Goal: Task Accomplishment & Management: Use online tool/utility

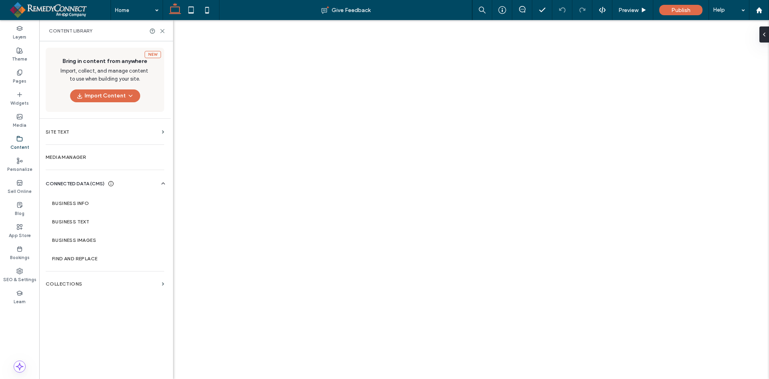
click at [60, 202] on label "Business Info" at bounding box center [106, 203] width 109 height 6
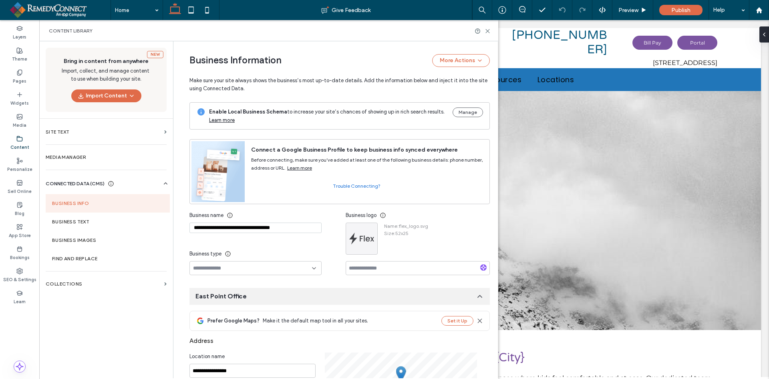
scroll to position [77, 0]
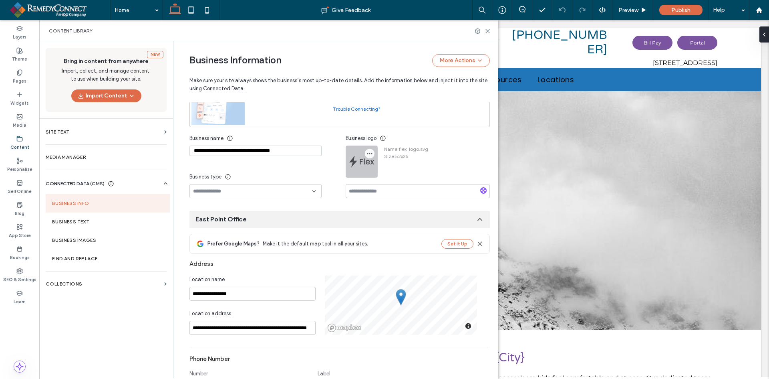
click at [367, 153] on use "button" at bounding box center [369, 153] width 5 height 1
click at [382, 171] on span "Replace Image" at bounding box center [397, 173] width 36 height 8
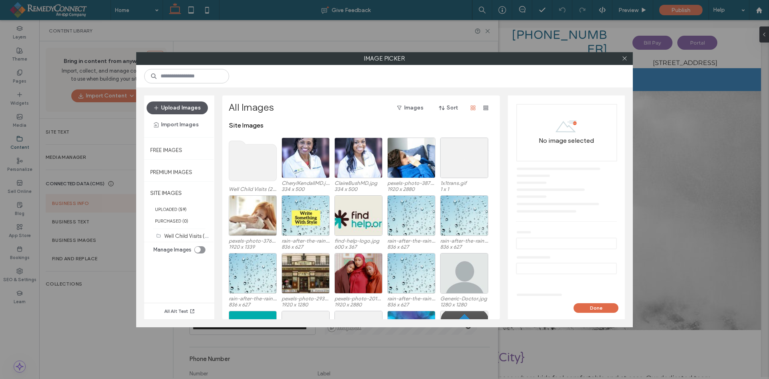
click at [182, 106] on button "Upload Images" at bounding box center [177, 107] width 61 height 13
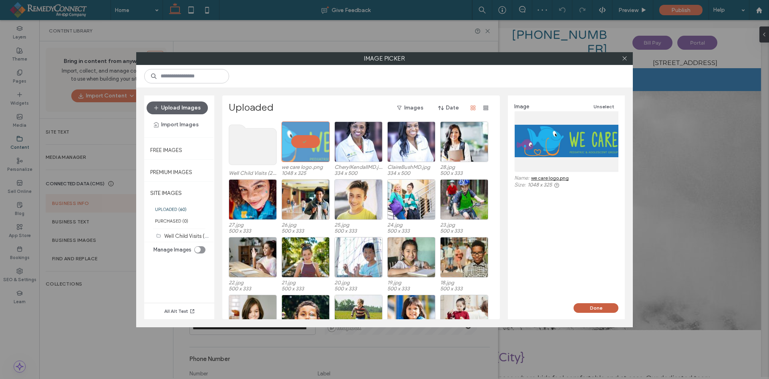
click at [595, 306] on button "Done" at bounding box center [596, 308] width 45 height 10
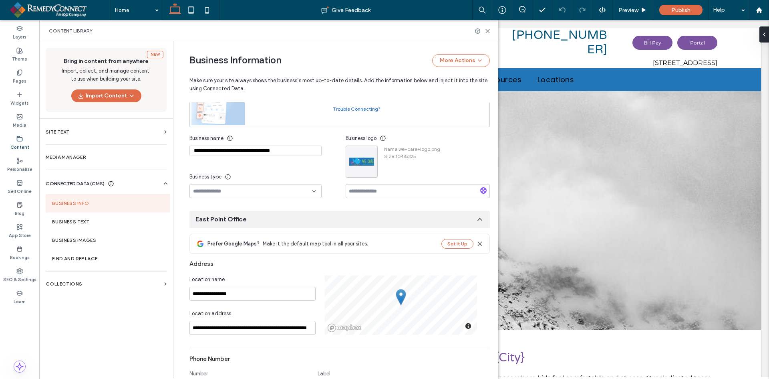
click at [266, 194] on input at bounding box center [252, 191] width 119 height 6
type input "***"
click at [246, 208] on div "— Pediatric" at bounding box center [252, 205] width 131 height 14
click at [371, 193] on input at bounding box center [418, 191] width 144 height 14
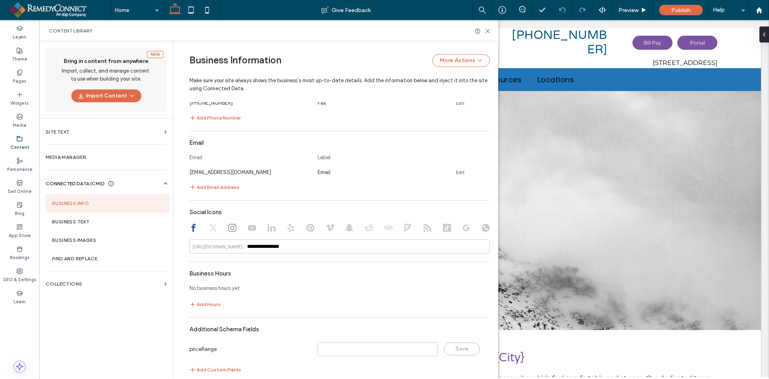
scroll to position [387, 0]
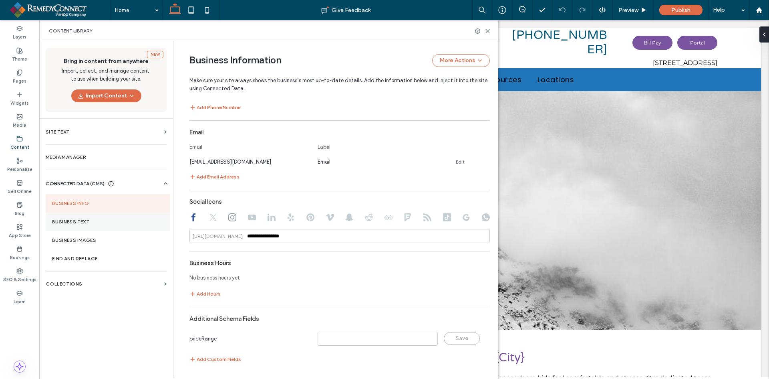
type input "****"
click at [97, 221] on label "Business Text" at bounding box center [107, 222] width 111 height 6
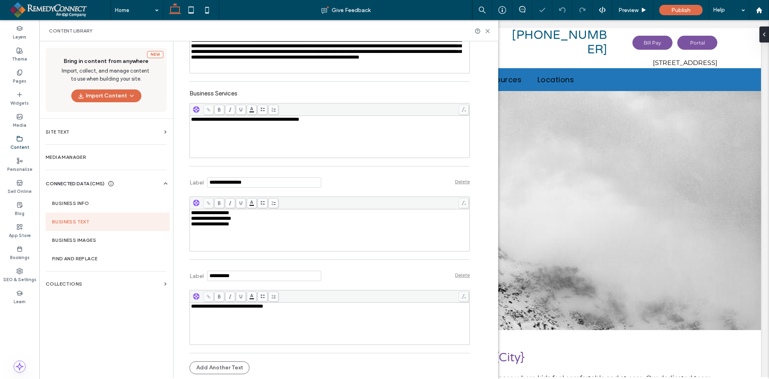
scroll to position [0, 0]
select select "Language Translate Widget"
drag, startPoint x: 315, startPoint y: 306, endPoint x: 127, endPoint y: 299, distance: 188.0
click at [113, 304] on div "**********" at bounding box center [268, 209] width 459 height 336
click at [255, 225] on div "**********" at bounding box center [330, 224] width 278 height 6
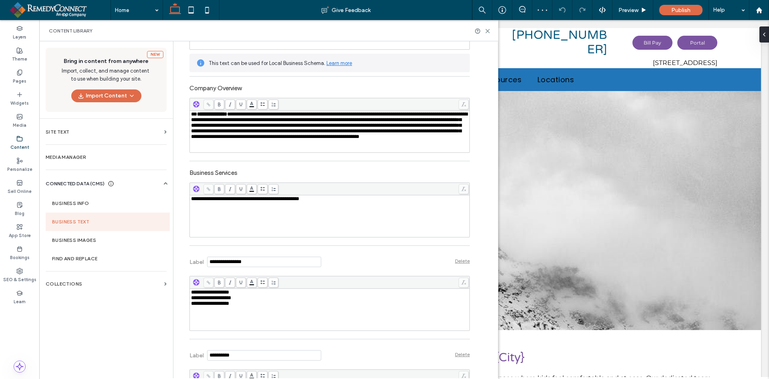
scroll to position [145, 0]
click at [227, 112] on span "**********" at bounding box center [212, 114] width 30 height 5
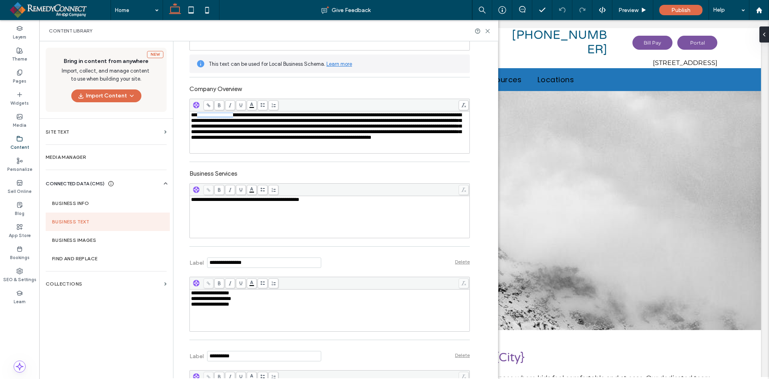
copy span "**********"
click at [488, 32] on icon at bounding box center [488, 31] width 6 height 6
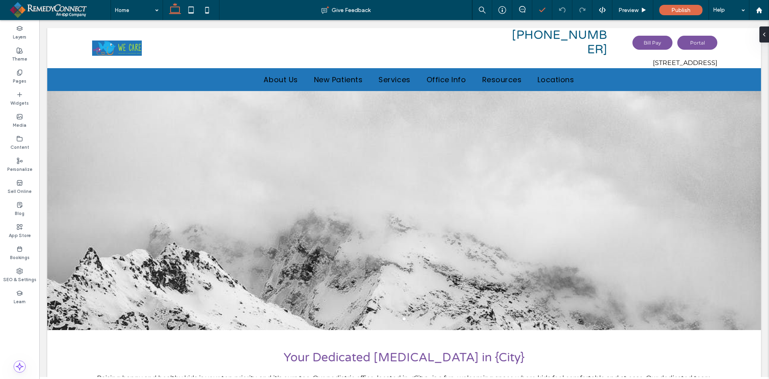
scroll to position [0, 0]
click at [14, 72] on div "Pages" at bounding box center [19, 77] width 39 height 22
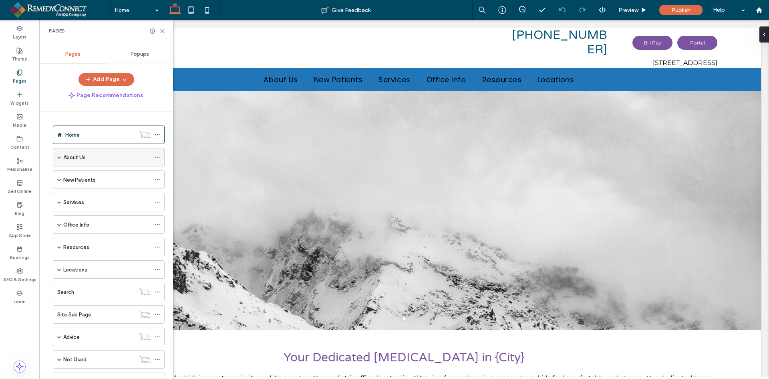
click at [60, 159] on span at bounding box center [59, 157] width 4 height 4
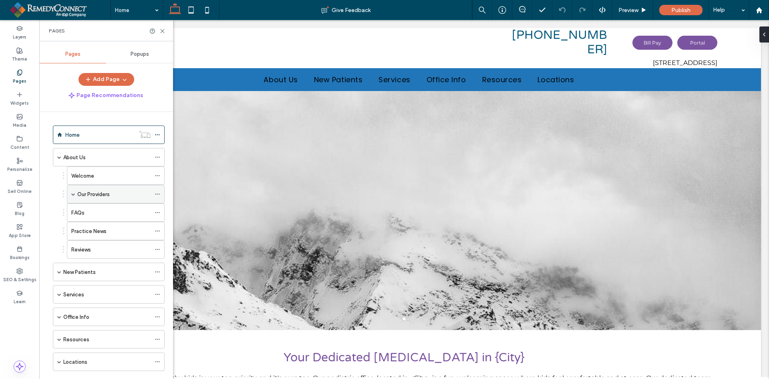
click at [84, 193] on label "Our Providers" at bounding box center [93, 194] width 32 height 14
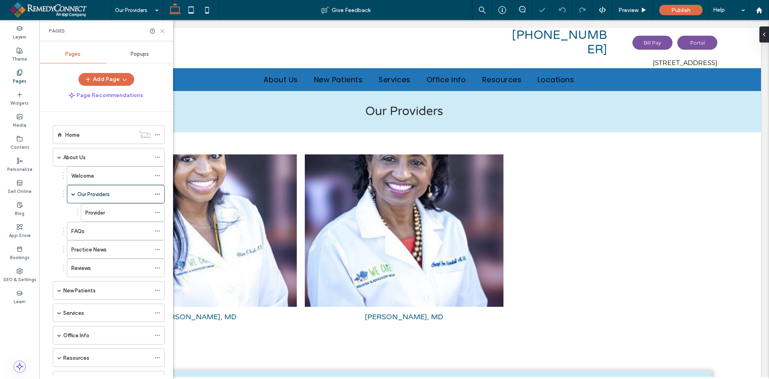
click at [163, 34] on icon at bounding box center [162, 31] width 6 height 6
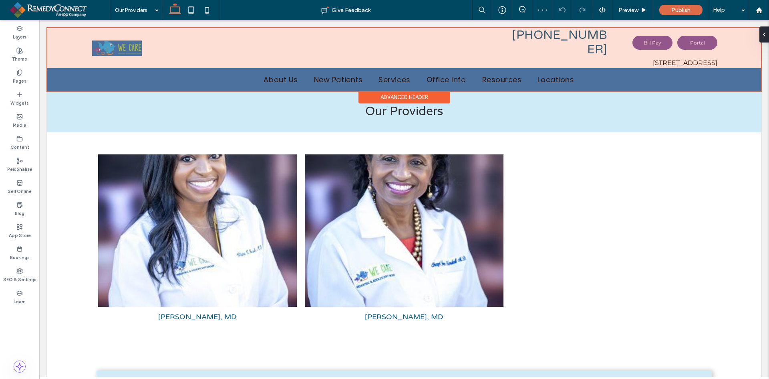
click at [139, 43] on div at bounding box center [404, 59] width 714 height 63
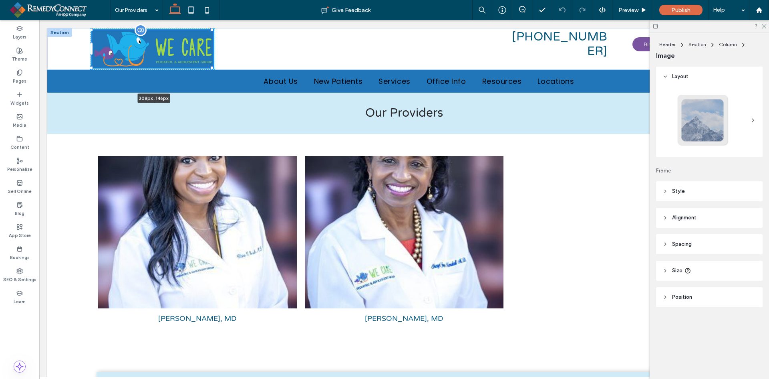
drag, startPoint x: 141, startPoint y: 50, endPoint x: 210, endPoint y: 66, distance: 70.7
click at [233, 68] on div "308px , 146px 404-766-3337 Bill Pay Portal 123 Main Street, Anywhere, US 99999" at bounding box center [404, 49] width 714 height 42
type input "***"
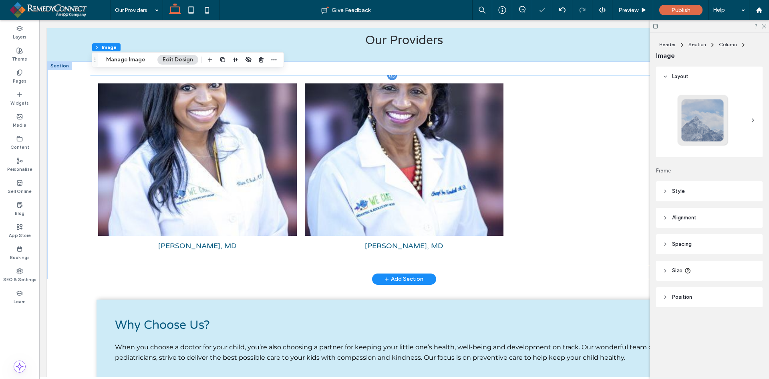
scroll to position [80, 0]
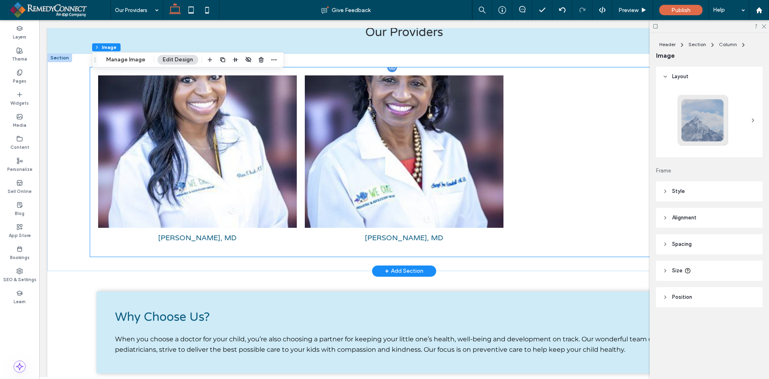
click at [183, 163] on link at bounding box center [197, 151] width 199 height 152
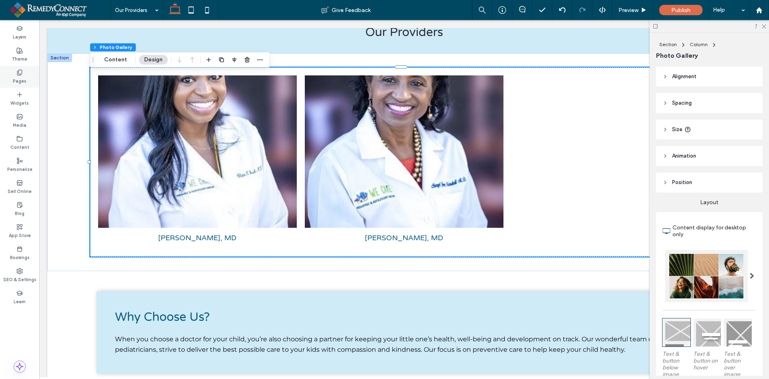
click at [28, 77] on div "Pages" at bounding box center [19, 77] width 39 height 22
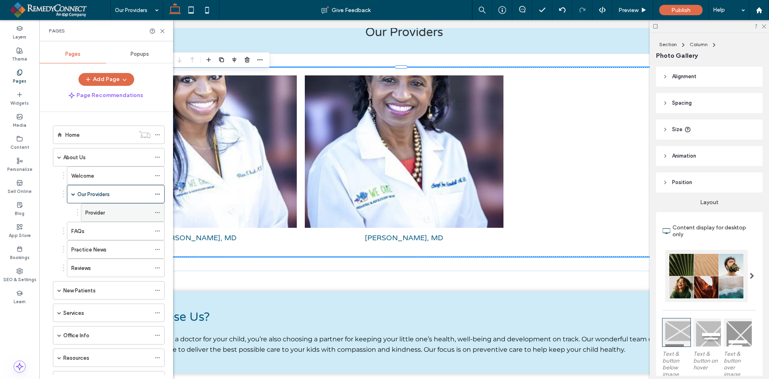
click at [101, 213] on label "Provider" at bounding box center [95, 213] width 20 height 14
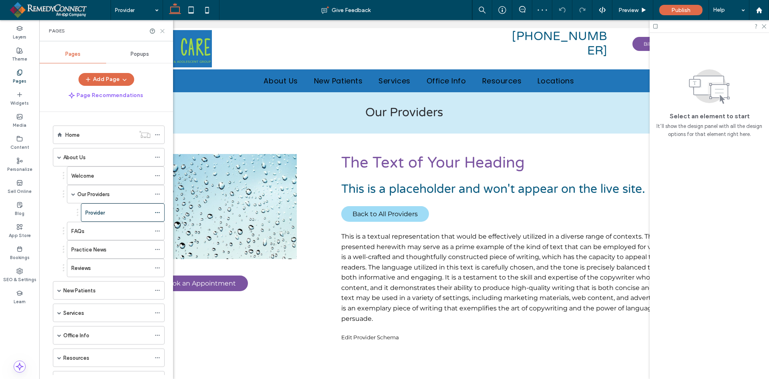
click at [161, 32] on icon at bounding box center [162, 31] width 6 height 6
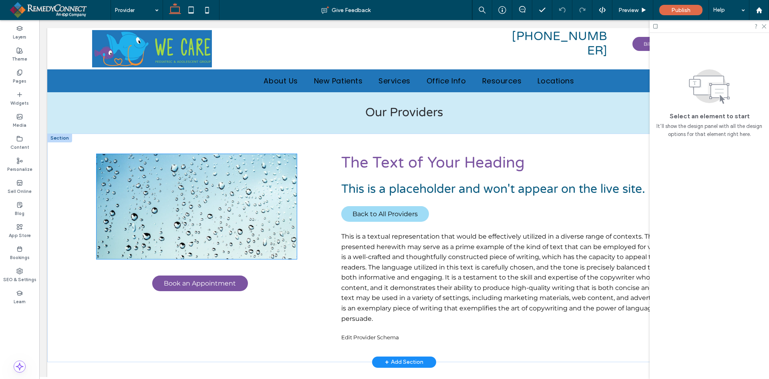
click at [217, 171] on img at bounding box center [197, 206] width 200 height 105
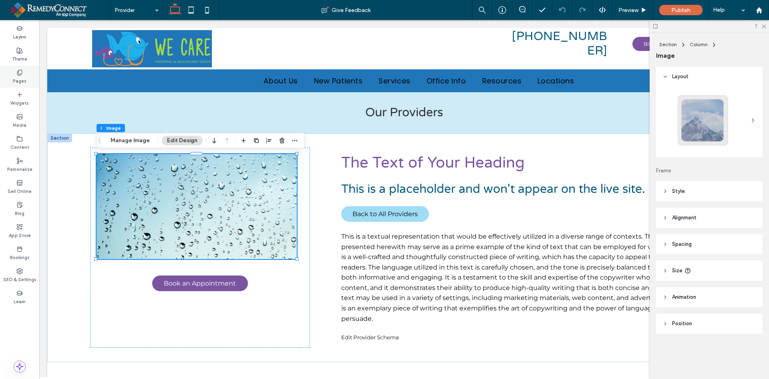
click at [24, 82] on label "Pages" at bounding box center [20, 80] width 14 height 9
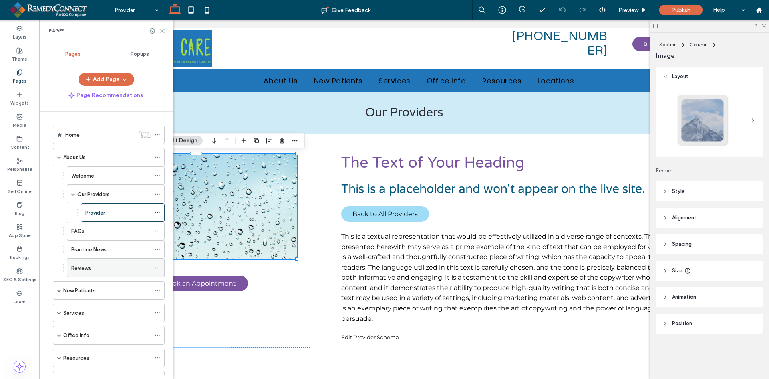
click at [83, 265] on label "Reviews" at bounding box center [81, 268] width 20 height 14
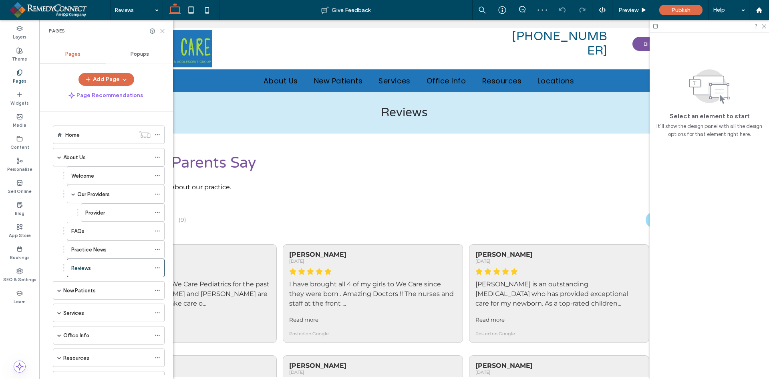
click at [162, 31] on icon at bounding box center [162, 31] width 6 height 6
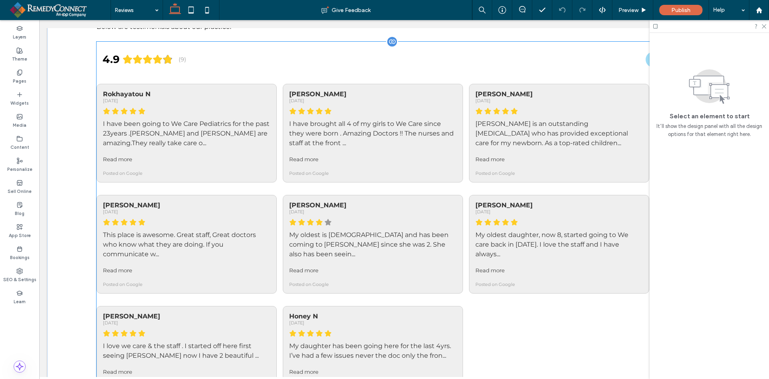
scroll to position [40, 0]
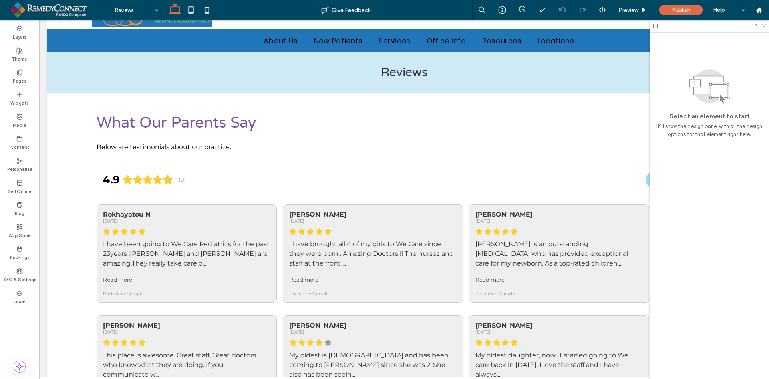
click at [766, 27] on icon at bounding box center [763, 25] width 5 height 5
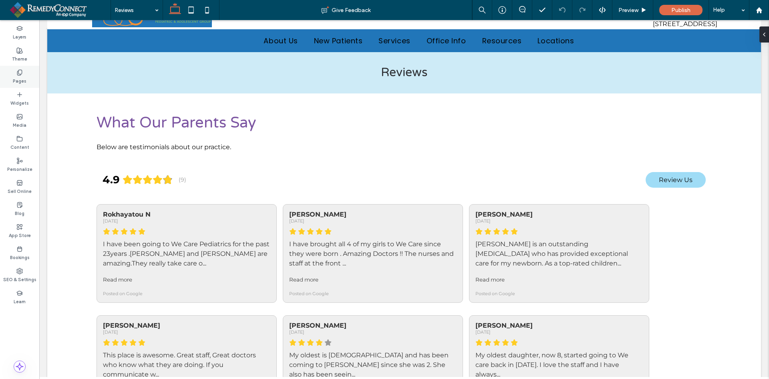
click at [20, 80] on label "Pages" at bounding box center [20, 80] width 14 height 9
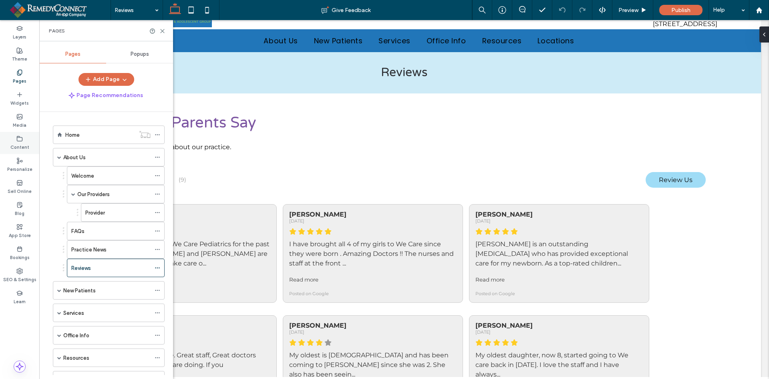
click at [19, 147] on label "Content" at bounding box center [19, 146] width 19 height 9
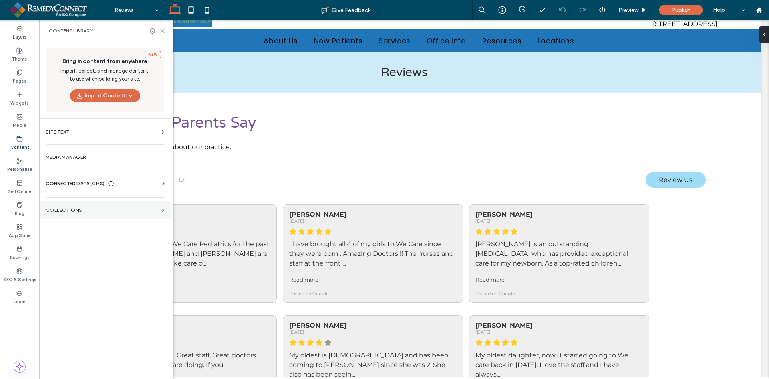
click at [53, 206] on section "Collections" at bounding box center [104, 210] width 131 height 18
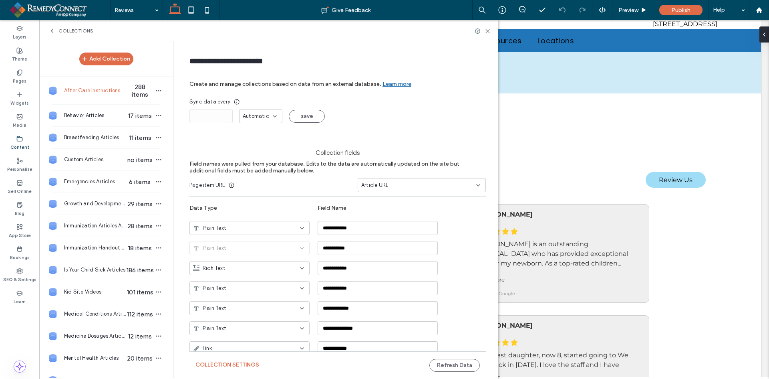
click at [111, 92] on span "After Care Instructions" at bounding box center [95, 91] width 62 height 8
click at [261, 120] on div "Automatic" at bounding box center [260, 116] width 43 height 14
click at [258, 144] on div "Days" at bounding box center [258, 144] width 42 height 14
click at [23, 74] on div "Pages" at bounding box center [19, 77] width 39 height 22
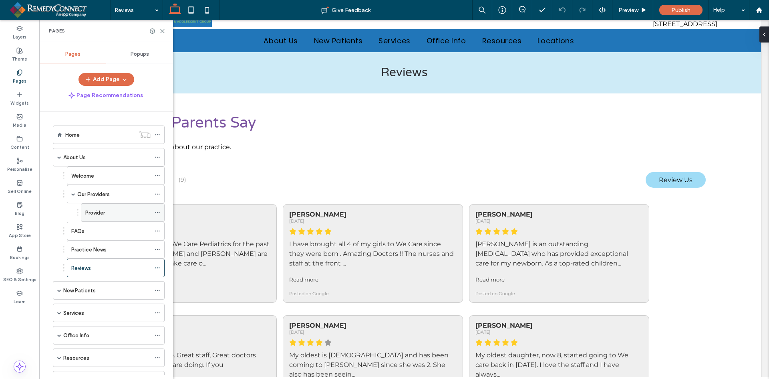
click at [156, 212] on icon at bounding box center [158, 213] width 6 height 6
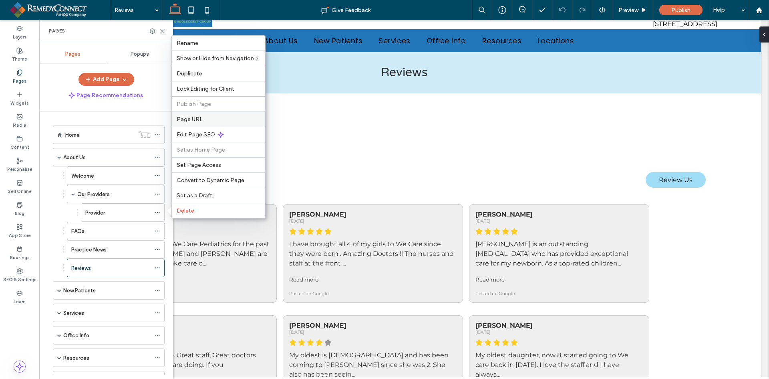
click at [198, 120] on span "Page URL" at bounding box center [190, 119] width 26 height 7
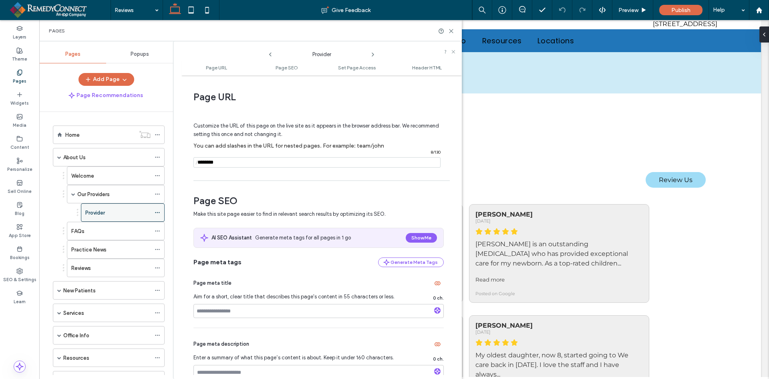
click at [157, 211] on icon at bounding box center [158, 213] width 6 height 6
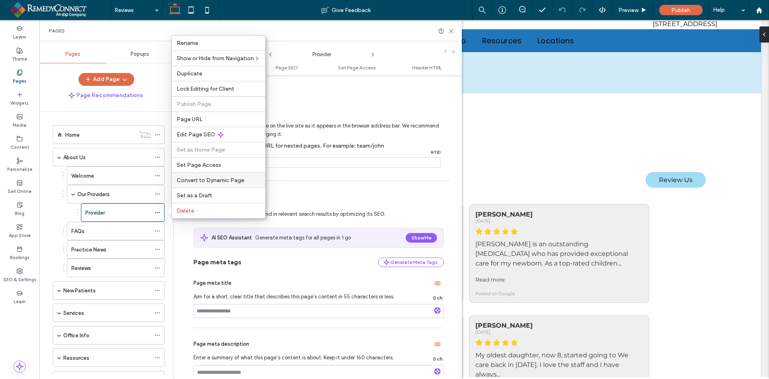
click at [189, 180] on span "Convert to Dynamic Page" at bounding box center [211, 180] width 68 height 7
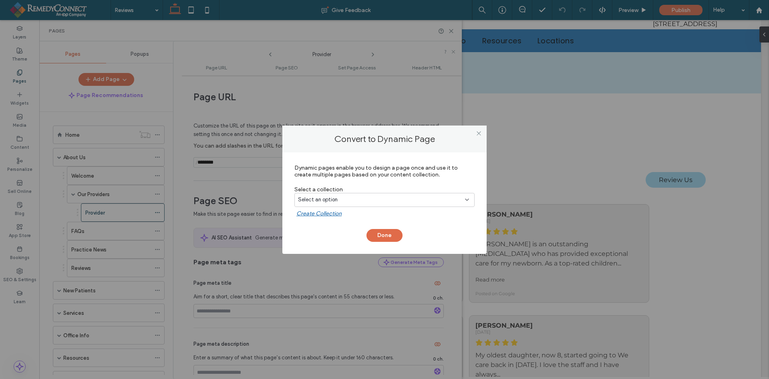
click at [357, 199] on div "Select an option" at bounding box center [379, 199] width 163 height 8
type input "***"
click at [334, 226] on div "Staff" at bounding box center [384, 228] width 179 height 14
click at [381, 235] on button "Done" at bounding box center [385, 235] width 36 height 13
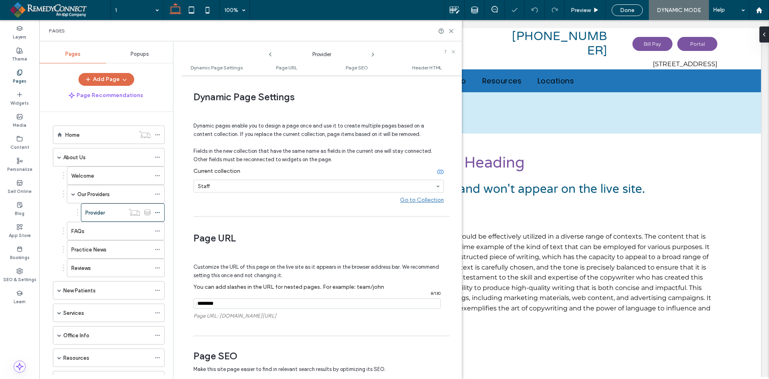
select select "Language Translate Widget"
click at [453, 32] on icon at bounding box center [451, 31] width 6 height 6
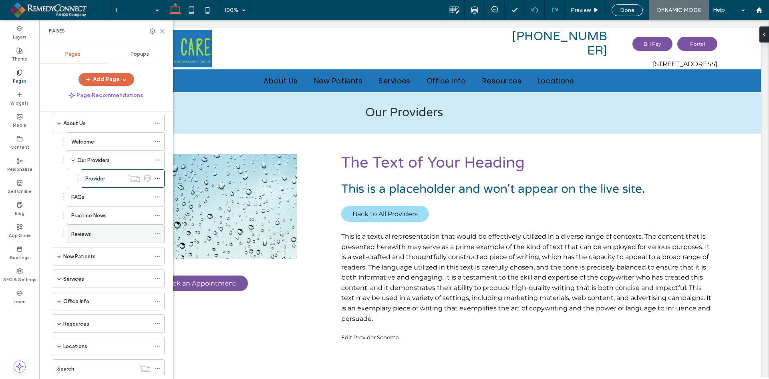
scroll to position [80, 0]
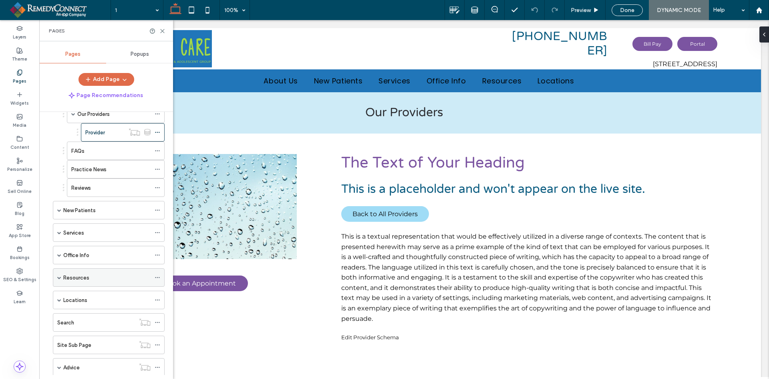
click at [59, 277] on span at bounding box center [59, 277] width 4 height 4
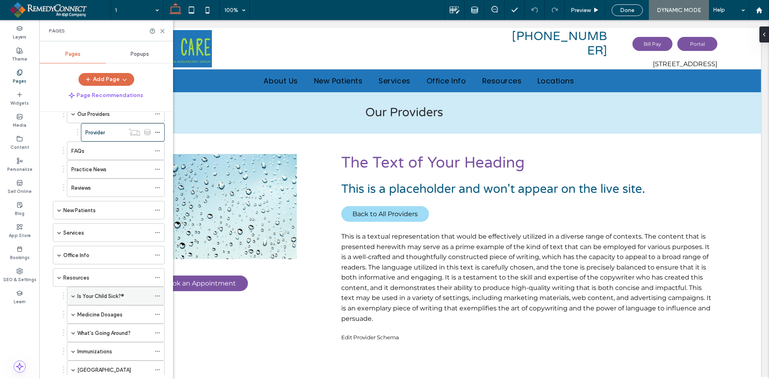
click at [85, 293] on label "Is Your Child Sick?®" at bounding box center [100, 296] width 47 height 14
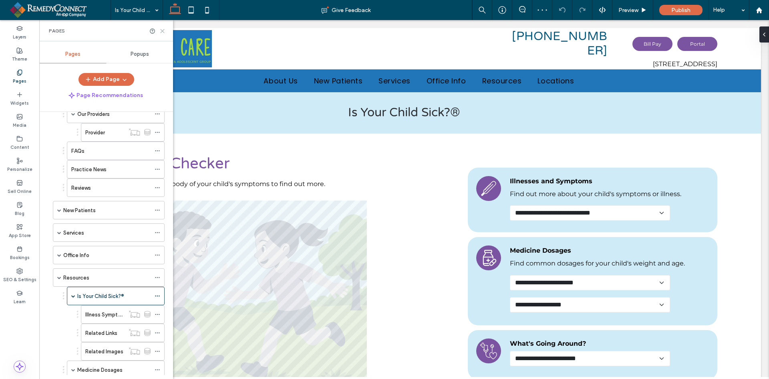
click at [161, 31] on icon at bounding box center [162, 31] width 6 height 6
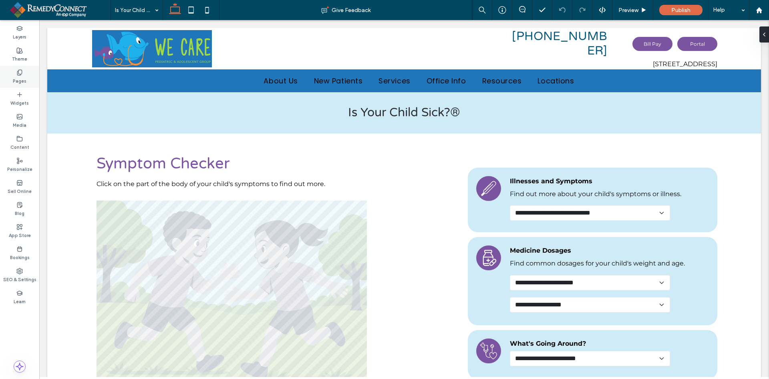
click at [14, 81] on label "Pages" at bounding box center [20, 80] width 14 height 9
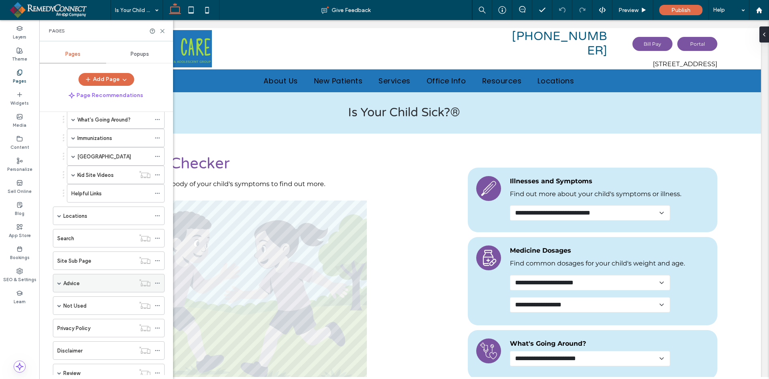
scroll to position [376, 0]
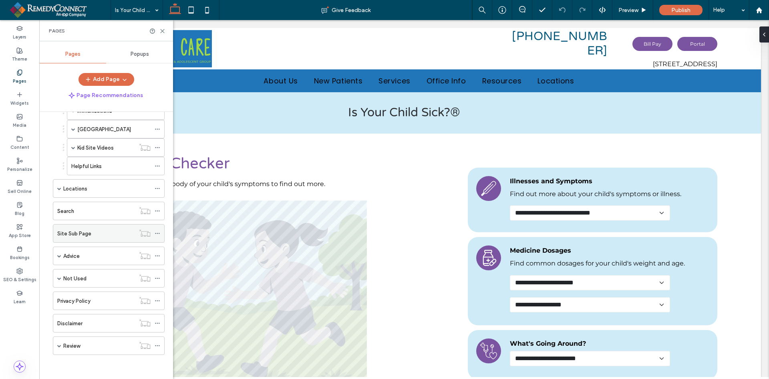
click at [92, 236] on div "Site Sub Page" at bounding box center [96, 233] width 78 height 8
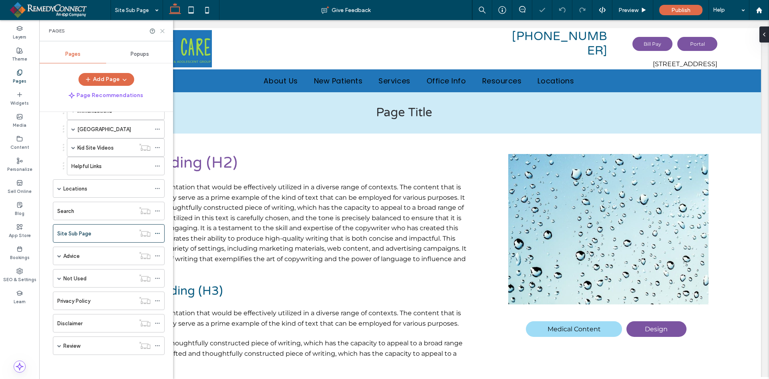
click at [164, 31] on icon at bounding box center [162, 31] width 6 height 6
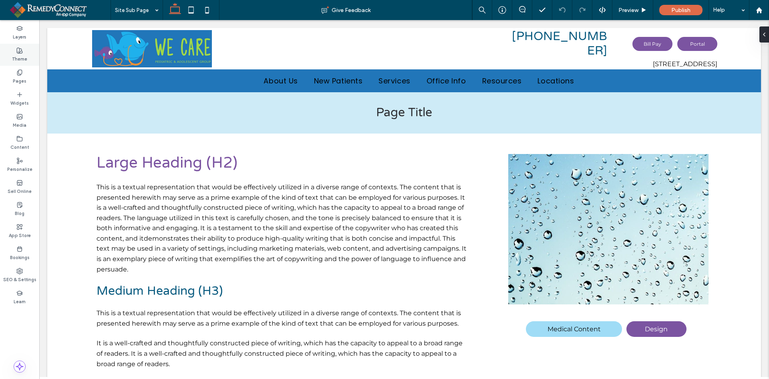
click at [22, 60] on label "Theme" at bounding box center [19, 58] width 15 height 9
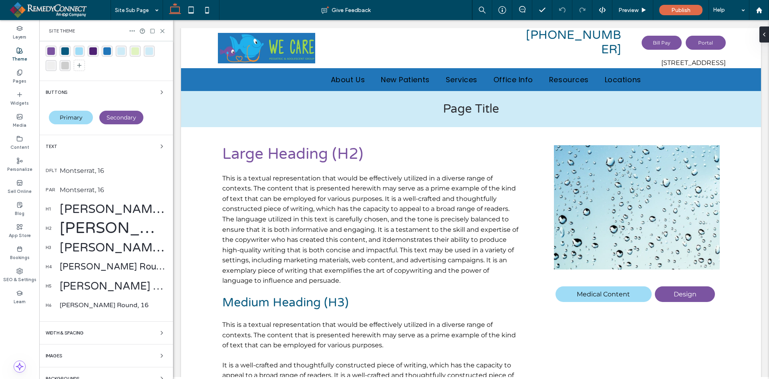
scroll to position [32, 0]
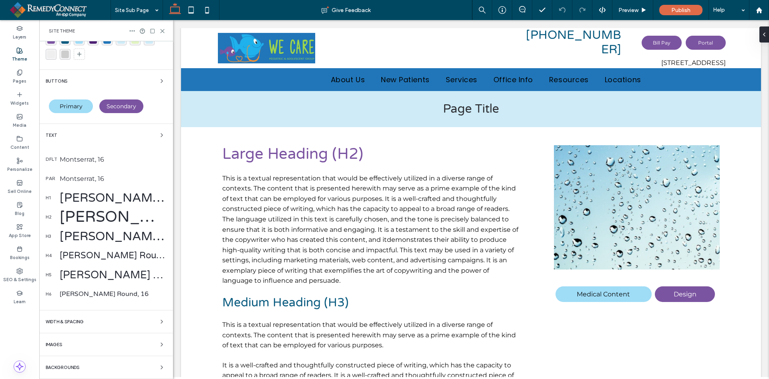
click at [89, 324] on div "WIDTH & SPACING" at bounding box center [106, 321] width 121 height 10
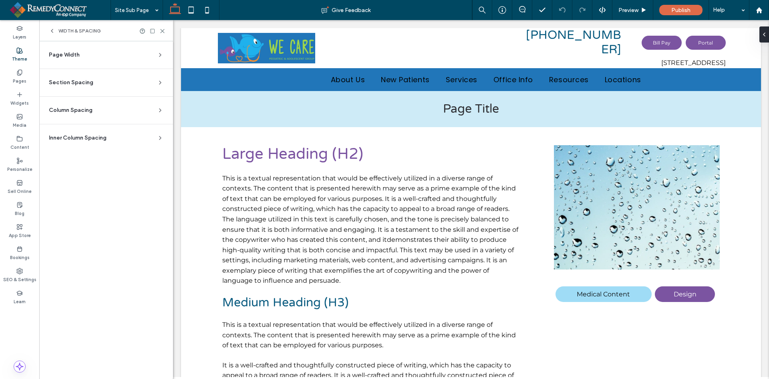
scroll to position [0, 0]
click at [89, 77] on section "Section Spacing Set default spacing for new sections. Changes you make to indiv…" at bounding box center [106, 82] width 121 height 27
click at [88, 83] on span "Section Spacing" at bounding box center [71, 83] width 44 height 8
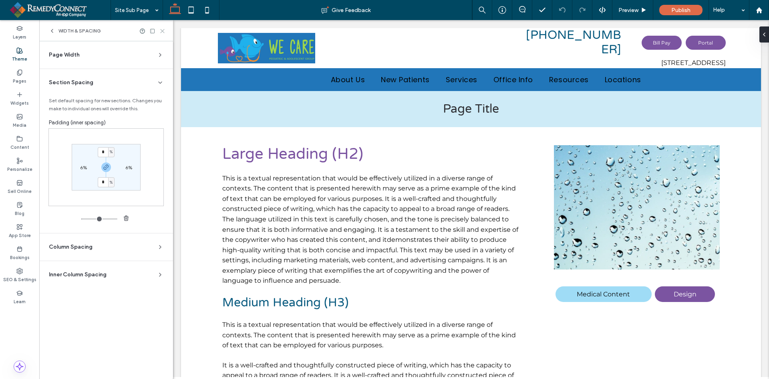
click at [163, 30] on icon at bounding box center [162, 31] width 6 height 6
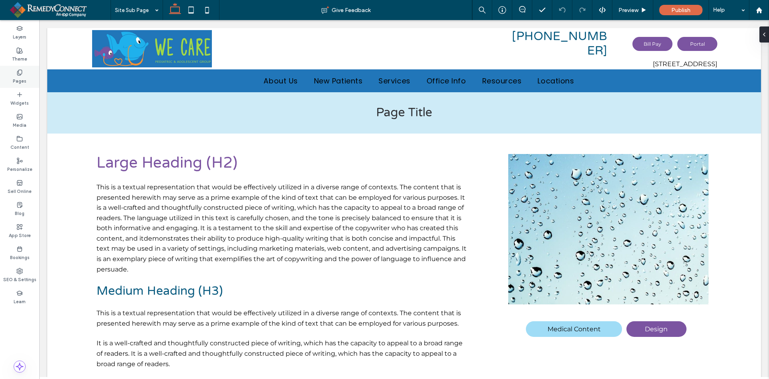
click at [21, 75] on use at bounding box center [19, 72] width 4 height 5
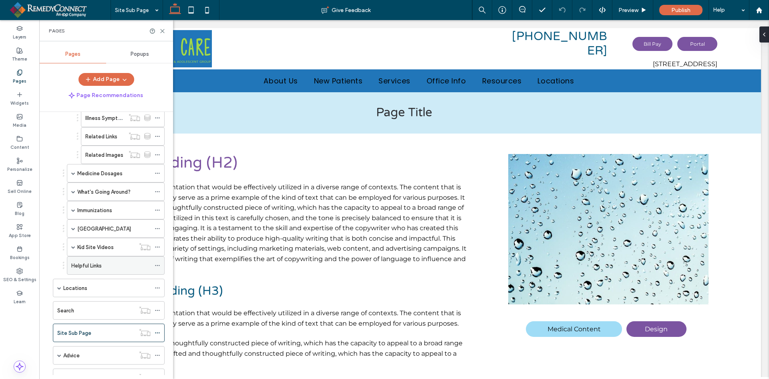
scroll to position [361, 0]
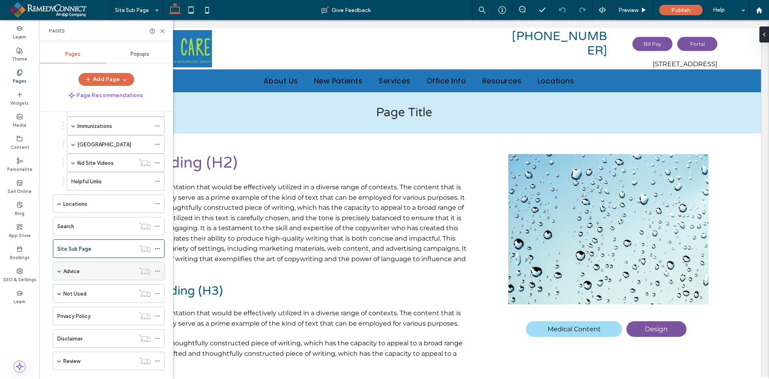
click at [90, 271] on div "Advice" at bounding box center [99, 271] width 72 height 8
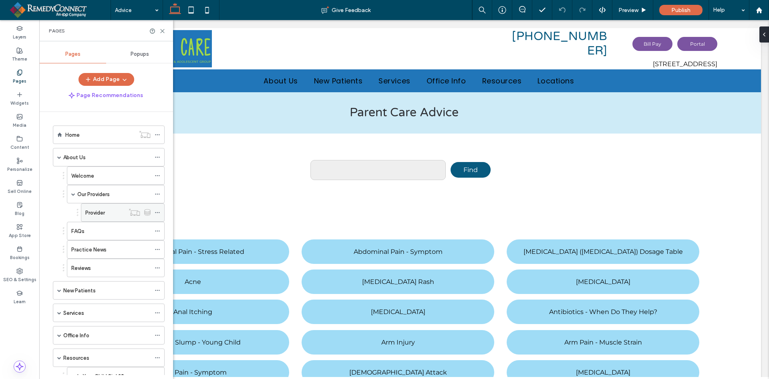
click at [112, 209] on div "Provider" at bounding box center [104, 212] width 39 height 8
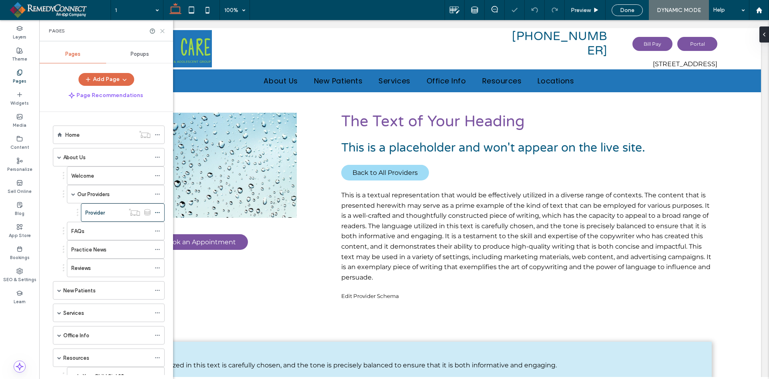
click at [161, 31] on icon at bounding box center [162, 31] width 6 height 6
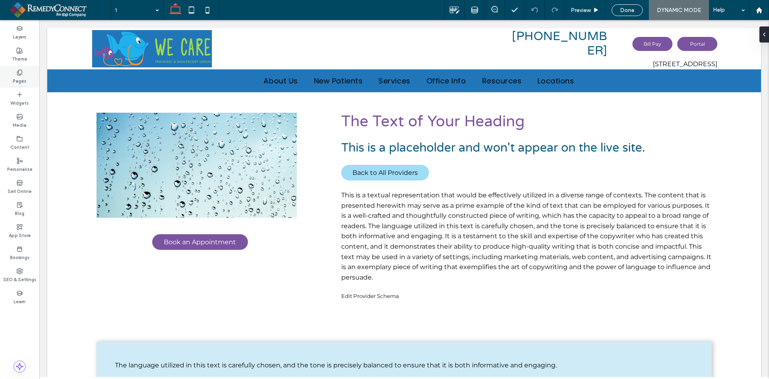
click at [18, 79] on label "Pages" at bounding box center [20, 80] width 14 height 9
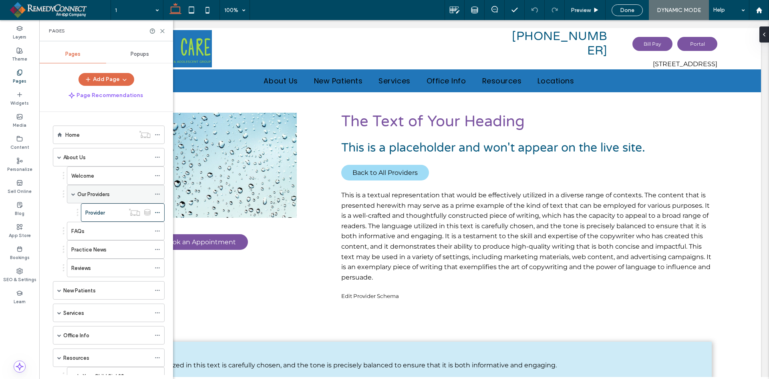
click at [99, 189] on div "Our Providers" at bounding box center [113, 194] width 73 height 18
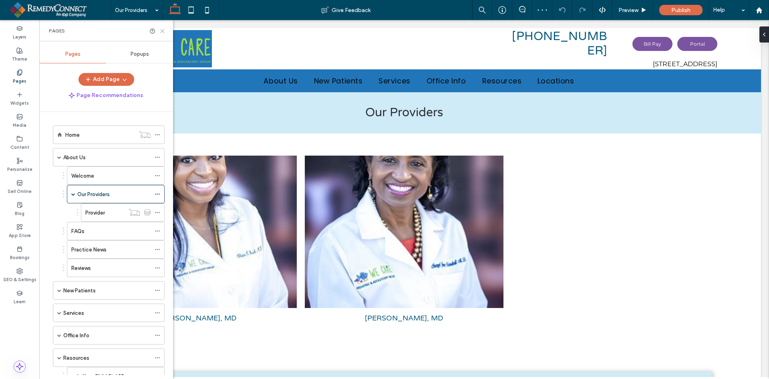
click at [163, 31] on use at bounding box center [163, 31] width 4 height 4
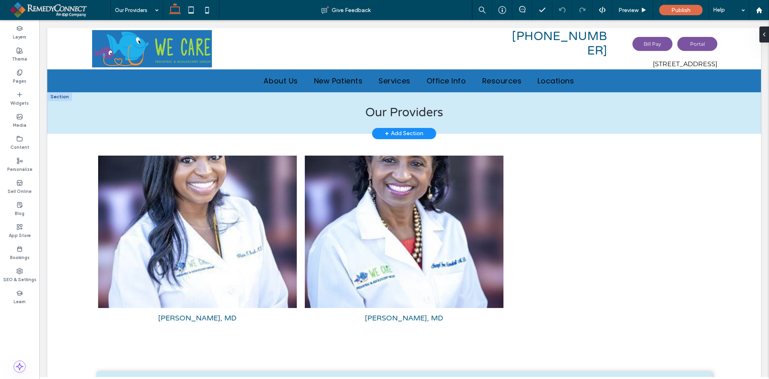
click at [61, 98] on div at bounding box center [59, 96] width 25 height 9
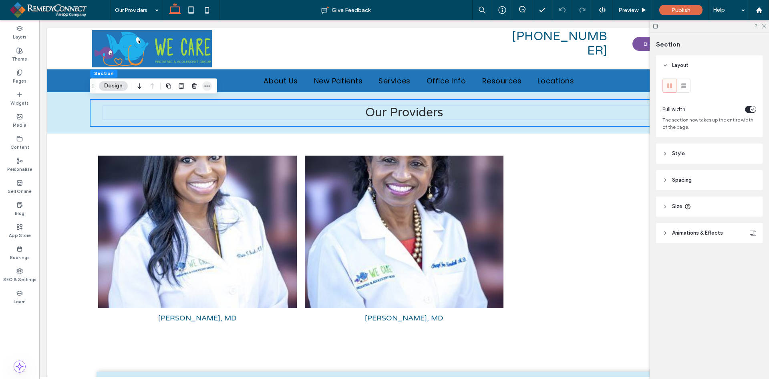
click at [210, 85] on icon "button" at bounding box center [207, 86] width 6 height 6
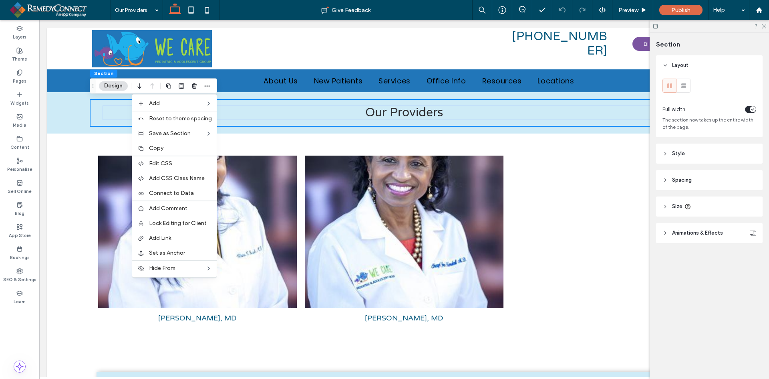
click at [169, 147] on label "Copy" at bounding box center [180, 148] width 63 height 7
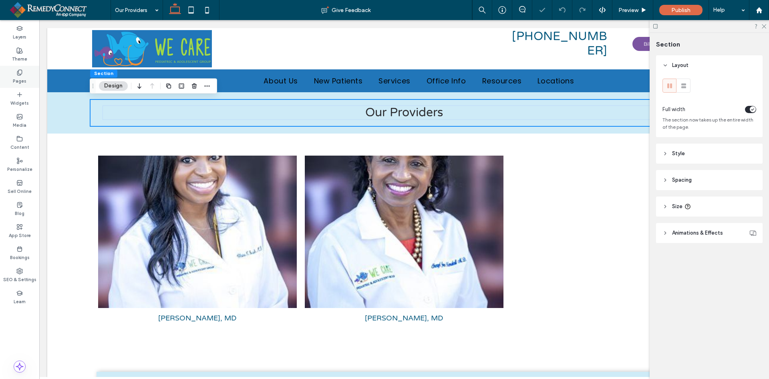
click at [23, 77] on label "Pages" at bounding box center [20, 80] width 14 height 9
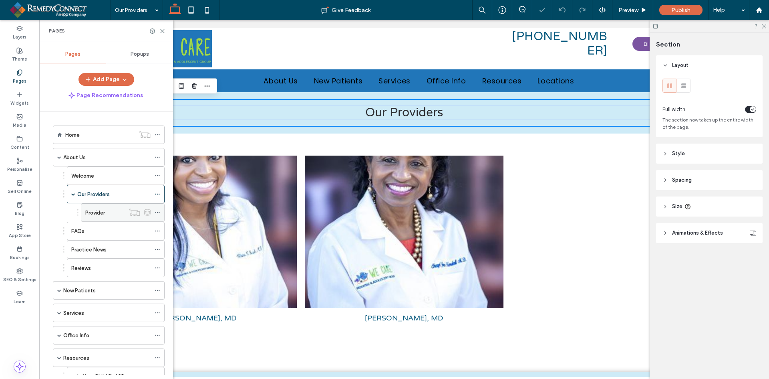
click at [98, 209] on label "Provider" at bounding box center [95, 213] width 20 height 14
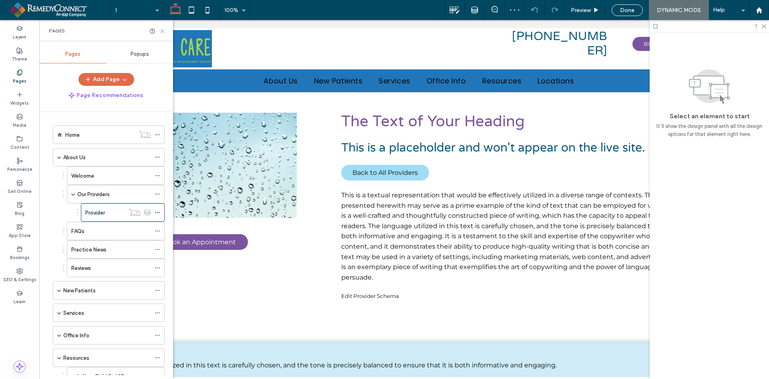
select select "Language Translate Widget"
drag, startPoint x: 161, startPoint y: 29, endPoint x: 62, endPoint y: 30, distance: 98.6
click at [161, 29] on use at bounding box center [163, 31] width 4 height 4
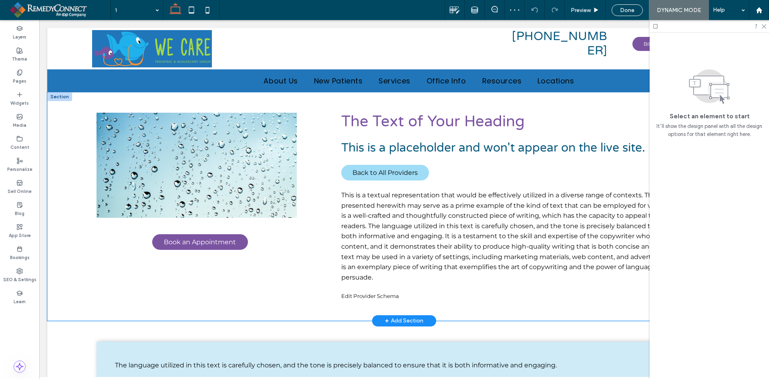
click at [55, 102] on div "The Text of Your Heading This is a placeholder and won't appear on the live sit…" at bounding box center [404, 206] width 714 height 228
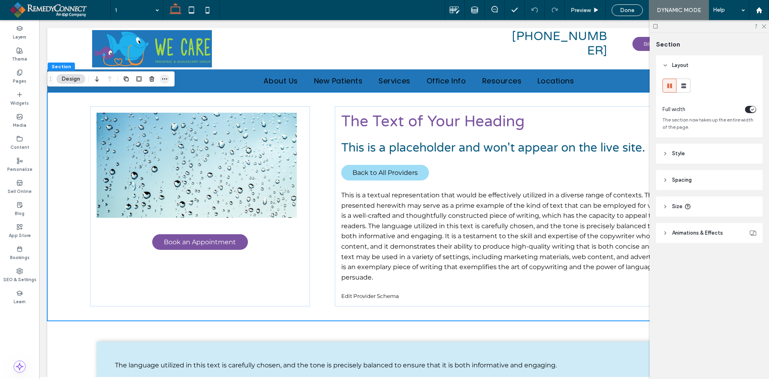
click at [163, 80] on icon "button" at bounding box center [164, 79] width 6 height 6
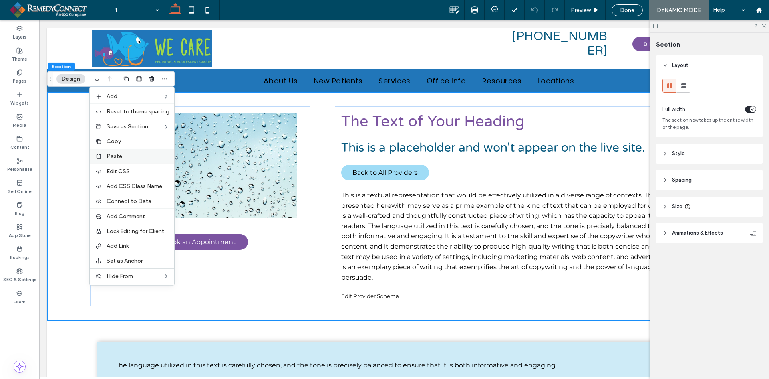
click at [122, 158] on span "Paste" at bounding box center [115, 156] width 16 height 7
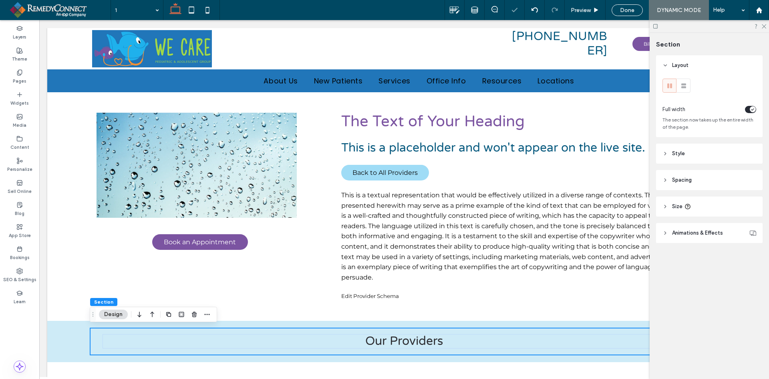
click at [155, 315] on icon "button" at bounding box center [152, 314] width 10 height 14
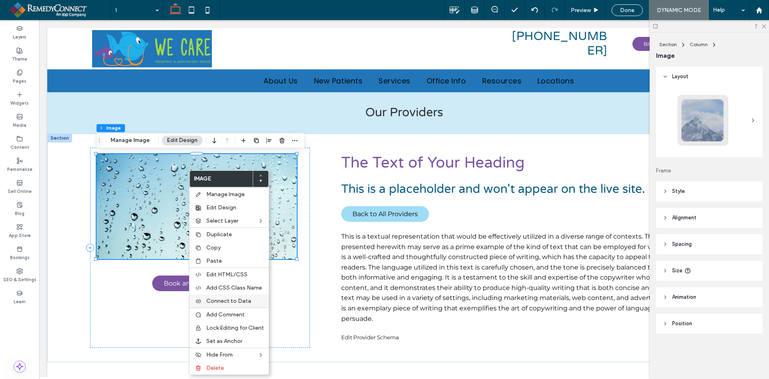
click at [234, 298] on span "Connect to Data" at bounding box center [228, 300] width 45 height 7
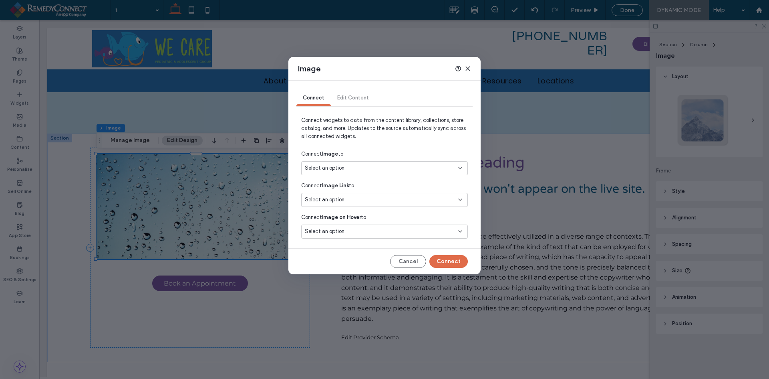
click at [358, 166] on div "Select an option" at bounding box center [380, 168] width 150 height 8
click at [355, 207] on span "Photo" at bounding box center [400, 210] width 121 height 8
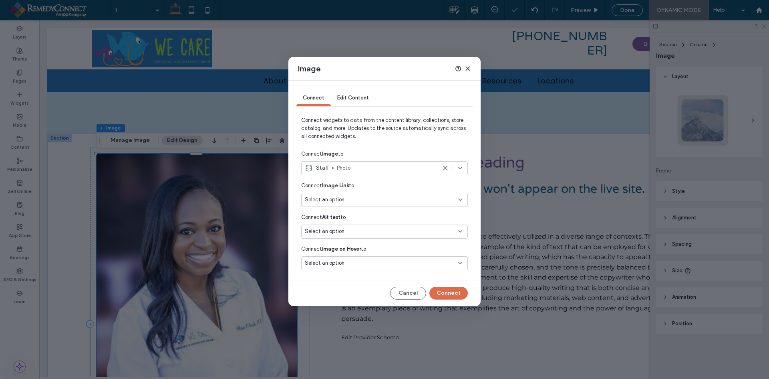
click at [351, 196] on div "Select an option" at bounding box center [380, 199] width 150 height 8
click at [352, 224] on span "BookingLink" at bounding box center [400, 228] width 121 height 8
click at [351, 230] on div "Select an option" at bounding box center [380, 231] width 150 height 8
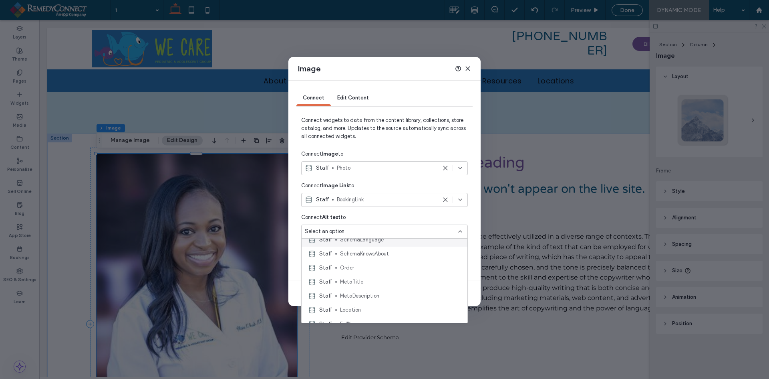
scroll to position [200, 0]
click at [359, 280] on span "FullName" at bounding box center [400, 284] width 121 height 8
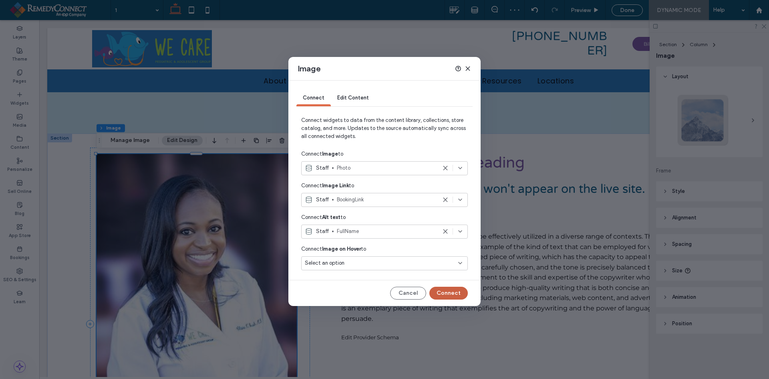
click at [443, 292] on button "Connect" at bounding box center [448, 292] width 38 height 13
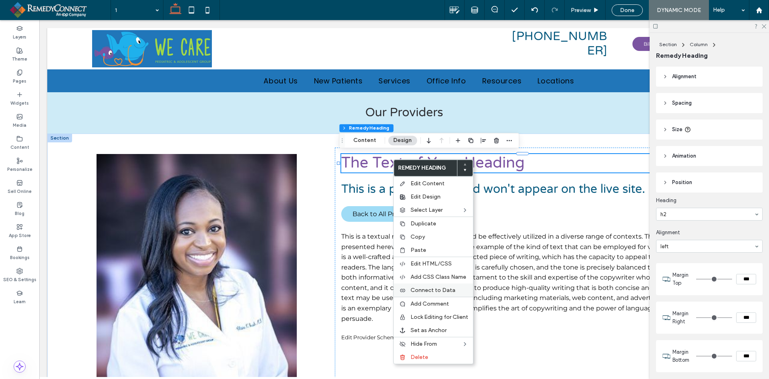
click at [442, 290] on span "Connect to Data" at bounding box center [433, 289] width 45 height 7
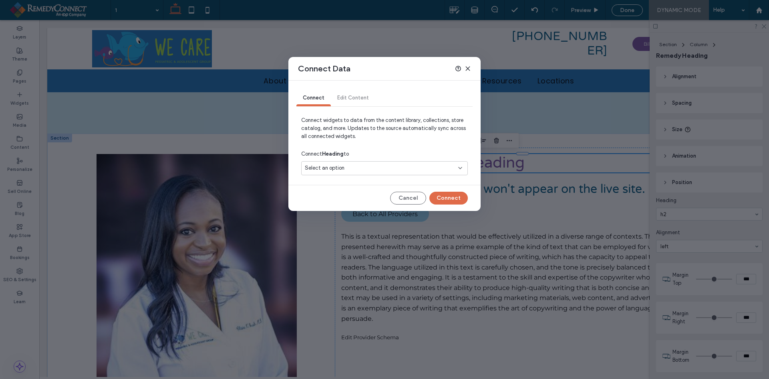
click at [367, 164] on div "Select an option" at bounding box center [380, 168] width 150 height 8
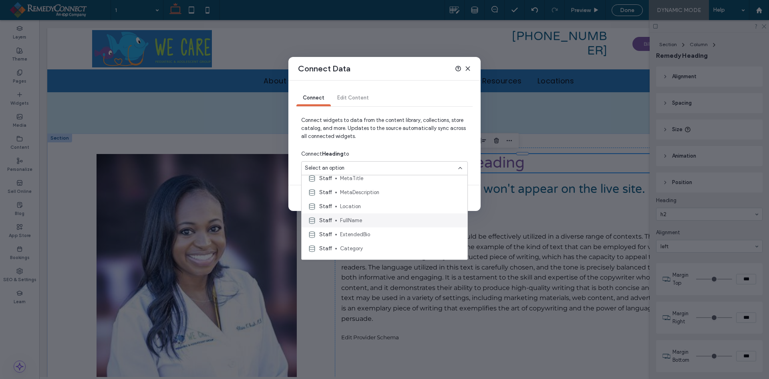
click at [367, 215] on div "Staff FullName" at bounding box center [385, 220] width 166 height 14
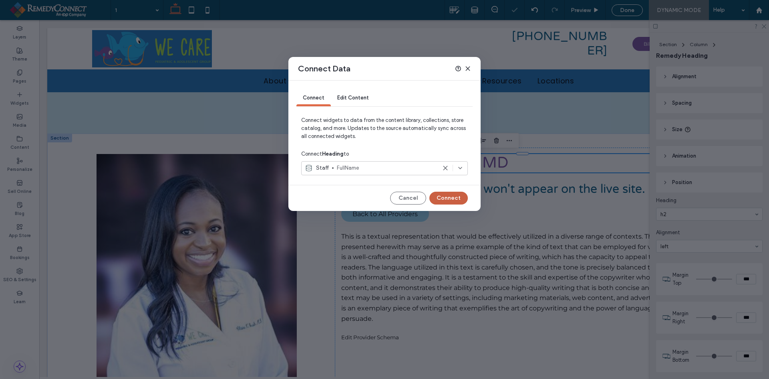
click at [444, 196] on button "Connect" at bounding box center [448, 197] width 38 height 13
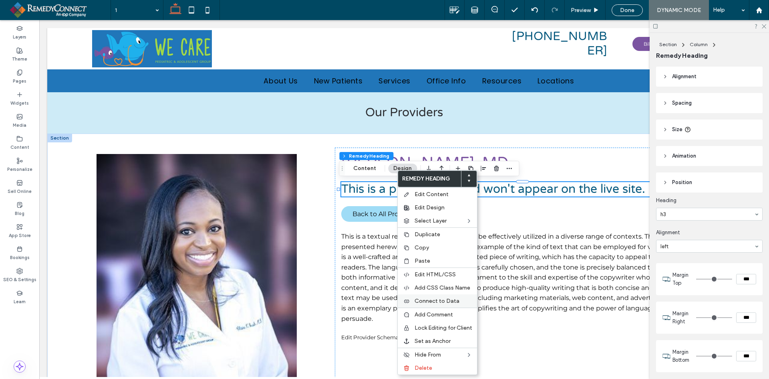
click at [441, 303] on span "Connect to Data" at bounding box center [437, 300] width 45 height 7
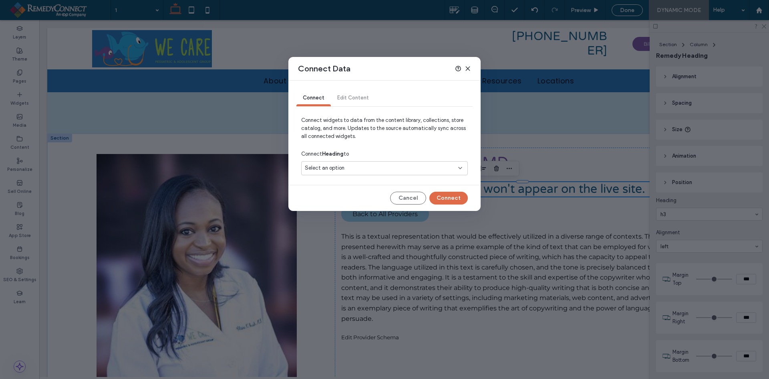
click at [387, 163] on div "Select an option" at bounding box center [384, 168] width 167 height 14
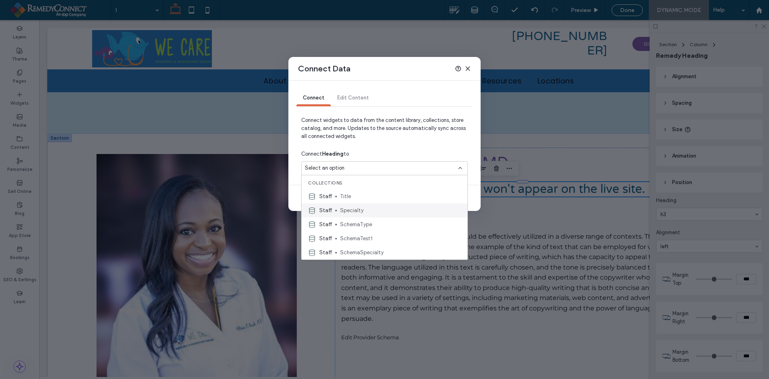
click at [367, 214] on div "Staff Specialty" at bounding box center [385, 210] width 166 height 14
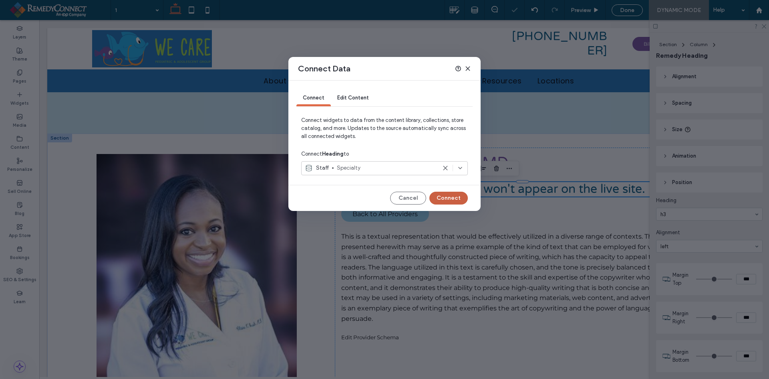
click at [445, 196] on button "Connect" at bounding box center [448, 197] width 38 height 13
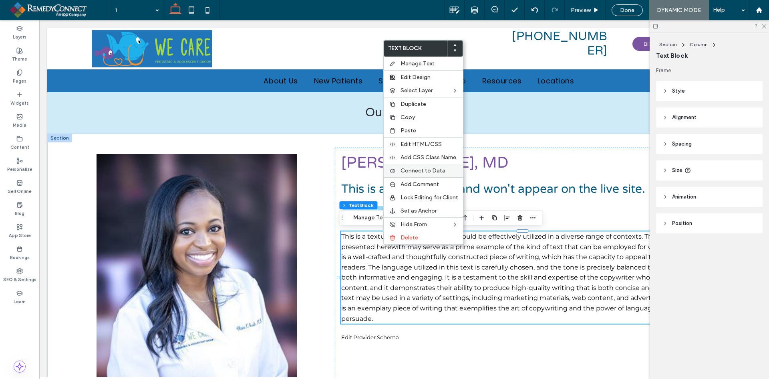
click at [424, 171] on span "Connect to Data" at bounding box center [423, 170] width 45 height 7
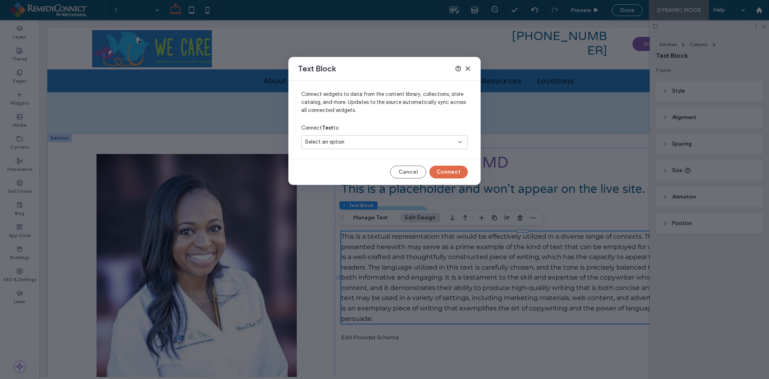
click at [389, 142] on div "Select an option" at bounding box center [380, 142] width 150 height 8
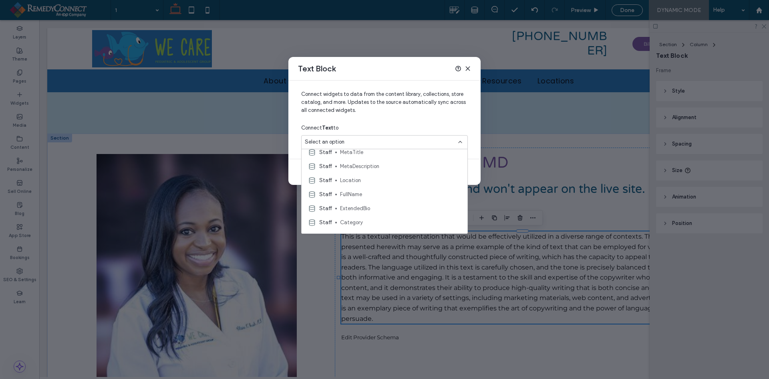
scroll to position [240, 0]
click at [372, 190] on div "Staff Bio" at bounding box center [385, 196] width 166 height 14
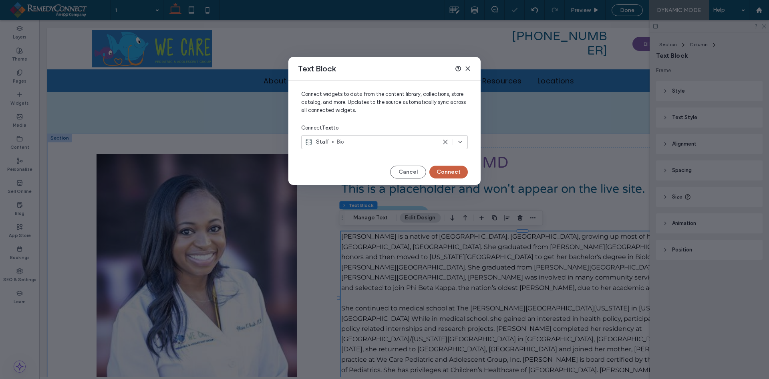
click at [452, 171] on button "Connect" at bounding box center [448, 171] width 38 height 13
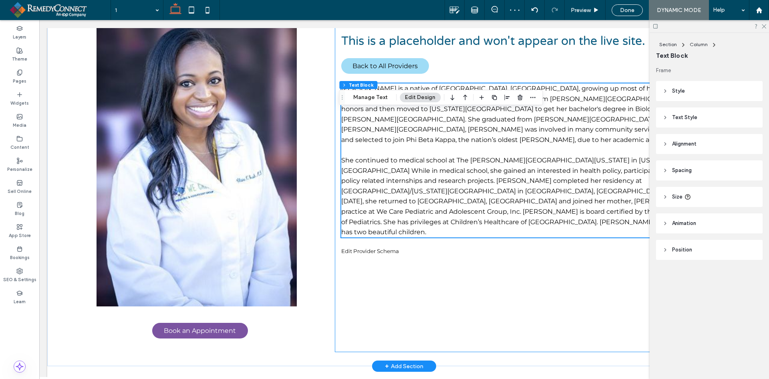
scroll to position [160, 0]
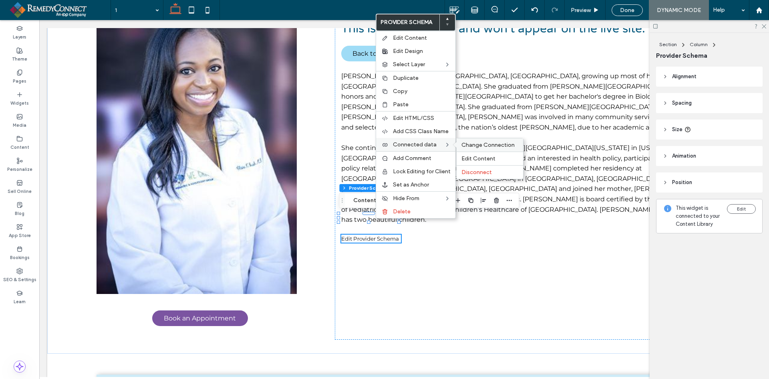
click at [468, 143] on span "Change Connection" at bounding box center [487, 144] width 53 height 7
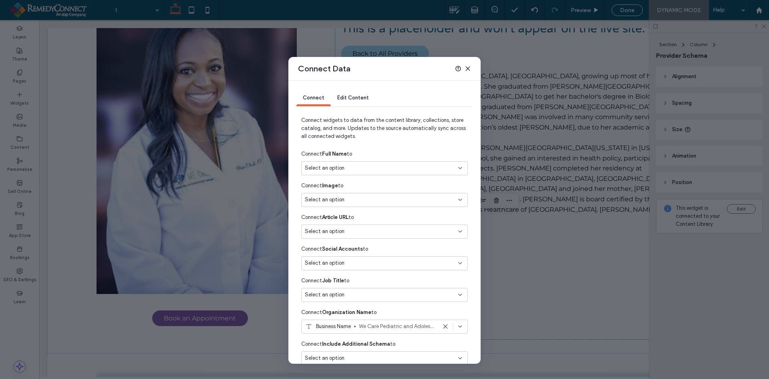
click at [352, 163] on div "Select an option" at bounding box center [384, 168] width 167 height 14
click at [357, 220] on span "FullName" at bounding box center [397, 220] width 115 height 8
click at [469, 68] on icon at bounding box center [468, 68] width 6 height 6
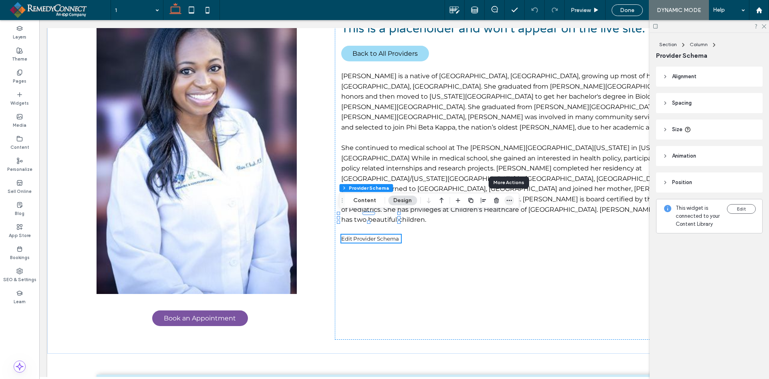
click at [509, 201] on icon "button" at bounding box center [509, 200] width 6 height 6
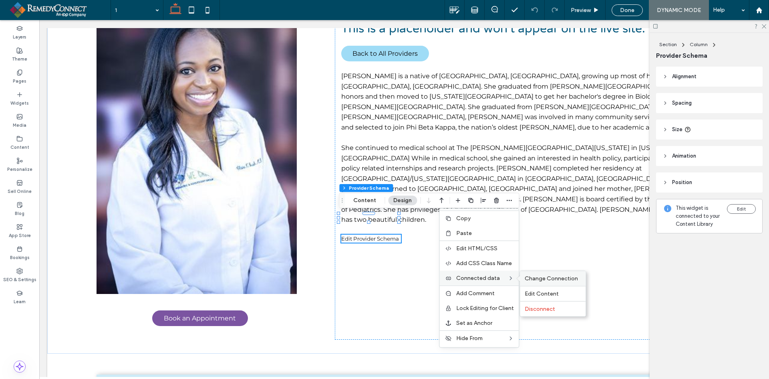
click at [533, 280] on span "Change Connection" at bounding box center [551, 278] width 53 height 7
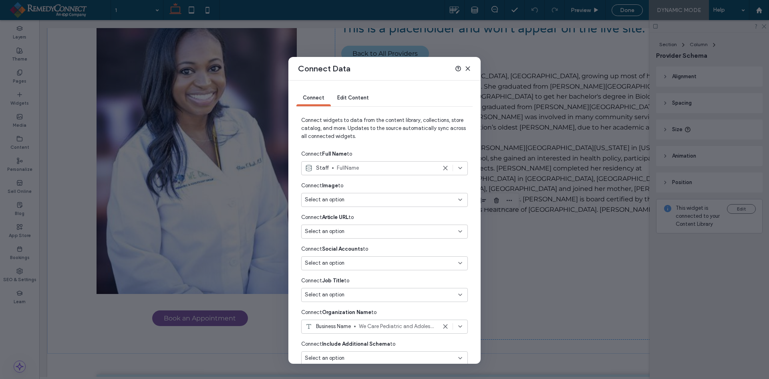
click at [351, 197] on div "Select an option" at bounding box center [380, 199] width 150 height 8
click at [347, 239] on span "Photo" at bounding box center [397, 242] width 115 height 8
click at [350, 231] on div "Select an option" at bounding box center [380, 231] width 150 height 8
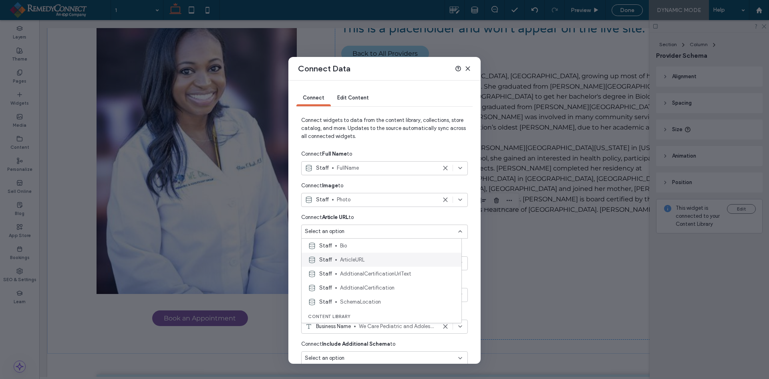
click at [355, 261] on span "ArticleURL" at bounding box center [397, 260] width 115 height 8
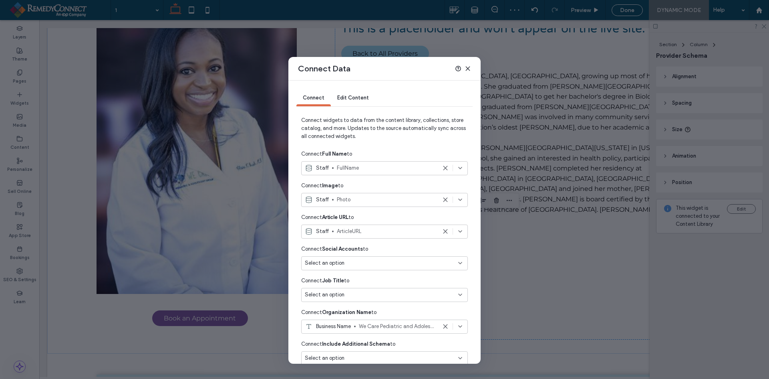
click at [349, 289] on div "Select an option" at bounding box center [384, 295] width 167 height 14
click at [359, 228] on span "Title" at bounding box center [397, 225] width 115 height 8
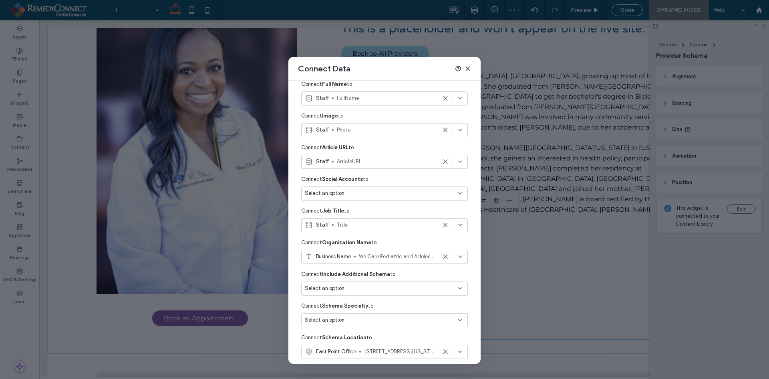
scroll to position [80, 0]
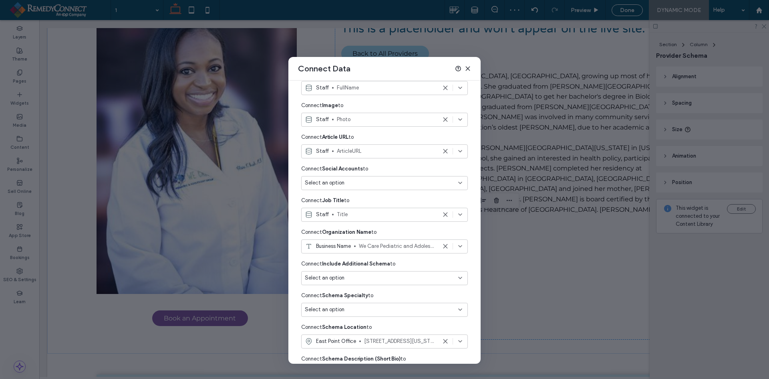
click at [359, 276] on div "Select an option" at bounding box center [380, 278] width 150 height 8
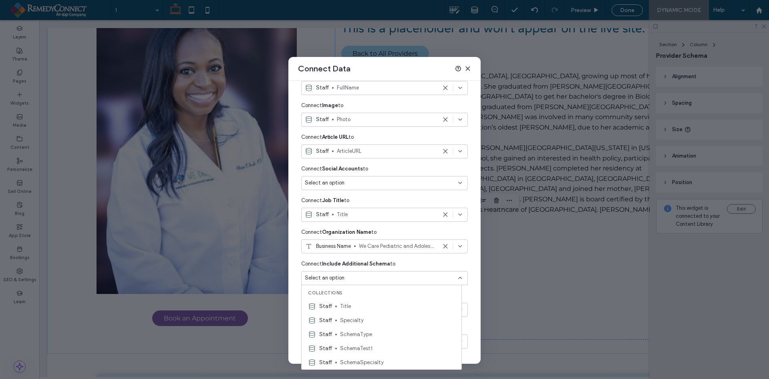
click at [359, 276] on div "Select an option" at bounding box center [380, 278] width 150 height 8
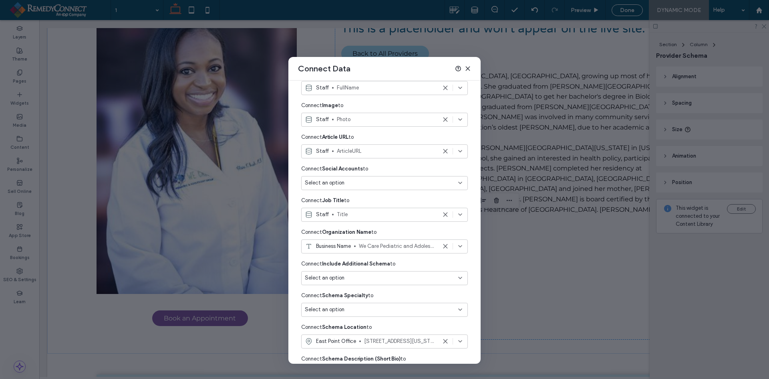
click at [359, 276] on div "Select an option" at bounding box center [380, 278] width 150 height 8
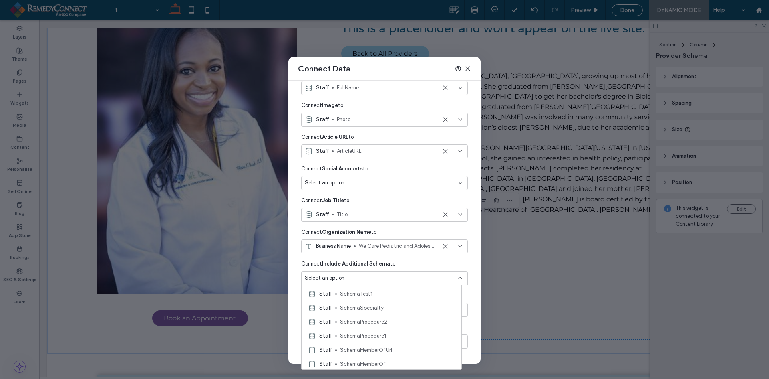
scroll to position [40, 0]
click at [401, 262] on div "Connect Include Additional Schema to" at bounding box center [384, 263] width 167 height 14
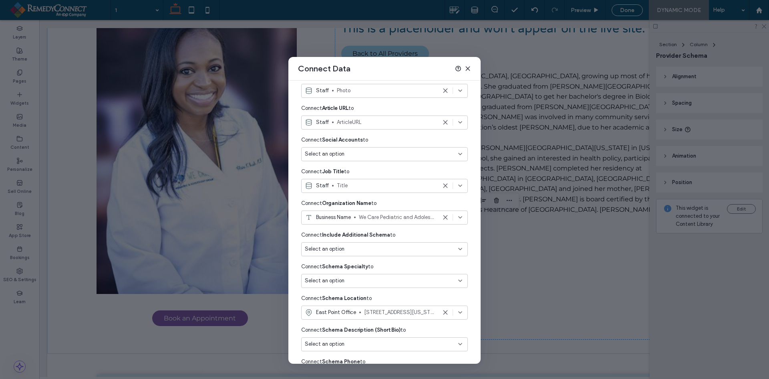
scroll to position [160, 0]
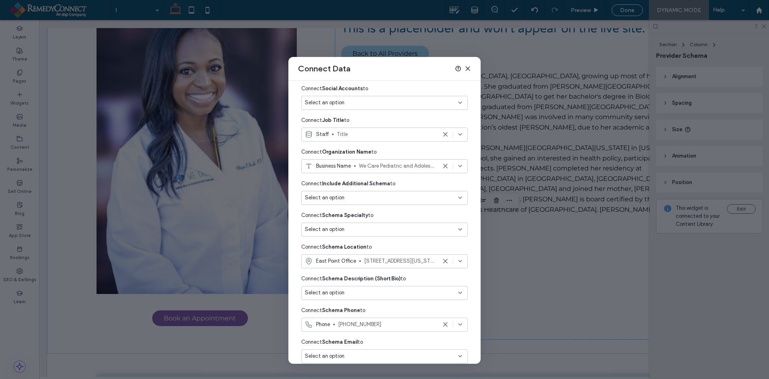
click at [354, 228] on div "Select an option" at bounding box center [380, 229] width 150 height 8
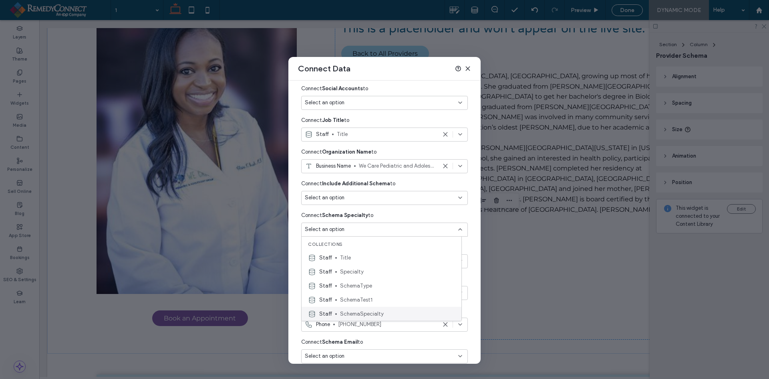
click at [363, 317] on span "SchemaSpecialty" at bounding box center [397, 314] width 115 height 8
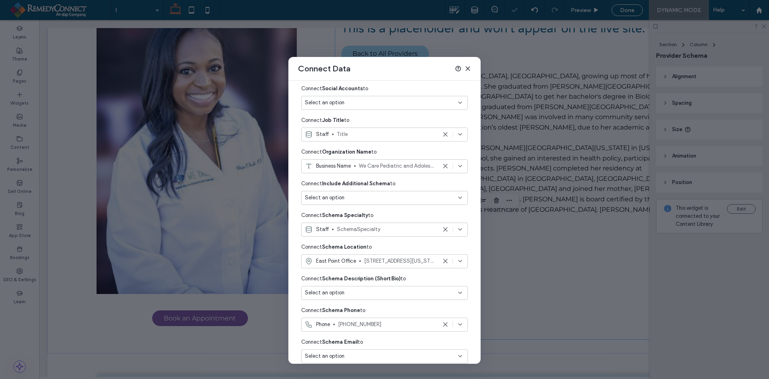
scroll to position [200, 0]
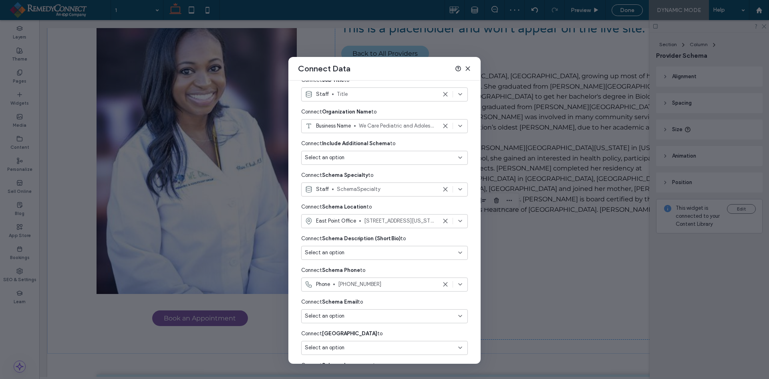
click at [348, 251] on div "Select an option" at bounding box center [380, 252] width 150 height 8
click at [351, 312] on div "Staff MetaDescription" at bounding box center [382, 317] width 160 height 14
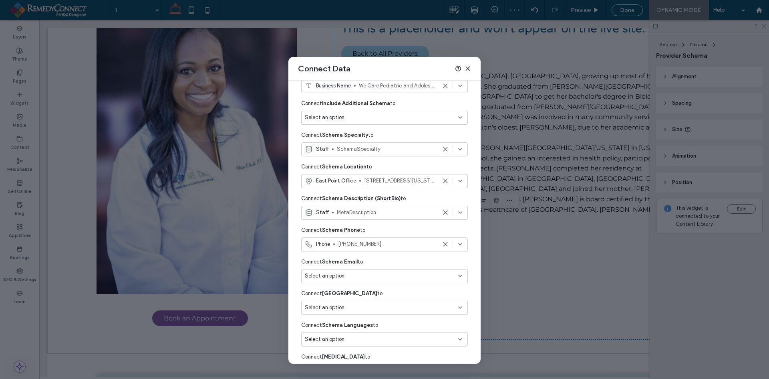
click at [358, 277] on div "Select an option" at bounding box center [380, 276] width 150 height 8
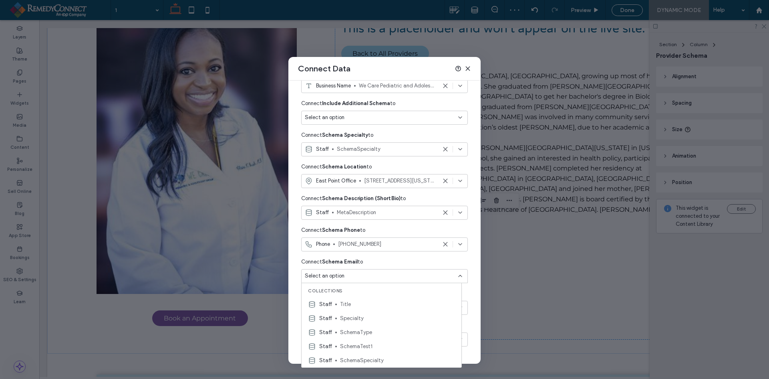
click at [358, 277] on div "Select an option" at bounding box center [380, 276] width 150 height 8
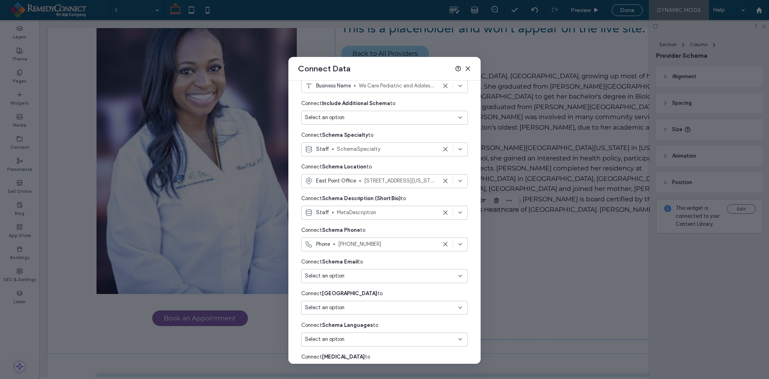
click at [358, 277] on div "Select an option" at bounding box center [380, 276] width 150 height 8
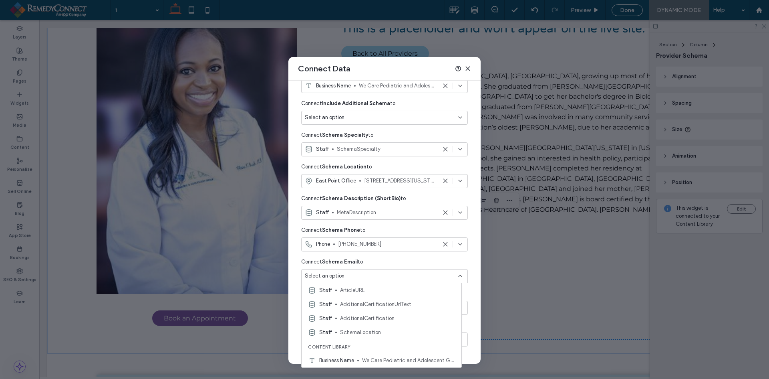
scroll to position [280, 0]
click at [385, 259] on div "Connect Schema Email to" at bounding box center [384, 261] width 167 height 14
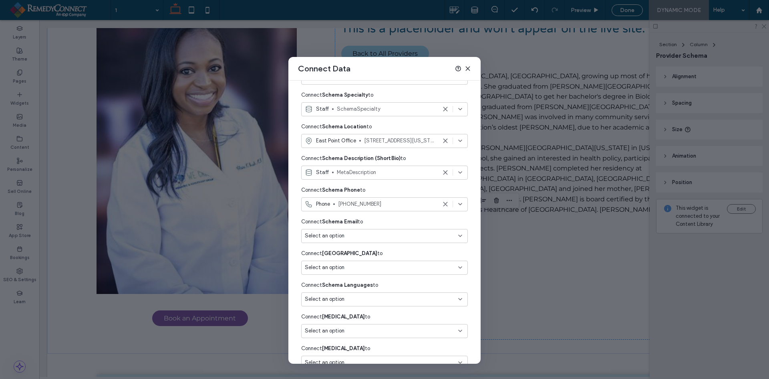
click at [355, 266] on div "Select an option" at bounding box center [380, 267] width 150 height 8
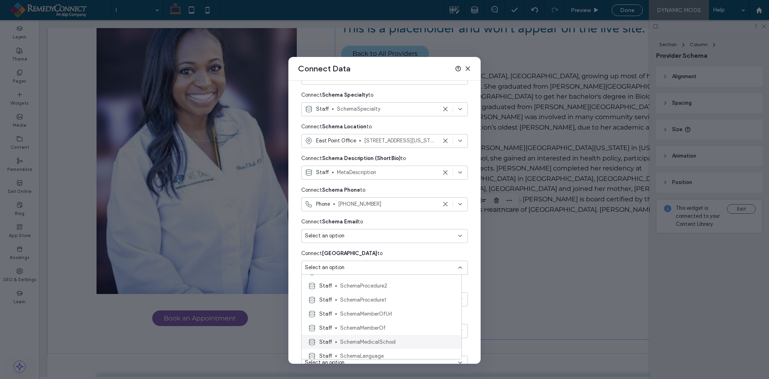
click at [366, 343] on span "SchemaMedicalSchool" at bounding box center [397, 342] width 115 height 8
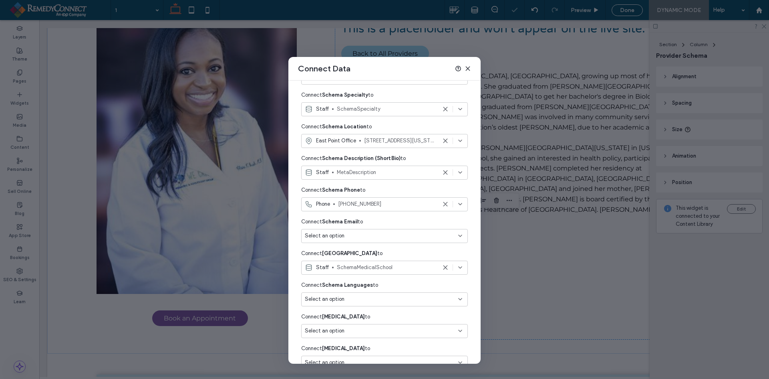
click at [367, 300] on div "Select an option" at bounding box center [380, 299] width 150 height 8
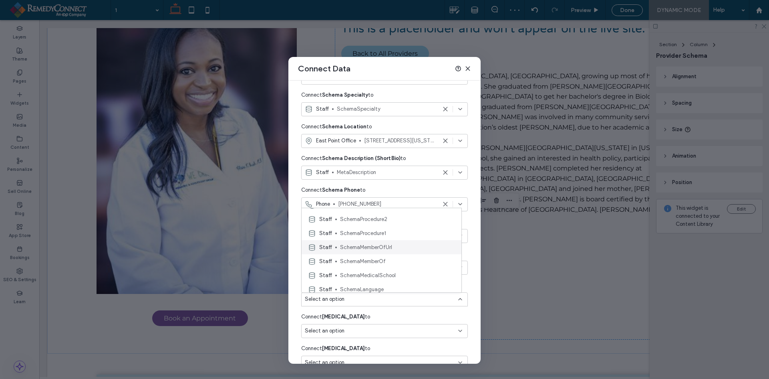
scroll to position [120, 0]
click at [374, 252] on span "SchemaLanguage" at bounding box center [397, 249] width 115 height 8
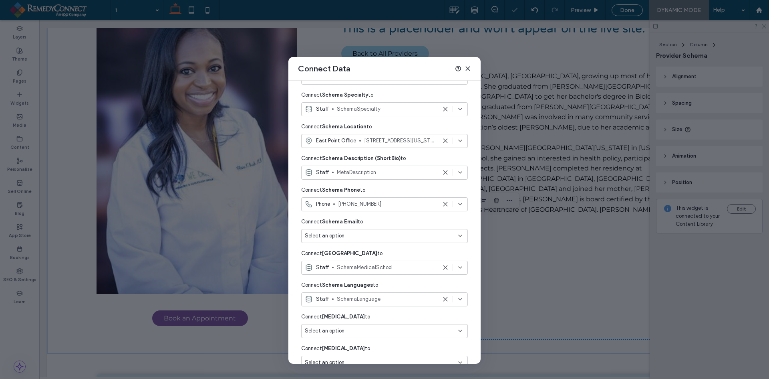
click at [366, 331] on div "Select an option" at bounding box center [380, 330] width 150 height 8
click at [381, 262] on span "SchemaProcedure1" at bounding box center [397, 265] width 115 height 8
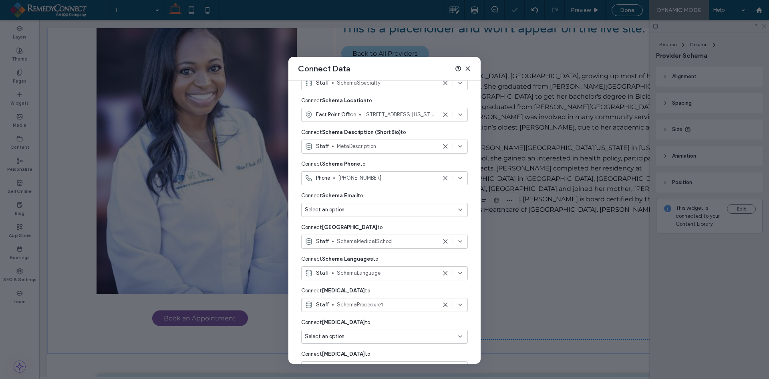
scroll to position [320, 0]
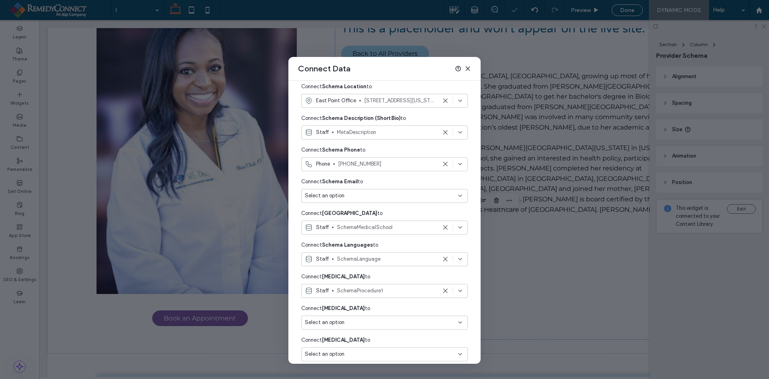
click at [385, 323] on div "Select an option" at bounding box center [380, 322] width 150 height 8
click at [393, 244] on span "SchemaProcedure2" at bounding box center [397, 242] width 115 height 8
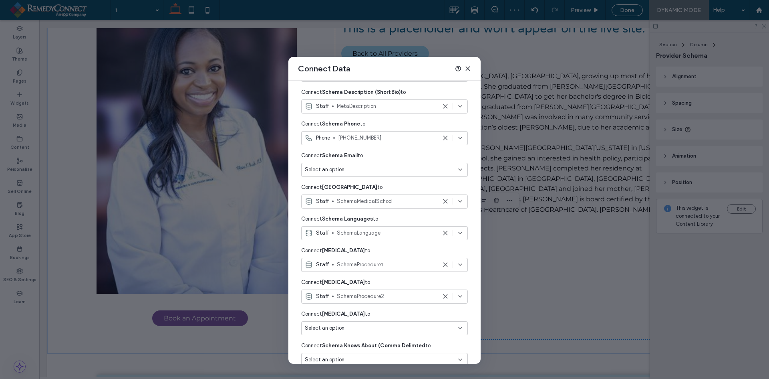
scroll to position [361, 0]
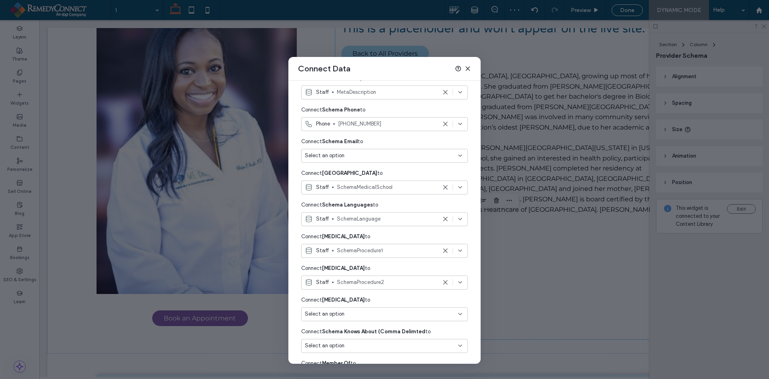
click at [383, 314] on div "Select an option" at bounding box center [380, 314] width 150 height 8
click at [379, 288] on span "SchemaTest1" at bounding box center [397, 286] width 115 height 8
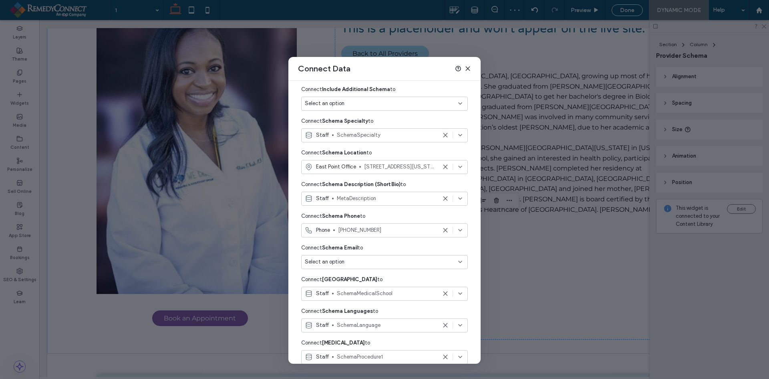
scroll to position [240, 0]
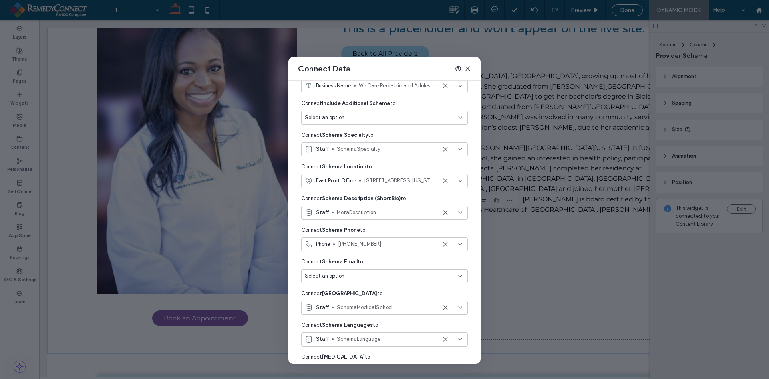
click at [373, 116] on div "Select an option" at bounding box center [380, 117] width 150 height 8
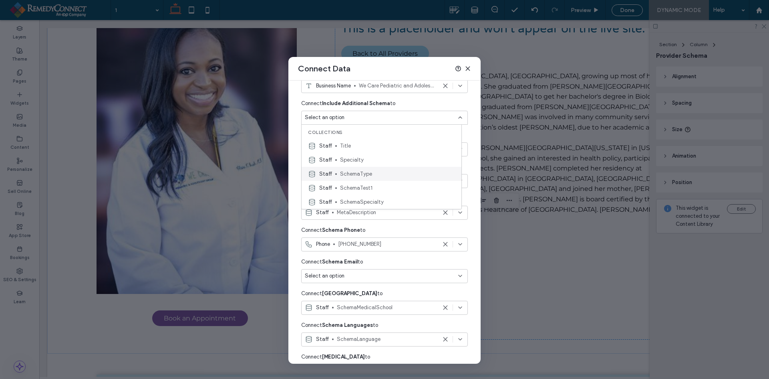
click at [374, 171] on span "SchemaType" at bounding box center [397, 174] width 115 height 8
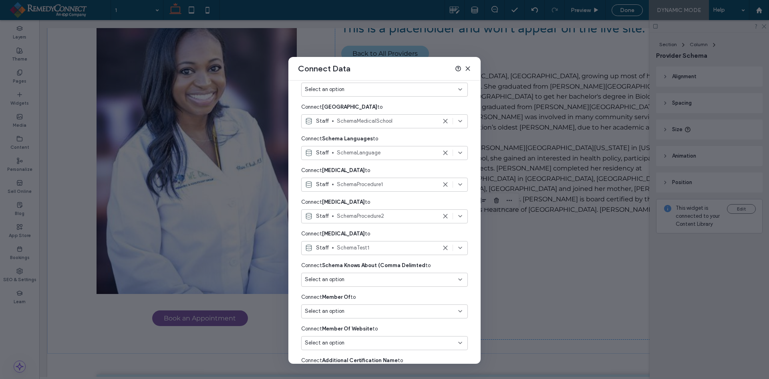
scroll to position [441, 0]
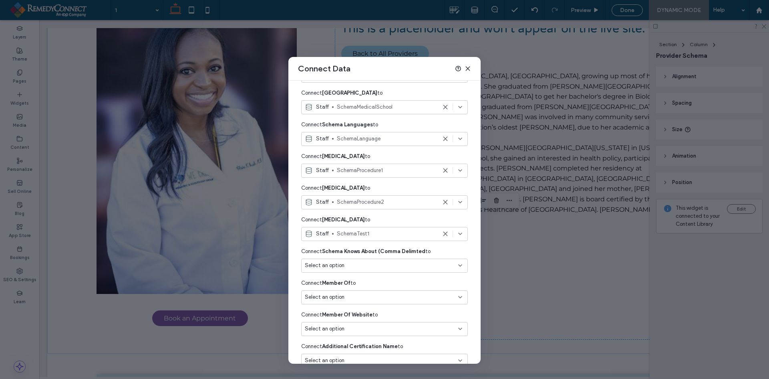
click at [369, 266] on div "Select an option" at bounding box center [380, 265] width 150 height 8
click at [367, 326] on span "SchemaKnowsAbout" at bounding box center [397, 328] width 115 height 8
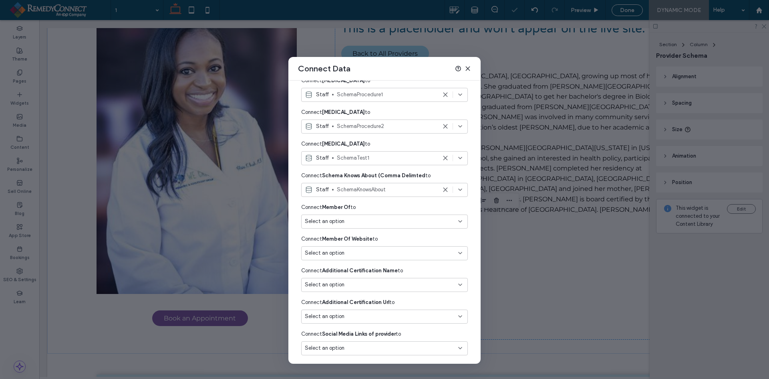
scroll to position [521, 0]
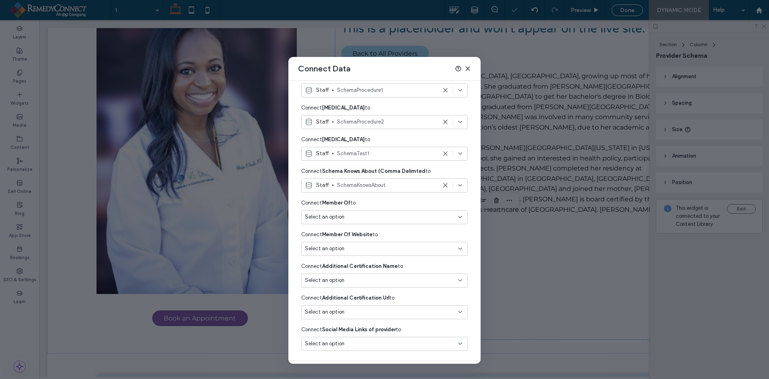
click at [359, 226] on div "Select an option" at bounding box center [384, 218] width 167 height 17
click at [359, 220] on div "Select an option" at bounding box center [380, 217] width 150 height 8
click at [367, 277] on span "SchemaMemberOf" at bounding box center [397, 277] width 115 height 8
click at [367, 247] on div "Select an option" at bounding box center [380, 248] width 150 height 8
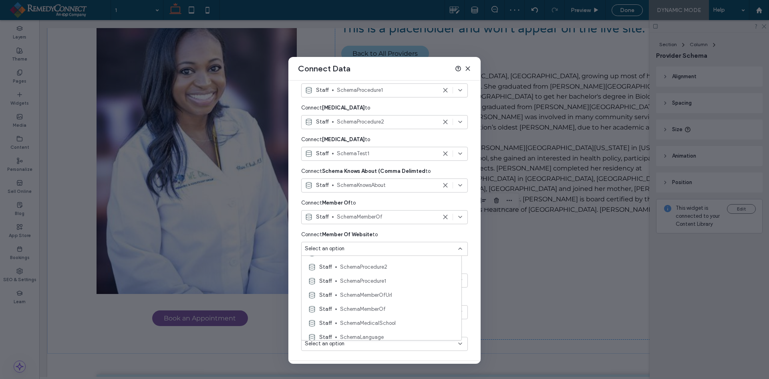
click at [365, 289] on div "Staff SchemaMemberOfUrl" at bounding box center [382, 295] width 160 height 14
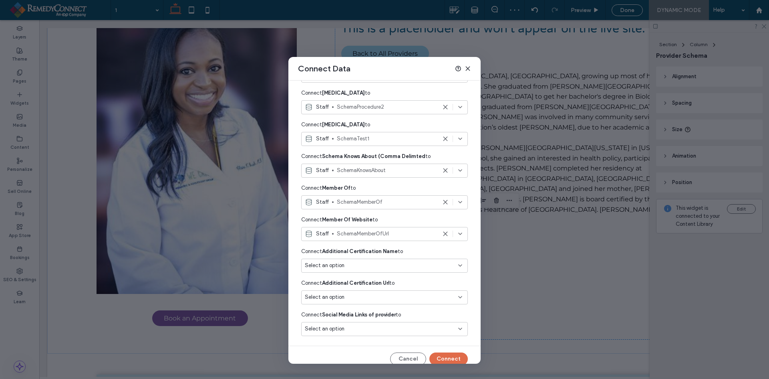
scroll to position [544, 0]
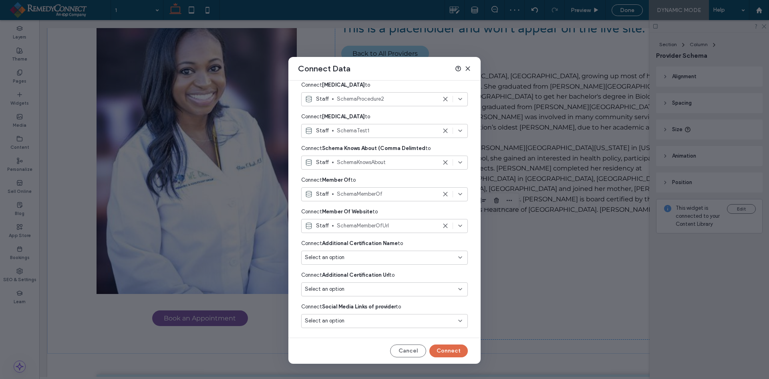
click at [372, 254] on div "Select an option" at bounding box center [380, 257] width 150 height 8
click at [371, 312] on span "AddtionalCertification" at bounding box center [397, 314] width 115 height 8
click at [369, 289] on div "Select an option" at bounding box center [380, 289] width 150 height 8
click at [366, 235] on span "AddtionalCertificationUrlText" at bounding box center [397, 233] width 115 height 8
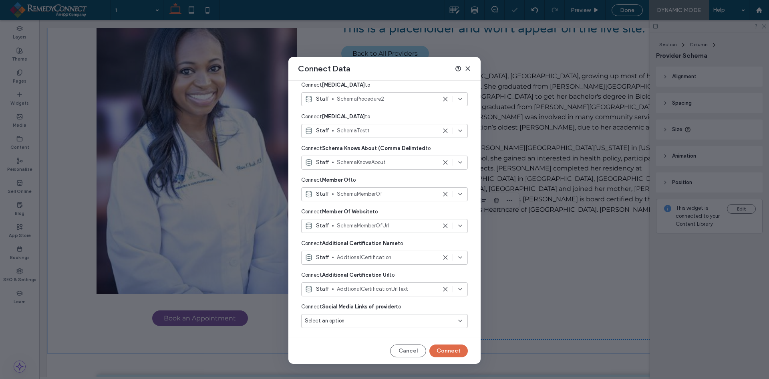
click at [365, 320] on div "Select an option" at bounding box center [380, 320] width 150 height 8
click at [471, 207] on div "Connect Edit Content Connect widgets to data from the content library, collecti…" at bounding box center [384, 222] width 192 height 283
click at [443, 352] on button "Connect" at bounding box center [448, 350] width 38 height 13
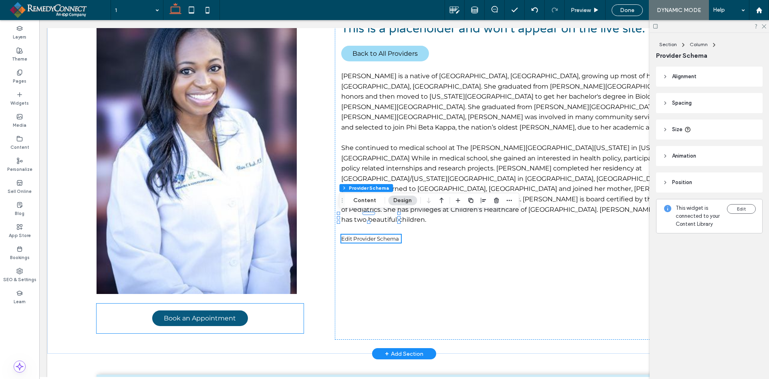
click at [228, 314] on span "Book an Appointment" at bounding box center [200, 318] width 72 height 8
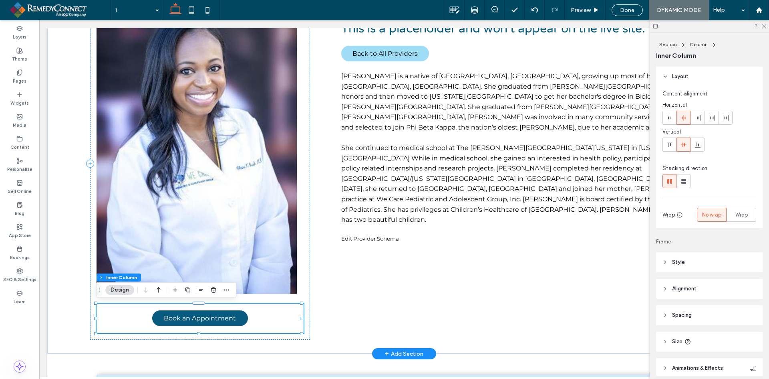
click at [228, 314] on span "Book an Appointment" at bounding box center [200, 318] width 72 height 8
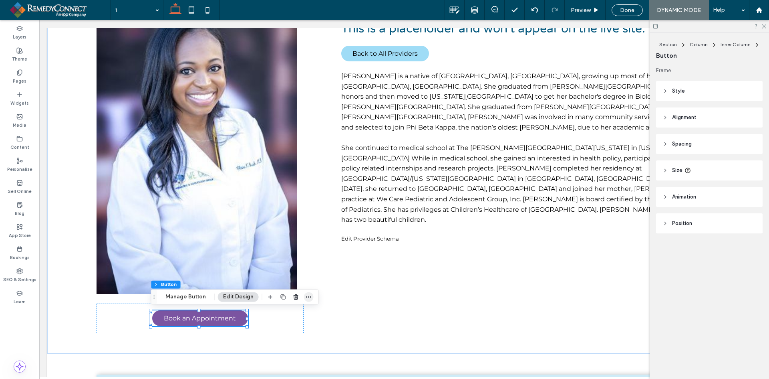
click at [307, 296] on use "button" at bounding box center [308, 296] width 5 height 1
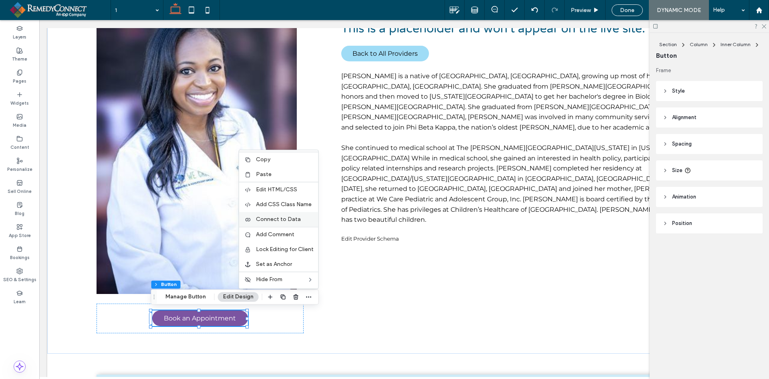
click at [300, 218] on label "Connect to Data" at bounding box center [285, 219] width 58 height 7
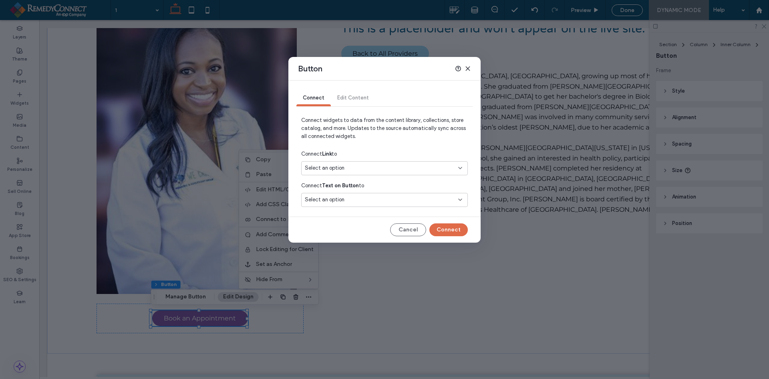
click at [334, 171] on span "Select an option" at bounding box center [325, 168] width 40 height 8
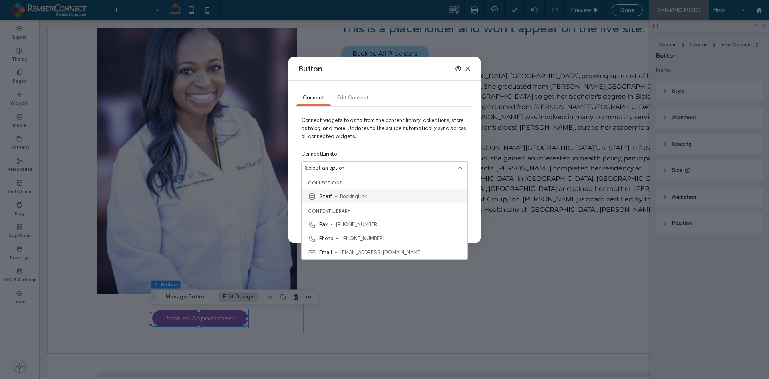
click at [347, 194] on span "BookingLink" at bounding box center [400, 196] width 121 height 8
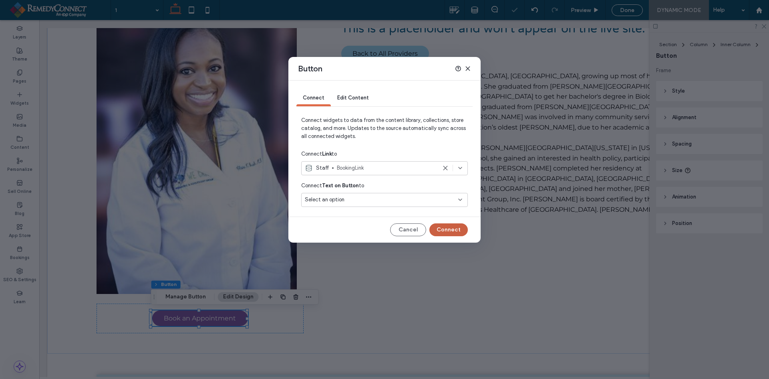
click at [447, 227] on button "Connect" at bounding box center [448, 229] width 38 height 13
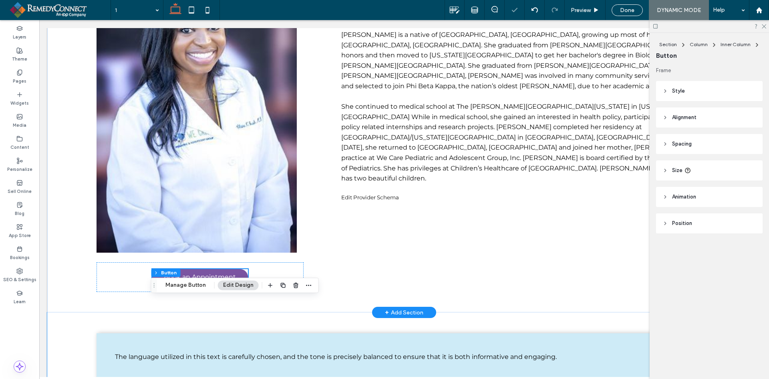
scroll to position [240, 0]
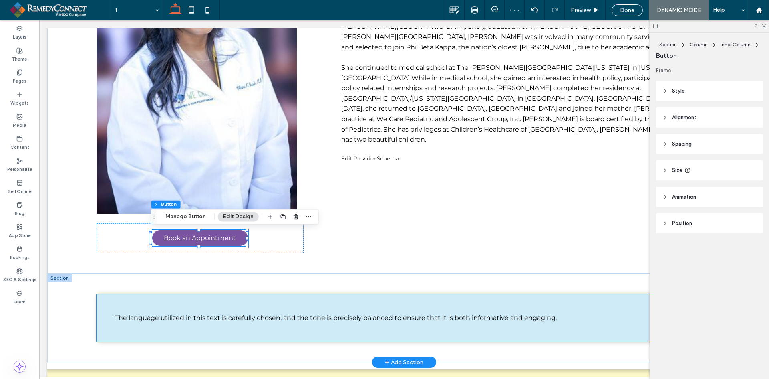
click at [270, 316] on span "The language utilized in this text is carefully chosen, and the tone is precise…" at bounding box center [336, 318] width 442 height 8
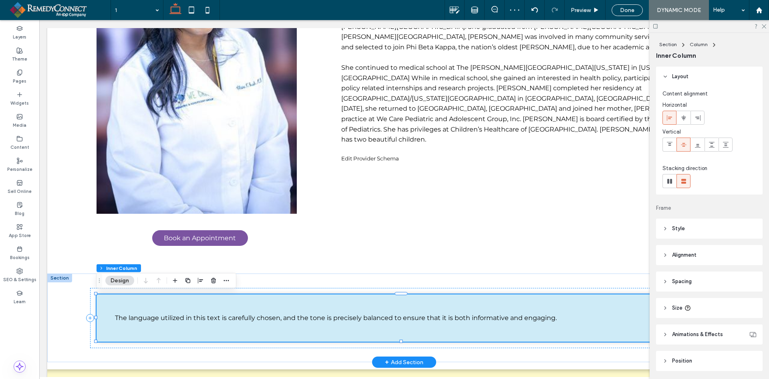
click at [257, 315] on span "The language utilized in this text is carefully chosen, and the tone is precise…" at bounding box center [336, 318] width 442 height 8
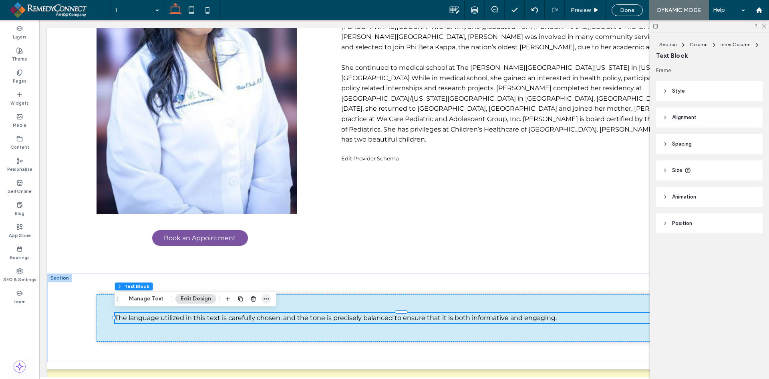
click at [266, 299] on icon "button" at bounding box center [266, 298] width 6 height 6
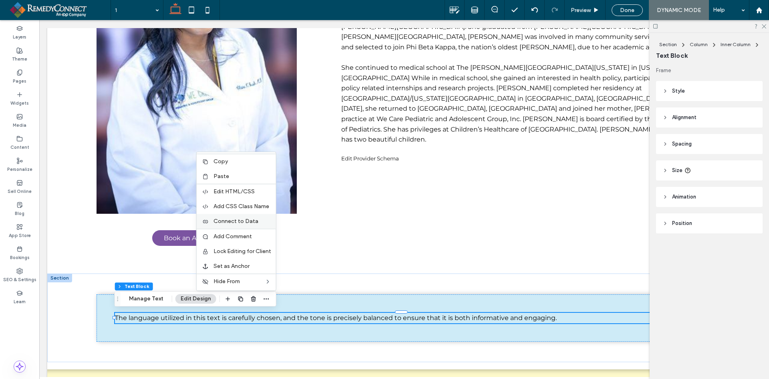
click at [254, 222] on span "Connect to Data" at bounding box center [236, 221] width 45 height 7
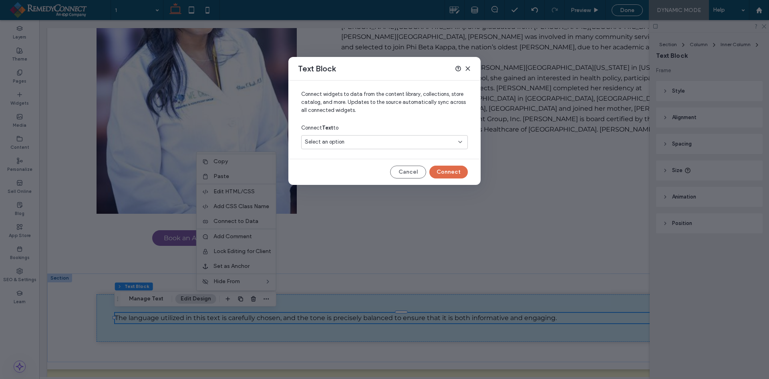
click at [373, 139] on div "Select an option" at bounding box center [380, 142] width 150 height 8
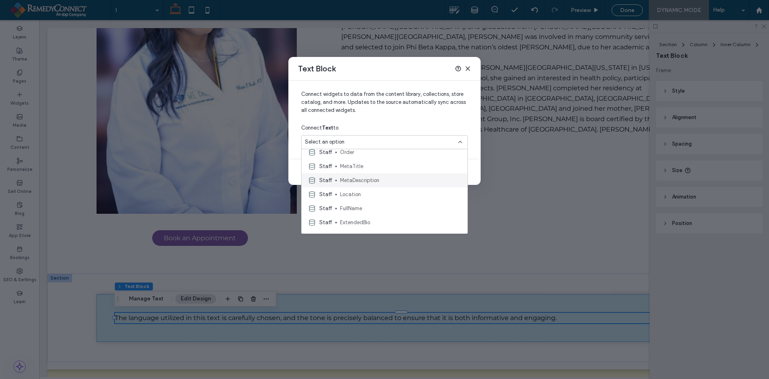
scroll to position [200, 0]
click at [360, 206] on span "ExtendedBio" at bounding box center [400, 208] width 121 height 8
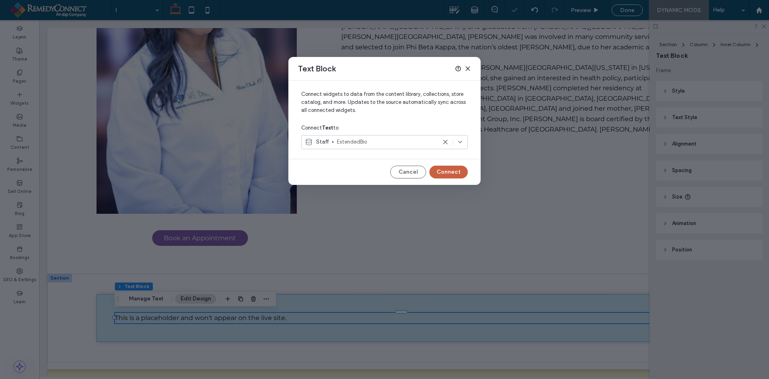
click at [445, 169] on button "Connect" at bounding box center [448, 171] width 38 height 13
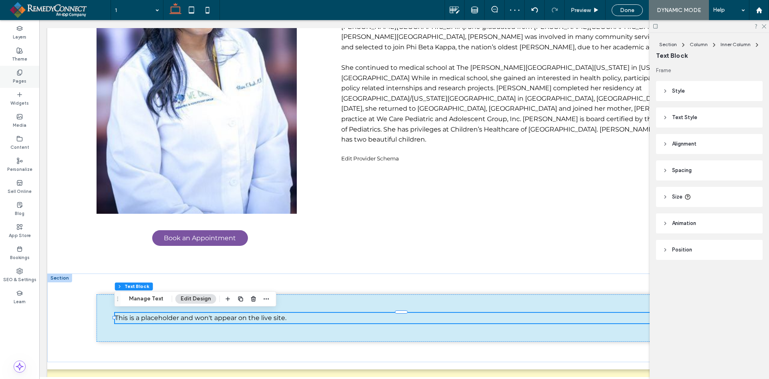
click at [27, 80] on div "Pages" at bounding box center [19, 77] width 39 height 22
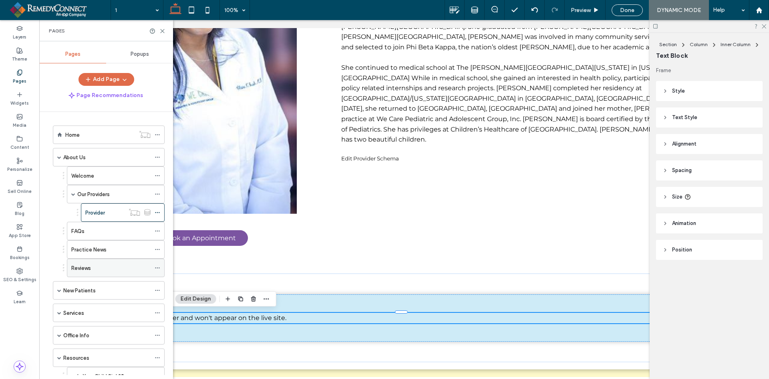
click at [87, 268] on label "Reviews" at bounding box center [81, 268] width 20 height 14
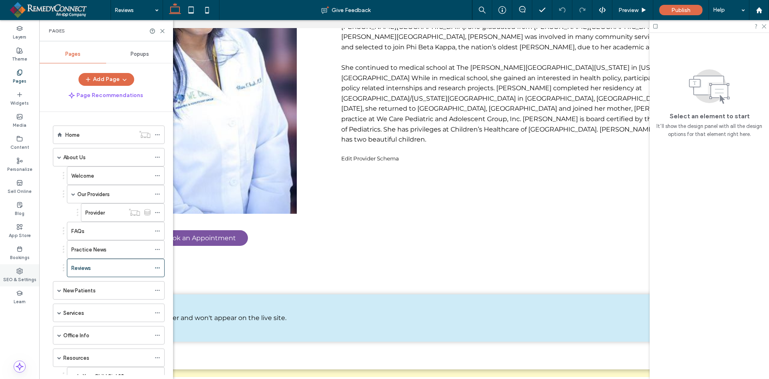
click at [20, 274] on label "SEO & Settings" at bounding box center [19, 278] width 33 height 9
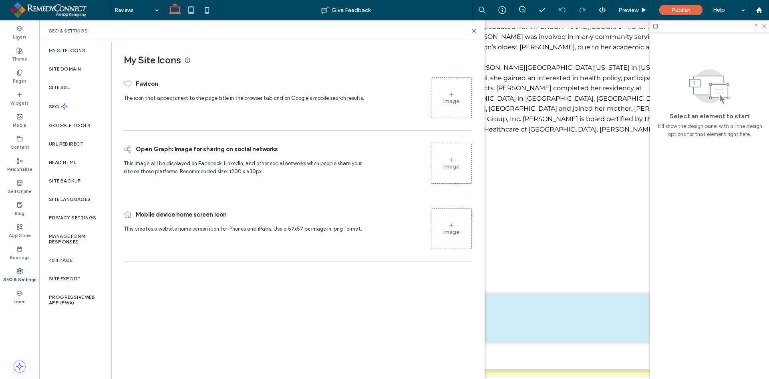
click at [455, 102] on div "Image" at bounding box center [451, 101] width 16 height 7
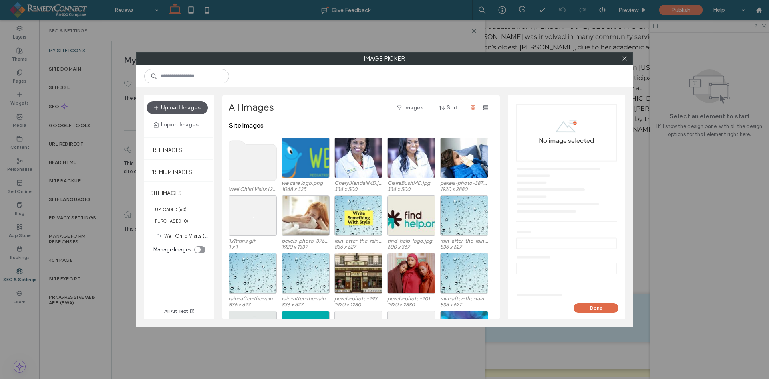
click at [195, 109] on button "Upload Images" at bounding box center [177, 107] width 61 height 13
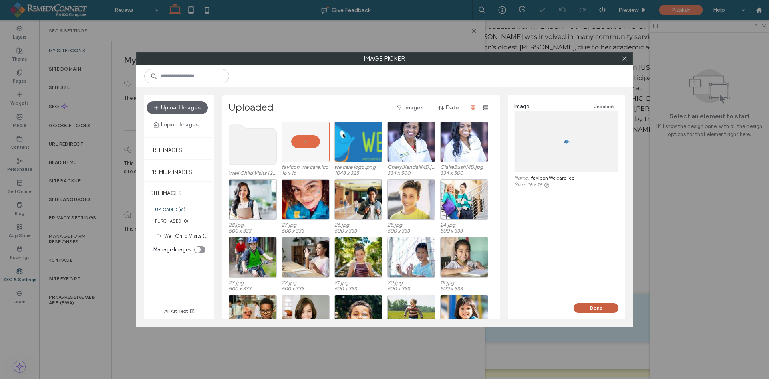
click at [596, 306] on button "Done" at bounding box center [596, 308] width 45 height 10
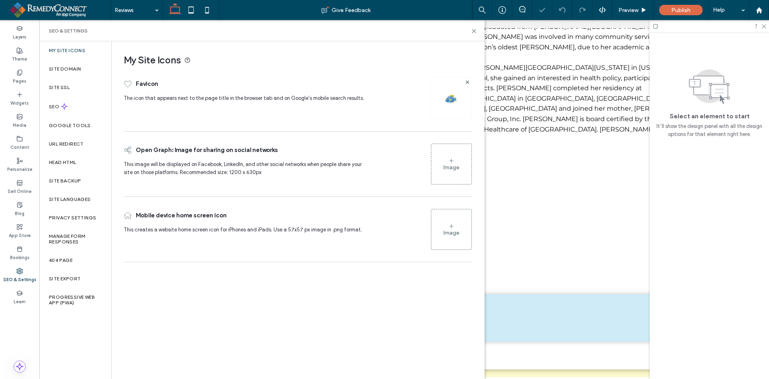
click at [442, 237] on div "Image" at bounding box center [451, 229] width 40 height 38
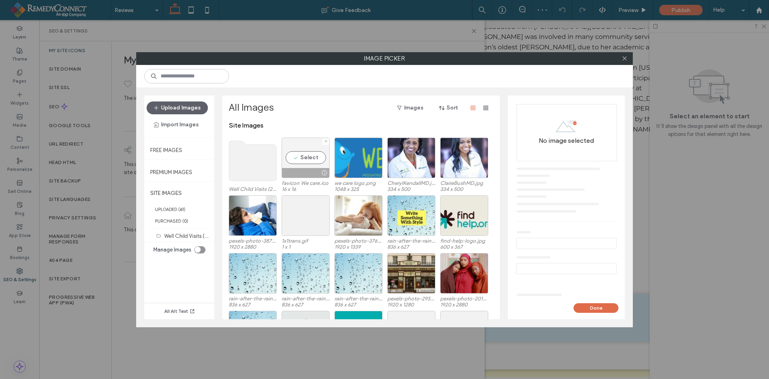
click at [307, 155] on div "Select" at bounding box center [306, 157] width 48 height 40
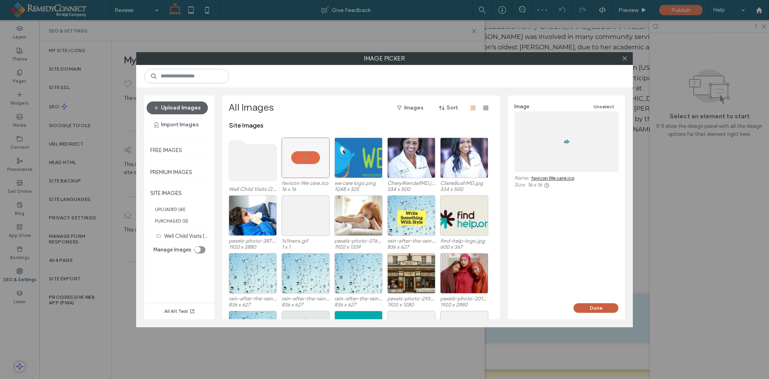
click at [596, 308] on button "Done" at bounding box center [596, 308] width 45 height 10
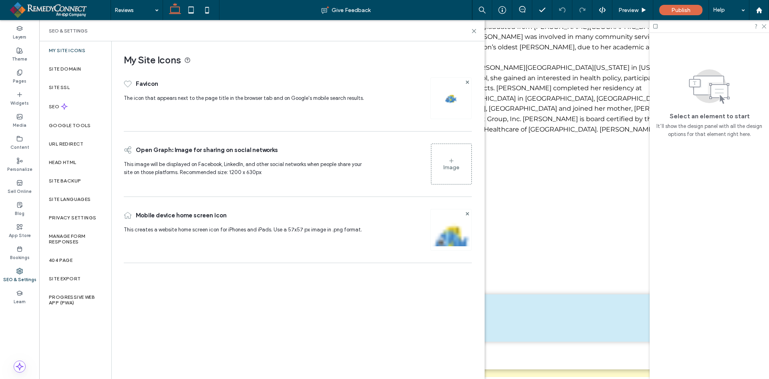
click at [444, 167] on div "Image" at bounding box center [451, 167] width 16 height 7
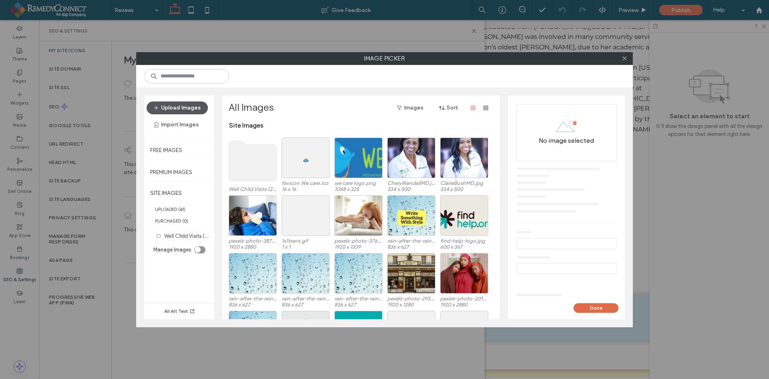
click at [195, 111] on button "Upload Images" at bounding box center [177, 107] width 61 height 13
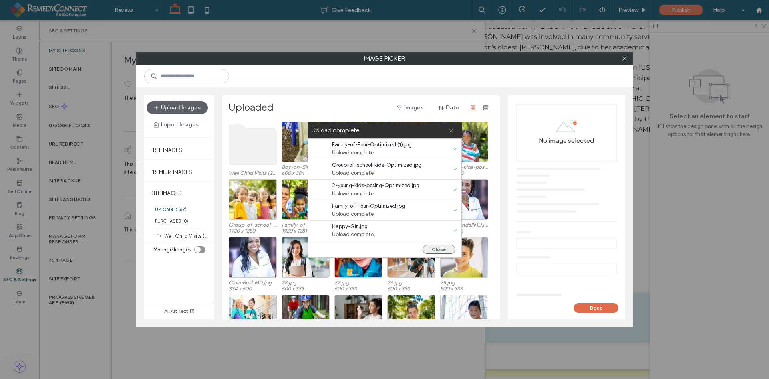
click at [436, 248] on button "Close" at bounding box center [439, 249] width 33 height 9
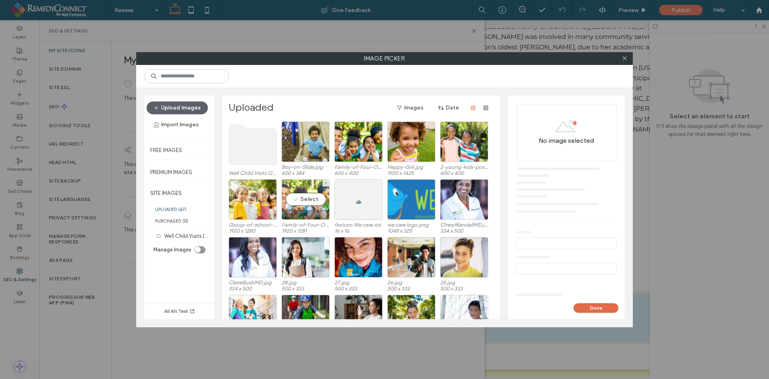
click at [310, 198] on div "Select" at bounding box center [306, 199] width 48 height 40
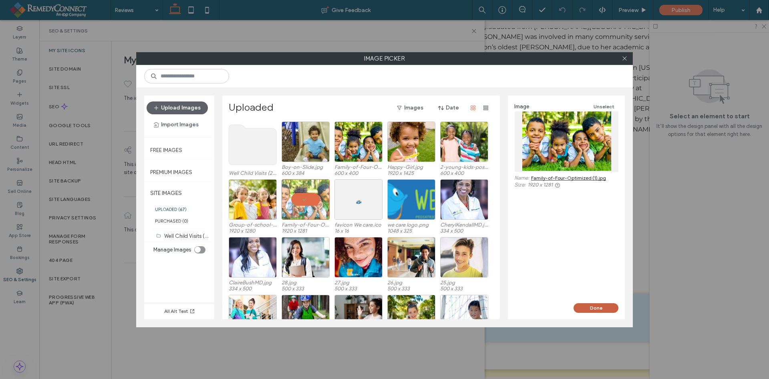
click at [594, 307] on button "Done" at bounding box center [596, 308] width 45 height 10
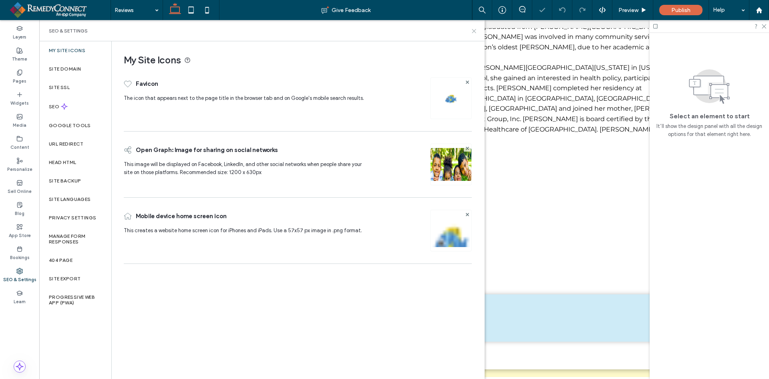
click at [474, 33] on icon at bounding box center [474, 31] width 6 height 6
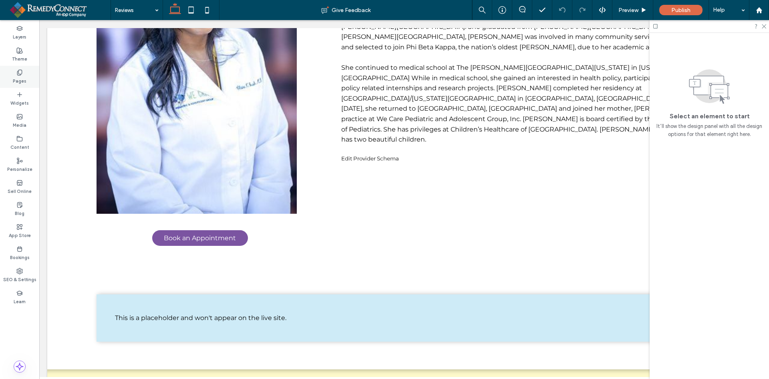
click at [25, 82] on label "Pages" at bounding box center [20, 80] width 14 height 9
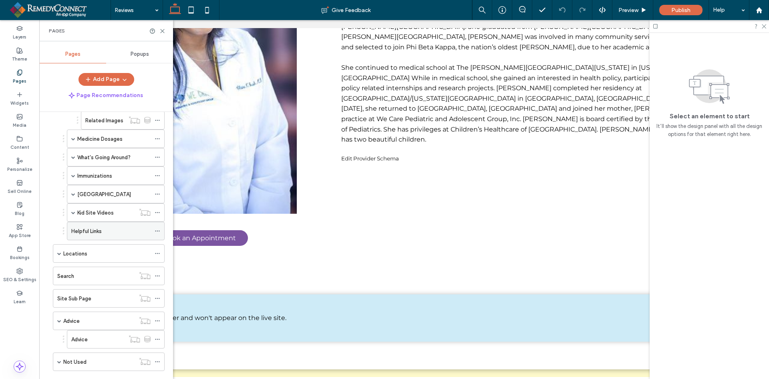
scroll to position [394, 0]
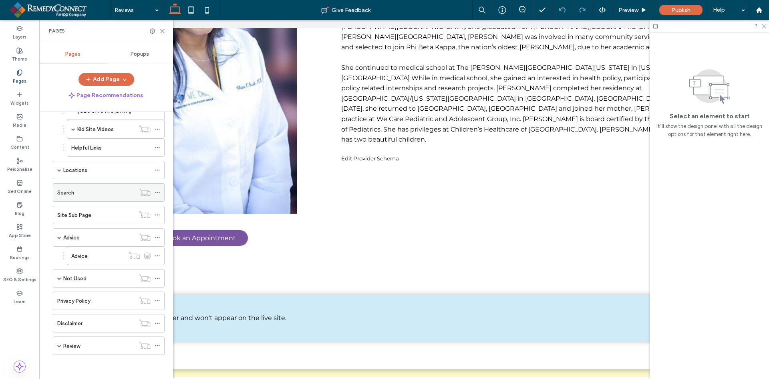
click at [75, 194] on div "Search" at bounding box center [96, 192] width 78 height 8
click at [161, 29] on use at bounding box center [163, 31] width 4 height 4
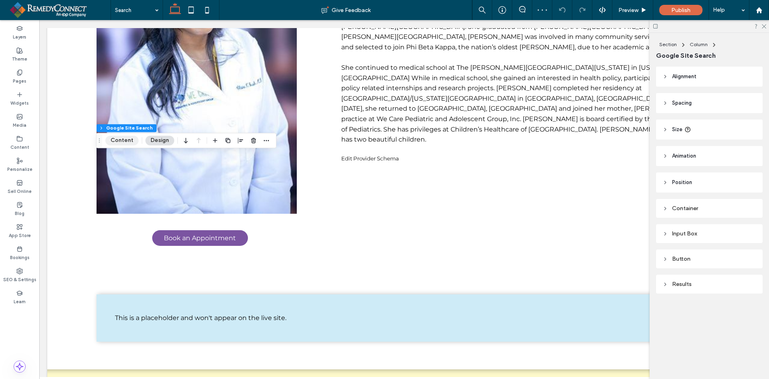
click at [123, 136] on button "Content" at bounding box center [121, 140] width 33 height 10
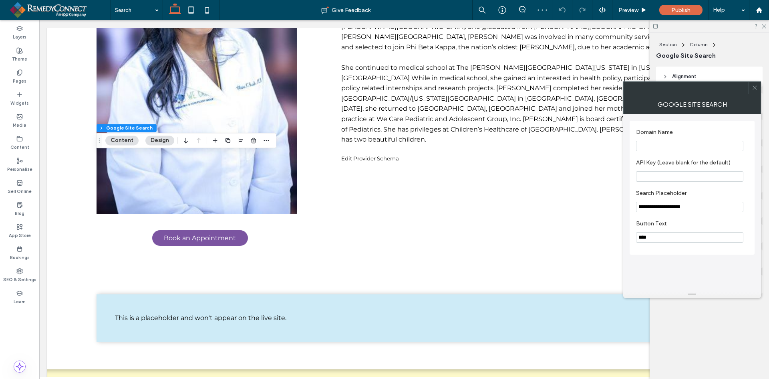
click at [659, 146] on input "Domain Name" at bounding box center [689, 146] width 107 height 10
paste input "**********"
type input "**********"
click at [650, 176] on input "API Key (Leave blank for the default)" at bounding box center [689, 176] width 107 height 10
click at [752, 87] on icon at bounding box center [755, 88] width 6 height 6
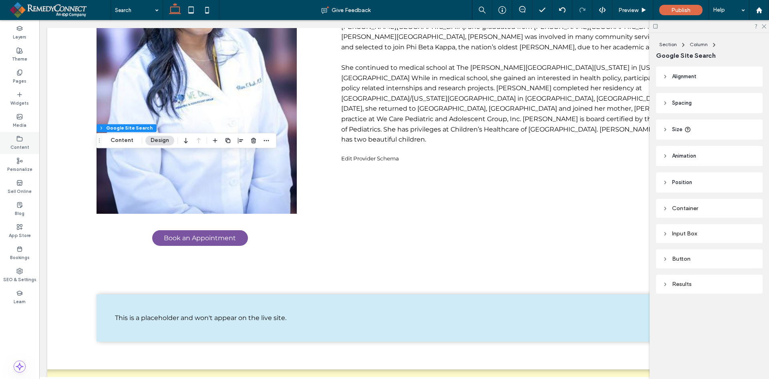
click at [22, 144] on label "Content" at bounding box center [19, 146] width 19 height 9
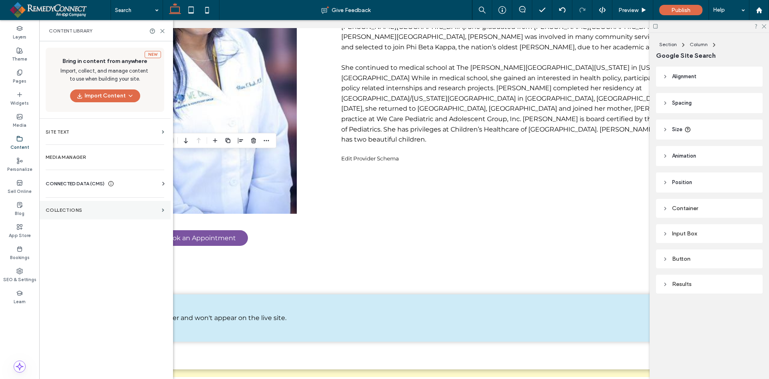
click at [54, 207] on label "Collections" at bounding box center [102, 210] width 113 height 6
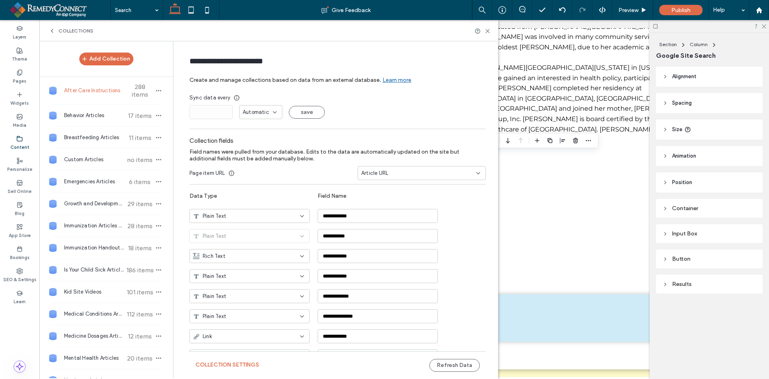
click at [263, 111] on span "Automatic" at bounding box center [256, 112] width 26 height 8
click at [261, 138] on div "Days" at bounding box center [258, 140] width 42 height 14
drag, startPoint x: 215, startPoint y: 115, endPoint x: 95, endPoint y: 109, distance: 120.3
click at [95, 109] on div "Add Collection After Care Instructions 288 items Behavior Articles 17 items Bre…" at bounding box center [268, 209] width 459 height 336
type input "*"
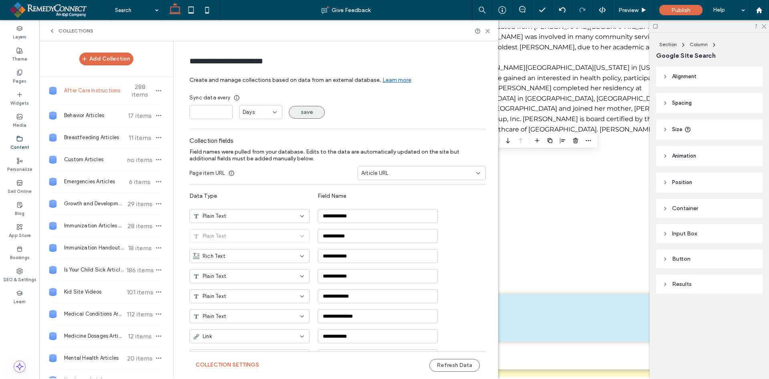
click at [307, 110] on button "save" at bounding box center [307, 112] width 36 height 13
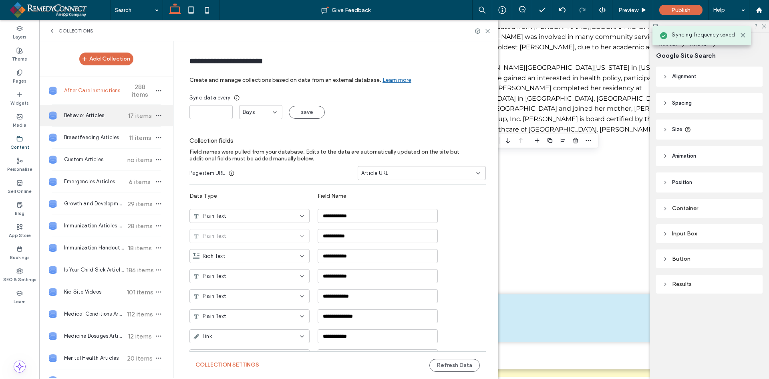
click at [69, 109] on div "Behavior Articles 17 items" at bounding box center [106, 116] width 134 height 22
type input "**********"
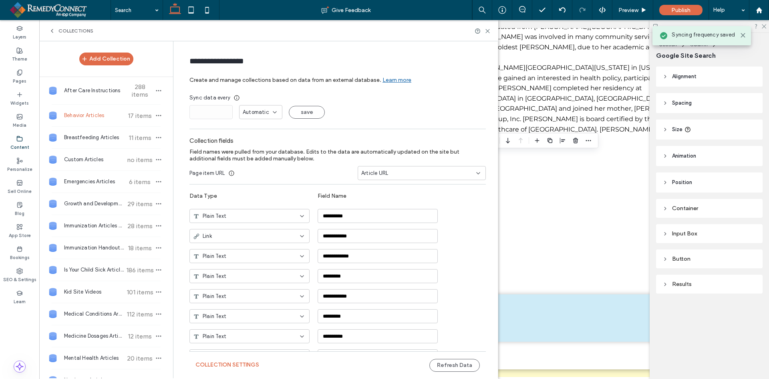
click at [252, 112] on span "Automatic" at bounding box center [256, 112] width 26 height 8
drag, startPoint x: 250, startPoint y: 138, endPoint x: 205, endPoint y: 116, distance: 50.7
click at [250, 138] on span "Days" at bounding box center [246, 140] width 12 height 8
click at [173, 111] on div "**********" at bounding box center [335, 209] width 325 height 336
type input "*"
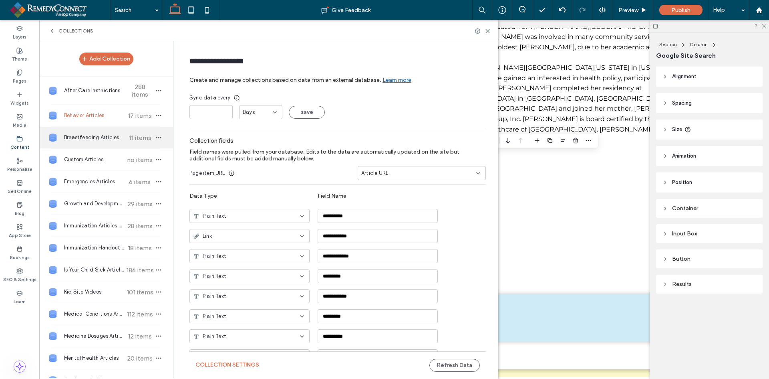
drag, startPoint x: 310, startPoint y: 107, endPoint x: 151, endPoint y: 131, distance: 160.8
click at [309, 107] on button "save" at bounding box center [307, 112] width 36 height 13
click at [97, 138] on span "Breastfeeding Articles" at bounding box center [94, 137] width 60 height 8
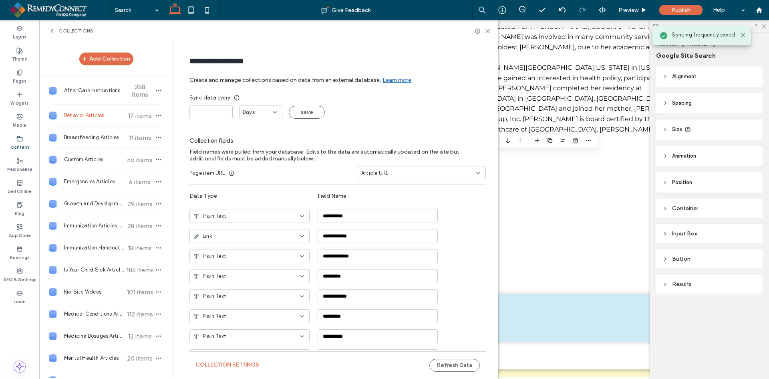
type input "**********"
click at [248, 109] on span "Automatic" at bounding box center [256, 112] width 26 height 8
click at [250, 134] on div "Days" at bounding box center [258, 140] width 42 height 14
drag, startPoint x: 202, startPoint y: 108, endPoint x: 144, endPoint y: 121, distance: 59.8
click at [145, 121] on div "Add Collection After Care Instructions 288 items Behavior Articles 17 items Bre…" at bounding box center [268, 209] width 459 height 336
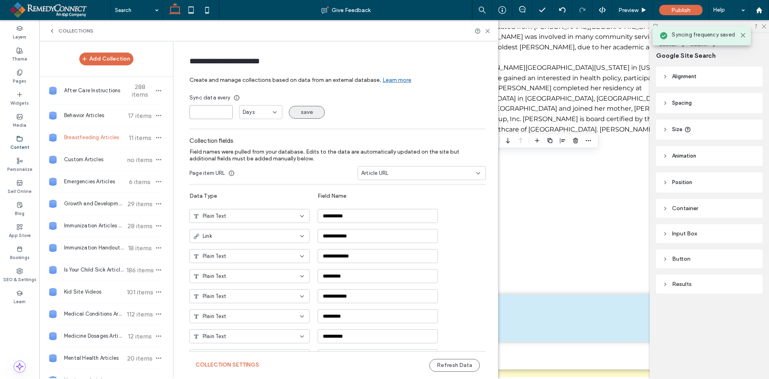
type input "*"
click at [292, 108] on button "save" at bounding box center [307, 112] width 36 height 13
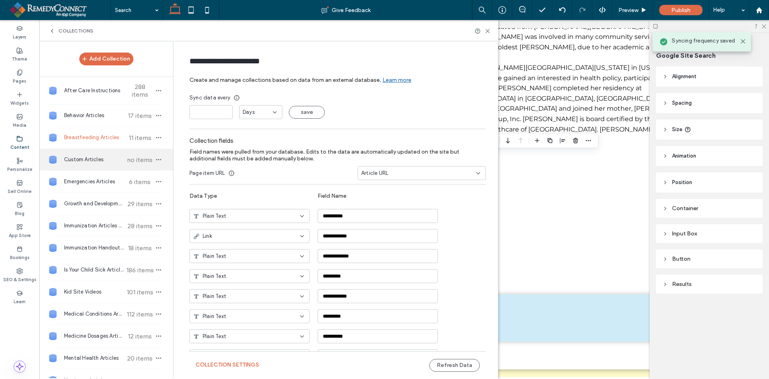
drag, startPoint x: 110, startPoint y: 163, endPoint x: 179, endPoint y: 149, distance: 70.9
click at [111, 163] on div "Custom Articles no items" at bounding box center [106, 160] width 134 height 22
type input "**********"
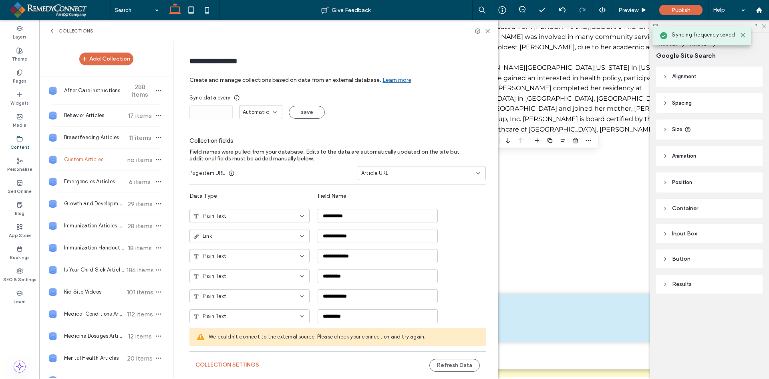
drag, startPoint x: 266, startPoint y: 107, endPoint x: 263, endPoint y: 117, distance: 11.0
click at [266, 107] on div "Automatic" at bounding box center [260, 112] width 43 height 14
click at [256, 136] on div "Days" at bounding box center [258, 140] width 42 height 14
drag, startPoint x: 208, startPoint y: 111, endPoint x: 163, endPoint y: 114, distance: 45.0
click at [159, 114] on div "Add Collection After Care Instructions 288 items Behavior Articles 17 items Bre…" at bounding box center [268, 209] width 459 height 336
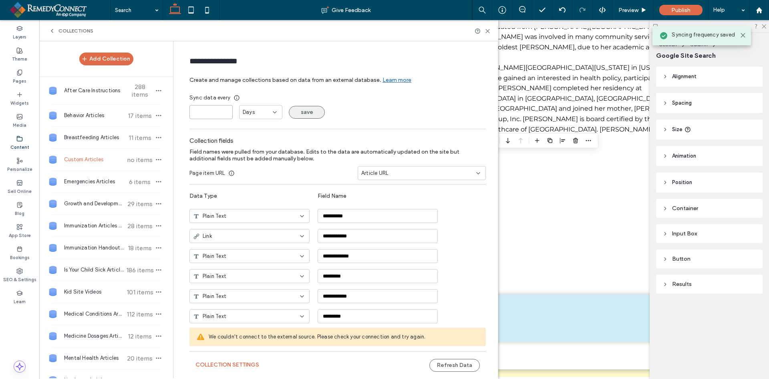
type input "*"
drag, startPoint x: 293, startPoint y: 109, endPoint x: 267, endPoint y: 123, distance: 29.7
click at [294, 109] on button "save" at bounding box center [307, 112] width 36 height 13
click at [89, 174] on div "Emergencies Articles 6 items" at bounding box center [106, 182] width 134 height 22
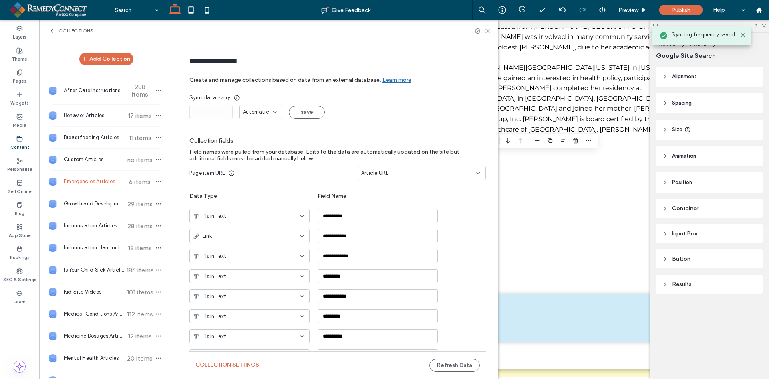
type input "**********"
click at [244, 114] on span "Automatic" at bounding box center [256, 112] width 26 height 8
click at [248, 138] on span "Days" at bounding box center [246, 140] width 12 height 8
drag, startPoint x: 205, startPoint y: 111, endPoint x: 174, endPoint y: 115, distance: 30.7
click at [174, 115] on div "**********" at bounding box center [335, 209] width 325 height 336
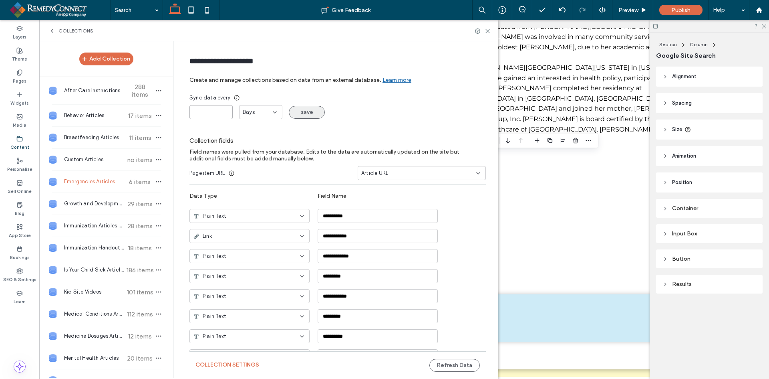
type input "*"
click at [292, 109] on button "save" at bounding box center [307, 112] width 36 height 13
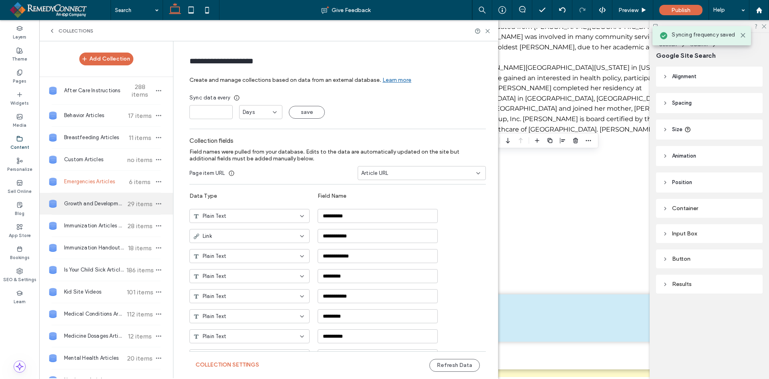
click at [93, 204] on span "Growth and Development Articles" at bounding box center [94, 203] width 60 height 8
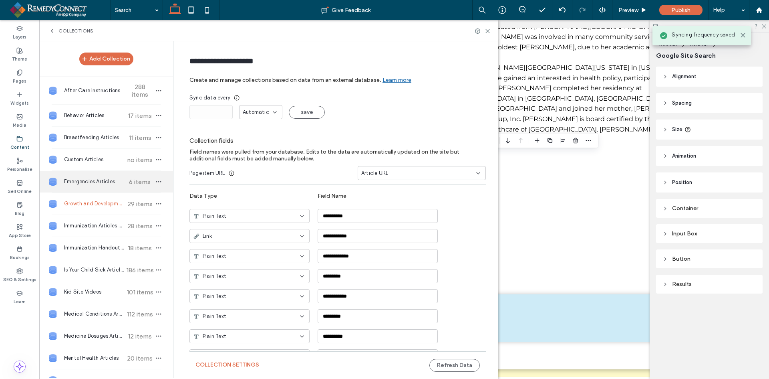
type input "**********"
click at [258, 111] on span "Automatic" at bounding box center [256, 112] width 26 height 8
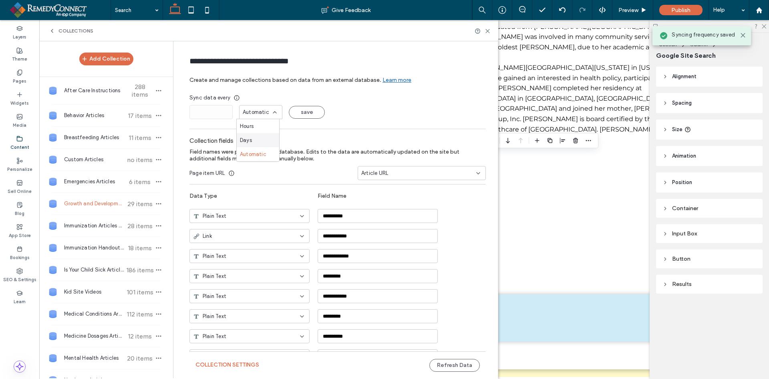
click at [261, 137] on div "Days" at bounding box center [258, 140] width 42 height 14
drag, startPoint x: 218, startPoint y: 114, endPoint x: 193, endPoint y: 115, distance: 24.8
click at [145, 118] on div "Add Collection After Care Instructions 288 items Behavior Articles 17 items Bre…" at bounding box center [268, 209] width 459 height 336
type input "*"
drag, startPoint x: 301, startPoint y: 107, endPoint x: 216, endPoint y: 144, distance: 92.4
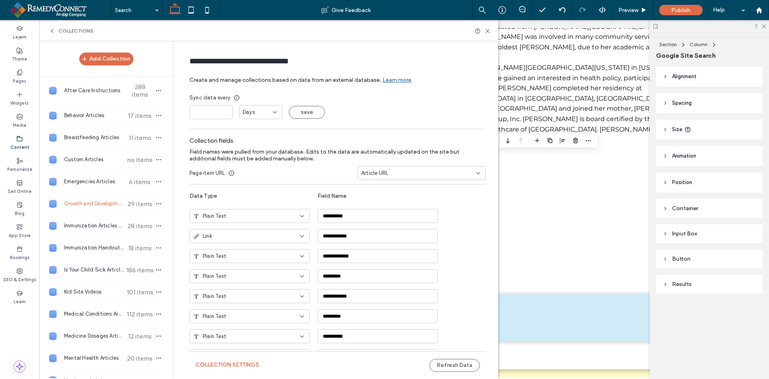
click at [302, 107] on button "save" at bounding box center [307, 112] width 36 height 13
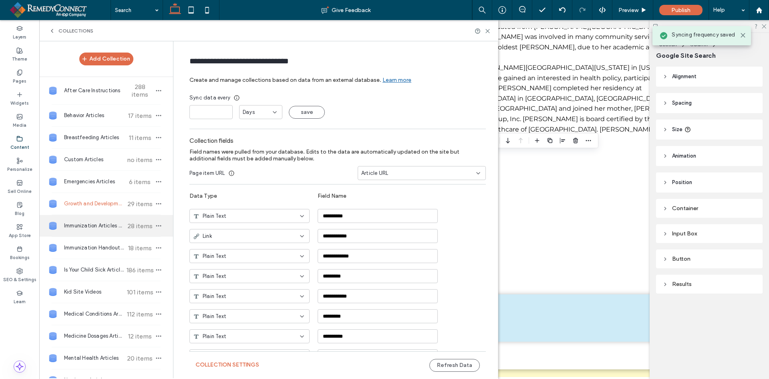
click at [97, 221] on div "Immunization Articles Articles 28 items" at bounding box center [106, 226] width 134 height 22
type input "**********"
click at [252, 111] on span "Automatic" at bounding box center [256, 112] width 26 height 8
click at [252, 138] on div "Days" at bounding box center [258, 140] width 42 height 14
drag, startPoint x: 208, startPoint y: 111, endPoint x: 182, endPoint y: 115, distance: 26.1
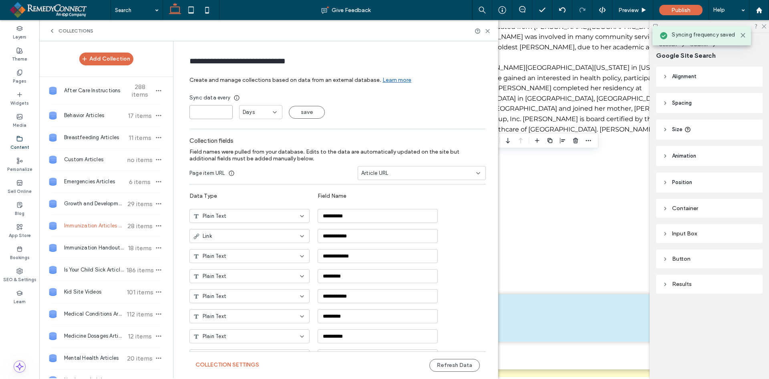
type input "*"
click at [301, 109] on button "save" at bounding box center [307, 112] width 36 height 13
click at [96, 244] on span "Immunization Handouts Articles" at bounding box center [94, 248] width 60 height 8
type input "**********"
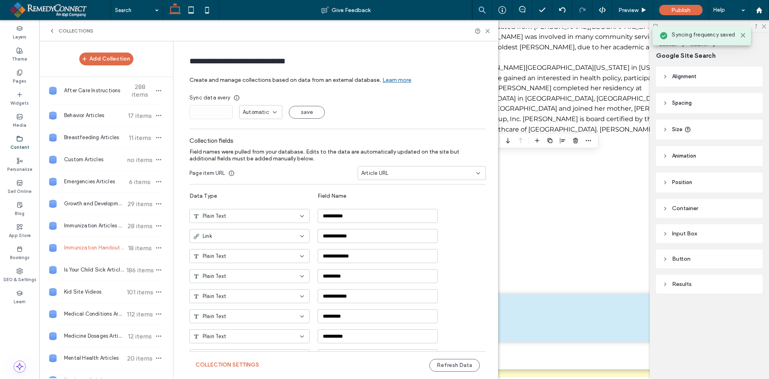
click at [256, 115] on span "Automatic" at bounding box center [256, 112] width 26 height 8
click at [258, 136] on div "Days" at bounding box center [258, 140] width 42 height 14
drag, startPoint x: 206, startPoint y: 105, endPoint x: 198, endPoint y: 111, distance: 10.8
click at [198, 111] on div "Sync data every * Days save" at bounding box center [337, 106] width 296 height 25
drag, startPoint x: 201, startPoint y: 116, endPoint x: 207, endPoint y: 117, distance: 5.3
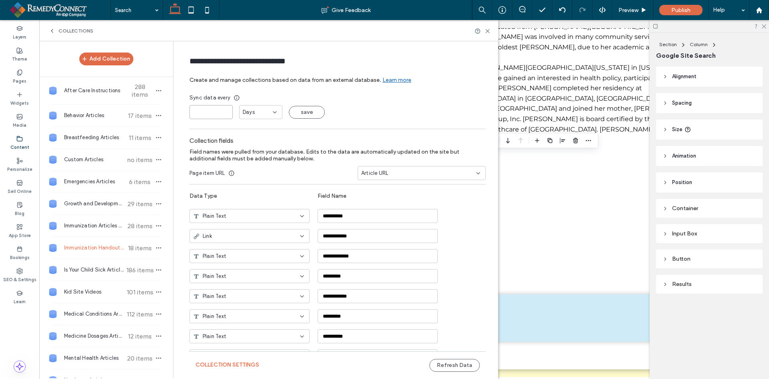
type input "*"
click at [303, 112] on button "save" at bounding box center [307, 112] width 36 height 13
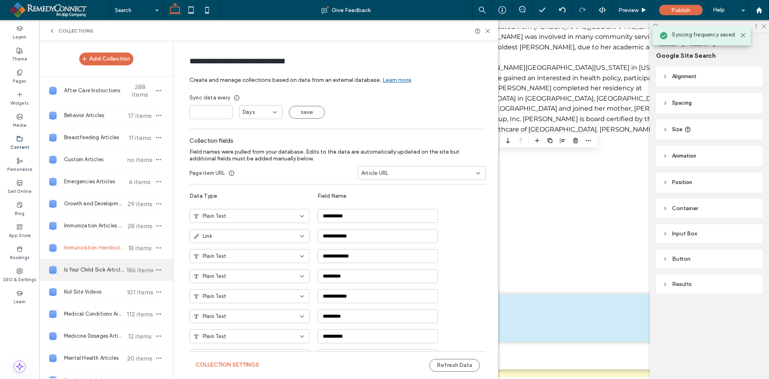
click at [94, 271] on span "Is Your Child Sick Articles" at bounding box center [94, 270] width 60 height 8
type input "**********"
click at [246, 110] on span "Automatic" at bounding box center [256, 112] width 26 height 8
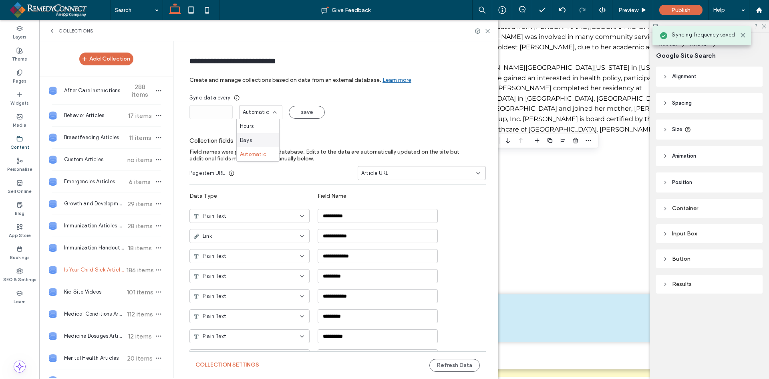
click at [254, 136] on div "Days" at bounding box center [258, 140] width 42 height 14
drag, startPoint x: 213, startPoint y: 112, endPoint x: 163, endPoint y: 119, distance: 49.7
click at [163, 119] on div "Add Collection After Care Instructions 288 items Behavior Articles 17 items Bre…" at bounding box center [268, 209] width 459 height 336
type input "*"
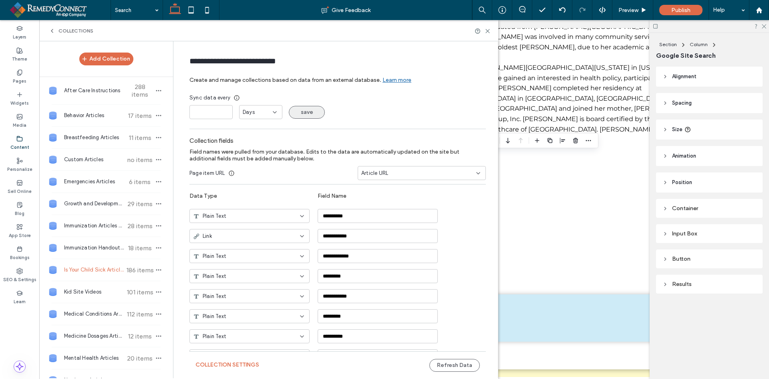
click at [303, 114] on button "save" at bounding box center [307, 112] width 36 height 13
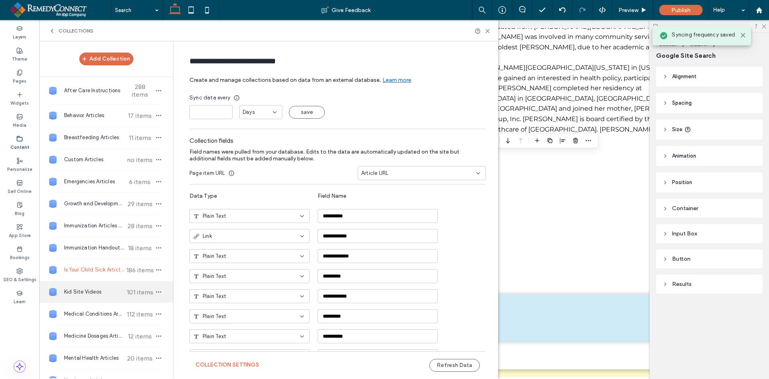
click at [101, 291] on span "Kid Site Videos" at bounding box center [94, 292] width 60 height 8
type input "**********"
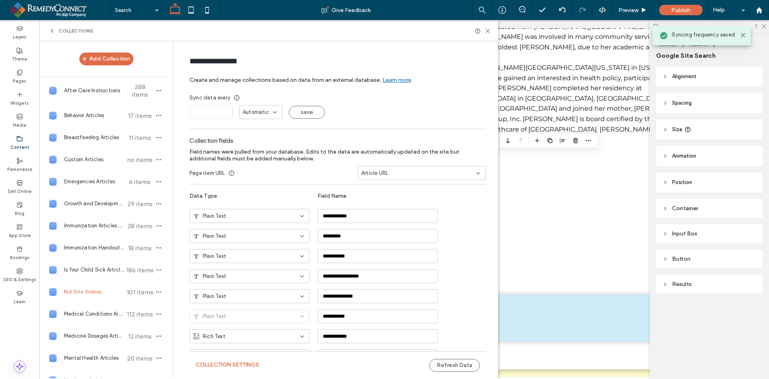
click at [250, 103] on div "Sync data every * Automatic save" at bounding box center [337, 106] width 296 height 25
click at [252, 108] on span "Automatic" at bounding box center [256, 112] width 26 height 8
click at [248, 139] on span "Days" at bounding box center [246, 140] width 12 height 8
drag, startPoint x: 211, startPoint y: 117, endPoint x: 180, endPoint y: 116, distance: 30.9
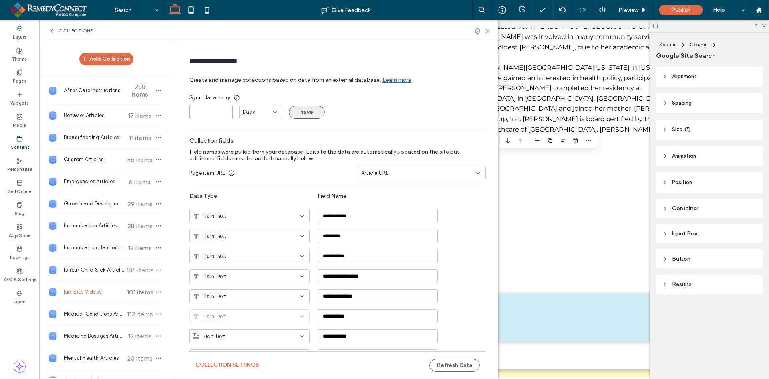
type input "*"
drag, startPoint x: 304, startPoint y: 115, endPoint x: 152, endPoint y: 201, distance: 175.1
click at [304, 115] on button "save" at bounding box center [307, 112] width 36 height 13
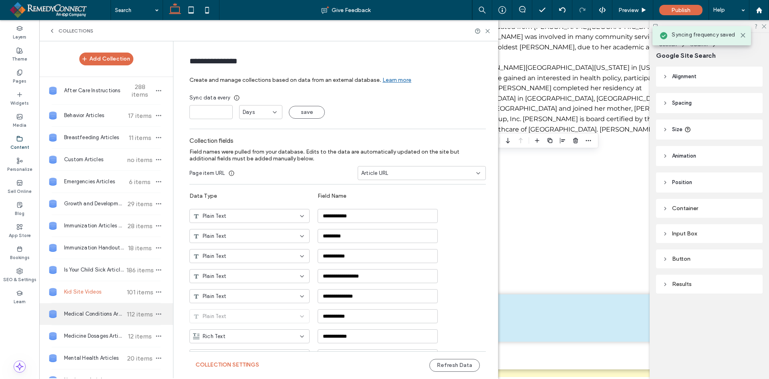
click at [90, 307] on div "Medical Conditions Articles 112 items" at bounding box center [106, 314] width 134 height 22
type input "**********"
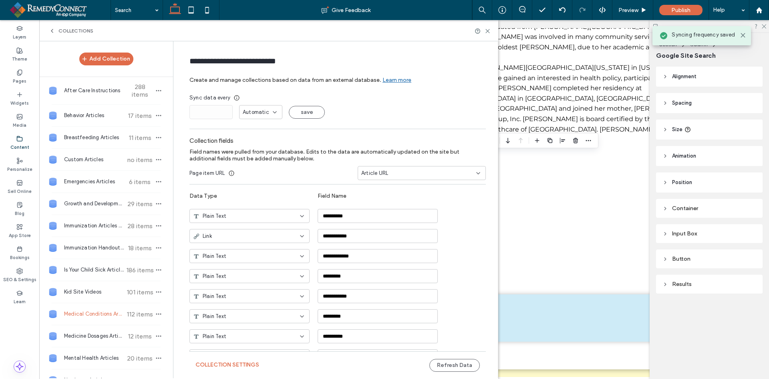
click at [262, 113] on span "Automatic" at bounding box center [256, 112] width 26 height 8
click at [258, 134] on div "Days" at bounding box center [258, 140] width 42 height 14
click at [190, 114] on input "*" at bounding box center [210, 112] width 43 height 14
type input "*"
drag, startPoint x: 292, startPoint y: 111, endPoint x: 266, endPoint y: 134, distance: 35.2
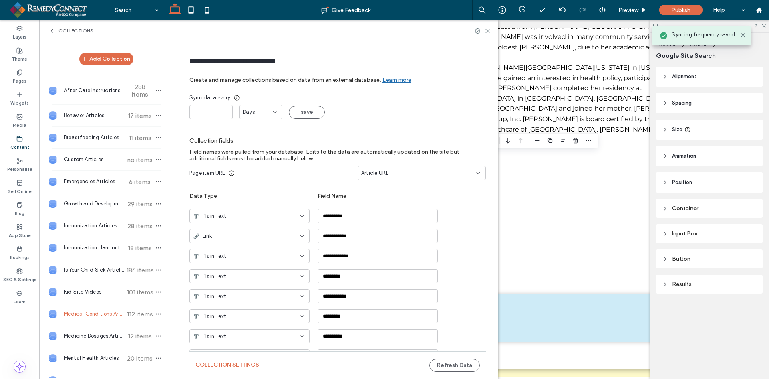
click at [293, 111] on button "save" at bounding box center [307, 112] width 36 height 13
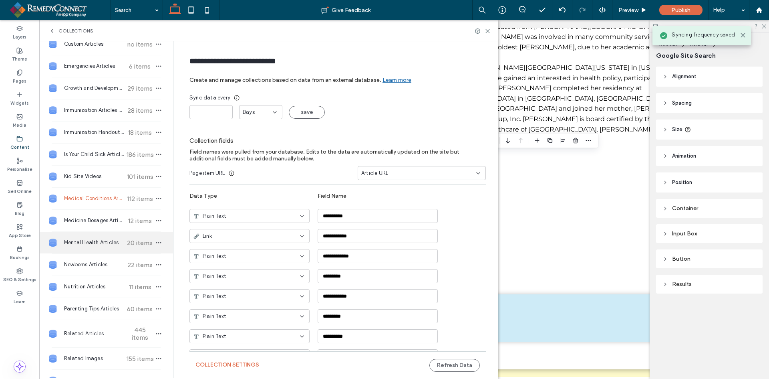
scroll to position [120, 0]
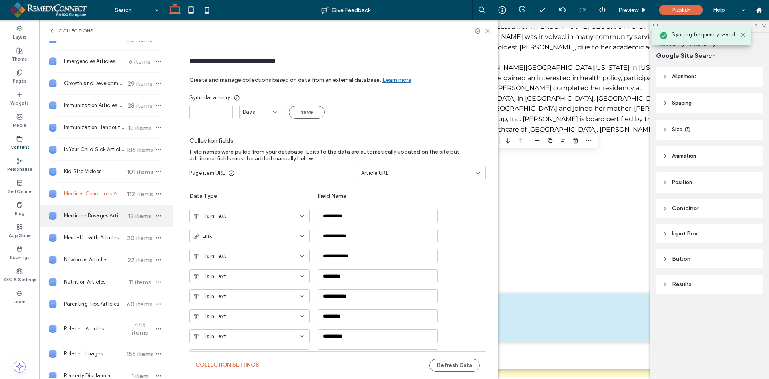
click at [89, 218] on span "Medicine Dosages Articles" at bounding box center [94, 216] width 60 height 8
type input "**********"
drag, startPoint x: 253, startPoint y: 112, endPoint x: 253, endPoint y: 118, distance: 6.4
click at [253, 112] on span "Automatic" at bounding box center [256, 112] width 26 height 8
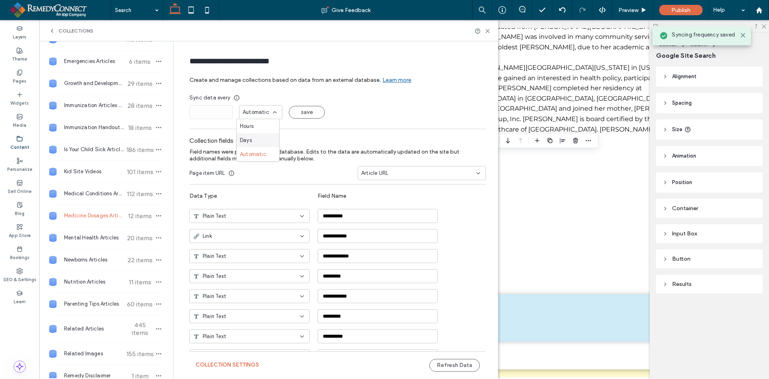
click at [255, 139] on div "Days" at bounding box center [258, 140] width 42 height 14
drag, startPoint x: 210, startPoint y: 114, endPoint x: 178, endPoint y: 117, distance: 31.8
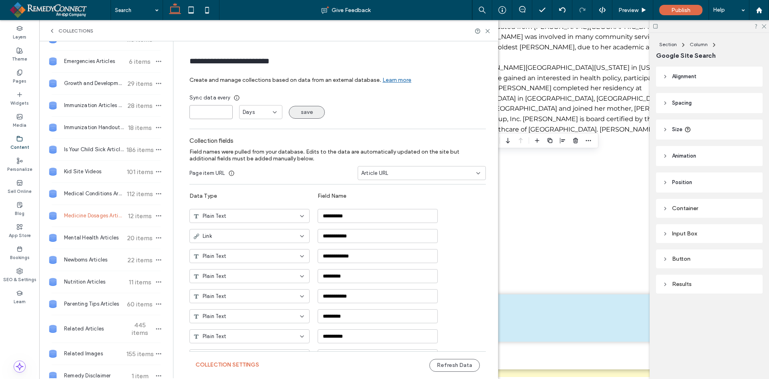
type input "*"
click at [300, 111] on button "save" at bounding box center [307, 112] width 36 height 13
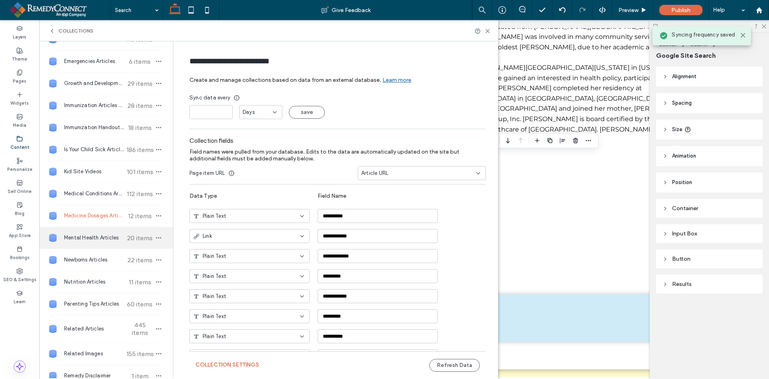
click at [96, 243] on div "Mental Health Articles 20 items" at bounding box center [106, 238] width 134 height 22
type input "**********"
click at [264, 111] on span "Automatic" at bounding box center [256, 112] width 26 height 8
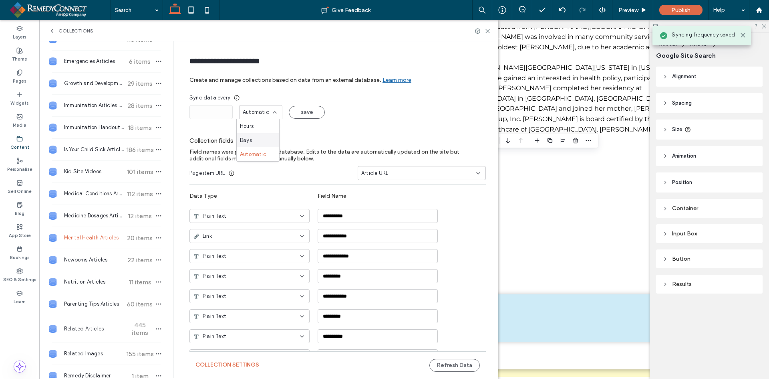
click at [255, 144] on div "Days" at bounding box center [258, 140] width 42 height 14
drag, startPoint x: 207, startPoint y: 112, endPoint x: 187, endPoint y: 114, distance: 19.8
click at [168, 117] on div "Add Collection After Care Instructions 288 items Behavior Articles 17 items Bre…" at bounding box center [268, 209] width 459 height 336
type input "*"
drag, startPoint x: 304, startPoint y: 111, endPoint x: 248, endPoint y: 135, distance: 61.5
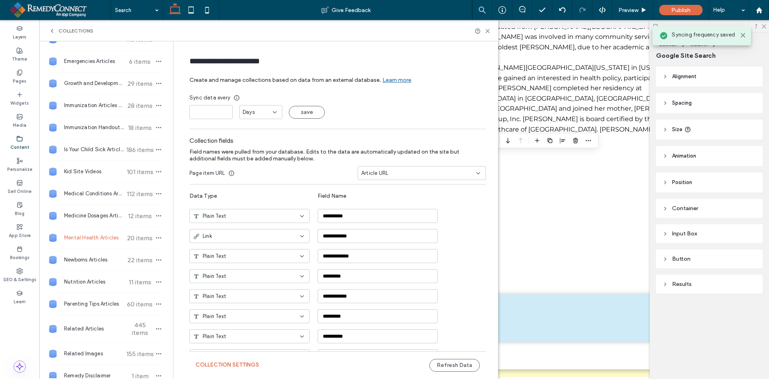
click at [304, 111] on button "save" at bounding box center [307, 112] width 36 height 13
drag, startPoint x: 97, startPoint y: 252, endPoint x: 115, endPoint y: 237, distance: 23.6
click at [97, 253] on div "Newborns Articles 22 items" at bounding box center [106, 260] width 134 height 22
type input "**********"
click at [249, 110] on span "Automatic" at bounding box center [256, 112] width 26 height 8
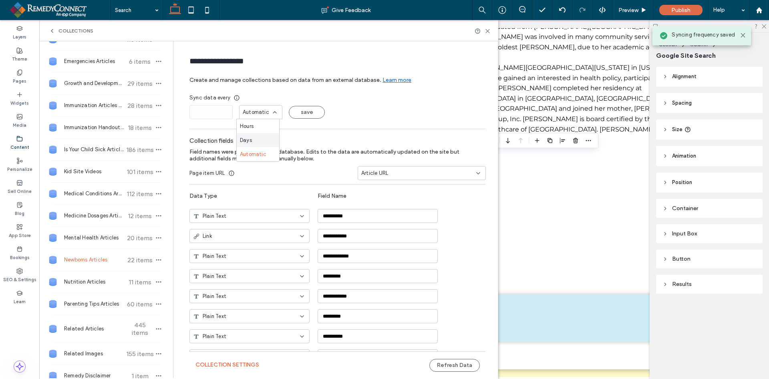
click at [252, 136] on div "Days" at bounding box center [258, 140] width 42 height 14
drag, startPoint x: 207, startPoint y: 112, endPoint x: 185, endPoint y: 112, distance: 22.4
type input "*"
drag, startPoint x: 298, startPoint y: 110, endPoint x: 223, endPoint y: 141, distance: 81.5
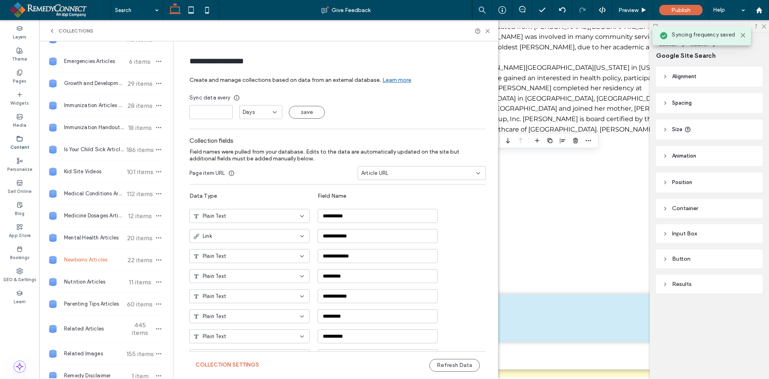
click at [296, 111] on button "save" at bounding box center [307, 112] width 36 height 13
click at [88, 276] on div "Nutrition Articles 11 items" at bounding box center [106, 282] width 134 height 22
type input "**********"
click at [255, 111] on span "Automatic" at bounding box center [256, 112] width 26 height 8
click at [244, 138] on span "Days" at bounding box center [246, 140] width 12 height 8
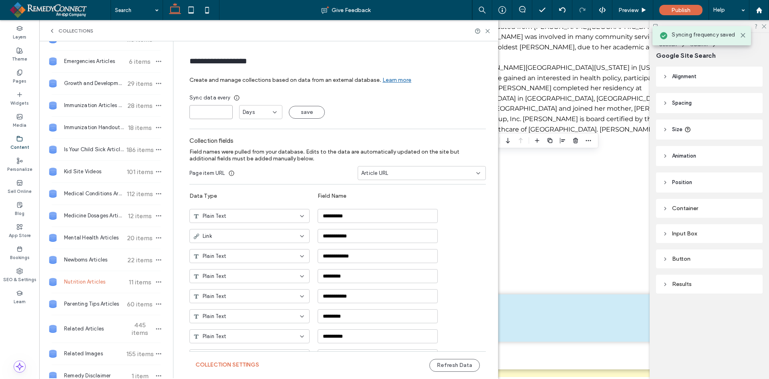
drag, startPoint x: 212, startPoint y: 114, endPoint x: 183, endPoint y: 113, distance: 28.5
type input "*"
click at [304, 109] on button "save" at bounding box center [307, 112] width 36 height 13
click at [79, 300] on span "Parenting Tips Articles" at bounding box center [94, 304] width 60 height 8
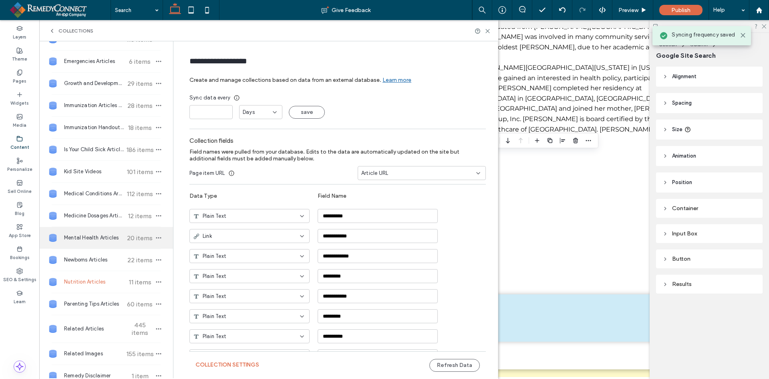
type input "**********"
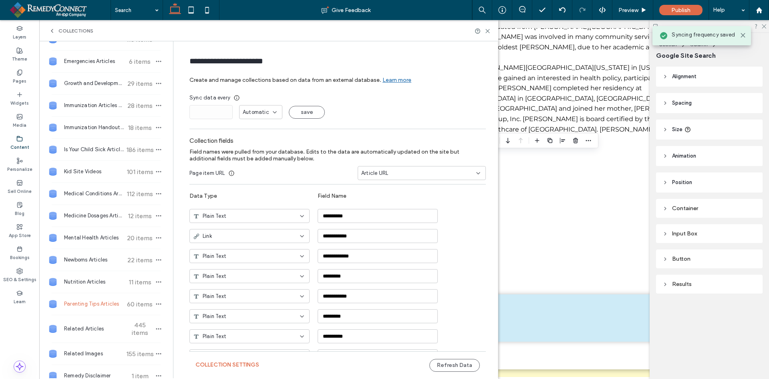
click at [258, 109] on span "Automatic" at bounding box center [256, 112] width 26 height 8
click at [246, 138] on span "Days" at bounding box center [246, 140] width 12 height 8
drag, startPoint x: 211, startPoint y: 113, endPoint x: 185, endPoint y: 114, distance: 26.1
type input "*"
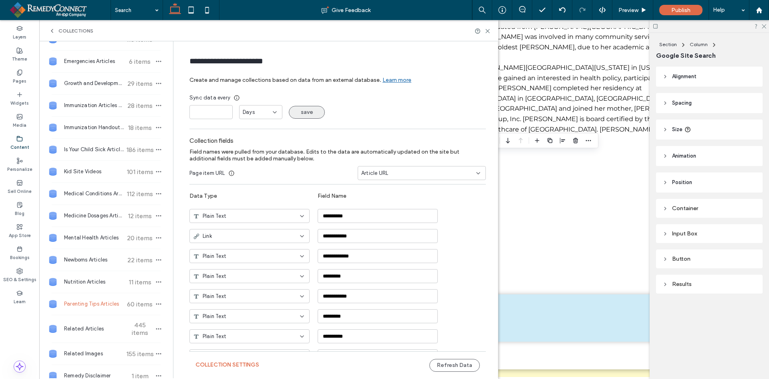
click at [298, 110] on button "save" at bounding box center [307, 112] width 36 height 13
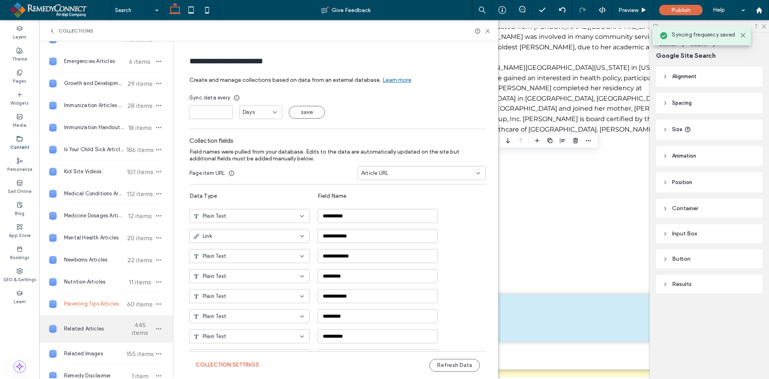
click at [95, 324] on div "Related Articles 445 items" at bounding box center [106, 328] width 134 height 27
type input "**********"
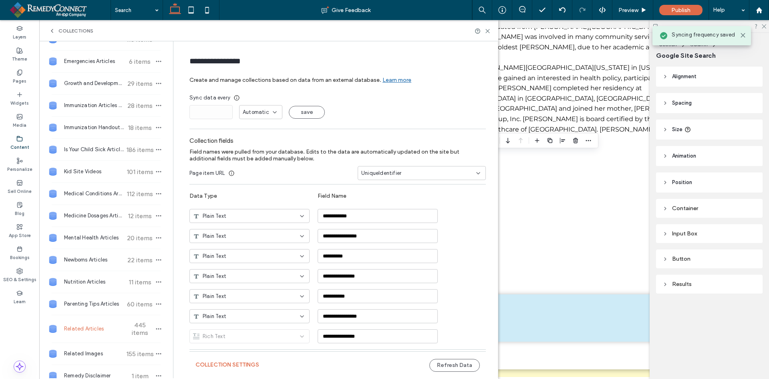
click at [263, 110] on span "Automatic" at bounding box center [256, 112] width 26 height 8
click at [256, 134] on div "Days" at bounding box center [258, 140] width 42 height 14
drag, startPoint x: 200, startPoint y: 109, endPoint x: 182, endPoint y: 114, distance: 18.3
click at [182, 114] on form "**********" at bounding box center [337, 220] width 320 height 343
type input "*"
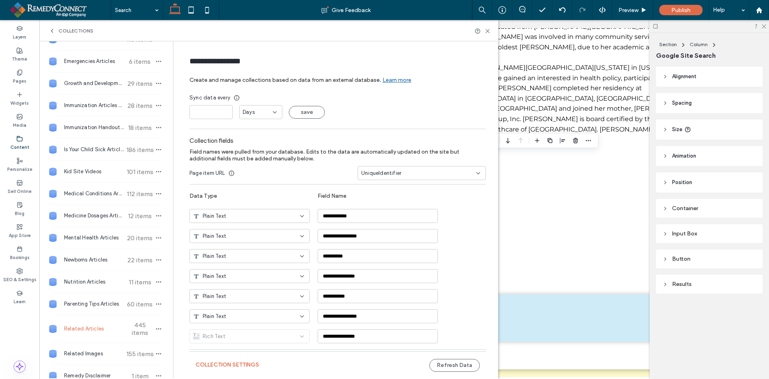
drag, startPoint x: 316, startPoint y: 111, endPoint x: 287, endPoint y: 119, distance: 29.8
click at [316, 111] on button "save" at bounding box center [307, 112] width 36 height 13
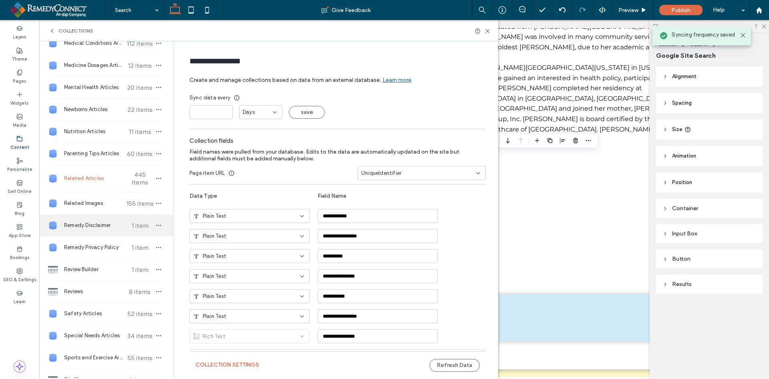
scroll to position [280, 0]
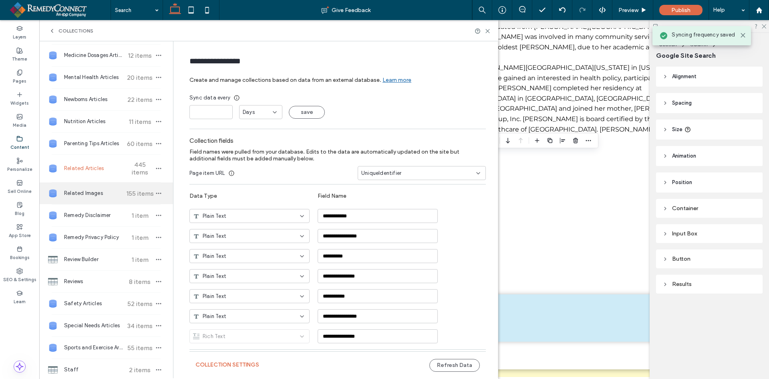
click at [90, 190] on span "Related Images" at bounding box center [94, 193] width 60 height 8
type input "**********"
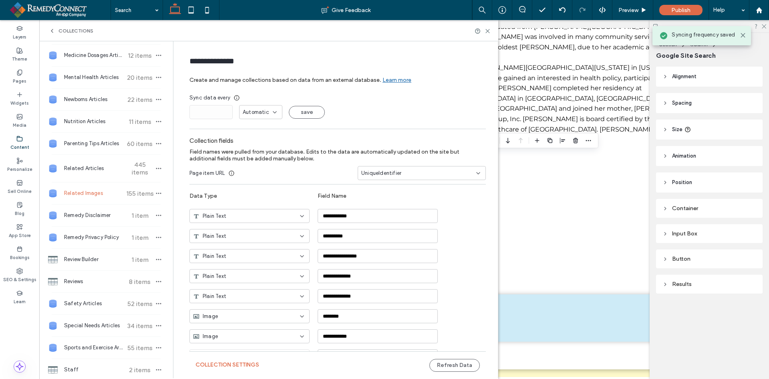
click at [260, 109] on span "Automatic" at bounding box center [256, 112] width 26 height 8
drag, startPoint x: 256, startPoint y: 137, endPoint x: 232, endPoint y: 127, distance: 26.4
click at [256, 137] on div "Days" at bounding box center [258, 140] width 42 height 14
drag
click at [173, 116] on div "**********" at bounding box center [335, 209] width 325 height 336
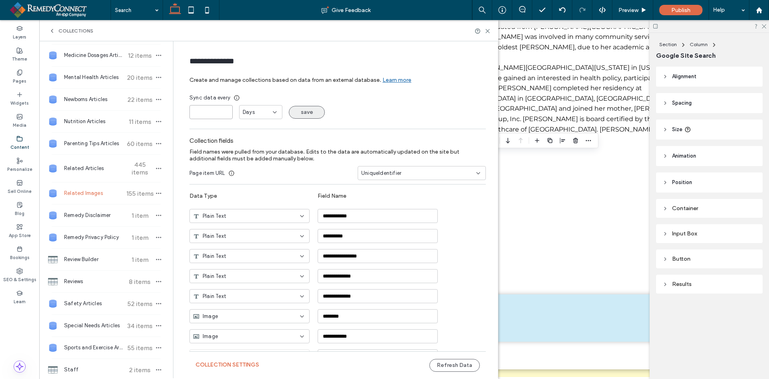
type input "*"
click at [300, 111] on button "save" at bounding box center [307, 112] width 36 height 13
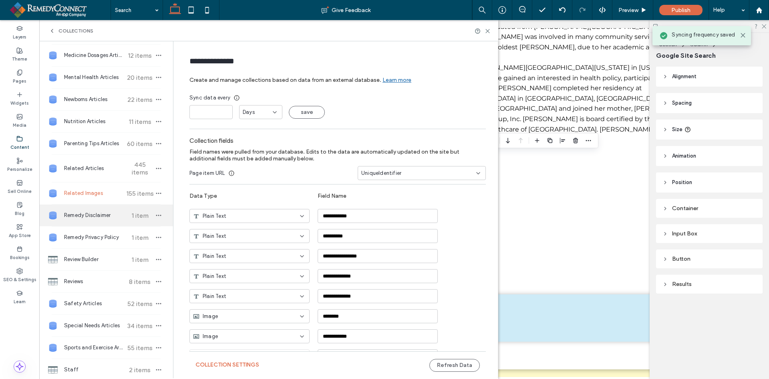
click at [90, 218] on span "Remedy Disclaimer" at bounding box center [94, 215] width 60 height 8
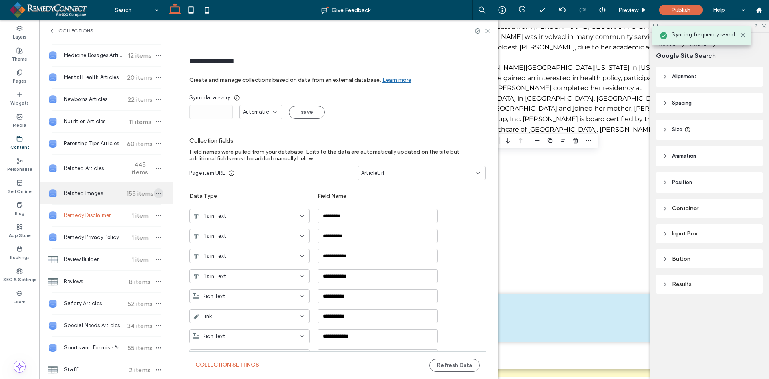
type input "**********"
click at [247, 115] on span "Automatic" at bounding box center [256, 112] width 26 height 8
click at [249, 135] on div "Days" at bounding box center [258, 140] width 42 height 14
click at [168, 119] on div "Add Collection After Care Instructions 288 items Behavior Articles 17 items Bre…" at bounding box center [268, 209] width 459 height 336
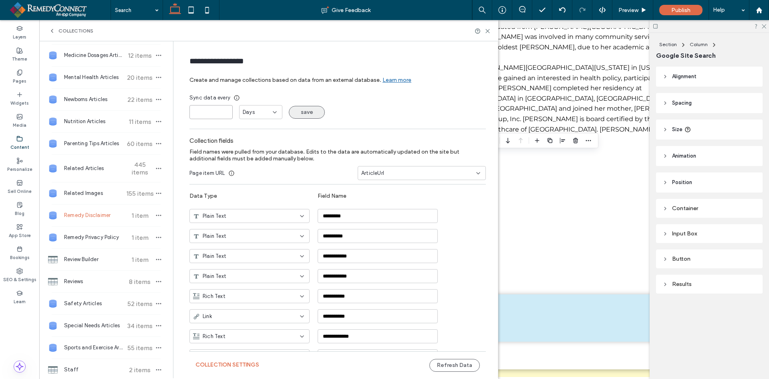
type input "*"
click at [306, 115] on button "save" at bounding box center [307, 112] width 36 height 13
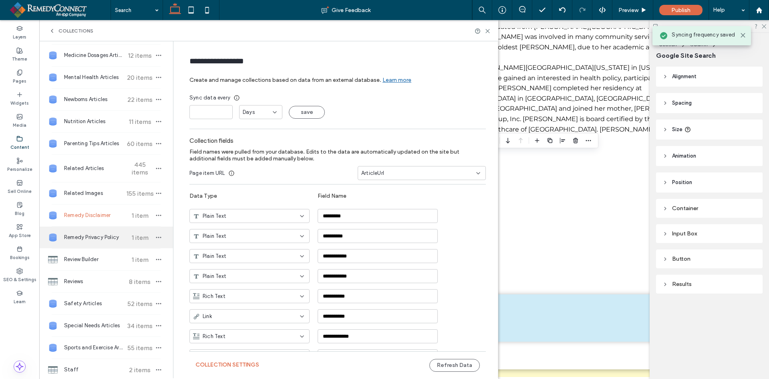
click at [100, 242] on div "Remedy Privacy Policy 1 item" at bounding box center [106, 237] width 134 height 22
type input "**********"
click at [254, 112] on span "Automatic" at bounding box center [256, 112] width 26 height 8
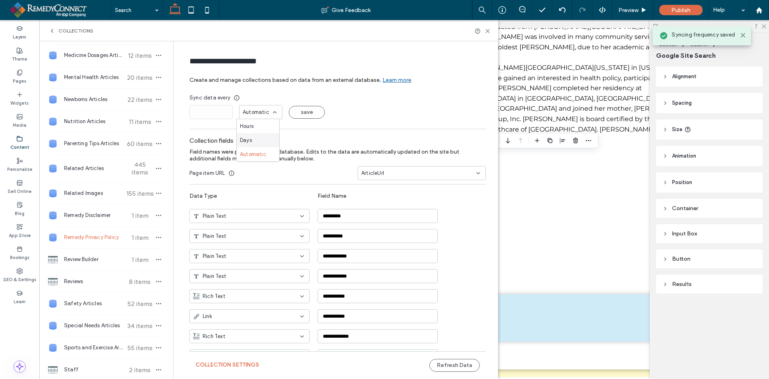
click at [250, 137] on span "Days" at bounding box center [246, 140] width 12 height 8
type input "*"
click at [298, 112] on button "save" at bounding box center [307, 112] width 36 height 13
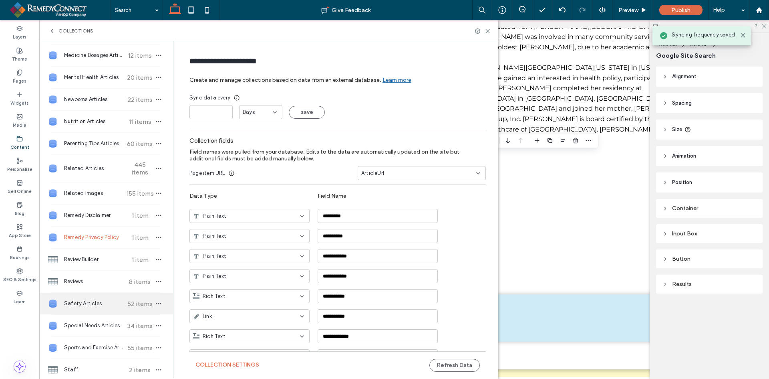
click at [93, 298] on div "Safety Articles 52 items" at bounding box center [106, 303] width 134 height 22
type input "**********"
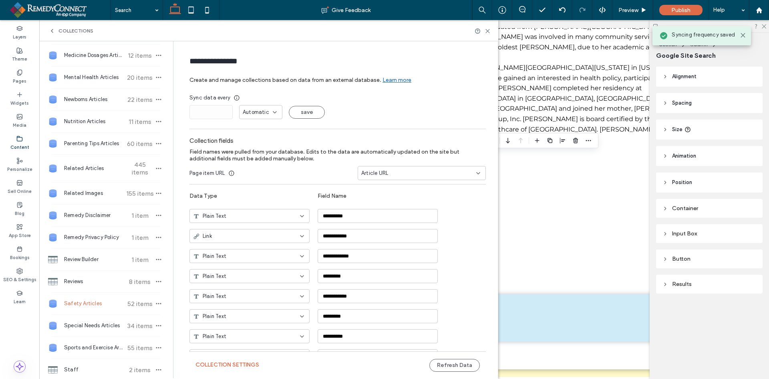
click at [258, 105] on div "Automatic" at bounding box center [260, 112] width 43 height 14
click at [247, 141] on span "Days" at bounding box center [246, 140] width 12 height 8
drag, startPoint x: 208, startPoint y: 111, endPoint x: 177, endPoint y: 117, distance: 31.7
type input "*"
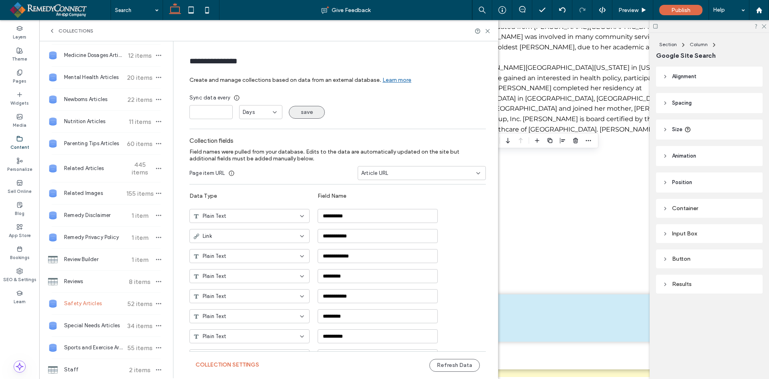
drag, startPoint x: 293, startPoint y: 109, endPoint x: 242, endPoint y: 155, distance: 68.4
click at [293, 109] on button "save" at bounding box center [307, 112] width 36 height 13
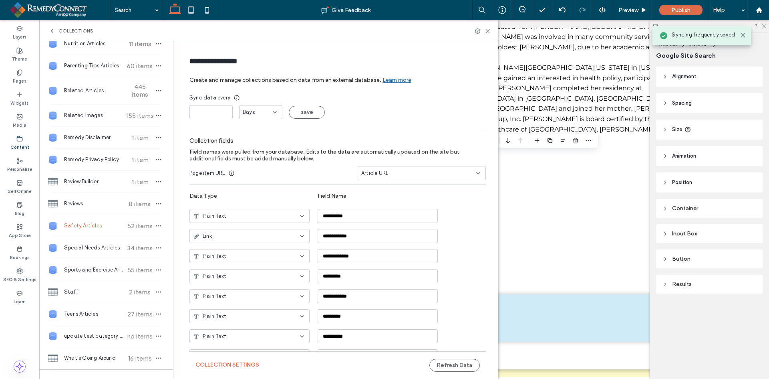
scroll to position [361, 0]
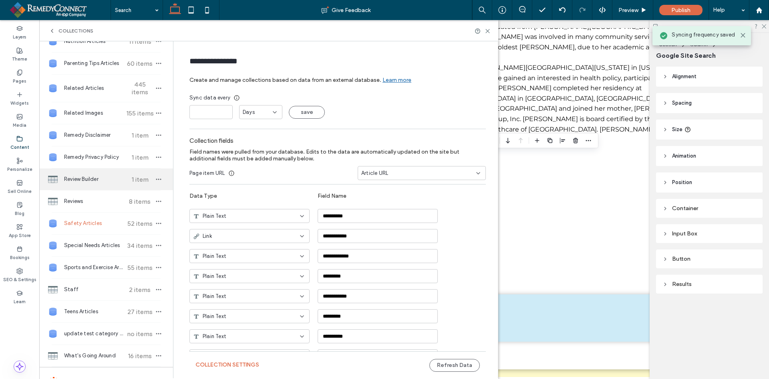
click at [95, 179] on span "Review Builder" at bounding box center [94, 179] width 60 height 8
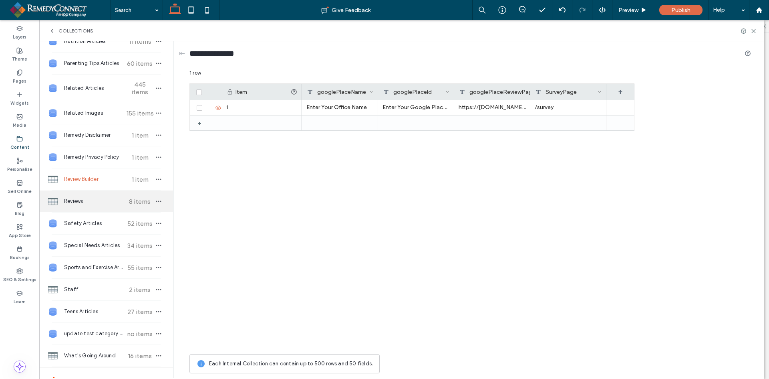
click at [91, 204] on span "Reviews" at bounding box center [94, 201] width 60 height 8
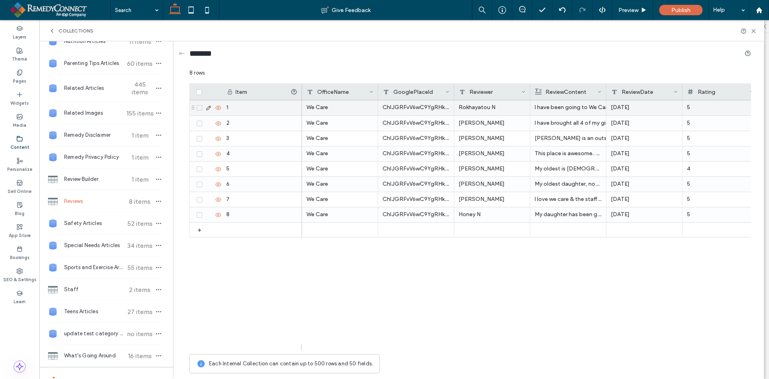
click at [421, 109] on div "ChIJGRFvV6wC9YgRHkhhlJrzBUU" at bounding box center [416, 107] width 76 height 15
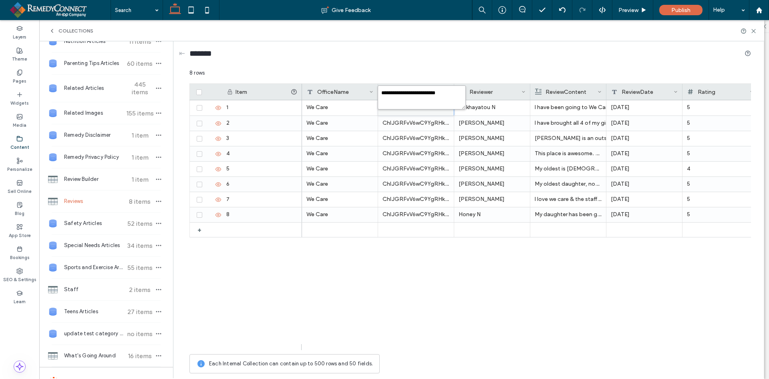
drag, startPoint x: 412, startPoint y: 104, endPoint x: 375, endPoint y: 89, distance: 40.1
click at [375, 89] on div "**********" at bounding box center [470, 223] width 562 height 308
click at [395, 99] on textarea "**********" at bounding box center [422, 97] width 88 height 24
click at [89, 179] on span "Review Builder" at bounding box center [94, 179] width 60 height 8
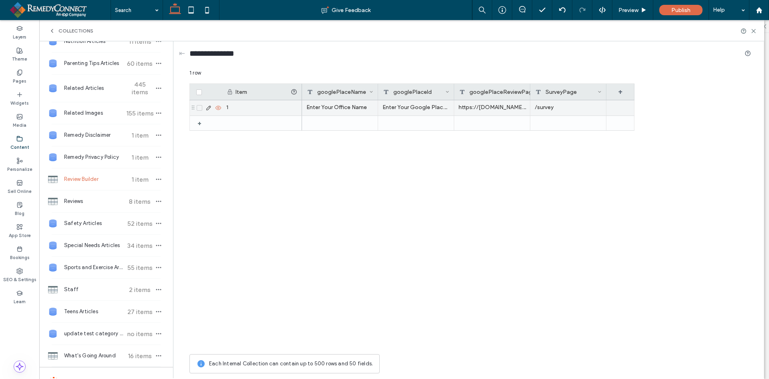
click at [331, 106] on div "Enter Your Office Name" at bounding box center [340, 107] width 76 height 15
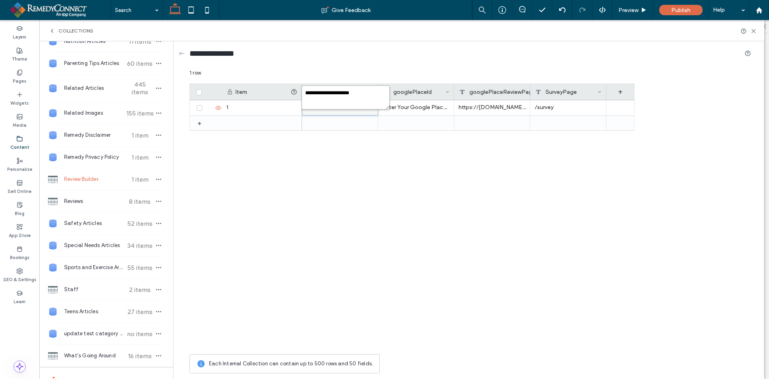
click at [376, 96] on textarea "**********" at bounding box center [346, 97] width 88 height 24
type textarea "*******"
click at [423, 103] on div "Enter Your Google Place Id" at bounding box center [416, 107] width 76 height 15
click at [427, 95] on textarea "**********" at bounding box center [422, 97] width 88 height 24
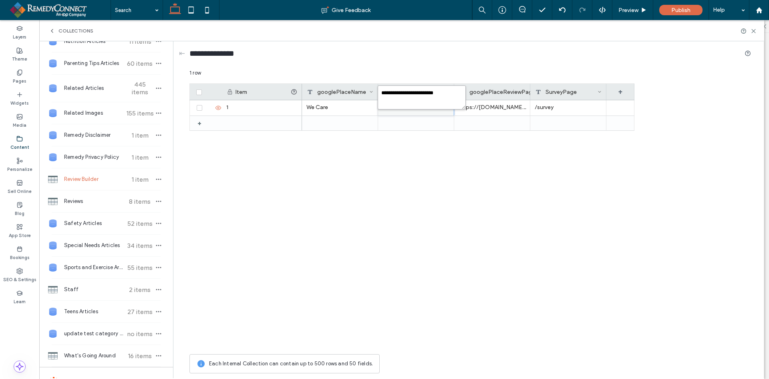
paste textarea "*"
type textarea "**********"
click at [511, 107] on div "https://search.google.com/local/writereview?placeid={googlePlaceId}&lsig=0" at bounding box center [492, 107] width 76 height 15
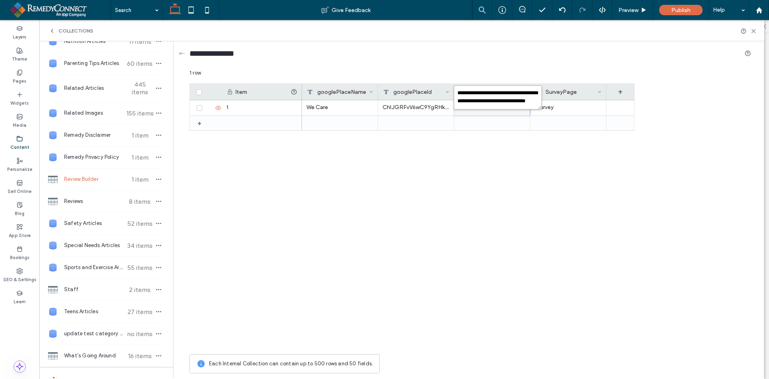
drag, startPoint x: 498, startPoint y: 102, endPoint x: 537, endPoint y: 150, distance: 62.1
click at [498, 102] on textarea "**********" at bounding box center [498, 97] width 88 height 24
paste textarea "**********"
type textarea "**********"
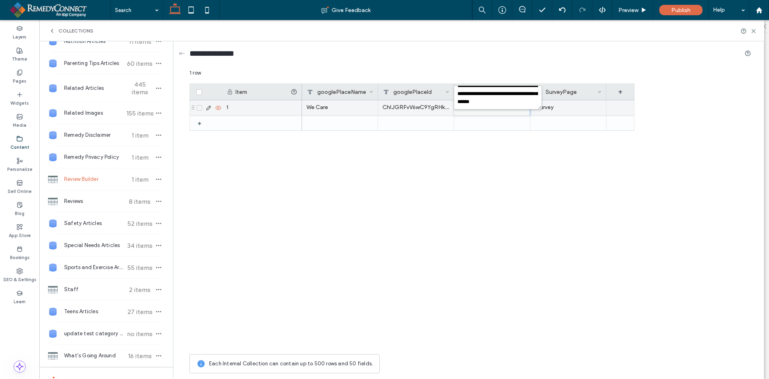
click at [572, 110] on div "/survey" at bounding box center [568, 107] width 76 height 15
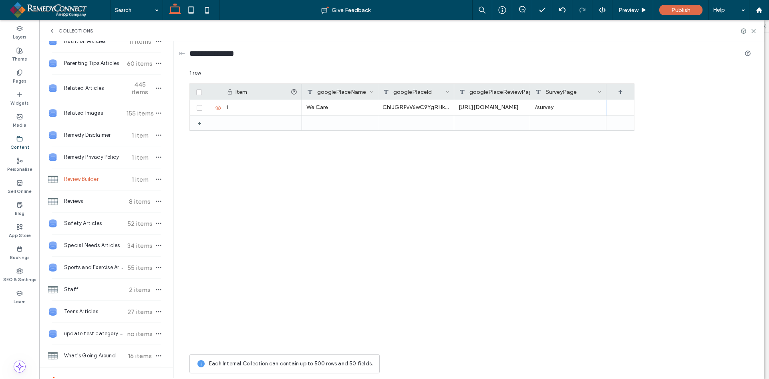
click at [754, 31] on icon at bounding box center [754, 31] width 6 height 6
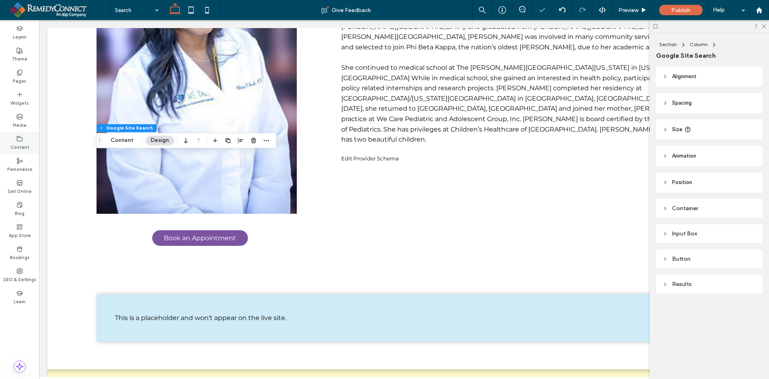
click at [19, 143] on label "Content" at bounding box center [19, 146] width 19 height 9
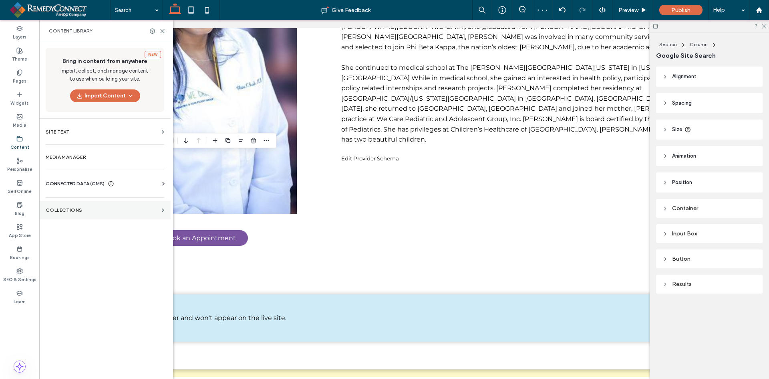
click at [77, 209] on label "Collections" at bounding box center [102, 210] width 113 height 6
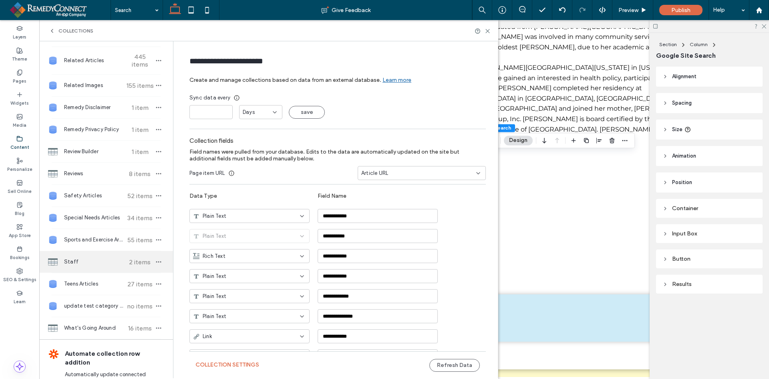
scroll to position [432, 0]
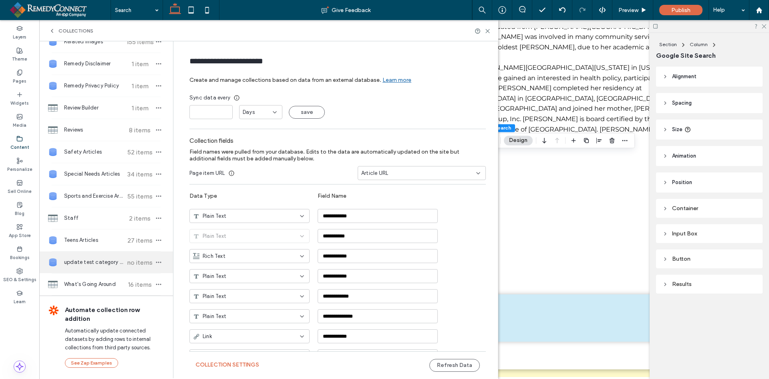
click at [96, 261] on span "update test category Articles" at bounding box center [94, 262] width 60 height 8
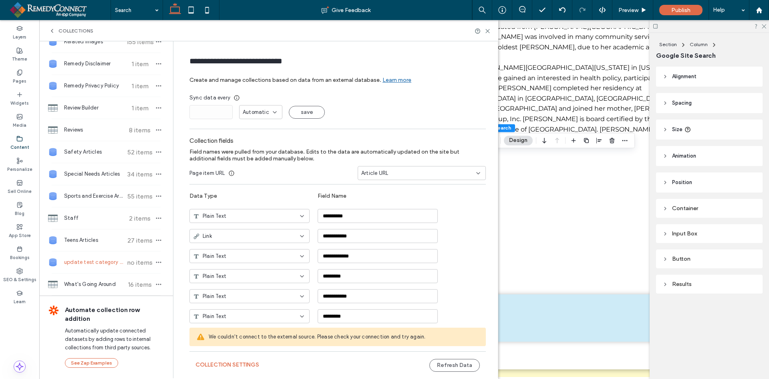
type input "**********"
type input "*"
click at [156, 262] on use "button" at bounding box center [158, 262] width 5 height 1
click at [185, 309] on span "Delete Collection" at bounding box center [198, 313] width 42 height 8
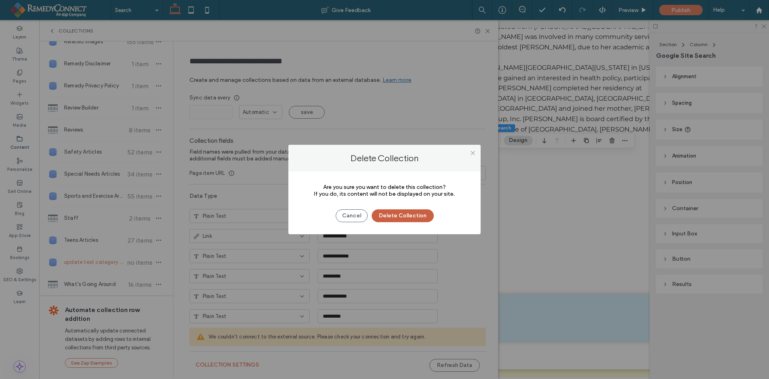
click at [423, 217] on button "Delete Collection" at bounding box center [403, 215] width 62 height 13
type input "**********"
type input "*"
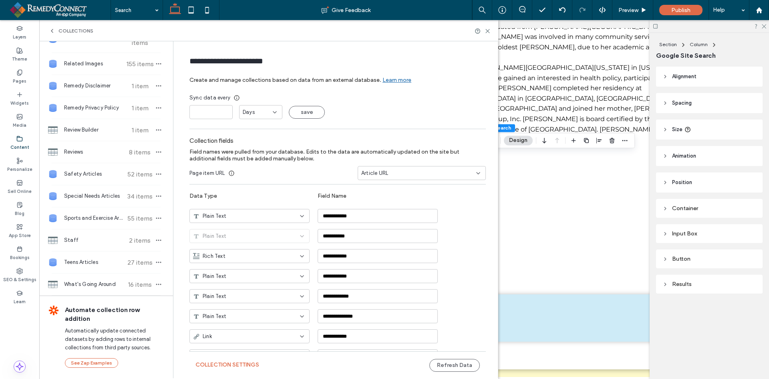
scroll to position [410, 0]
click at [95, 257] on div "Teens Articles 27 items" at bounding box center [106, 262] width 134 height 22
type input "**********"
click at [258, 113] on span "Automatic" at bounding box center [256, 112] width 26 height 8
click at [255, 140] on div "Days" at bounding box center [258, 140] width 42 height 14
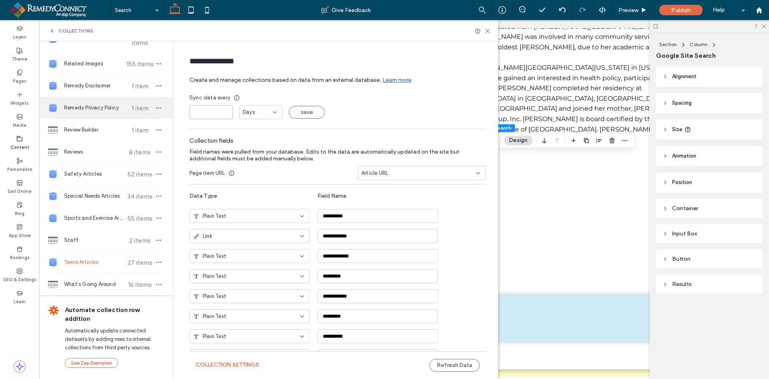
drag, startPoint x: 100, startPoint y: 114, endPoint x: 46, endPoint y: 115, distance: 53.3
click at [52, 115] on div "**********" at bounding box center [268, 209] width 459 height 336
type input "*"
click at [296, 110] on button "save" at bounding box center [307, 112] width 36 height 13
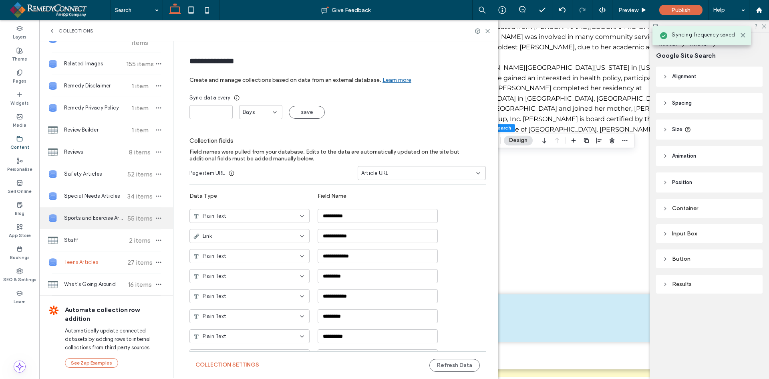
click at [94, 222] on div "Sports and Exercise Articles 55 items" at bounding box center [106, 218] width 134 height 22
type input "**********"
click at [249, 111] on span "Automatic" at bounding box center [256, 112] width 26 height 8
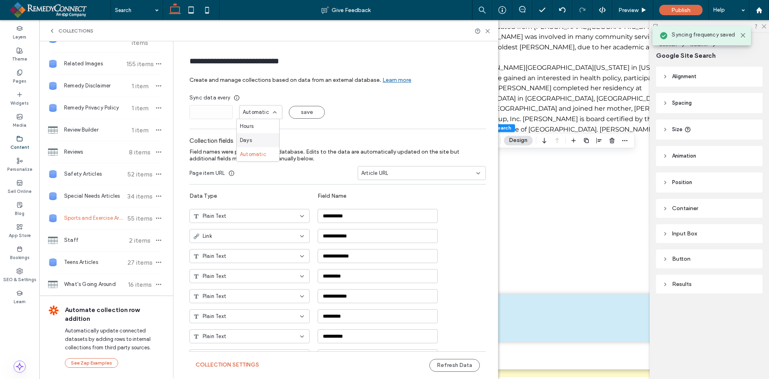
click at [254, 139] on div "Days" at bounding box center [258, 140] width 42 height 14
drag, startPoint x: 215, startPoint y: 113, endPoint x: 153, endPoint y: 115, distance: 61.7
click at [153, 115] on div "Add Collection After Care Instructions 288 items Behavior Articles 17 items Bre…" at bounding box center [268, 209] width 459 height 336
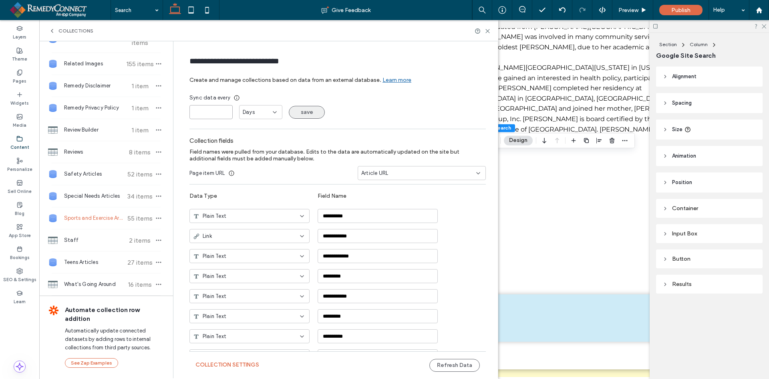
type input "*"
click at [308, 111] on button "save" at bounding box center [307, 112] width 36 height 13
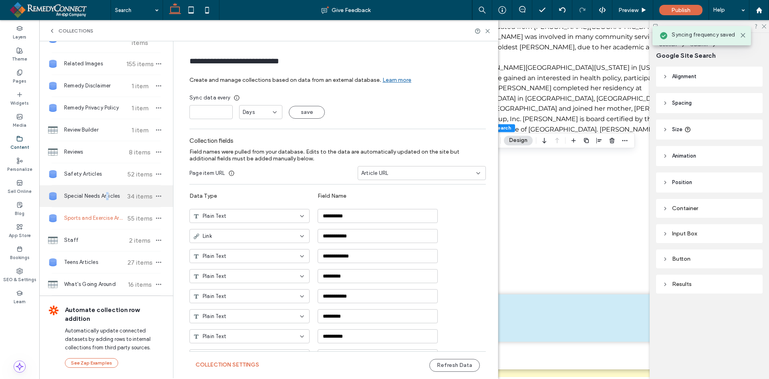
click at [107, 195] on span "Special Needs Articles" at bounding box center [94, 196] width 60 height 8
type input "**********"
click at [248, 111] on span "Automatic" at bounding box center [256, 112] width 26 height 8
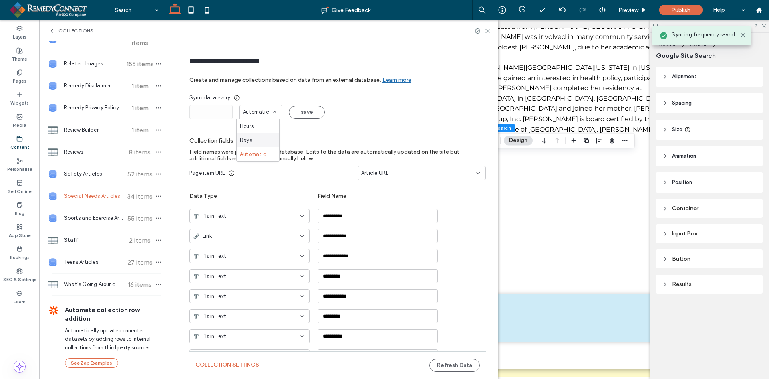
drag, startPoint x: 254, startPoint y: 139, endPoint x: 218, endPoint y: 111, distance: 45.0
click at [254, 138] on div "Days" at bounding box center [258, 140] width 42 height 14
drag, startPoint x: 215, startPoint y: 111, endPoint x: 136, endPoint y: 119, distance: 79.7
click at [136, 119] on div "**********" at bounding box center [268, 209] width 459 height 336
type input "*"
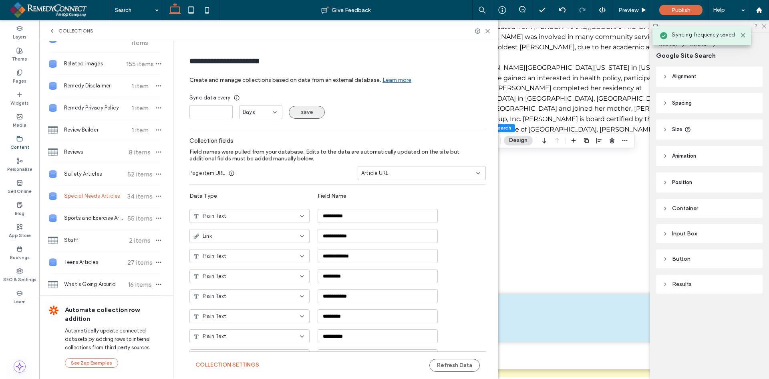
click at [302, 113] on button "save" at bounding box center [307, 112] width 36 height 13
click at [101, 175] on span "Safety Articles" at bounding box center [94, 174] width 60 height 8
type input "**********"
click at [244, 110] on span "Days" at bounding box center [249, 112] width 12 height 8
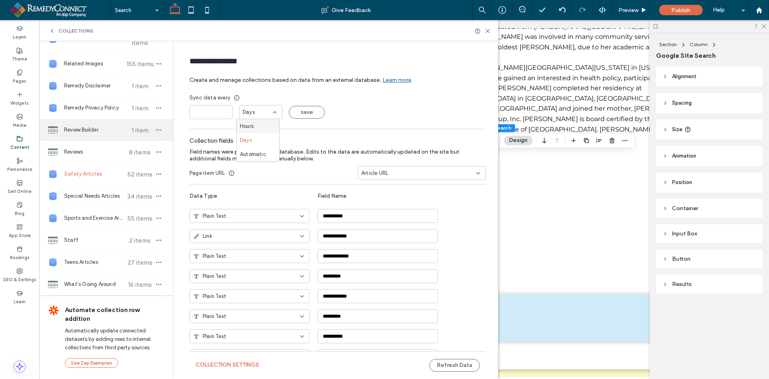
click at [82, 134] on div "Review Builder 1 item" at bounding box center [106, 130] width 134 height 22
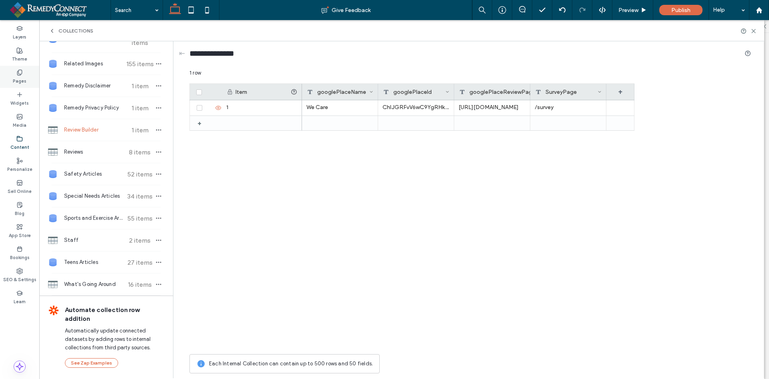
click at [19, 79] on label "Pages" at bounding box center [20, 80] width 14 height 9
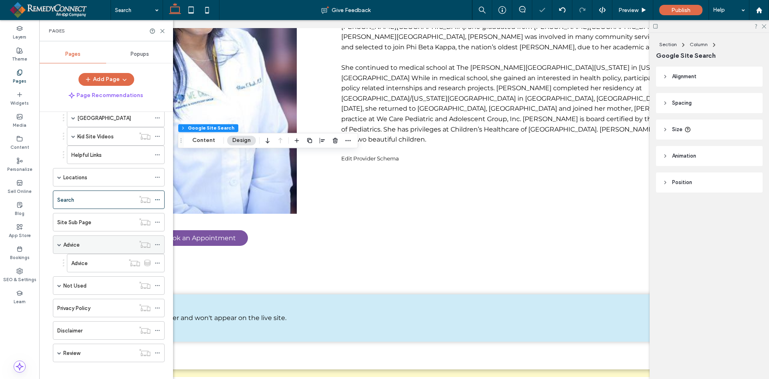
scroll to position [394, 0]
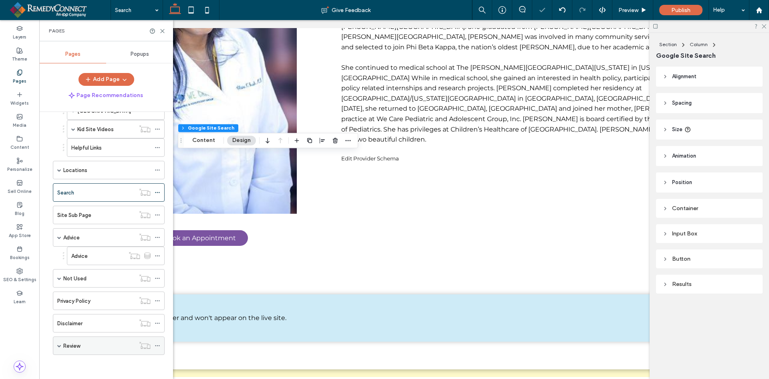
click at [83, 345] on div "Review" at bounding box center [99, 345] width 72 height 8
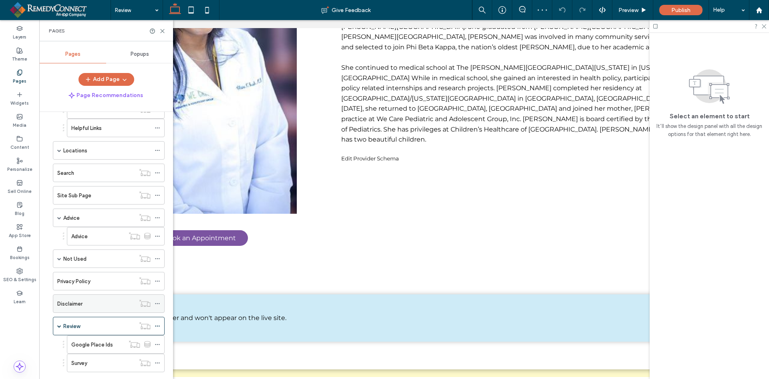
scroll to position [431, 0]
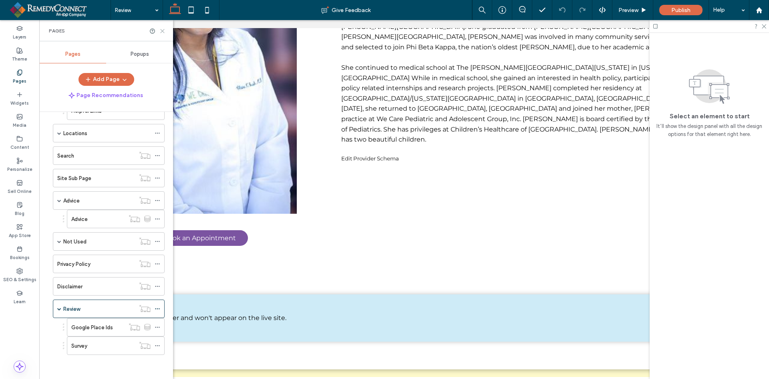
click at [160, 30] on icon at bounding box center [162, 31] width 6 height 6
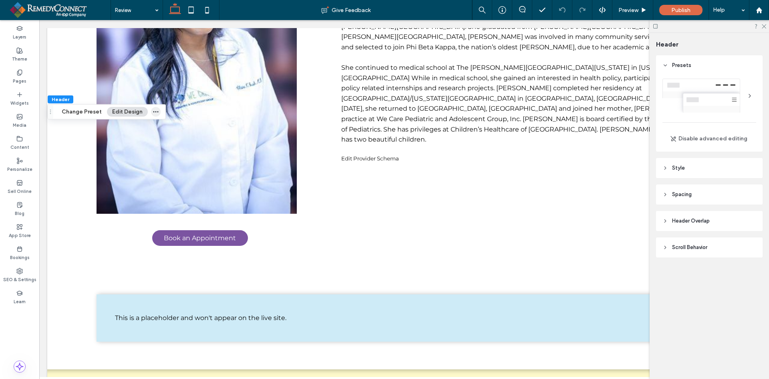
click at [157, 111] on span "button" at bounding box center [156, 112] width 10 height 10
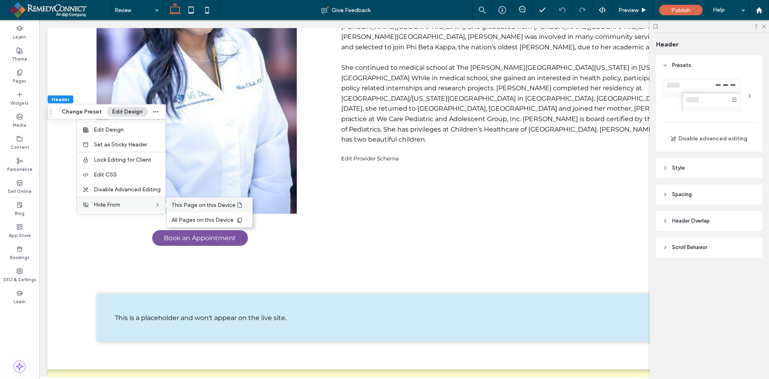
click at [182, 205] on span "This Page on this Device" at bounding box center [203, 204] width 64 height 7
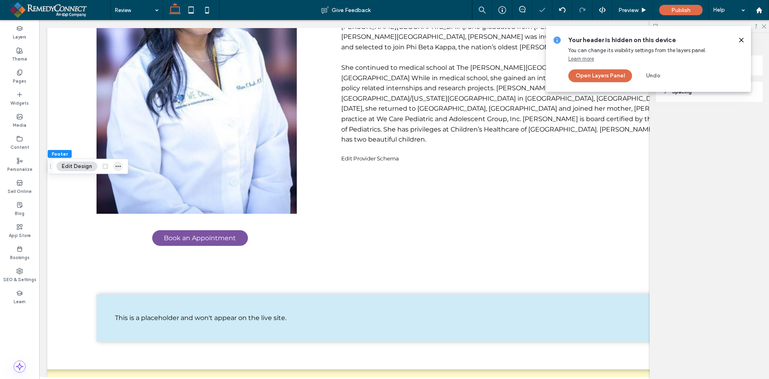
click at [116, 166] on use "button" at bounding box center [118, 165] width 5 height 1
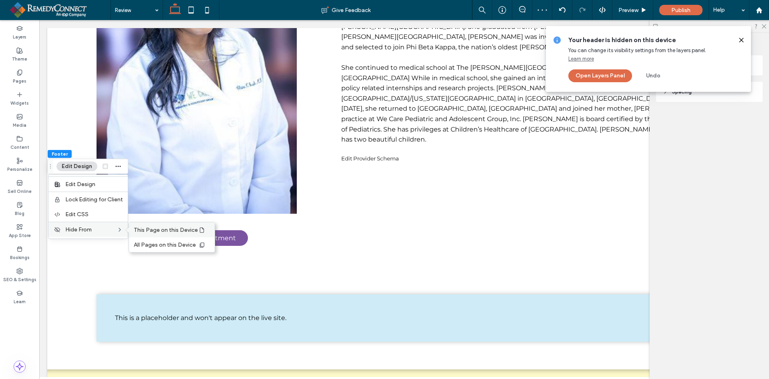
click at [141, 233] on span "This Page on this Device" at bounding box center [166, 229] width 64 height 7
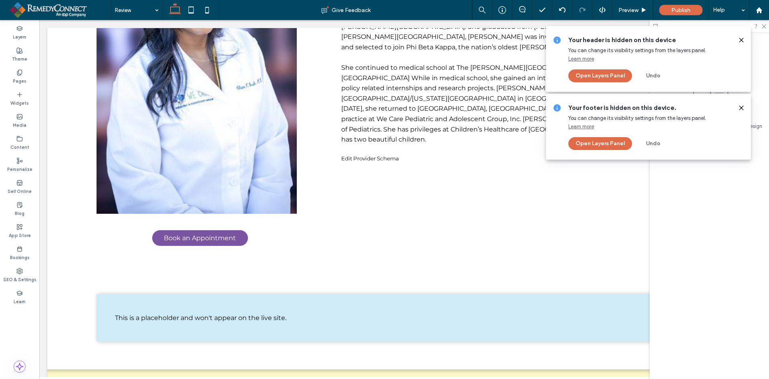
click at [741, 40] on use at bounding box center [741, 40] width 4 height 4
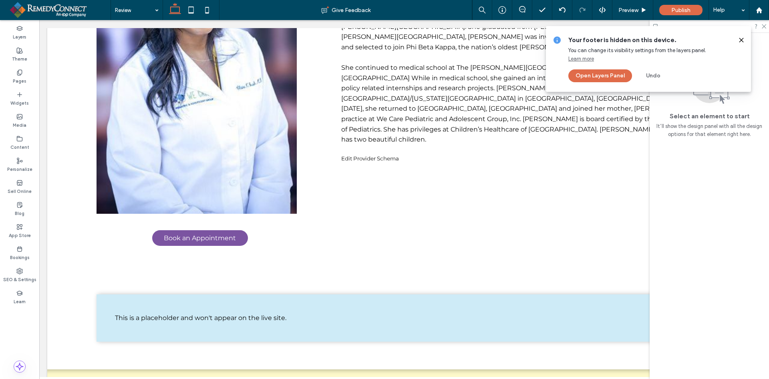
click at [743, 39] on use at bounding box center [741, 40] width 4 height 4
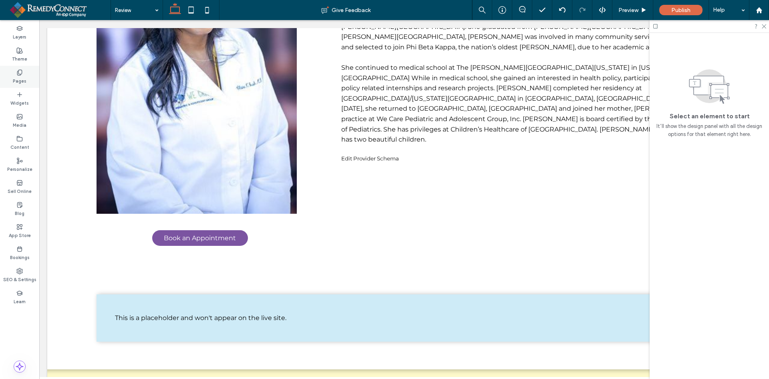
click at [25, 76] on label "Pages" at bounding box center [20, 80] width 14 height 9
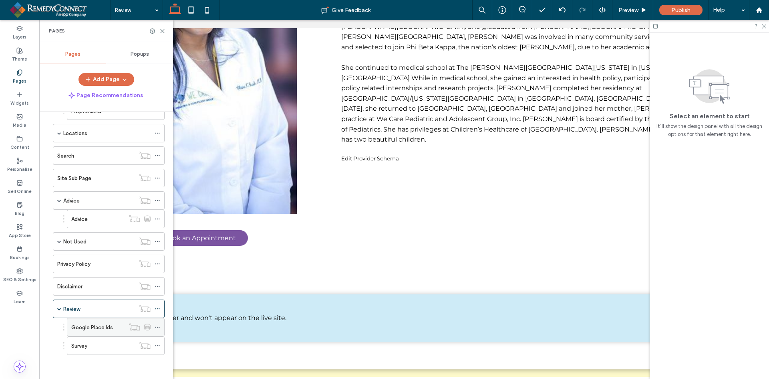
click at [107, 331] on label "Google Place Ids" at bounding box center [92, 327] width 42 height 14
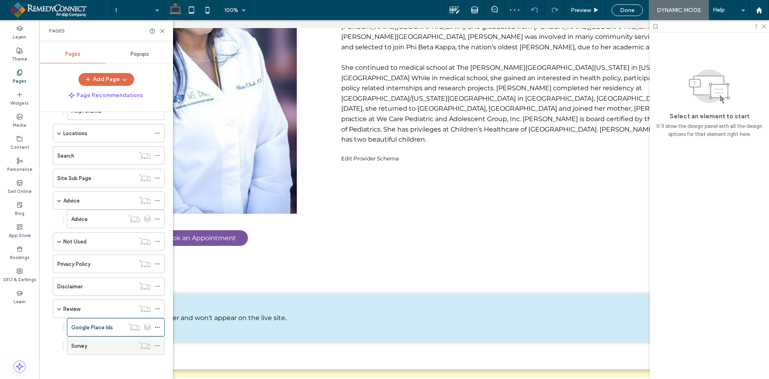
click at [102, 348] on div "Survey" at bounding box center [103, 345] width 64 height 8
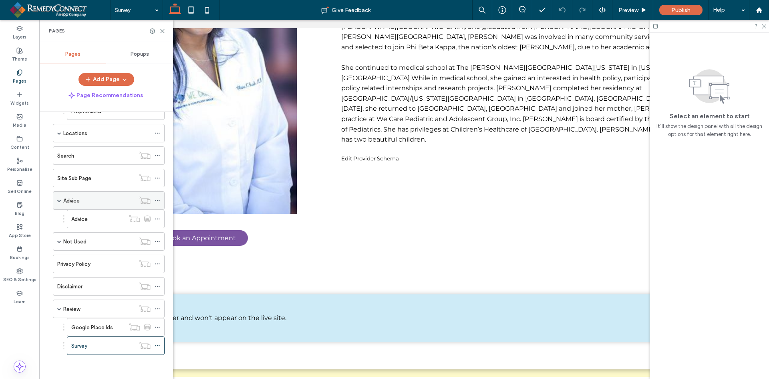
click at [103, 200] on div "Advice" at bounding box center [99, 200] width 72 height 8
click at [95, 218] on div "Advice" at bounding box center [97, 219] width 53 height 8
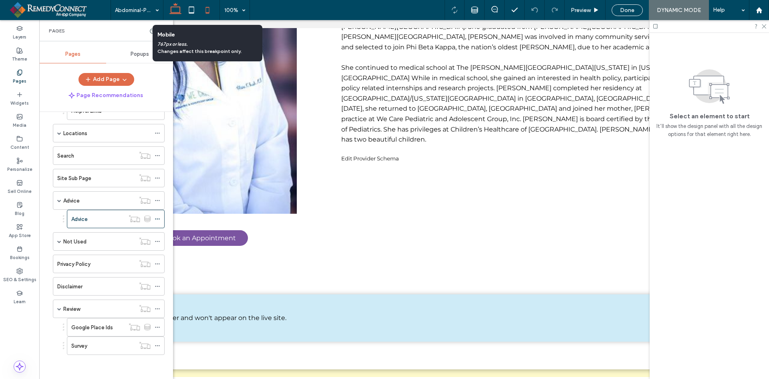
click at [205, 12] on icon at bounding box center [207, 10] width 16 height 16
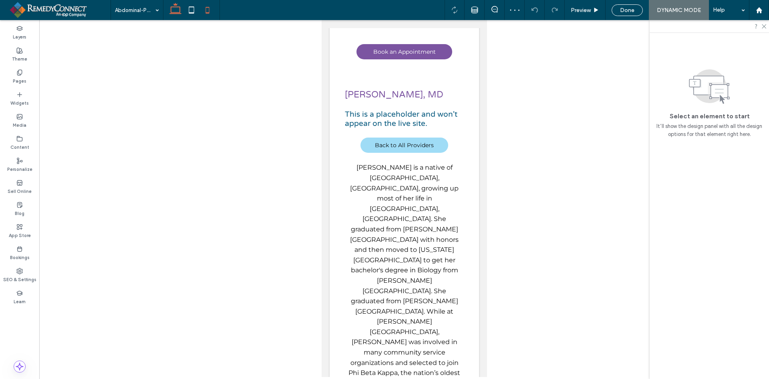
click at [173, 12] on icon at bounding box center [175, 10] width 16 height 16
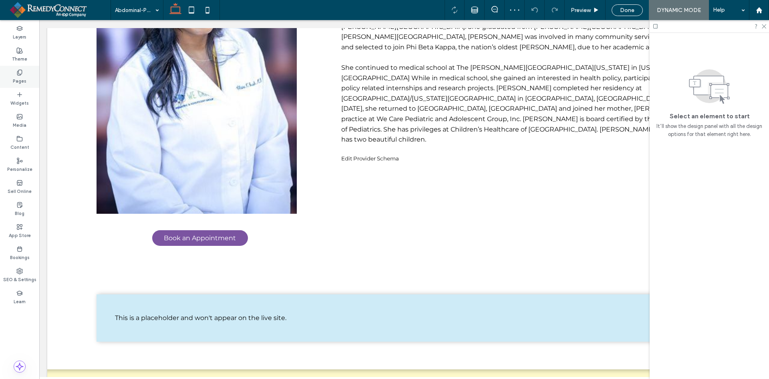
click at [26, 72] on div "Pages" at bounding box center [19, 77] width 39 height 22
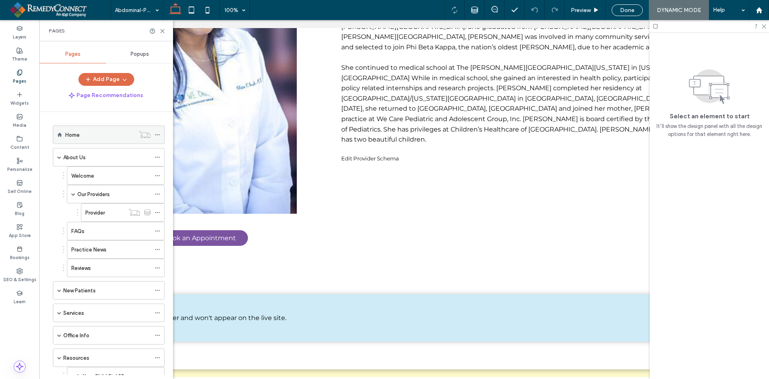
click at [109, 136] on div "Home" at bounding box center [100, 135] width 70 height 8
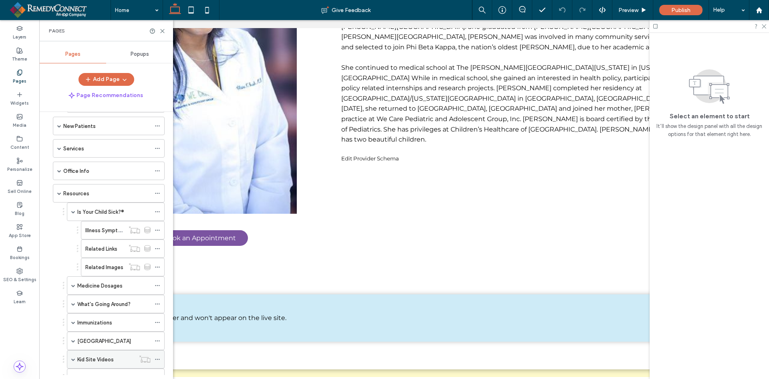
scroll to position [240, 0]
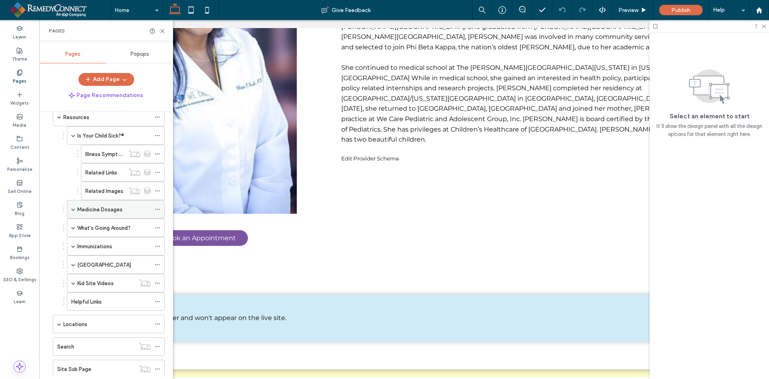
click at [73, 208] on span at bounding box center [73, 209] width 4 height 4
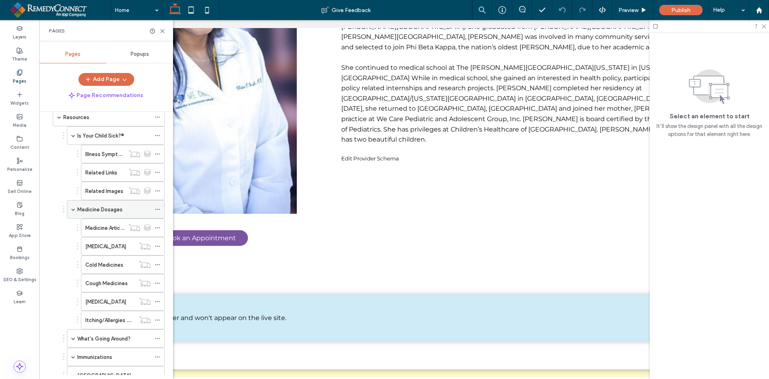
click at [87, 208] on label "Medicine Dosages" at bounding box center [99, 209] width 45 height 14
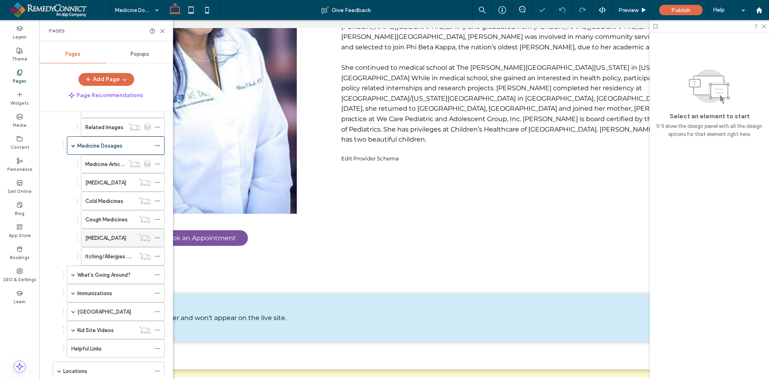
scroll to position [361, 0]
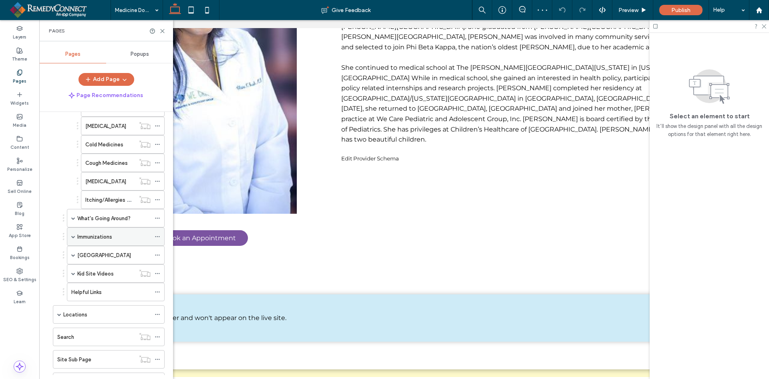
click at [87, 234] on label "Immunizations" at bounding box center [94, 237] width 35 height 14
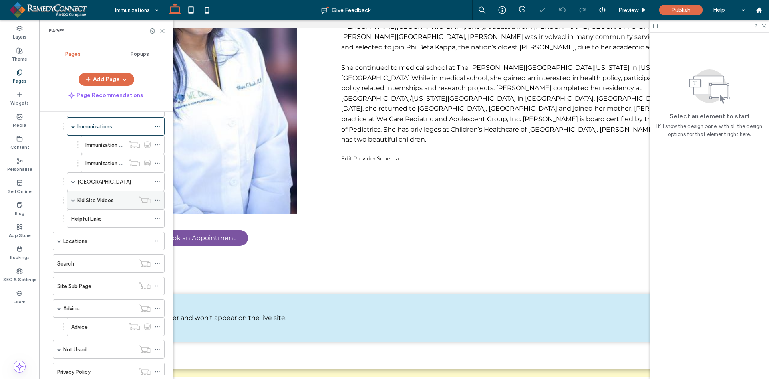
scroll to position [481, 0]
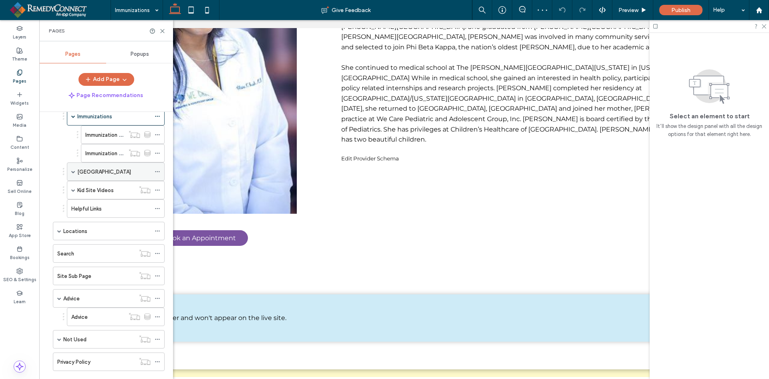
drag, startPoint x: 73, startPoint y: 168, endPoint x: 74, endPoint y: 180, distance: 11.7
click at [73, 168] on span at bounding box center [73, 172] width 4 height 18
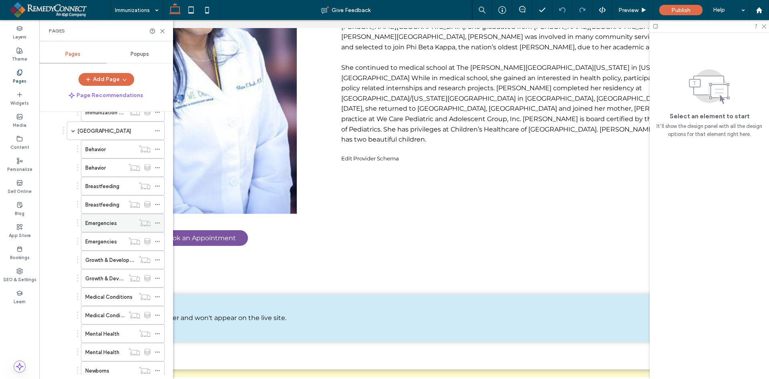
scroll to position [561, 0]
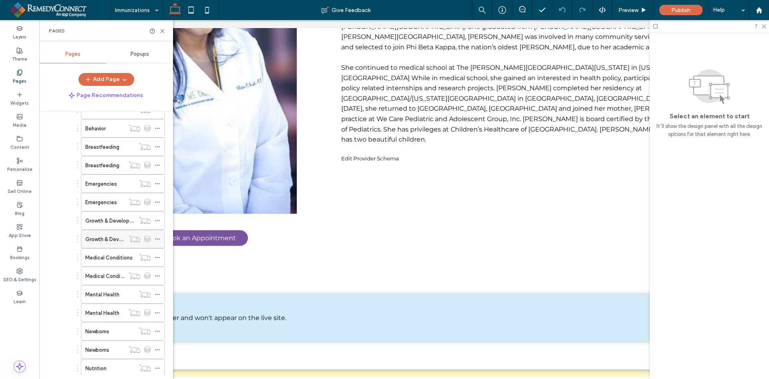
click at [106, 242] on label "Growth & Development" at bounding box center [113, 239] width 57 height 14
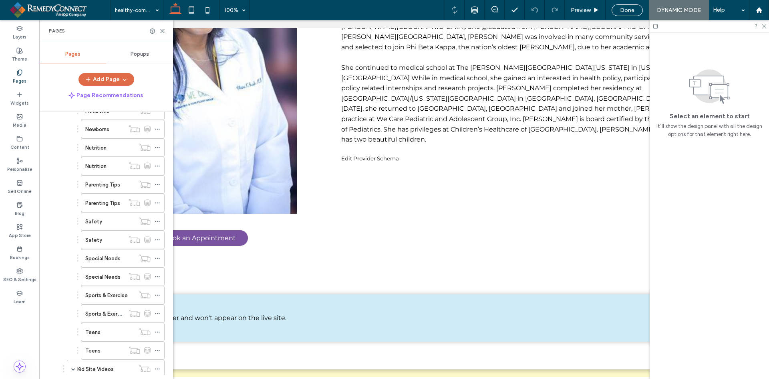
scroll to position [801, 0]
click at [116, 278] on label "Sports & Exercise" at bounding box center [106, 275] width 42 height 14
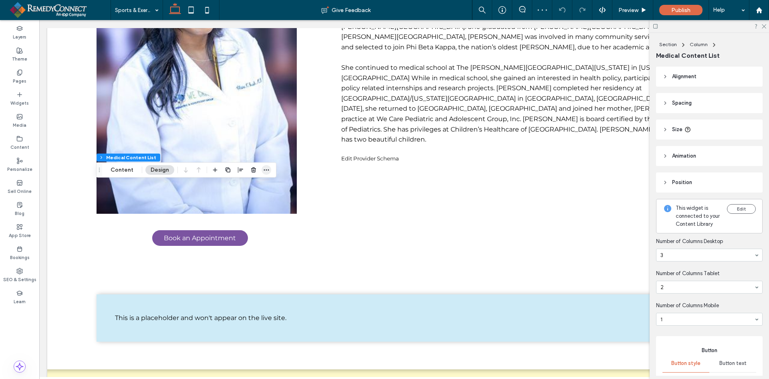
click at [268, 169] on icon "button" at bounding box center [266, 170] width 6 height 6
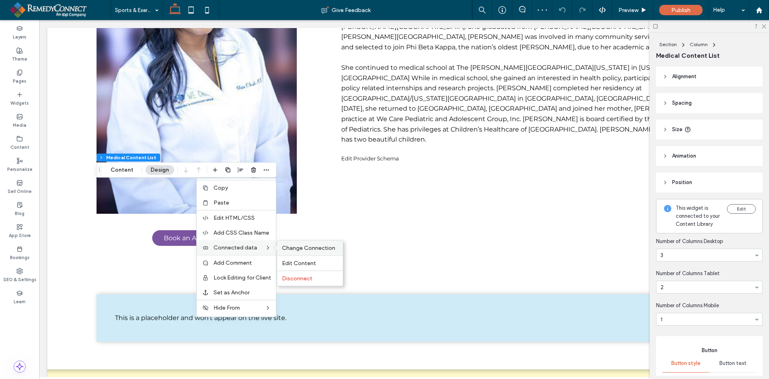
click at [290, 246] on span "Change Connection" at bounding box center [308, 247] width 53 height 7
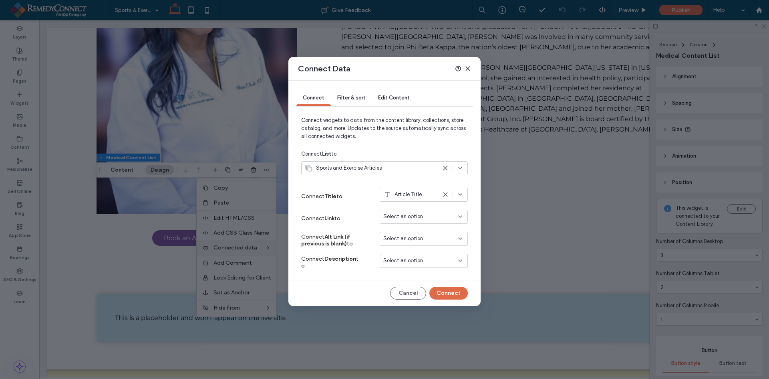
click at [401, 215] on span "Select an option" at bounding box center [403, 216] width 40 height 8
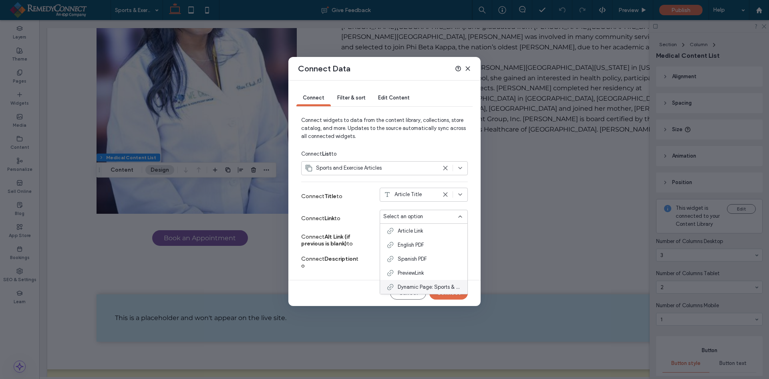
click at [416, 286] on span "Dynamic Page: Sports & Exercise" at bounding box center [429, 287] width 63 height 8
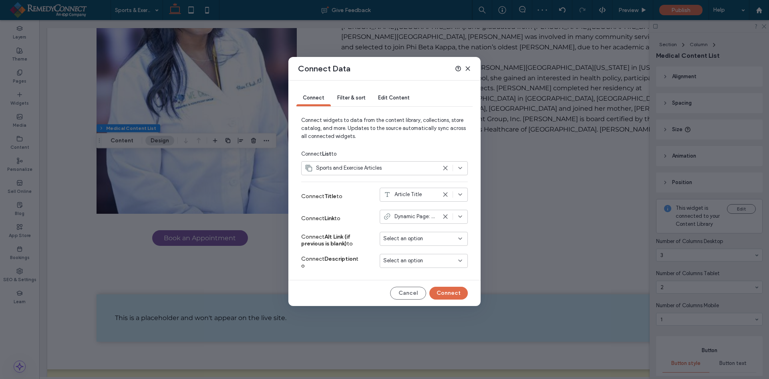
click at [353, 101] on div "Filter & sort" at bounding box center [351, 98] width 41 height 16
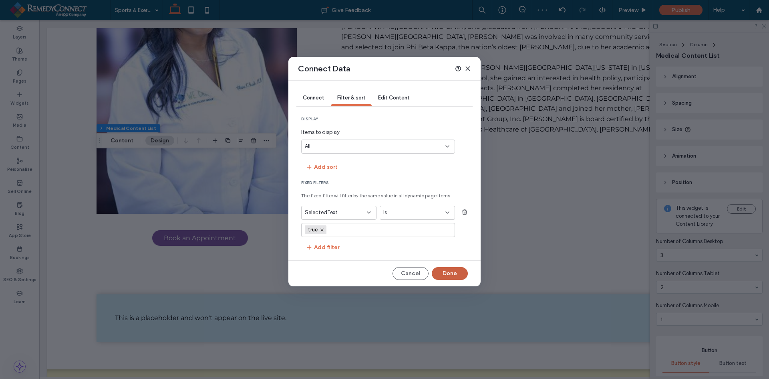
click at [453, 274] on button "Done" at bounding box center [450, 273] width 36 height 13
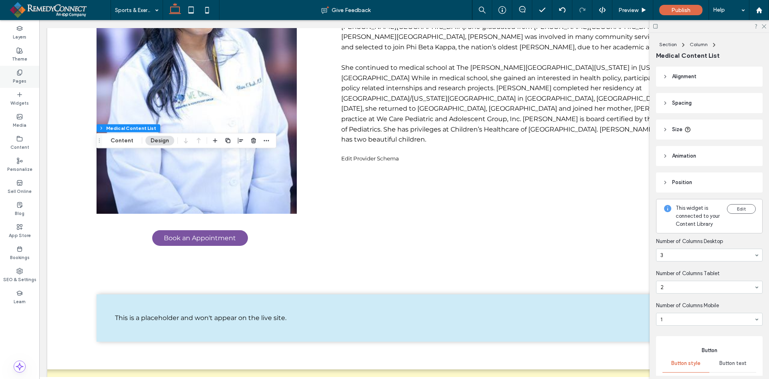
click at [19, 78] on label "Pages" at bounding box center [20, 80] width 14 height 9
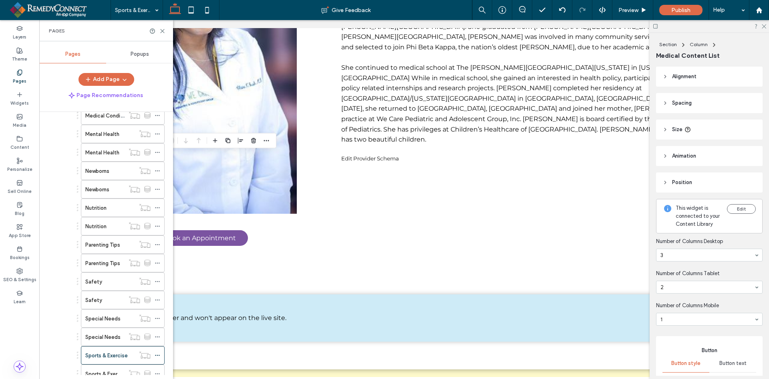
scroll to position [801, 0]
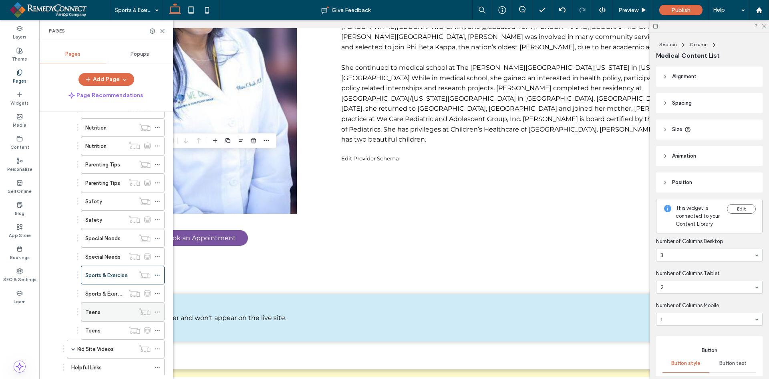
click at [109, 310] on div "Teens" at bounding box center [110, 312] width 50 height 8
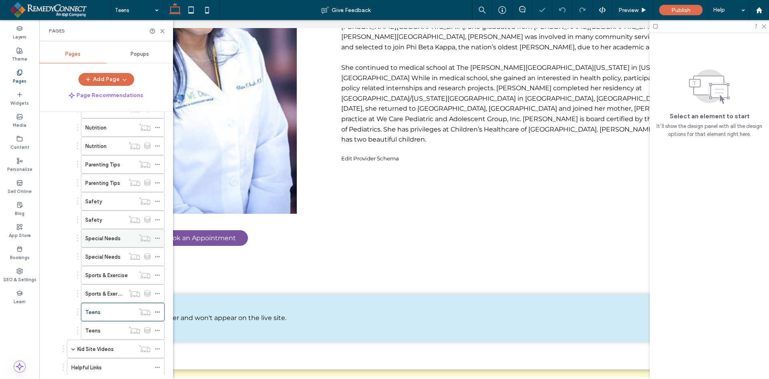
click at [118, 242] on label "Special Needs" at bounding box center [102, 238] width 35 height 14
click at [119, 198] on div "Safety" at bounding box center [110, 201] width 50 height 8
click at [119, 159] on div "Parenting Tips" at bounding box center [110, 164] width 50 height 18
click at [123, 129] on div "Nutrition" at bounding box center [110, 127] width 50 height 8
click at [19, 52] on use at bounding box center [20, 51] width 6 height 6
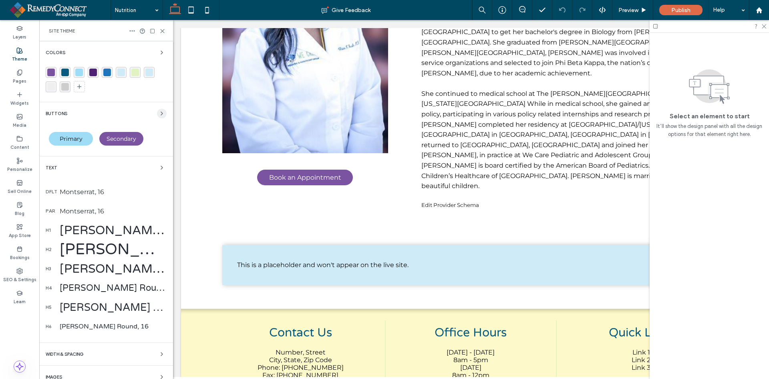
click at [159, 113] on icon "button" at bounding box center [162, 113] width 6 height 6
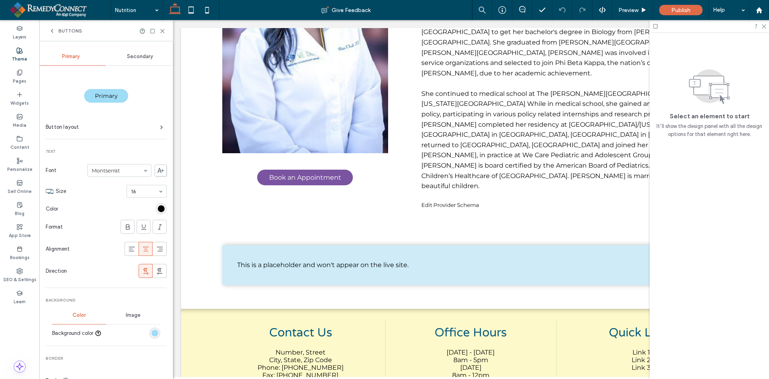
click at [151, 334] on div "rgb(159, 220, 246)" at bounding box center [154, 332] width 7 height 7
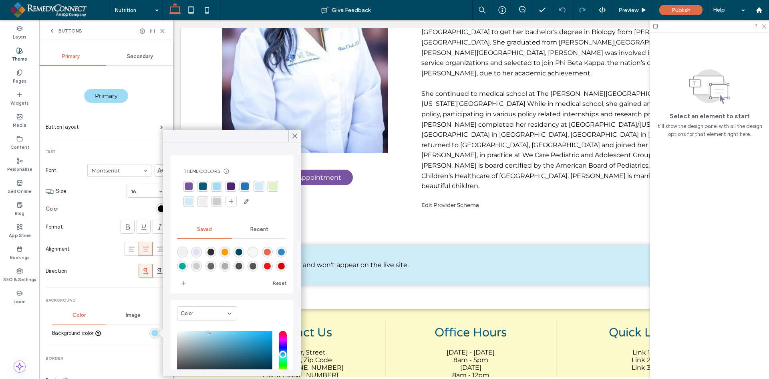
click at [188, 186] on div "rgba(123,84,161,1)" at bounding box center [189, 186] width 8 height 8
click at [293, 135] on icon at bounding box center [294, 135] width 7 height 7
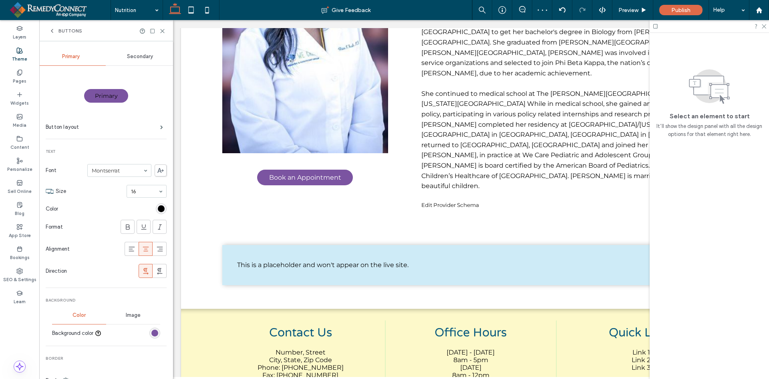
click at [158, 207] on div "rgb(0, 0, 0)" at bounding box center [161, 208] width 7 height 7
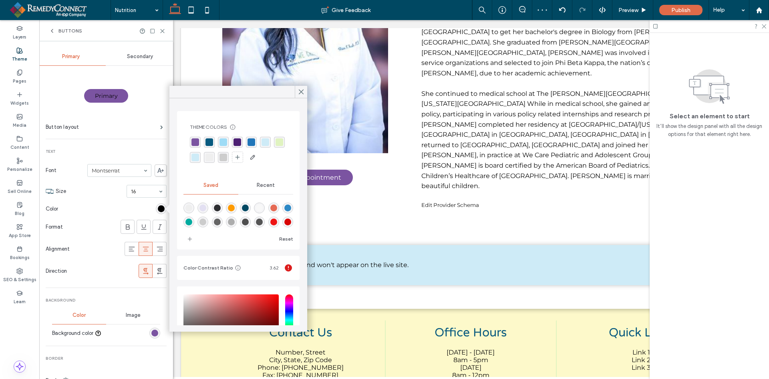
click at [265, 185] on span "Recent" at bounding box center [266, 185] width 18 height 6
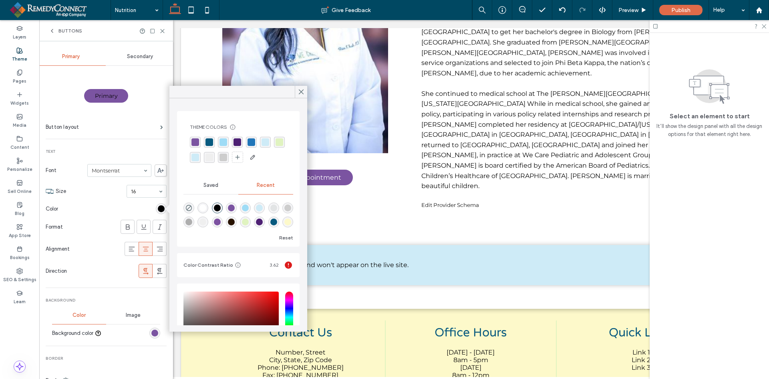
click at [204, 209] on div "rgba(255, 255, 255, 1)" at bounding box center [202, 207] width 7 height 7
type input "*******"
click at [300, 94] on icon at bounding box center [301, 91] width 7 height 7
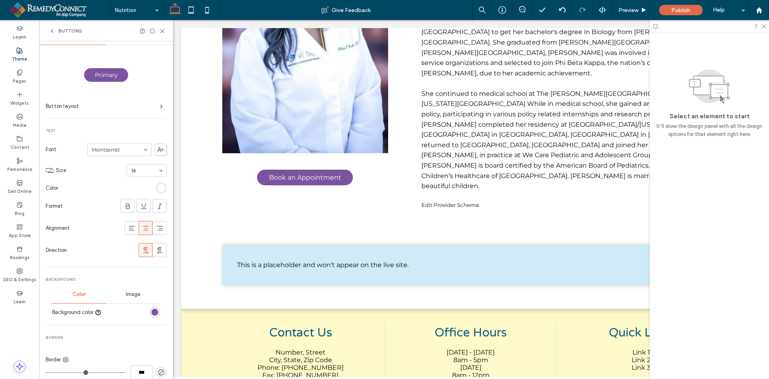
scroll to position [19, 0]
click at [147, 108] on label "Button layout" at bounding box center [103, 108] width 115 height 16
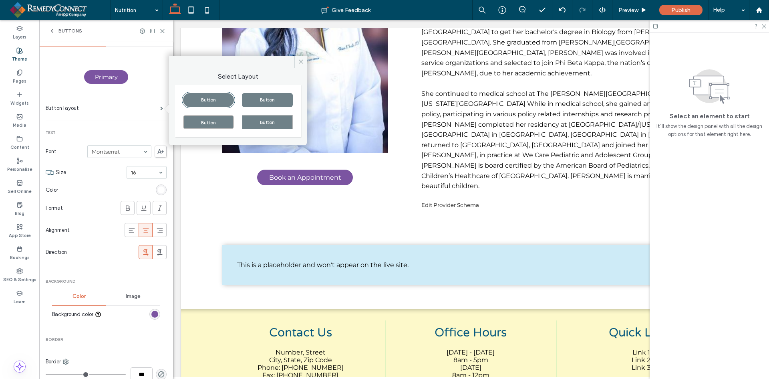
click at [253, 100] on div "Button" at bounding box center [267, 100] width 51 height 14
type input "*"
click at [300, 63] on icon at bounding box center [301, 61] width 6 height 6
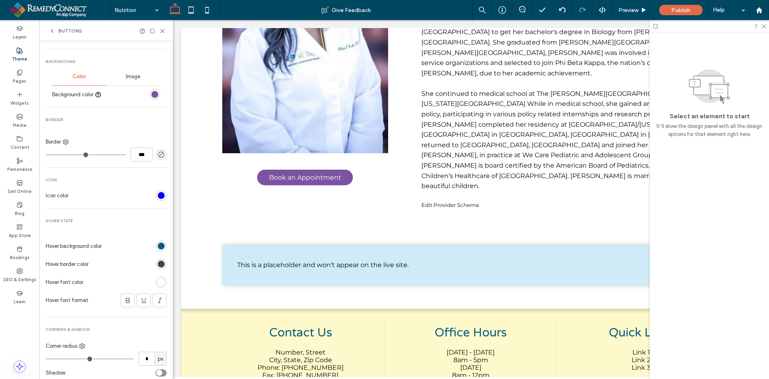
scroll to position [259, 0]
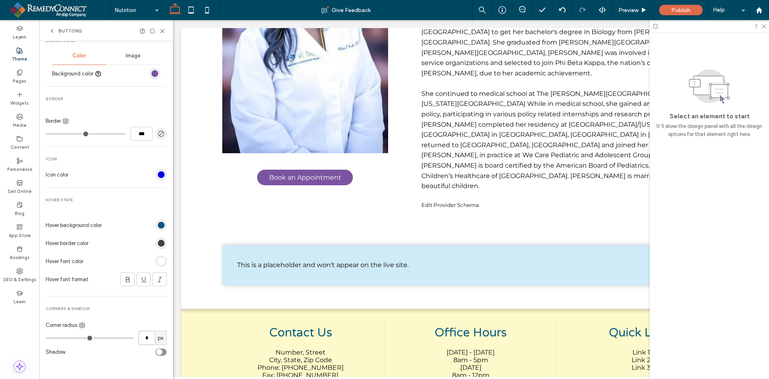
click at [145, 339] on input "*" at bounding box center [147, 337] width 16 height 14
type input "**"
click at [158, 224] on div "rgb(8, 90, 127)" at bounding box center [161, 225] width 7 height 7
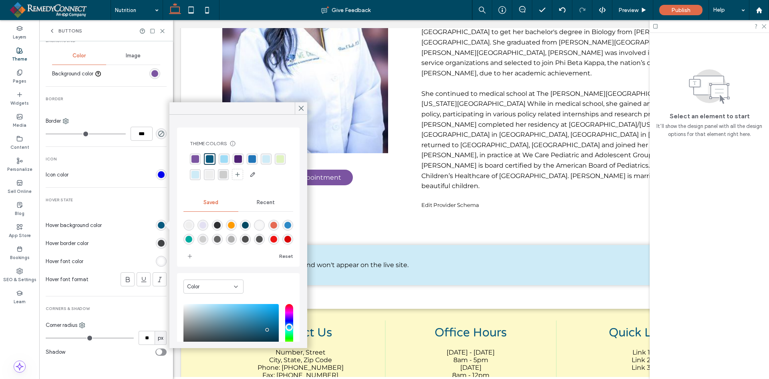
click at [225, 157] on div "rgba(159,220,246,1)" at bounding box center [224, 159] width 8 height 8
click at [301, 107] on icon at bounding box center [301, 108] width 7 height 7
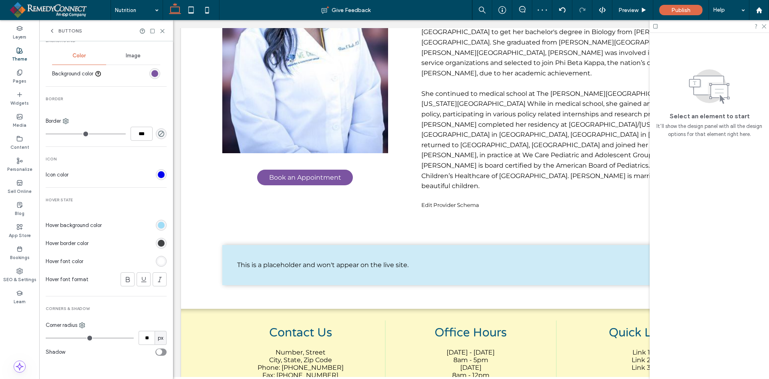
click at [155, 266] on div at bounding box center [127, 261] width 80 height 14
click at [159, 260] on div "rgb(255, 255, 255)" at bounding box center [161, 261] width 7 height 7
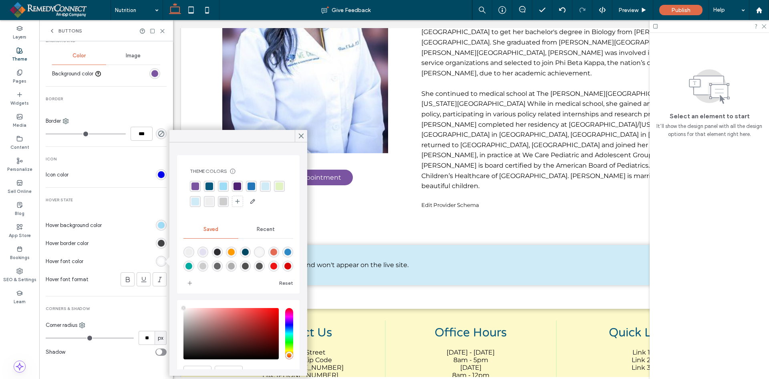
click at [209, 185] on div "rgba(8, 90, 127, 1)" at bounding box center [210, 186] width 8 height 8
click at [298, 139] on icon at bounding box center [301, 135] width 7 height 7
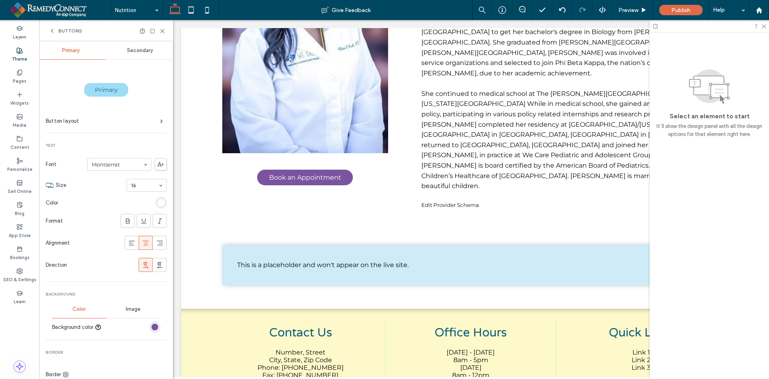
scroll to position [0, 0]
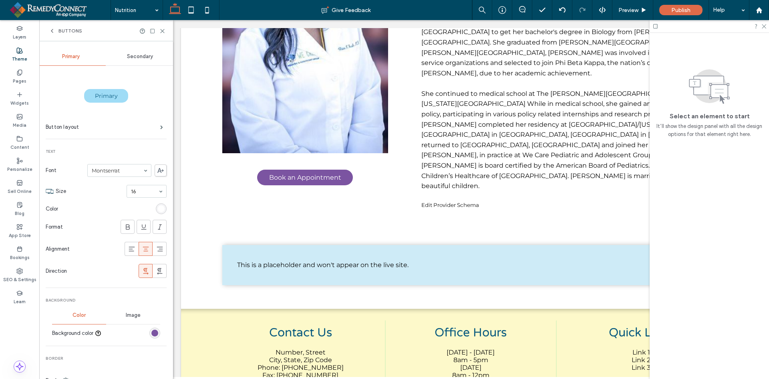
click at [133, 56] on span "Secondary" at bounding box center [140, 56] width 26 height 6
click at [160, 128] on span at bounding box center [161, 127] width 3 height 4
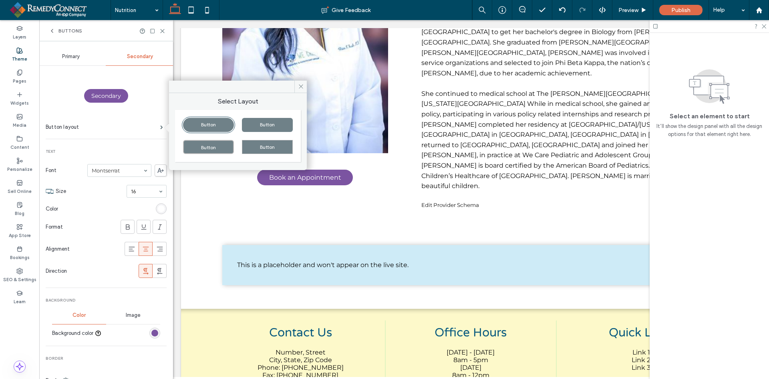
click at [268, 123] on div "Button" at bounding box center [267, 125] width 51 height 14
type input "*"
click at [301, 85] on icon at bounding box center [301, 86] width 6 height 6
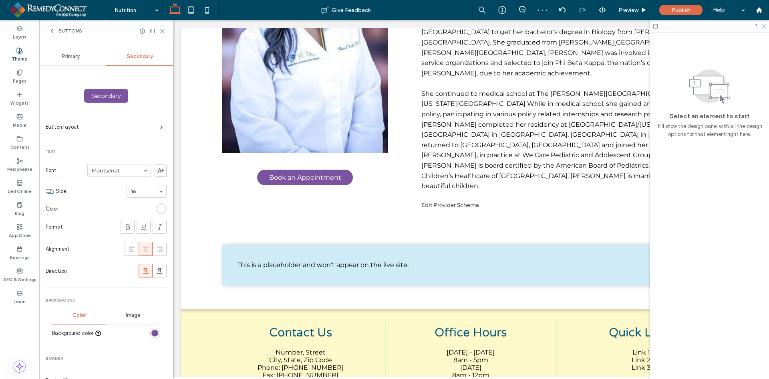
drag, startPoint x: 150, startPoint y: 334, endPoint x: 151, endPoint y: 329, distance: 5.3
click at [151, 334] on div "rgb(123, 84, 161)" at bounding box center [154, 332] width 7 height 7
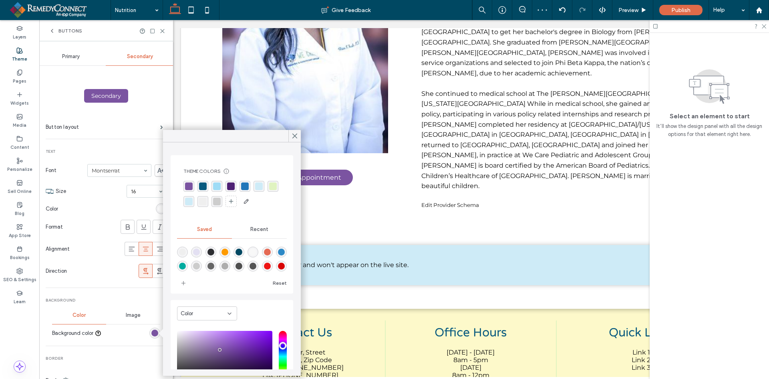
click at [217, 184] on div "rgba(159,220,246,1)" at bounding box center [217, 186] width 8 height 8
click at [294, 136] on use at bounding box center [295, 136] width 4 height 4
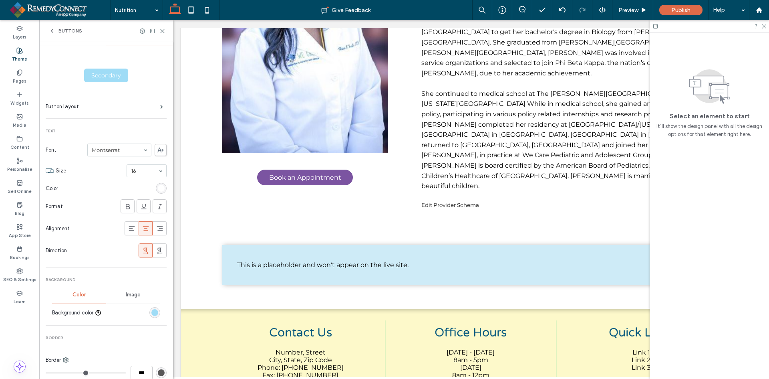
scroll to position [40, 0]
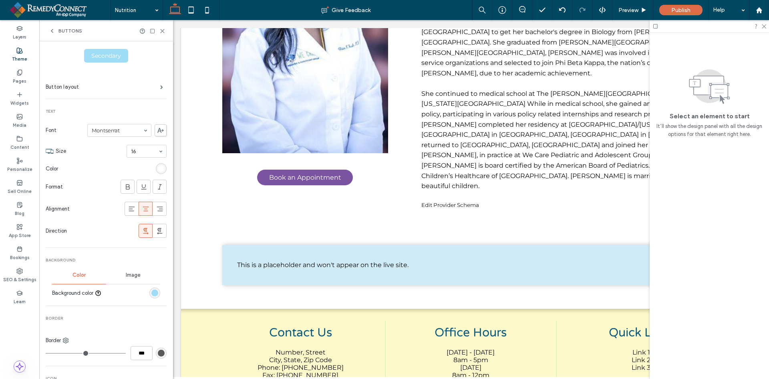
click at [159, 170] on div "rgb(255, 255, 255)" at bounding box center [161, 168] width 7 height 7
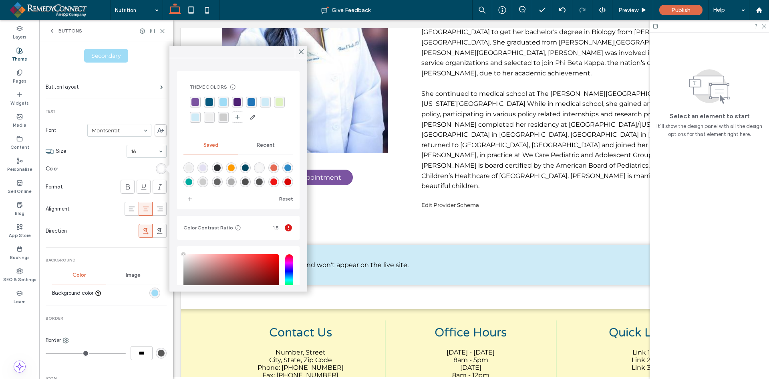
click at [262, 144] on span "Recent" at bounding box center [266, 145] width 18 height 6
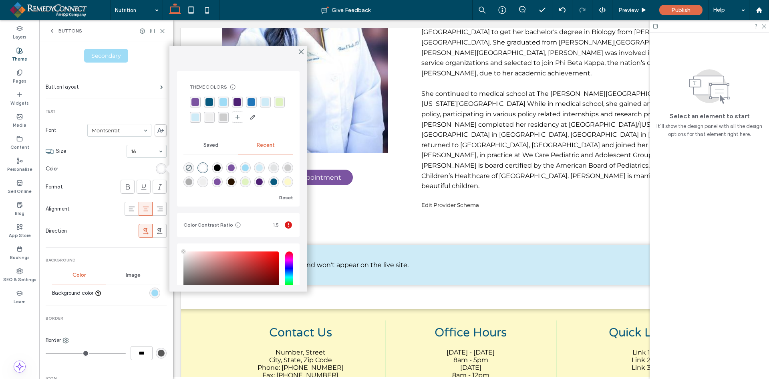
click at [220, 166] on div "rgba(0, 0, 0, 1)" at bounding box center [217, 167] width 7 height 7
type input "*******"
click at [304, 51] on icon at bounding box center [301, 51] width 7 height 7
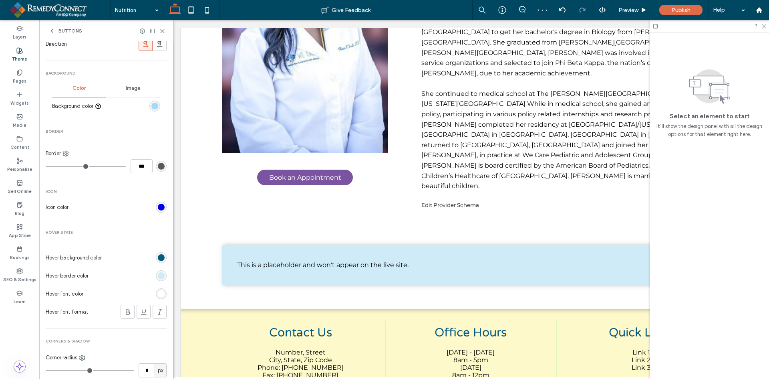
scroll to position [259, 0]
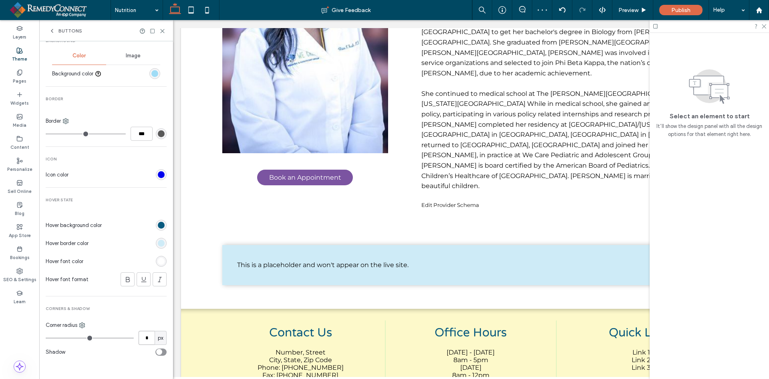
click at [141, 335] on input "*" at bounding box center [147, 337] width 16 height 14
type input "**"
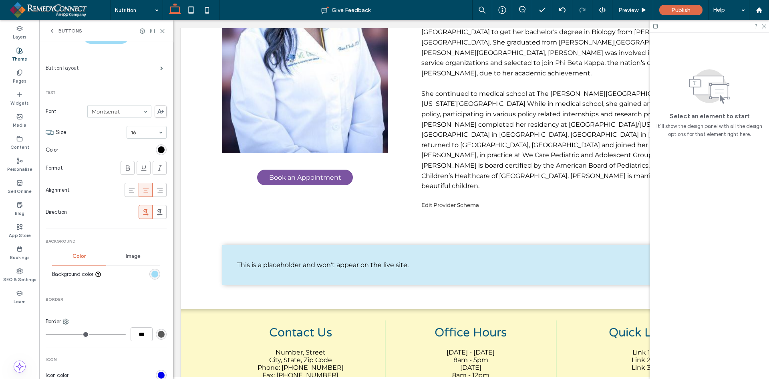
scroll to position [0, 0]
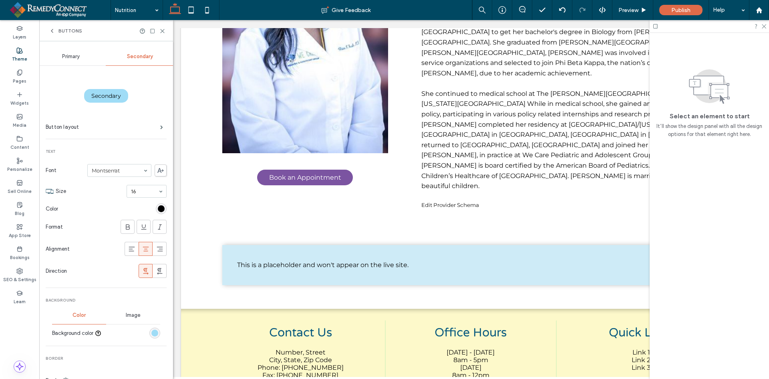
click at [73, 56] on span "Primary" at bounding box center [71, 56] width 18 height 6
click at [131, 56] on span "Secondary" at bounding box center [140, 56] width 26 height 6
click at [74, 56] on span "Primary" at bounding box center [71, 56] width 18 height 6
click at [160, 33] on icon at bounding box center [162, 31] width 6 height 6
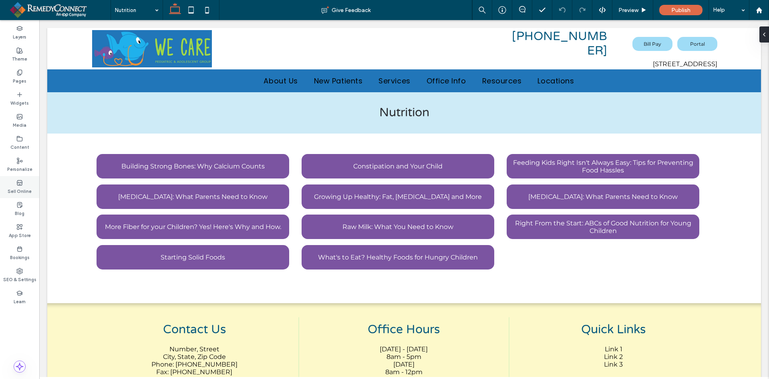
drag, startPoint x: 12, startPoint y: 77, endPoint x: 19, endPoint y: 189, distance: 112.4
click at [12, 77] on div "Pages" at bounding box center [19, 77] width 39 height 22
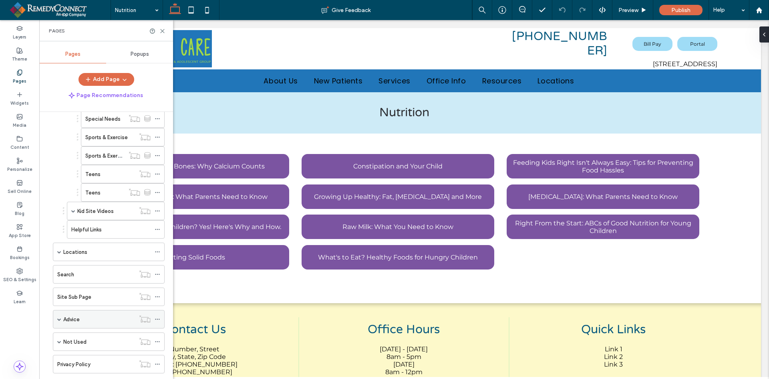
scroll to position [689, 0]
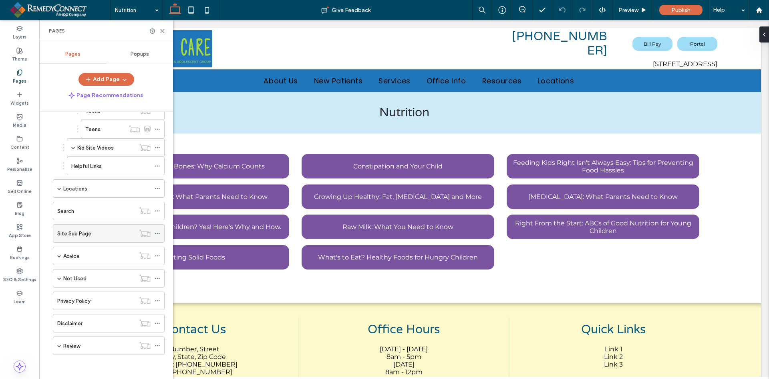
click at [77, 235] on label "Site Sub Page" at bounding box center [74, 233] width 34 height 14
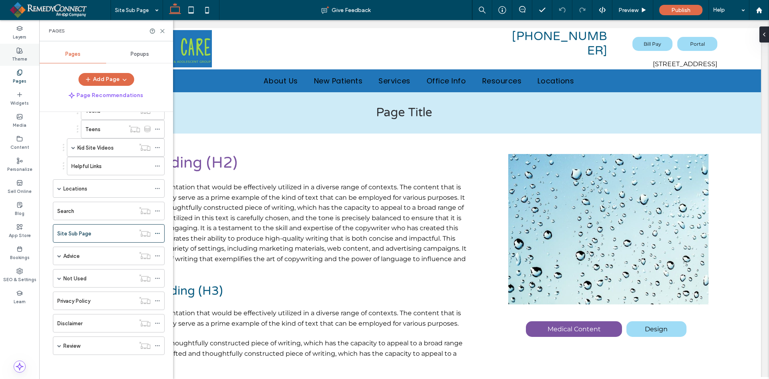
click at [10, 52] on div "Theme" at bounding box center [19, 55] width 39 height 22
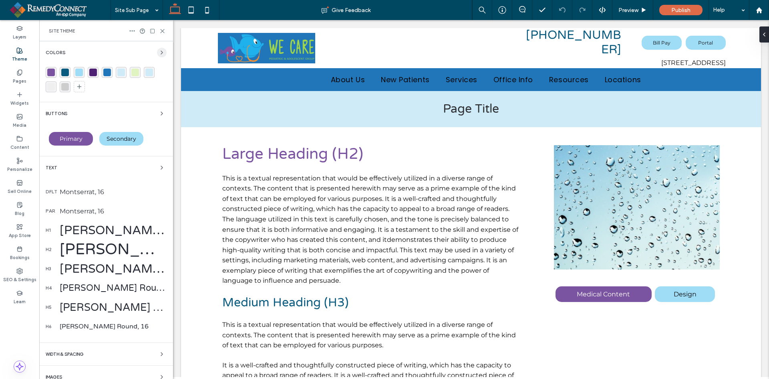
click at [159, 52] on icon "button" at bounding box center [162, 52] width 6 height 6
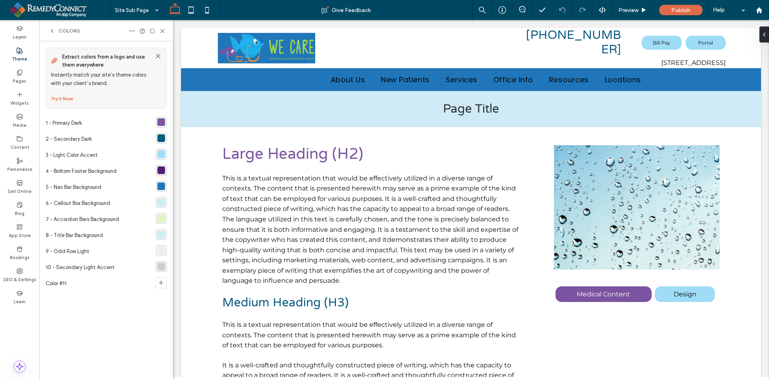
click at [22, 58] on label "Theme" at bounding box center [19, 58] width 15 height 9
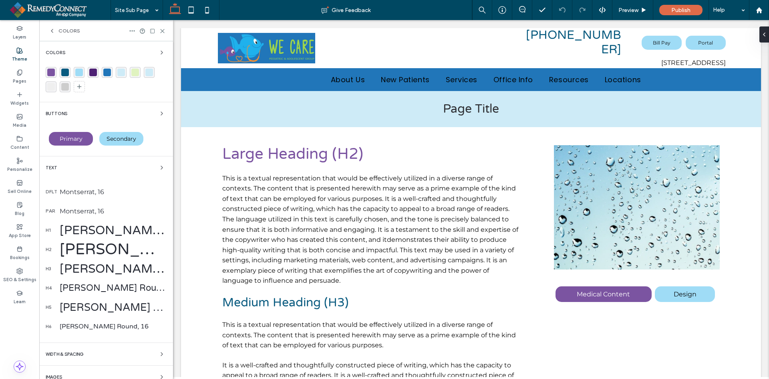
click at [78, 226] on div "[PERSON_NAME] Round, 30" at bounding box center [113, 230] width 107 height 15
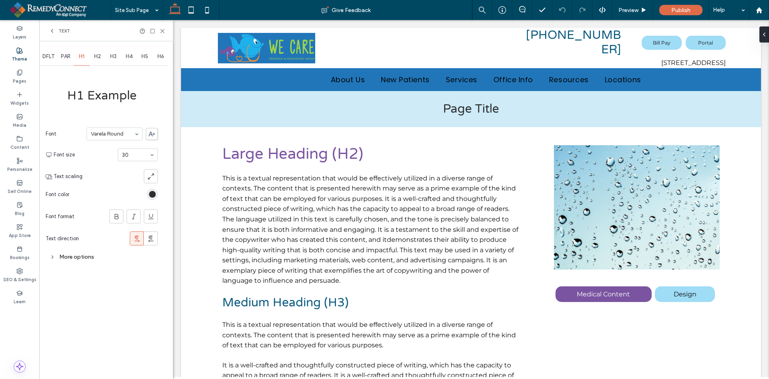
click at [153, 195] on div "rgb(45, 46, 50)" at bounding box center [152, 194] width 7 height 7
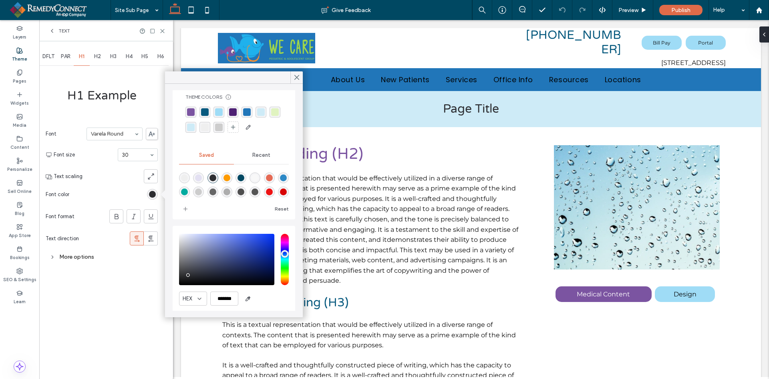
scroll to position [41, 0]
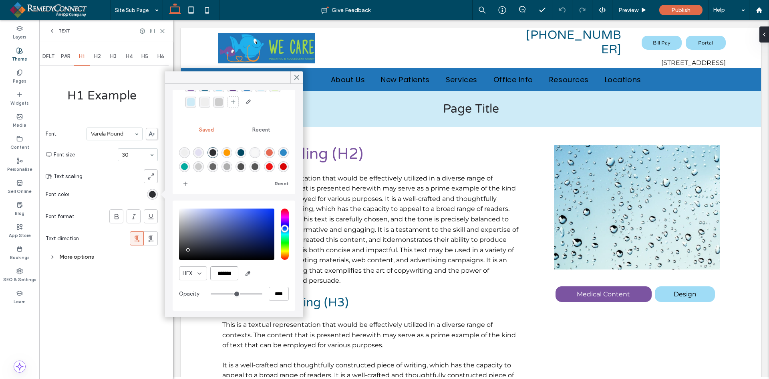
click at [222, 275] on input "*******" at bounding box center [224, 273] width 28 height 14
paste input "color picker textbox"
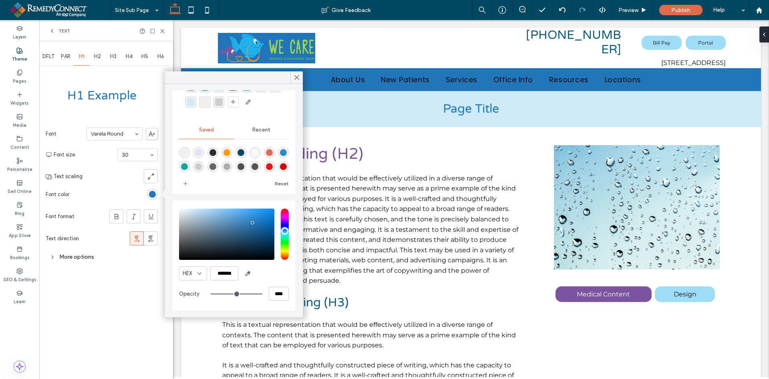
click at [256, 130] on span "Recent" at bounding box center [261, 130] width 18 height 6
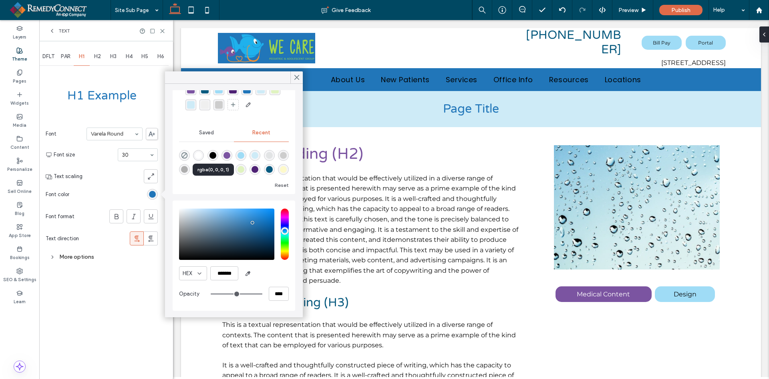
click at [213, 153] on div "rgba(0, 0, 0, 1)" at bounding box center [213, 155] width 7 height 7
type input "*******"
click at [298, 79] on use at bounding box center [297, 77] width 4 height 4
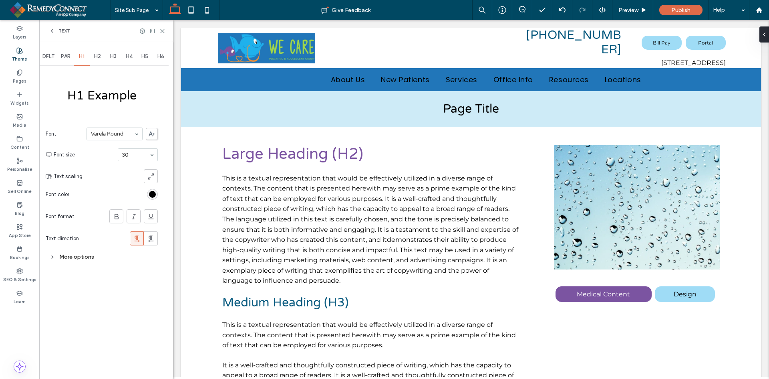
click at [80, 256] on div "More options" at bounding box center [102, 256] width 112 height 11
click at [105, 274] on input at bounding box center [117, 275] width 64 height 6
click at [103, 250] on div "Less options" at bounding box center [102, 256] width 112 height 15
click at [88, 256] on div "More options" at bounding box center [102, 256] width 112 height 11
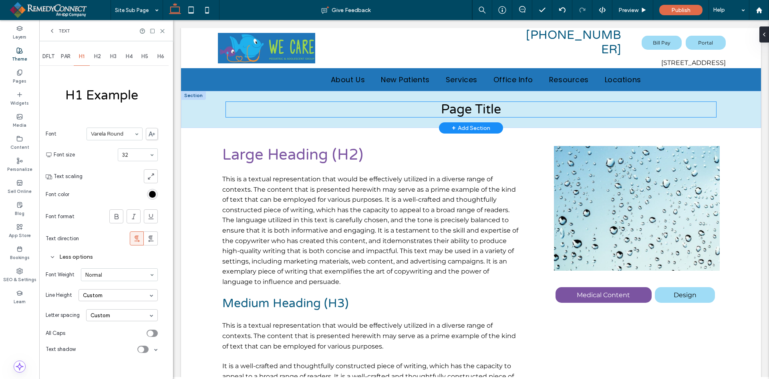
click at [473, 107] on span "Page Title" at bounding box center [471, 109] width 60 height 15
click at [478, 107] on div "Page Title" at bounding box center [471, 109] width 490 height 15
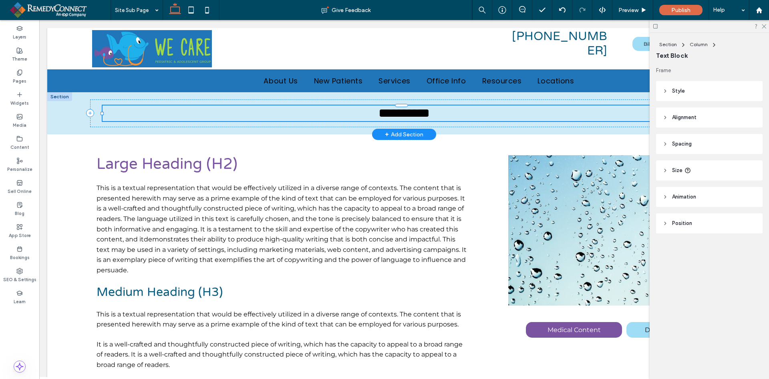
type input "**********"
type input "**"
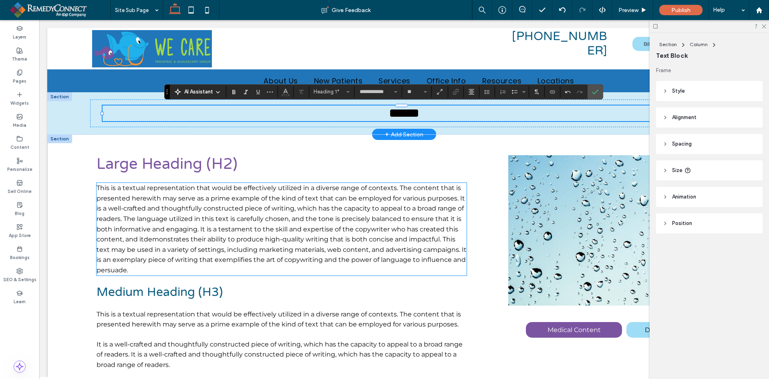
click at [385, 183] on p "This is a textual representation that would be effectively utilized in a divers…" at bounding box center [282, 229] width 371 height 92
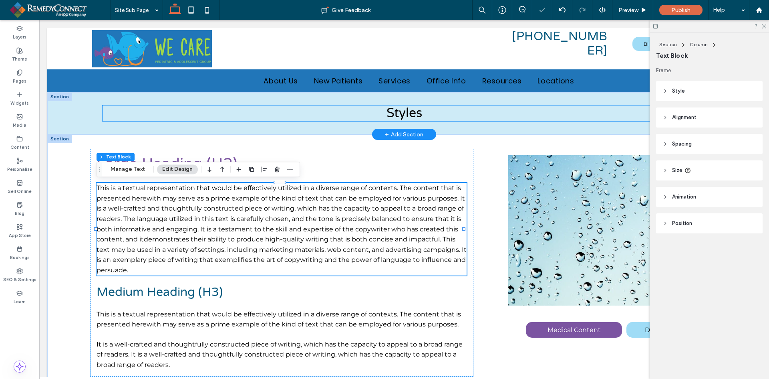
click at [395, 109] on span "Styles" at bounding box center [405, 112] width 36 height 15
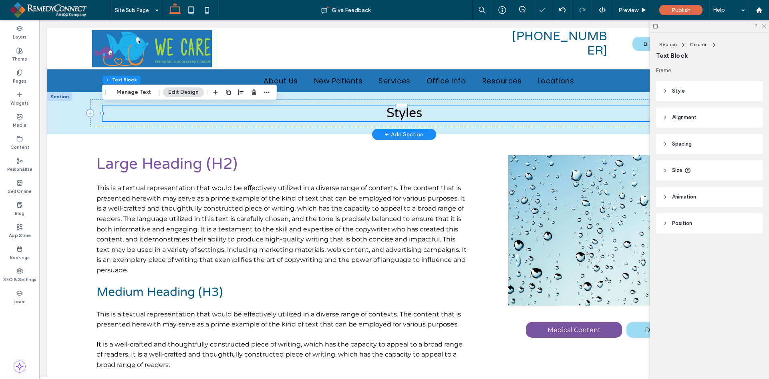
click at [395, 109] on span "Styles" at bounding box center [405, 112] width 36 height 15
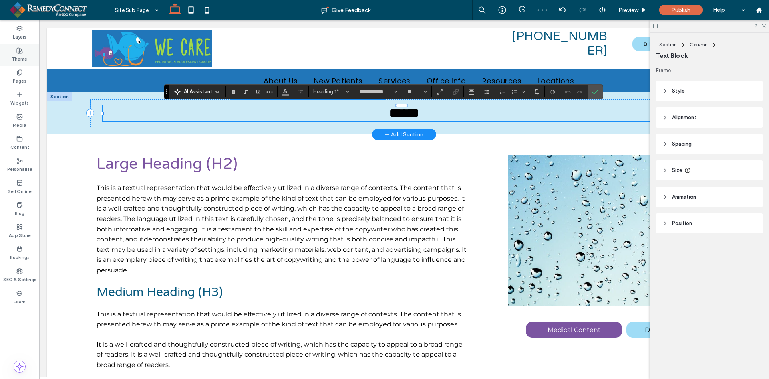
click at [12, 53] on div "Theme" at bounding box center [19, 55] width 39 height 22
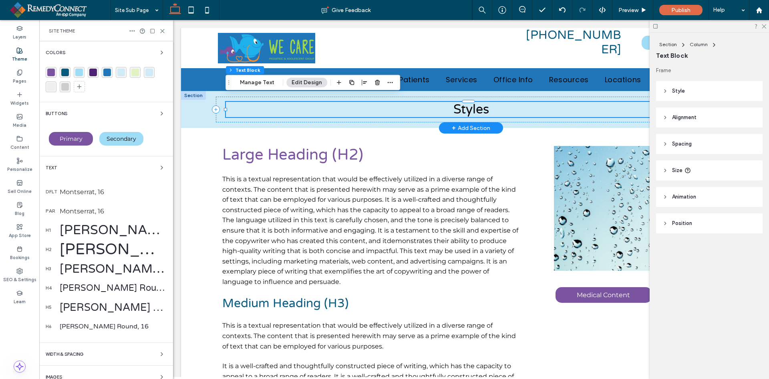
click at [91, 234] on div "[PERSON_NAME] Round, 32" at bounding box center [113, 229] width 107 height 15
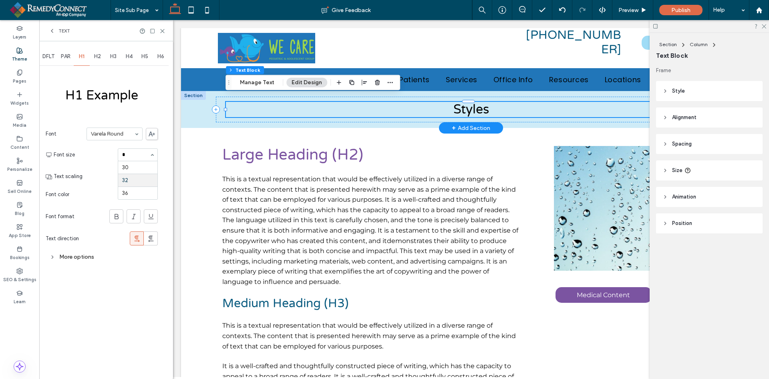
scroll to position [0, 0]
type input "**"
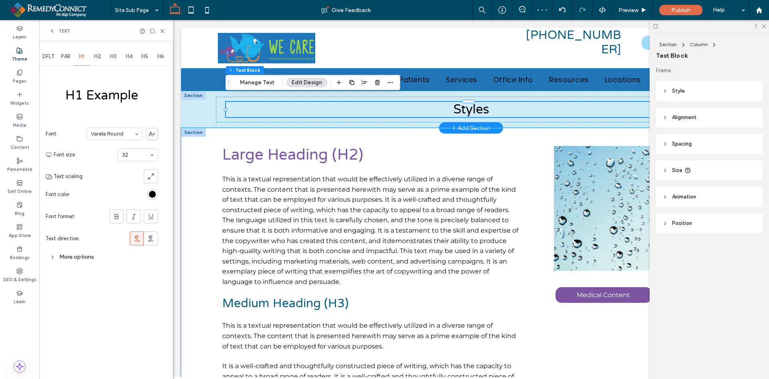
click at [212, 165] on div "Large Heading (H2) This is a textual representation that would be effectively u…" at bounding box center [471, 269] width 580 height 282
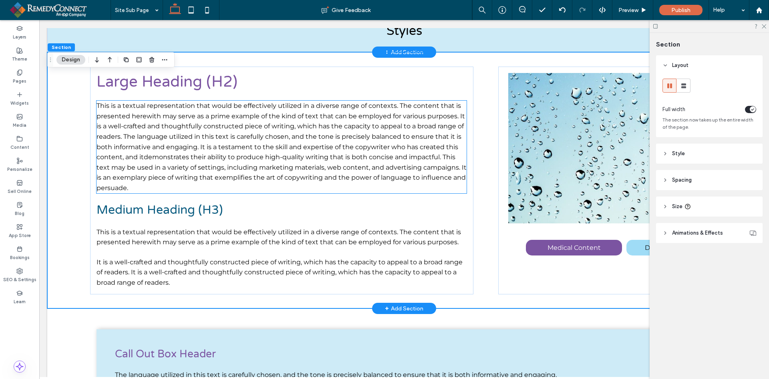
scroll to position [80, 0]
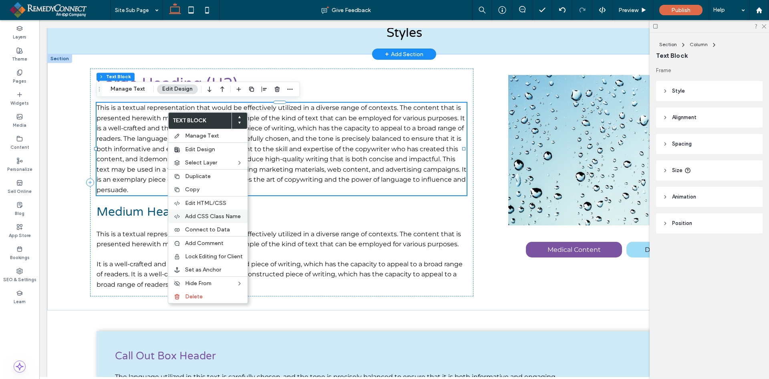
click at [206, 212] on div "Add CSS Class Name" at bounding box center [207, 216] width 79 height 13
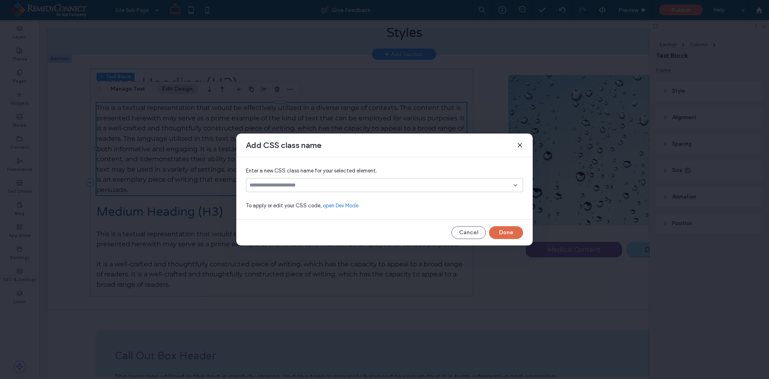
click at [317, 184] on input at bounding box center [382, 185] width 264 height 6
type input "******"
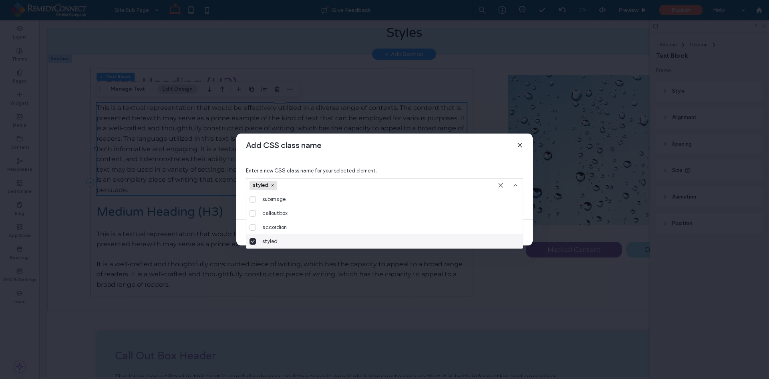
click at [310, 239] on div "styled" at bounding box center [387, 241] width 257 height 14
click at [516, 182] on icon at bounding box center [515, 185] width 6 height 6
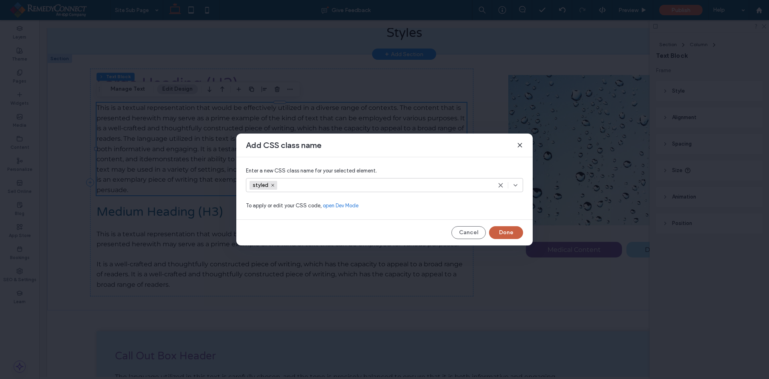
click at [507, 228] on button "Done" at bounding box center [506, 232] width 34 height 13
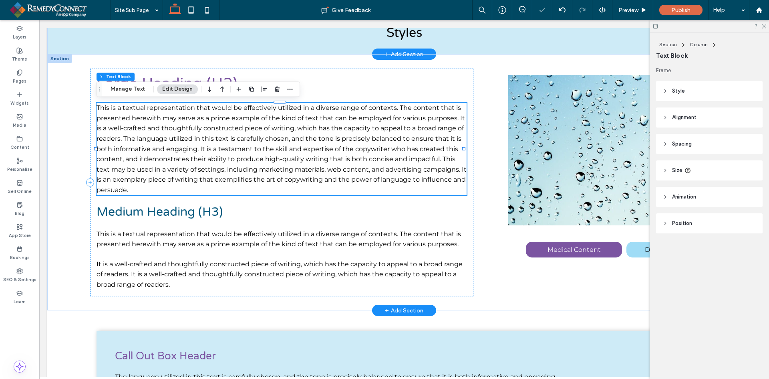
click at [163, 163] on p "This is a textual representation that would be effectively utilized in a divers…" at bounding box center [282, 149] width 371 height 92
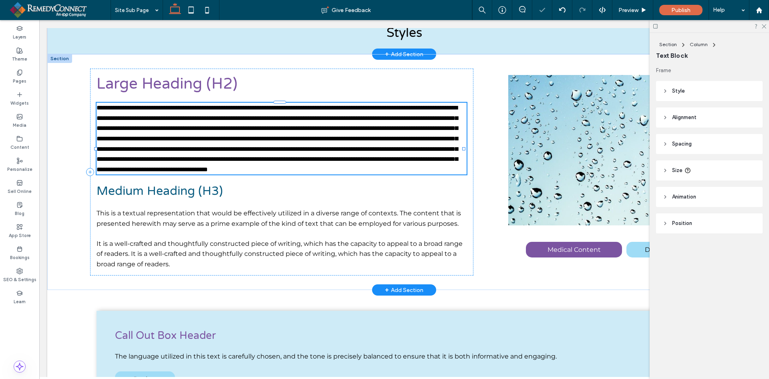
click at [163, 163] on p "**********" at bounding box center [282, 139] width 371 height 72
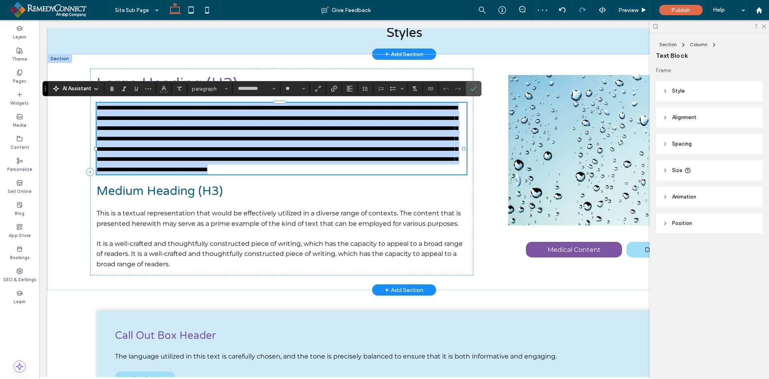
click at [130, 137] on span "**********" at bounding box center [277, 139] width 361 height 68
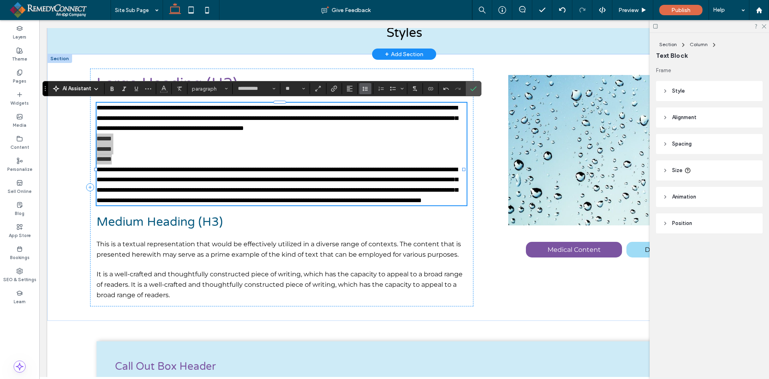
click at [362, 86] on icon "Line Height" at bounding box center [365, 88] width 6 height 6
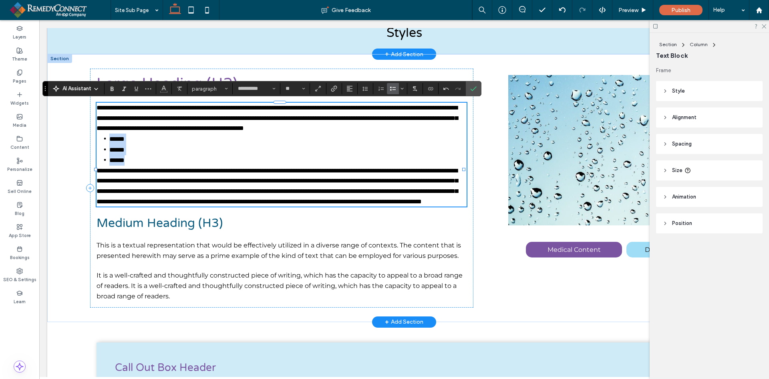
click at [199, 144] on li "******" at bounding box center [288, 138] width 358 height 11
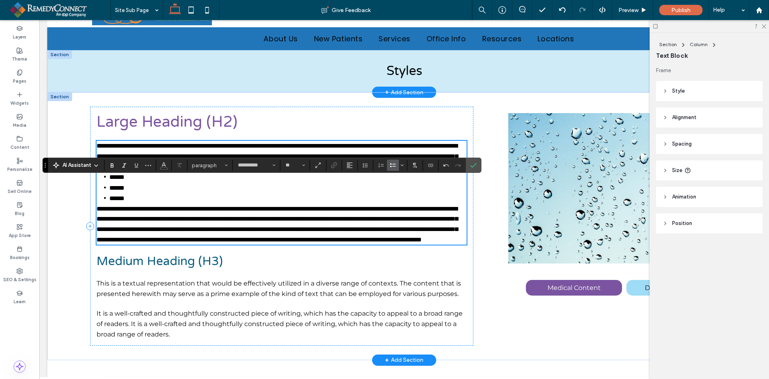
scroll to position [0, 0]
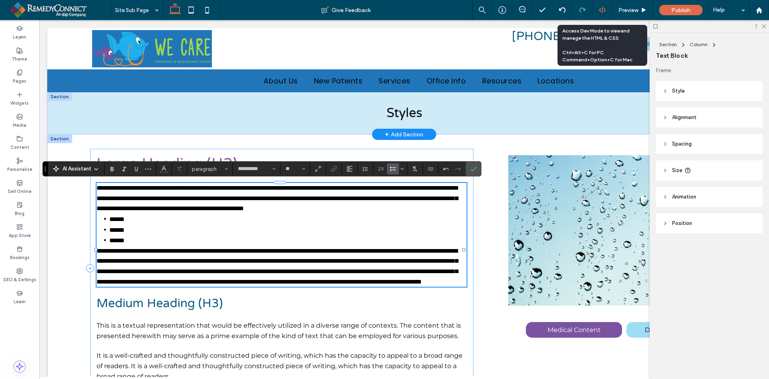
click at [601, 10] on icon at bounding box center [602, 9] width 7 height 7
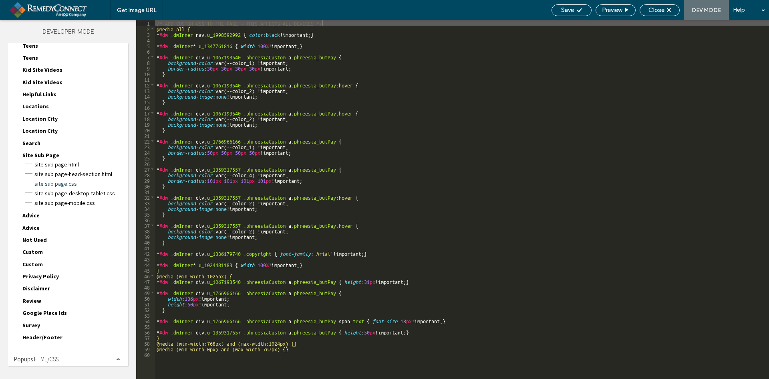
scroll to position [971, 0]
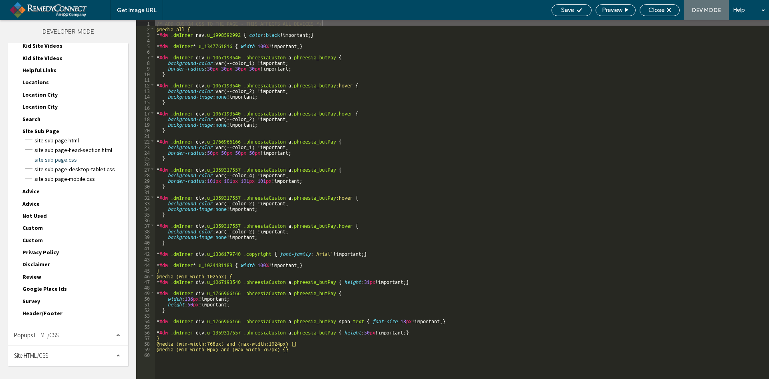
click at [56, 349] on div "Site HTML/CSS" at bounding box center [68, 355] width 120 height 20
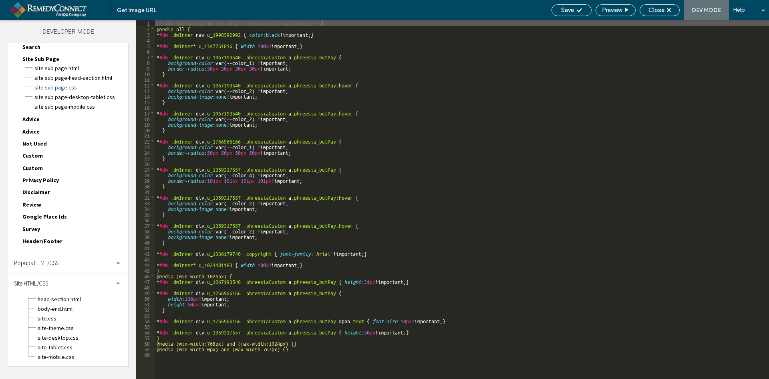
click at [66, 313] on div "site.css" at bounding box center [82, 317] width 91 height 10
click at [66, 320] on span "site.css" at bounding box center [82, 318] width 91 height 8
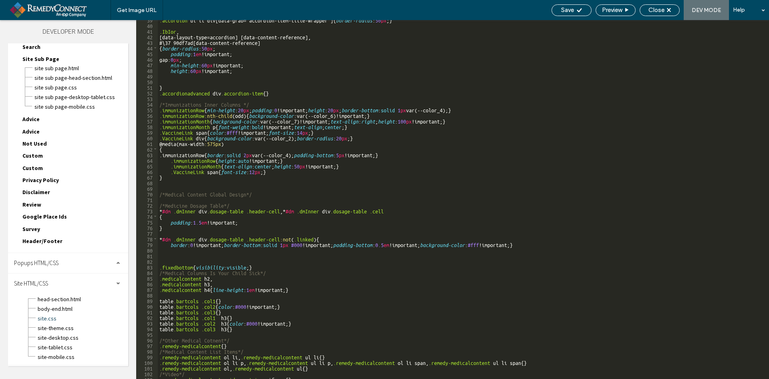
scroll to position [192, 0]
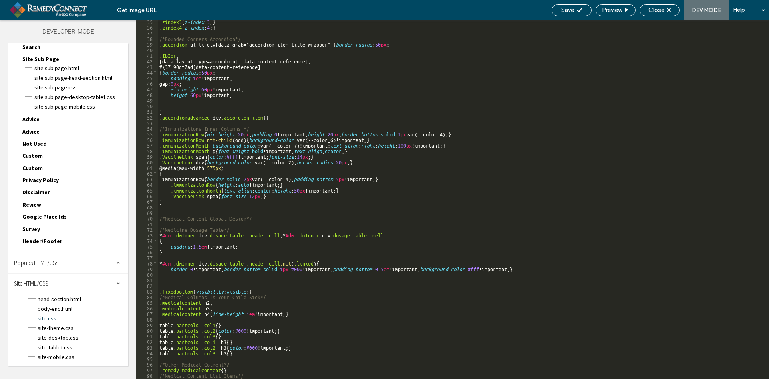
click at [206, 208] on div ".zindex3 { z-index : 3 ; } .zindex4 { z-index : 4 ; } /*Rounded Corners Accordi…" at bounding box center [460, 203] width 605 height 370
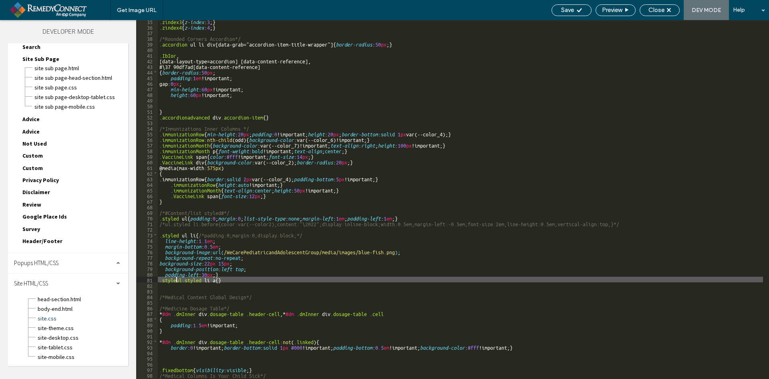
type textarea "**"
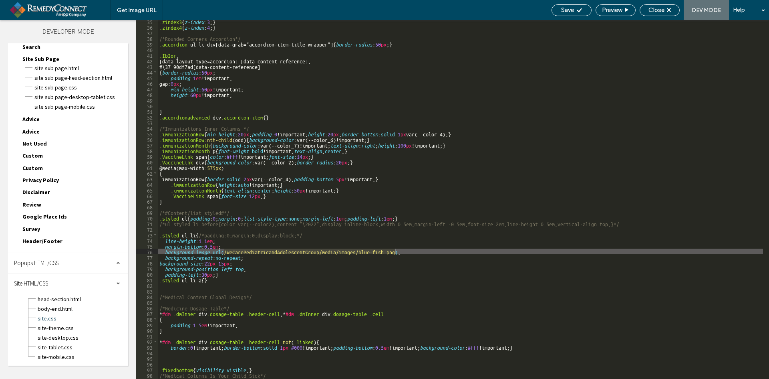
drag, startPoint x: 567, startPoint y: 9, endPoint x: 609, endPoint y: 21, distance: 44.0
click at [567, 9] on span "Save" at bounding box center [567, 9] width 13 height 7
select select "Language Translate Widget"
click at [656, 9] on span "Close" at bounding box center [657, 9] width 16 height 7
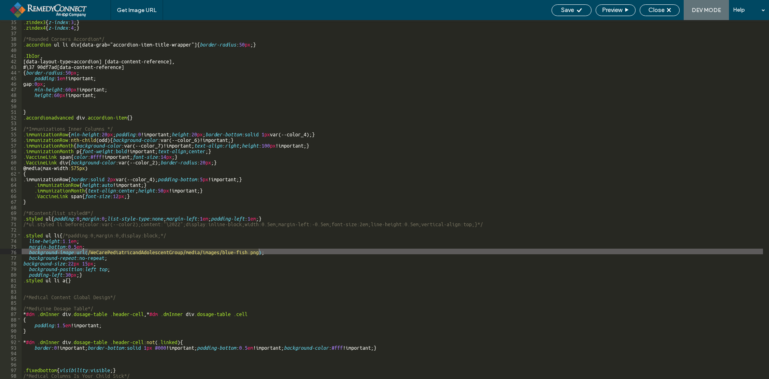
scroll to position [1023, 0]
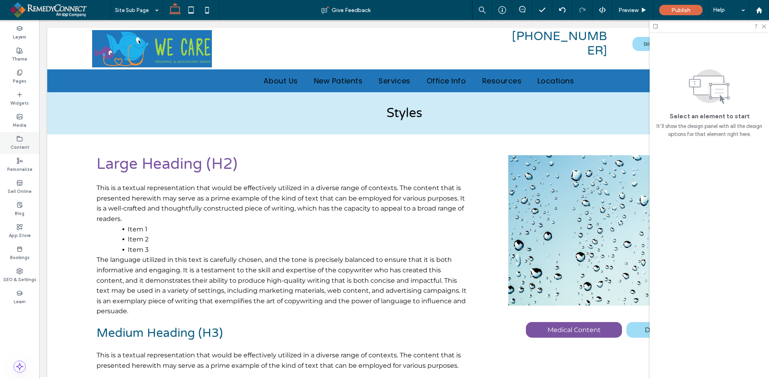
click at [13, 140] on div "Content" at bounding box center [19, 143] width 39 height 22
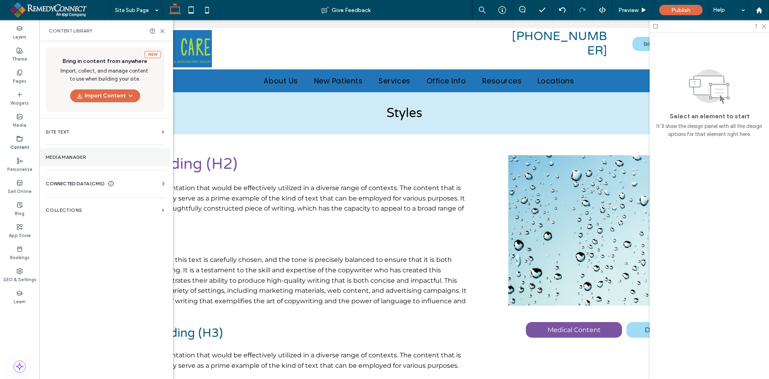
click at [64, 159] on label "Media Manager" at bounding box center [105, 157] width 119 height 6
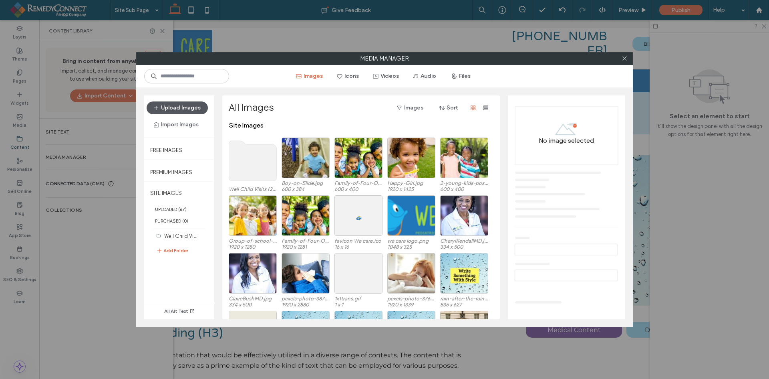
click at [191, 109] on button "Upload Images" at bounding box center [177, 107] width 61 height 13
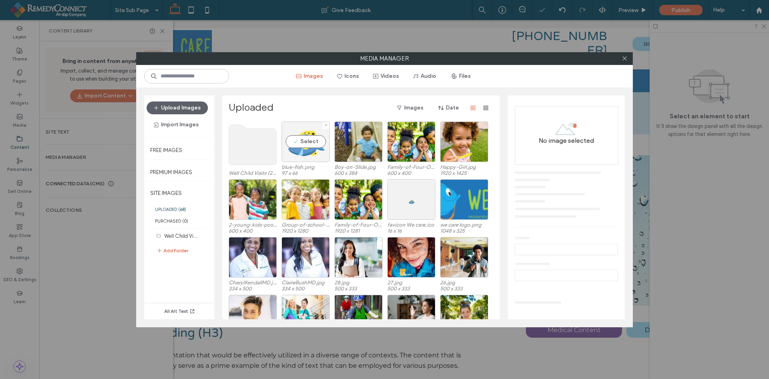
click at [300, 141] on div "Select" at bounding box center [306, 141] width 48 height 40
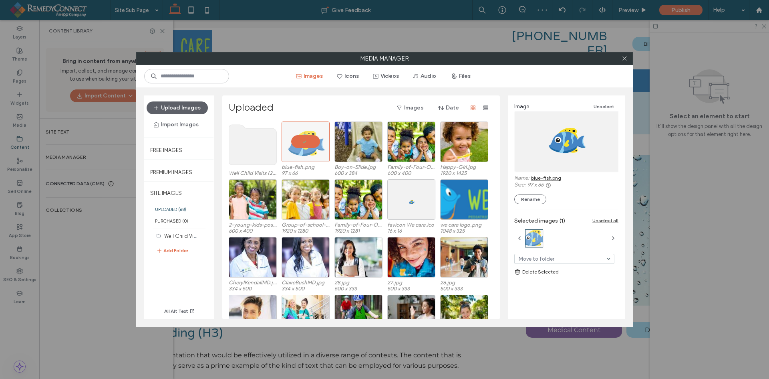
click at [551, 175] on link "blue-fish.png" at bounding box center [546, 178] width 30 height 6
click at [627, 58] on icon at bounding box center [625, 58] width 6 height 6
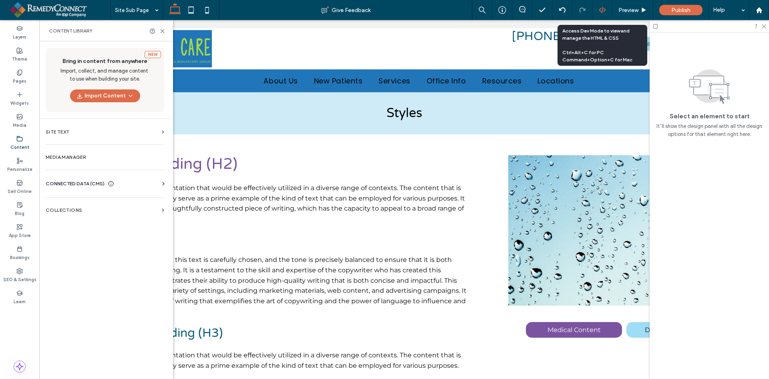
click at [603, 10] on icon at bounding box center [602, 9] width 7 height 7
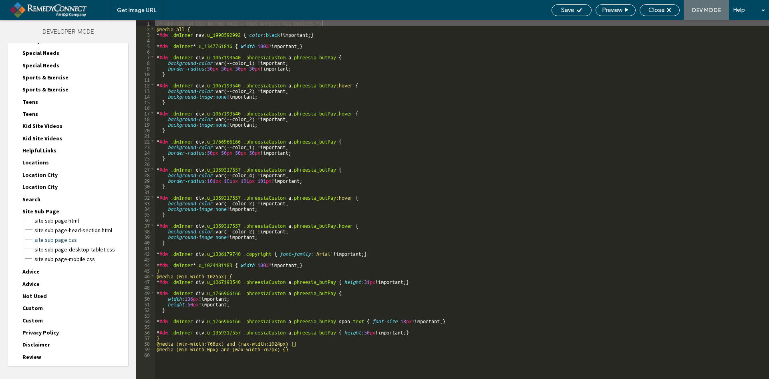
scroll to position [971, 0]
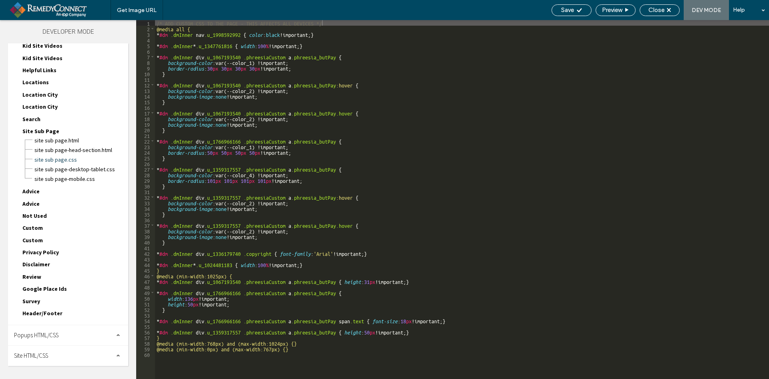
click at [57, 355] on div "Site HTML/CSS" at bounding box center [68, 355] width 120 height 20
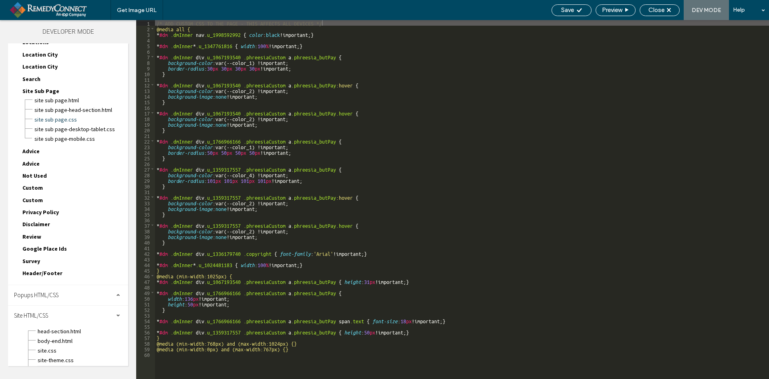
scroll to position [1043, 0]
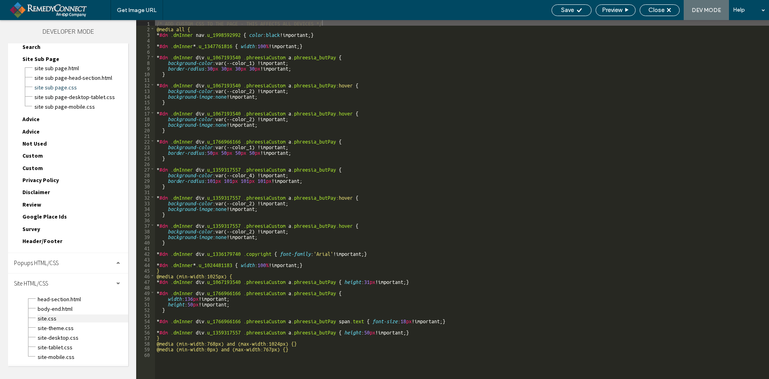
click at [69, 320] on span "site.css" at bounding box center [82, 318] width 91 height 8
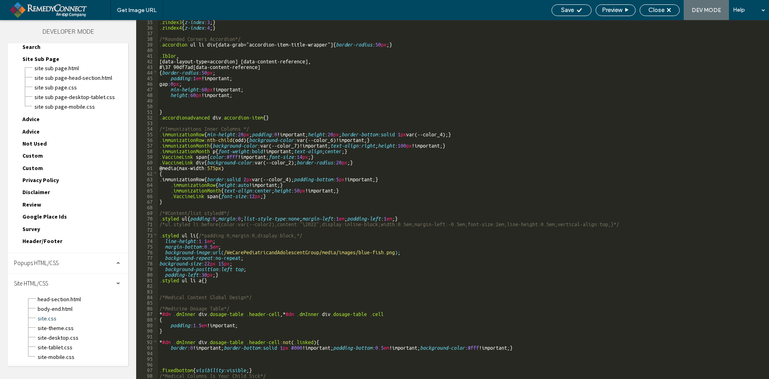
scroll to position [216, 0]
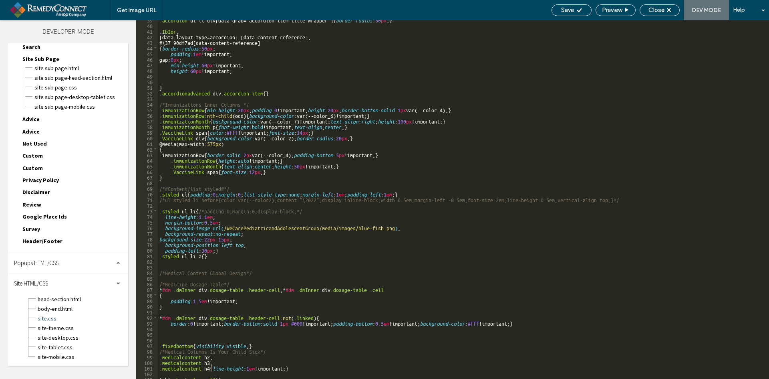
click at [393, 229] on div ".accordion ul li div [ data-grab =" accordion-item-title-wrapper "] { border-ra…" at bounding box center [460, 202] width 605 height 370
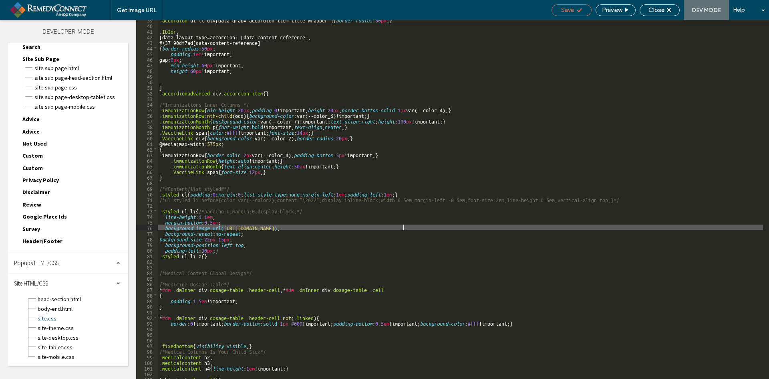
click at [567, 10] on span "Save" at bounding box center [567, 9] width 13 height 7
click at [651, 7] on span "Close" at bounding box center [657, 9] width 16 height 7
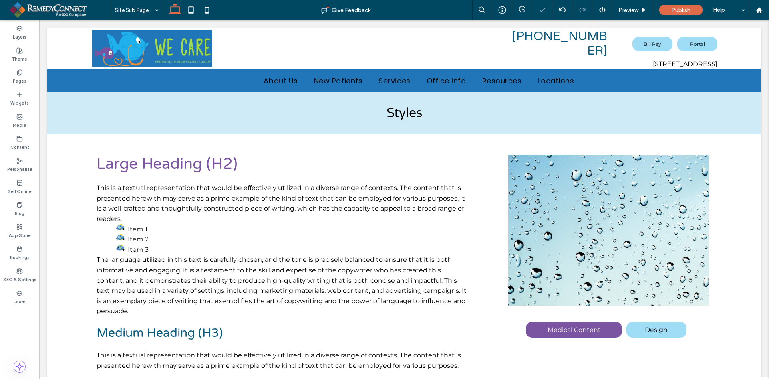
scroll to position [0, 0]
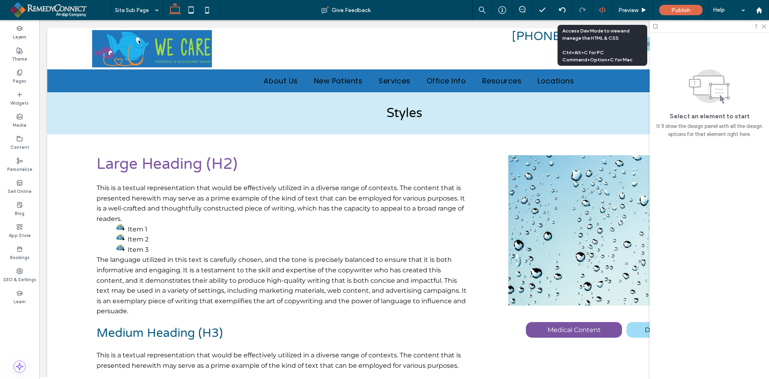
click at [602, 8] on use at bounding box center [602, 10] width 6 height 6
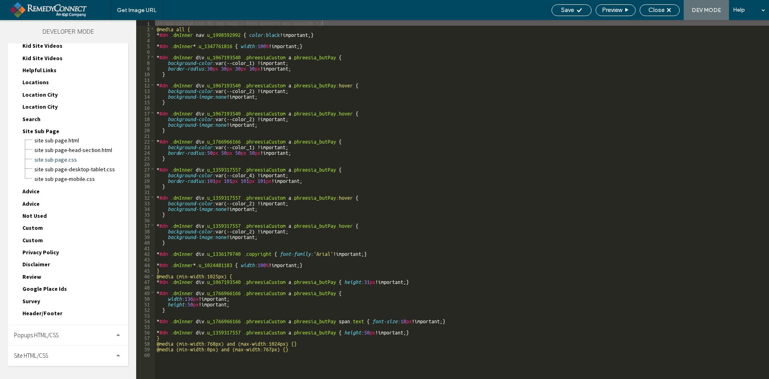
click at [68, 352] on div "Site HTML/CSS" at bounding box center [68, 355] width 120 height 20
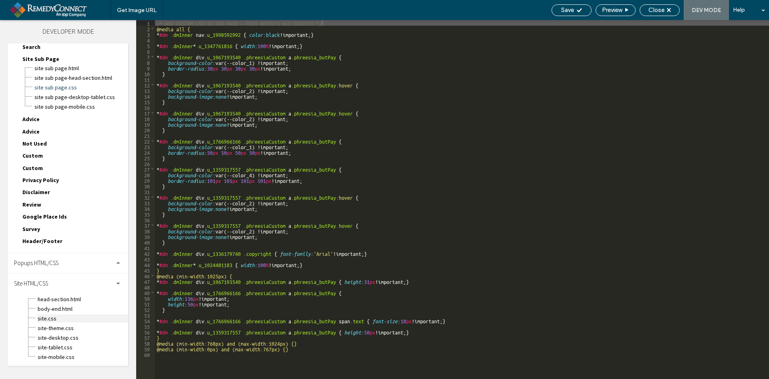
click at [73, 317] on span "site.css" at bounding box center [82, 318] width 91 height 8
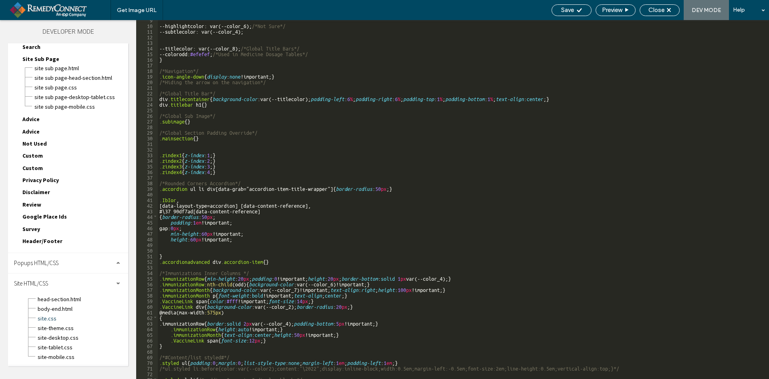
scroll to position [96, 0]
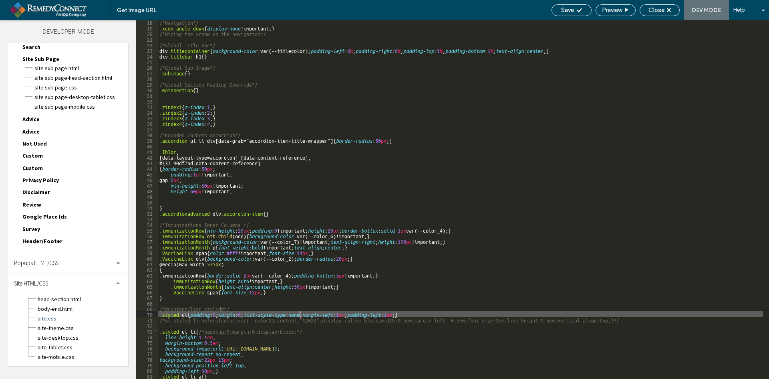
click at [299, 314] on div "/*Navigation*/ .icon-angle-down { display : none !important; } /*Hiding the arr…" at bounding box center [460, 204] width 605 height 370
type textarea "**"
click at [564, 9] on span "Save" at bounding box center [567, 9] width 13 height 7
click at [653, 10] on span "Close" at bounding box center [657, 9] width 16 height 7
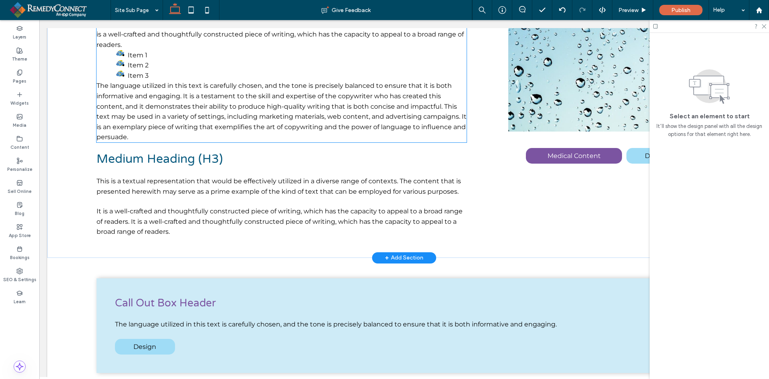
scroll to position [240, 0]
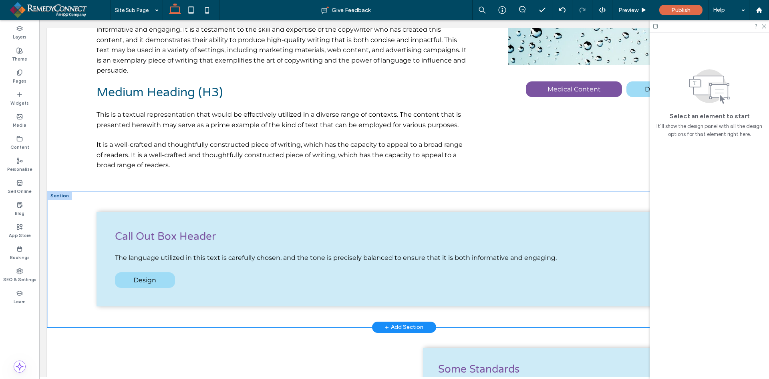
click at [60, 211] on div "Call Out Box Header The language utilized in this text is carefully chosen, and…" at bounding box center [404, 259] width 714 height 136
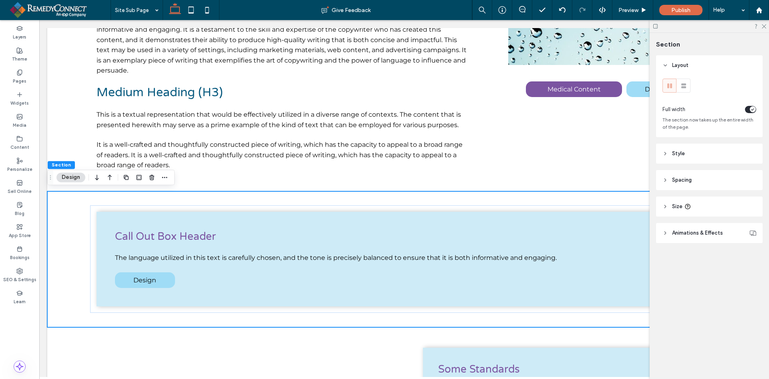
click at [699, 183] on header "Spacing" at bounding box center [709, 180] width 107 height 20
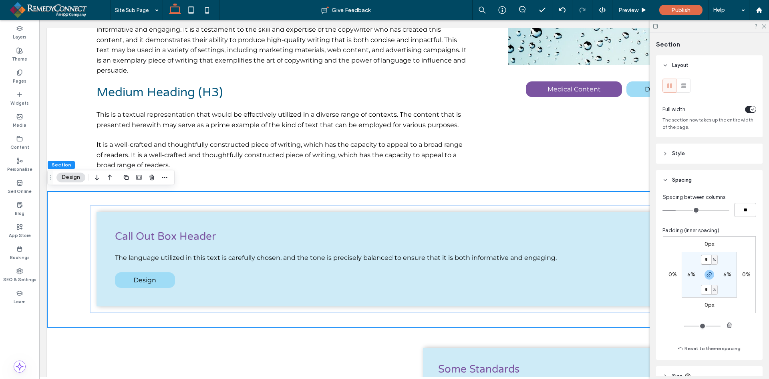
click at [703, 258] on input "*" at bounding box center [706, 259] width 10 height 10
type input "*"
click at [689, 273] on label "6%" at bounding box center [691, 274] width 8 height 7
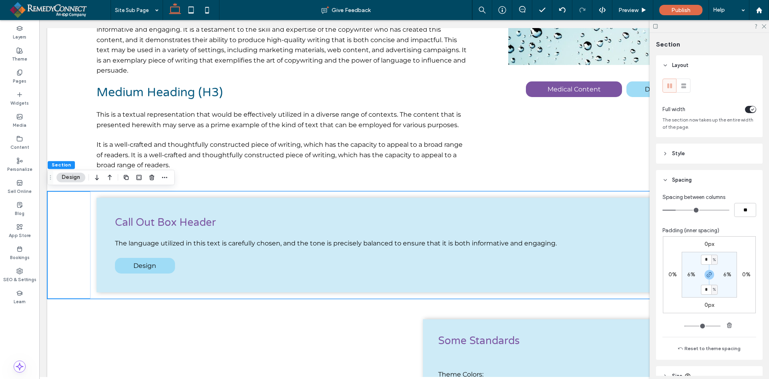
type input "*"
click at [723, 278] on input "*" at bounding box center [724, 274] width 10 height 10
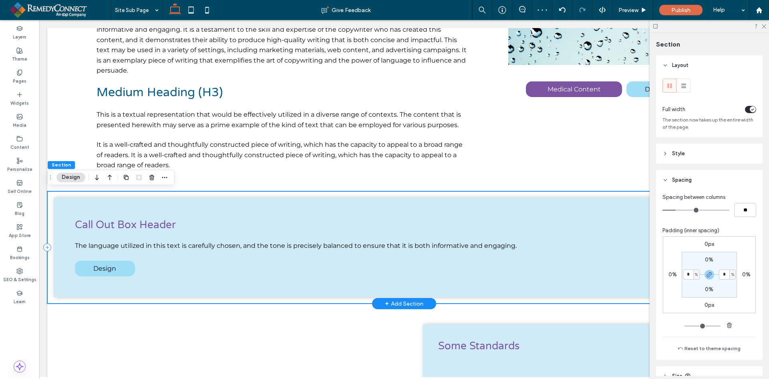
click at [425, 195] on div "Call Out Box Header The language utilized in this text is carefully chosen, and…" at bounding box center [404, 247] width 714 height 113
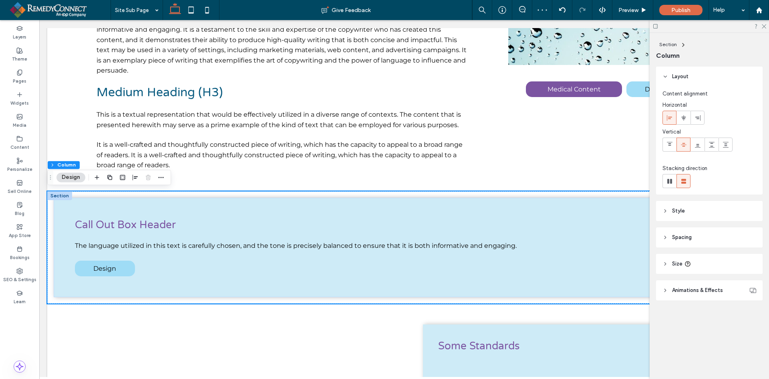
click at [681, 237] on span "Spacing" at bounding box center [682, 237] width 20 height 8
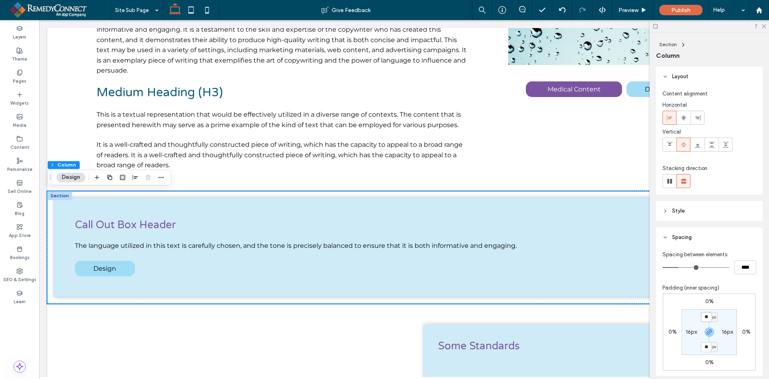
click at [707, 314] on input "**" at bounding box center [706, 317] width 10 height 10
type input "*"
click at [686, 330] on label "16px" at bounding box center [691, 331] width 11 height 7
type input "**"
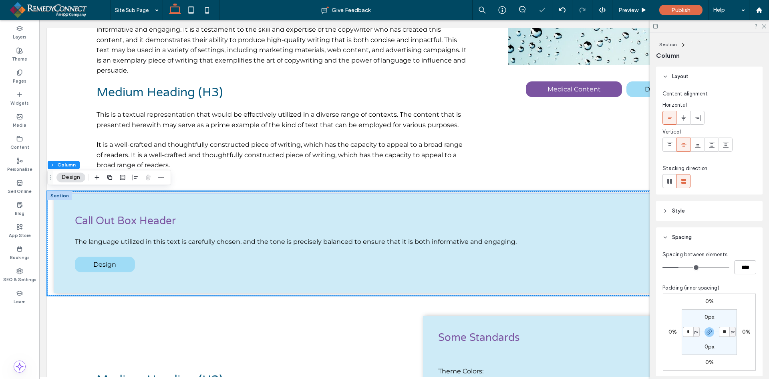
type input "*"
click at [721, 331] on input "*" at bounding box center [724, 331] width 10 height 10
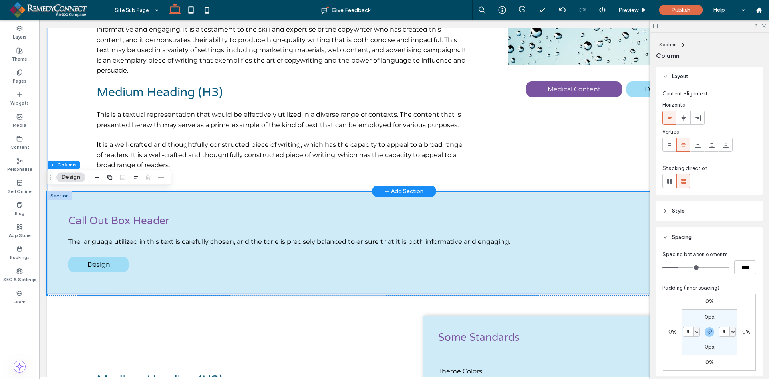
click at [491, 113] on div "Large Heading (H2) This is a textual representation that would be effectively u…" at bounding box center [404, 42] width 714 height 297
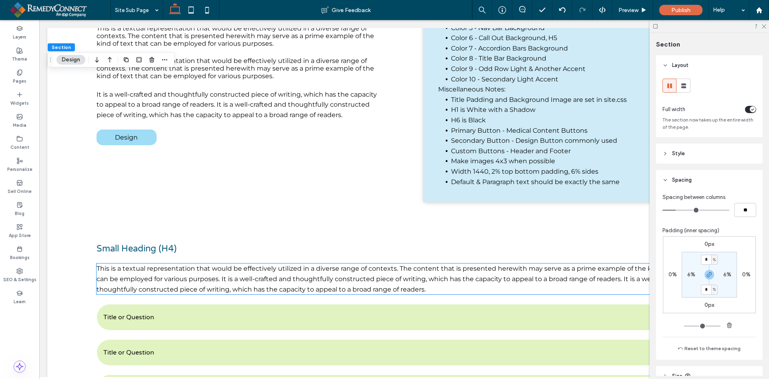
scroll to position [721, 0]
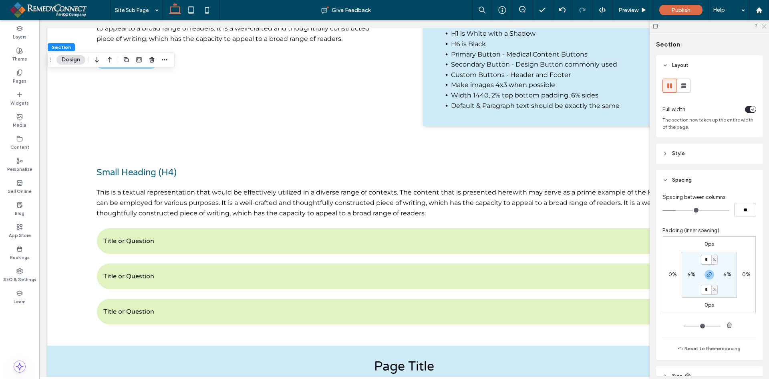
click at [765, 27] on icon at bounding box center [763, 25] width 5 height 5
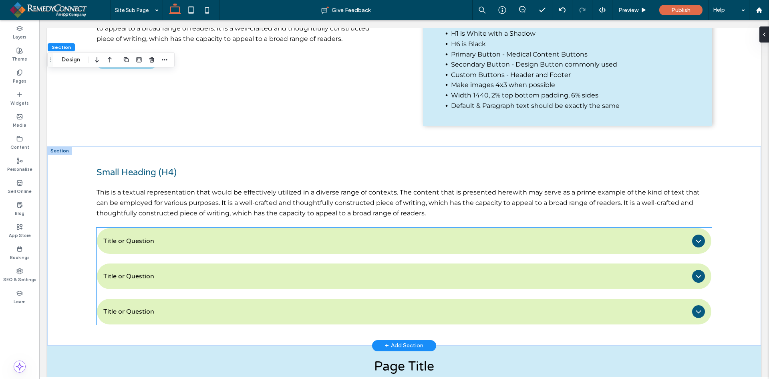
click at [306, 258] on ul "Title or Question Describe the item or answer the question so that site visitor…" at bounding box center [404, 276] width 615 height 97
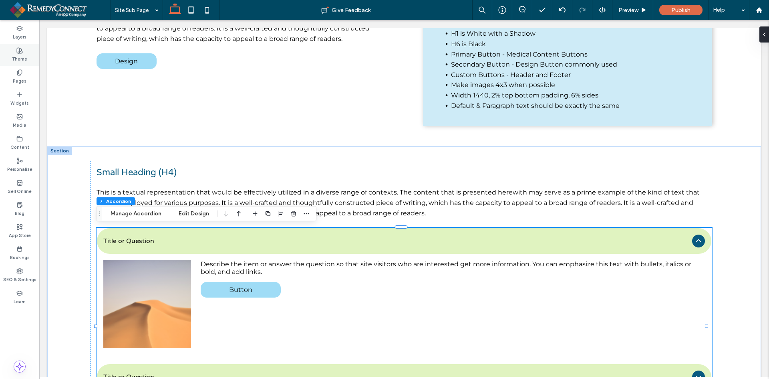
click at [22, 56] on label "Theme" at bounding box center [19, 58] width 15 height 9
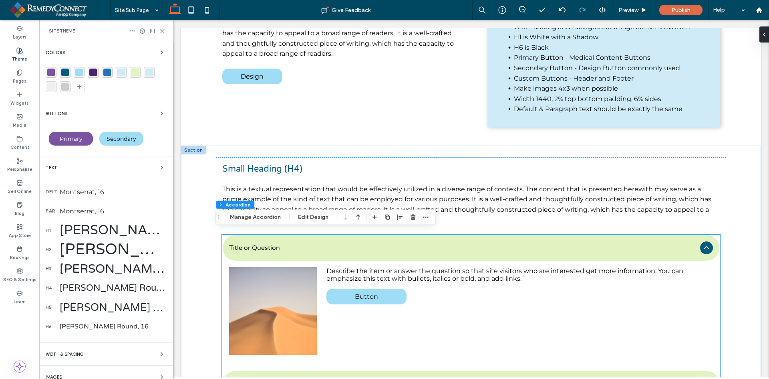
scroll to position [730, 0]
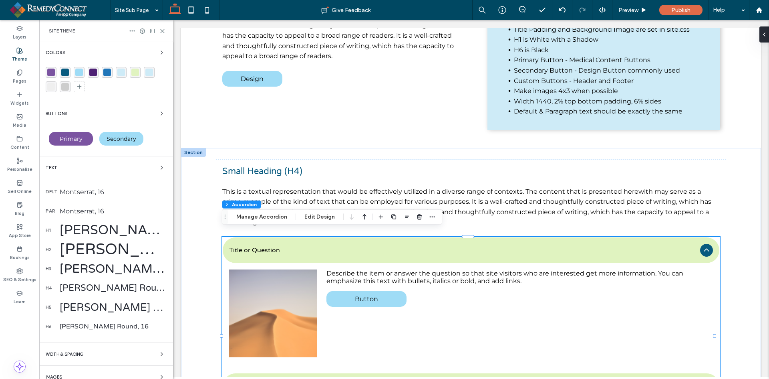
click at [60, 327] on div "[PERSON_NAME] Round, 16" at bounding box center [113, 326] width 107 height 8
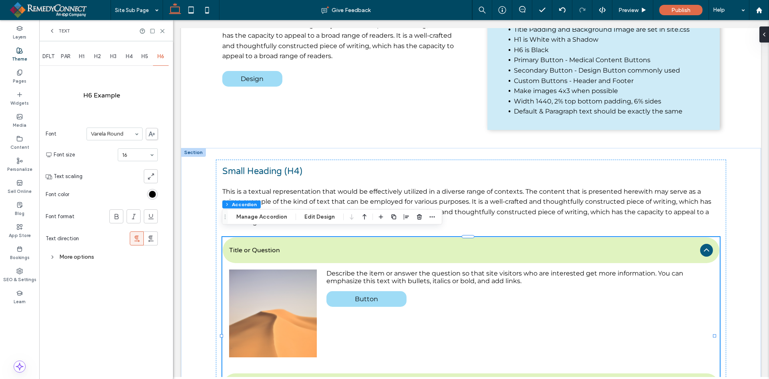
click at [64, 57] on span "PAR" at bounding box center [66, 56] width 10 height 6
click at [52, 56] on span "DFLT" at bounding box center [48, 56] width 12 height 6
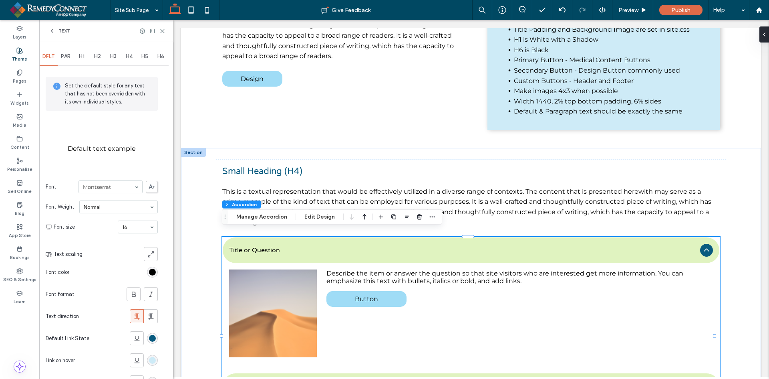
click at [160, 56] on span "H6" at bounding box center [160, 56] width 7 height 6
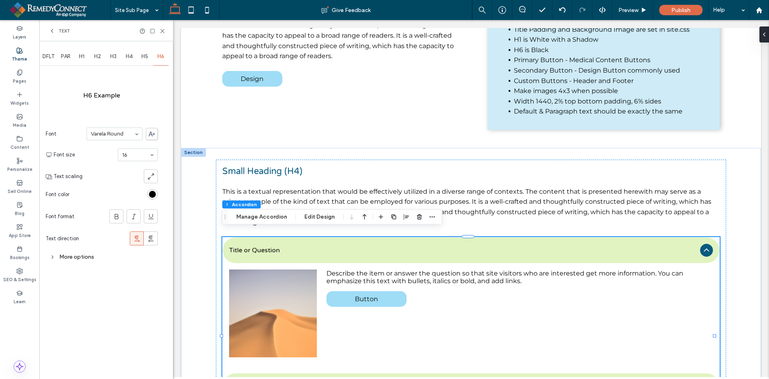
click at [64, 54] on span "PAR" at bounding box center [66, 56] width 10 height 6
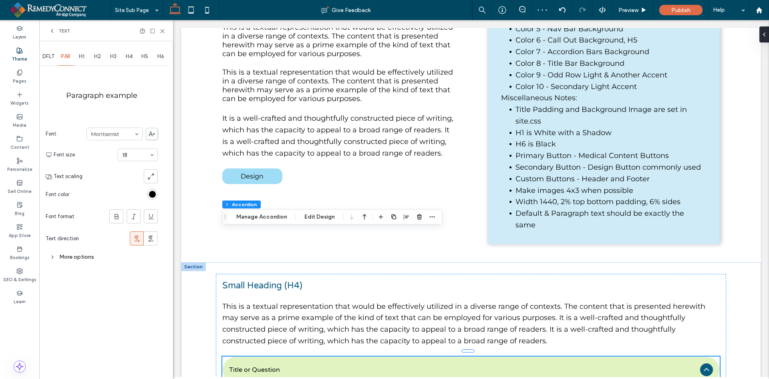
click at [50, 54] on span "DFLT" at bounding box center [48, 56] width 12 height 6
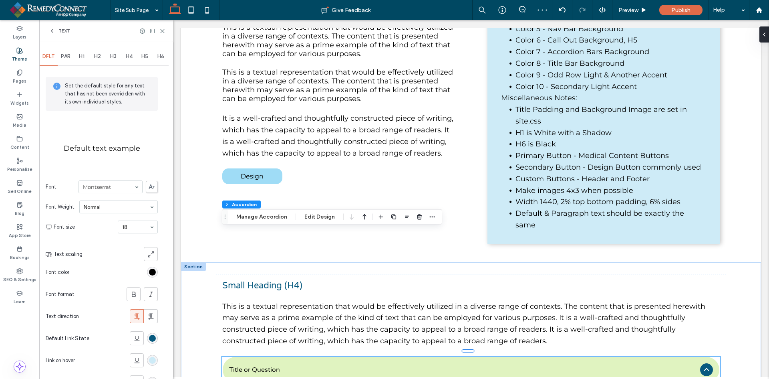
click at [80, 58] on span "H1" at bounding box center [82, 56] width 6 height 6
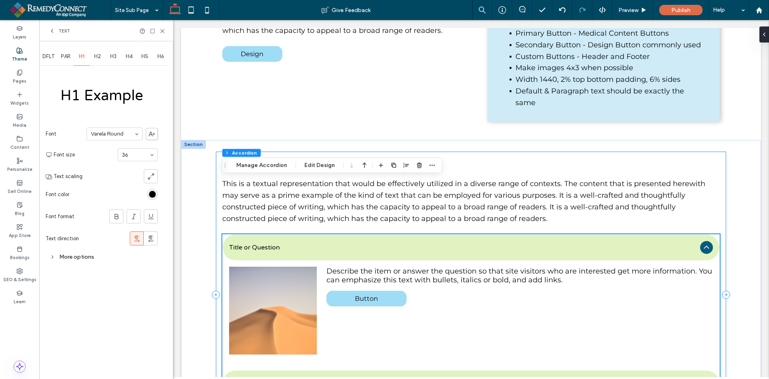
scroll to position [1001, 0]
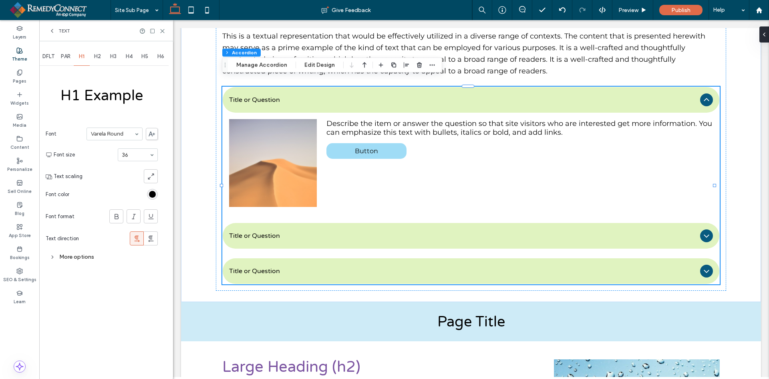
click at [159, 55] on span "H6" at bounding box center [160, 56] width 7 height 6
type input "**"
click at [135, 156] on input at bounding box center [135, 155] width 27 height 6
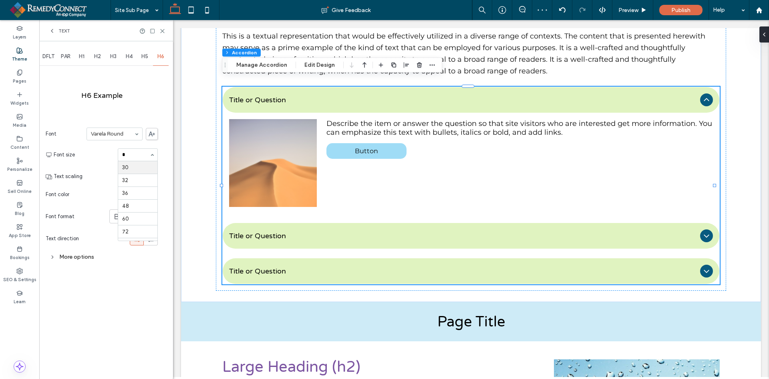
type input "**"
click at [85, 258] on div "More options" at bounding box center [102, 256] width 112 height 11
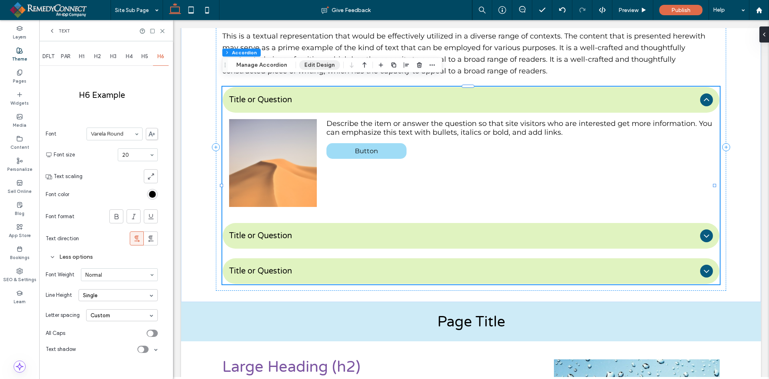
click at [328, 60] on button "Edit Design" at bounding box center [319, 65] width 41 height 10
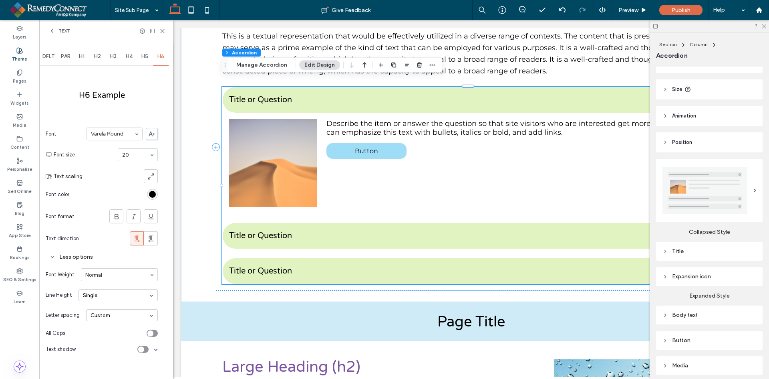
scroll to position [107, 0]
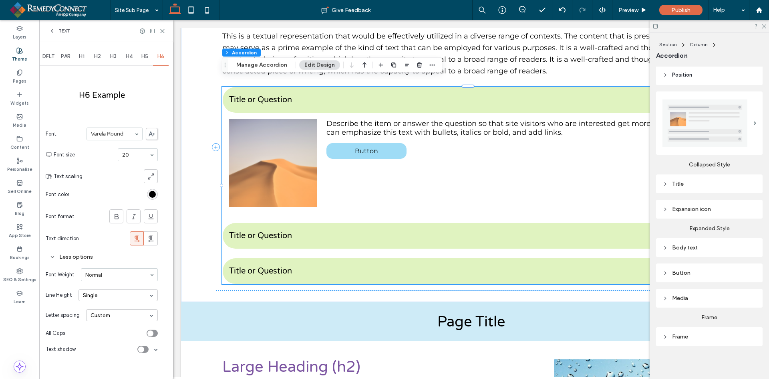
click at [705, 208] on div "Expansion icon" at bounding box center [710, 209] width 94 height 7
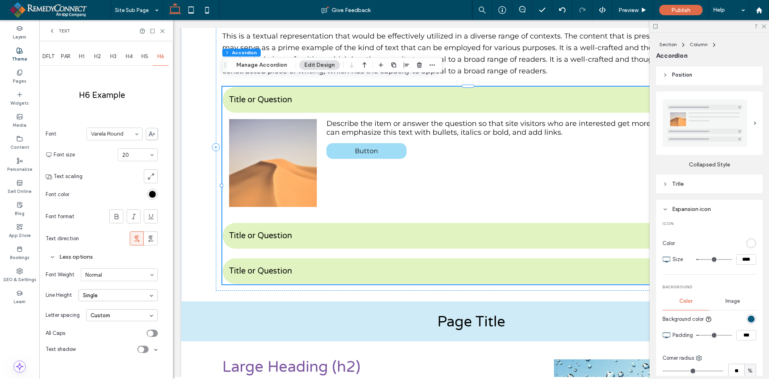
click at [748, 242] on div "rgb(255, 255, 255)" at bounding box center [751, 243] width 7 height 7
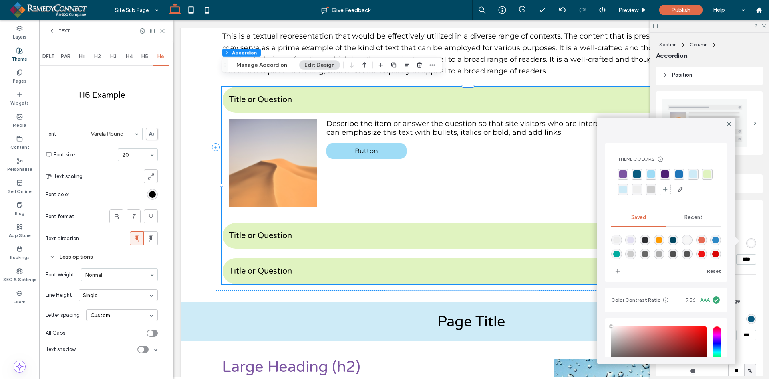
click at [702, 179] on div "rgba(224, 243, 192, 1)" at bounding box center [707, 174] width 11 height 11
click at [728, 126] on icon at bounding box center [728, 123] width 7 height 7
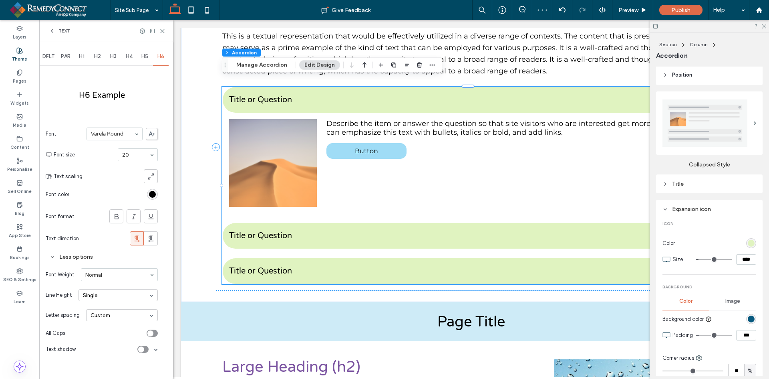
click at [741, 256] on input "****" at bounding box center [746, 259] width 20 height 10
click at [742, 254] on input "****" at bounding box center [746, 259] width 20 height 10
type input "**"
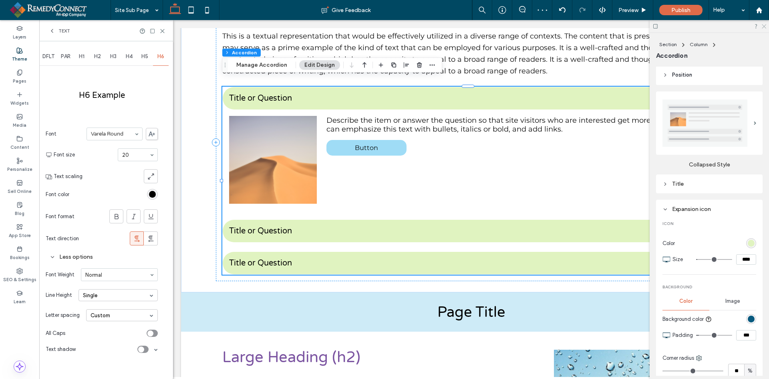
click at [763, 25] on use at bounding box center [764, 26] width 4 height 4
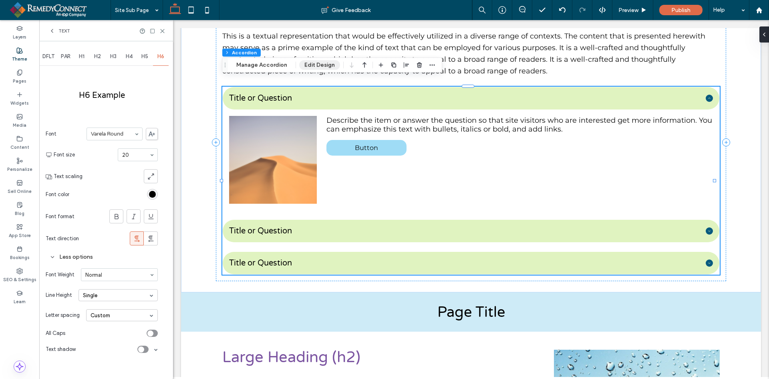
click at [319, 62] on button "Edit Design" at bounding box center [319, 65] width 41 height 10
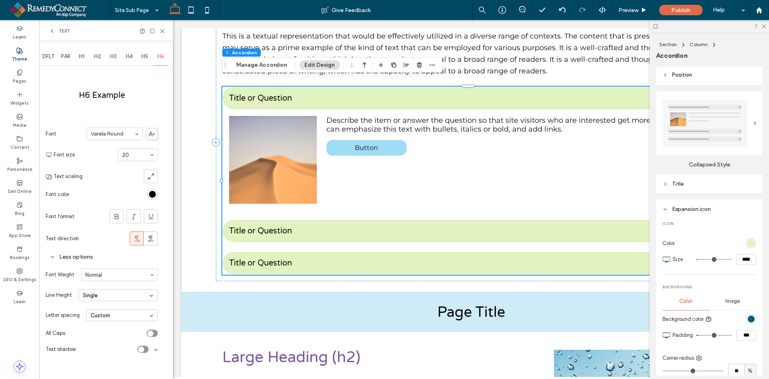
click at [739, 257] on input "****" at bounding box center [746, 259] width 20 height 10
type input "**"
type input "****"
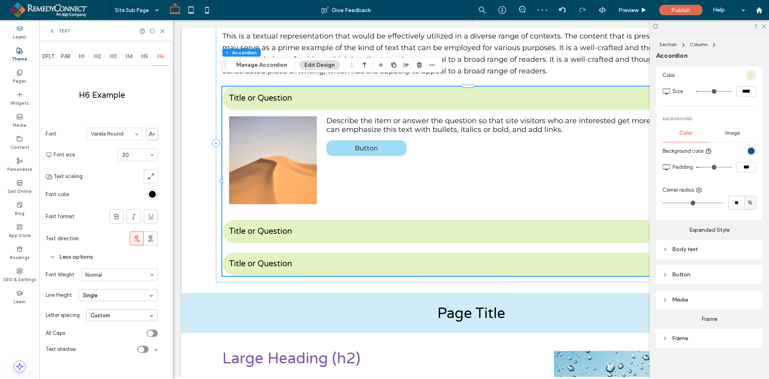
scroll to position [278, 0]
click at [684, 271] on div "Button" at bounding box center [710, 271] width 94 height 7
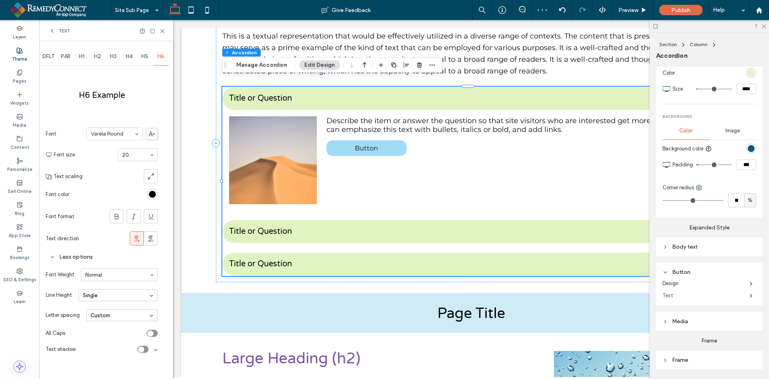
click at [694, 295] on label "Text" at bounding box center [706, 295] width 87 height 16
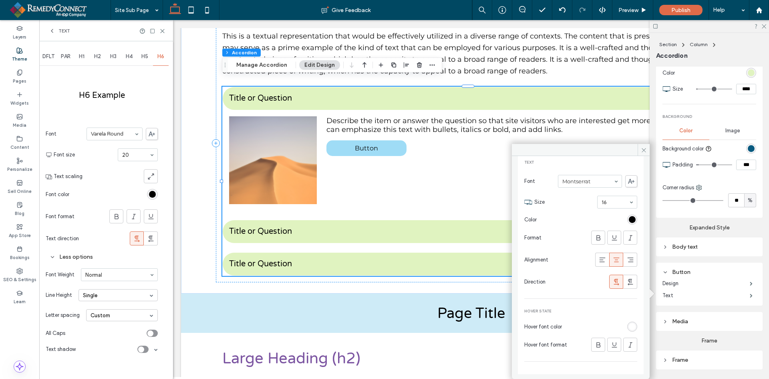
scroll to position [44, 0]
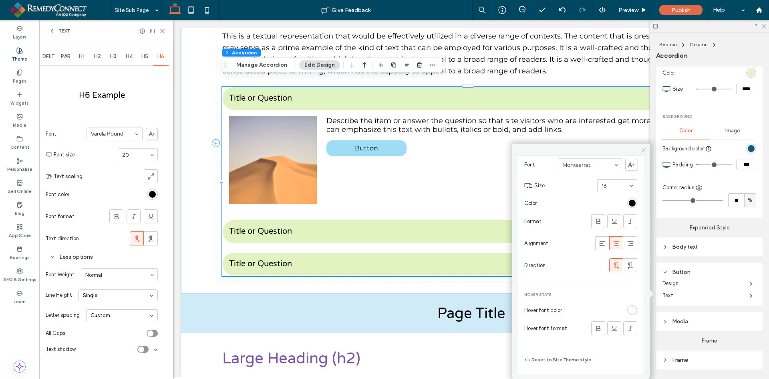
click at [645, 150] on icon at bounding box center [644, 150] width 6 height 6
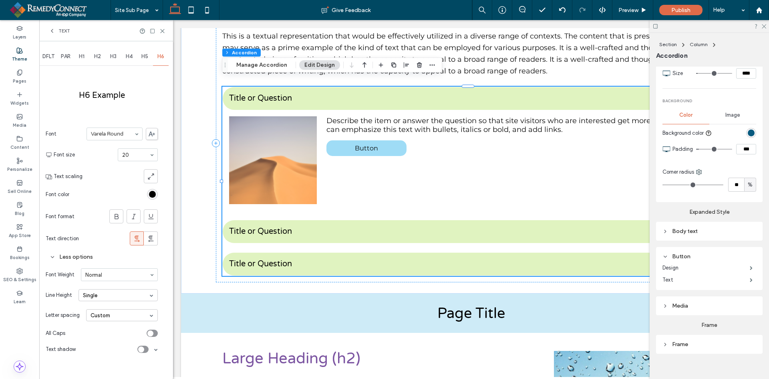
scroll to position [302, 0]
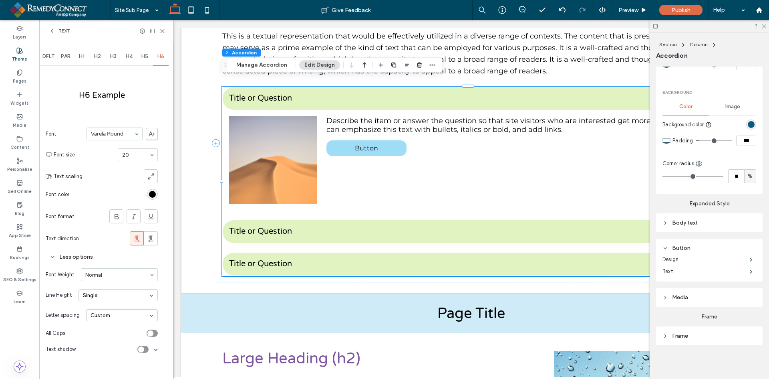
click at [697, 335] on div "Frame" at bounding box center [710, 335] width 94 height 7
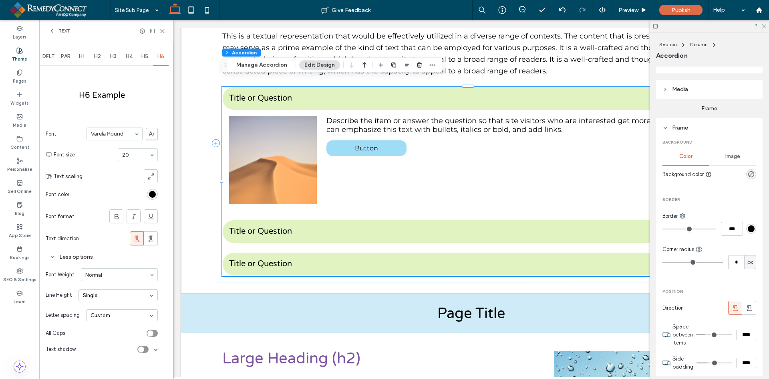
scroll to position [550, 0]
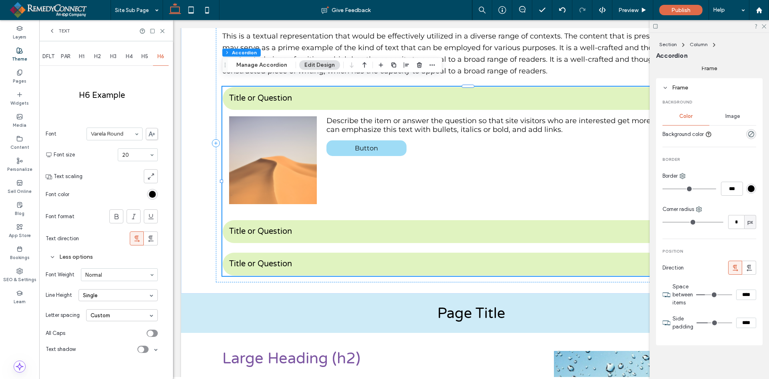
click at [736, 295] on input "****" at bounding box center [746, 294] width 20 height 10
type input "*"
type input "***"
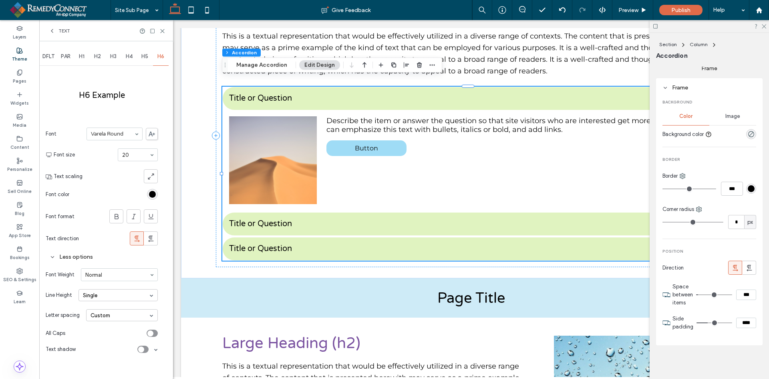
click at [739, 322] on input "****" at bounding box center [746, 322] width 20 height 10
click at [765, 28] on icon at bounding box center [763, 25] width 5 height 5
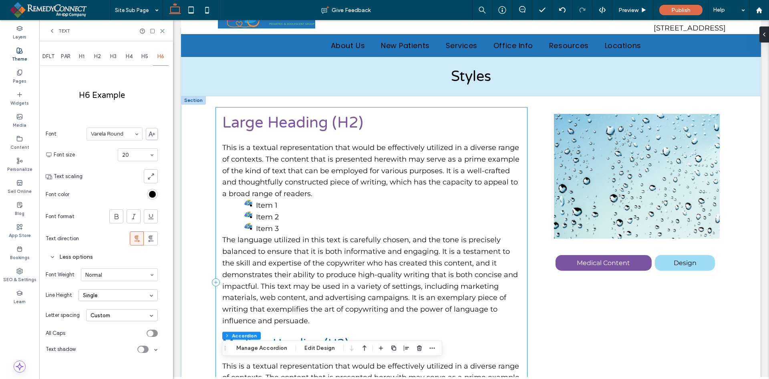
scroll to position [0, 0]
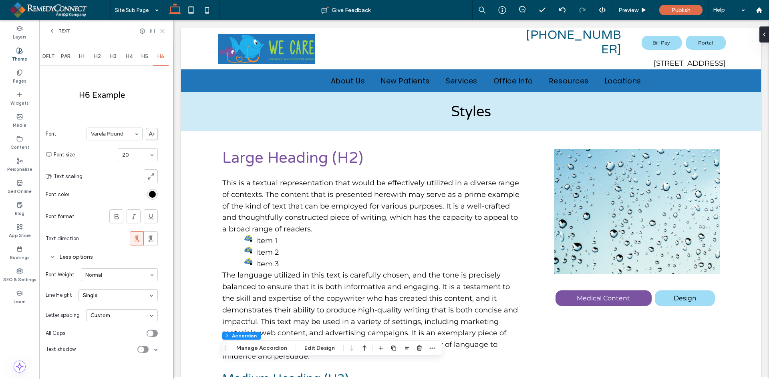
click at [163, 30] on icon at bounding box center [162, 31] width 6 height 6
